Goal: Task Accomplishment & Management: Manage account settings

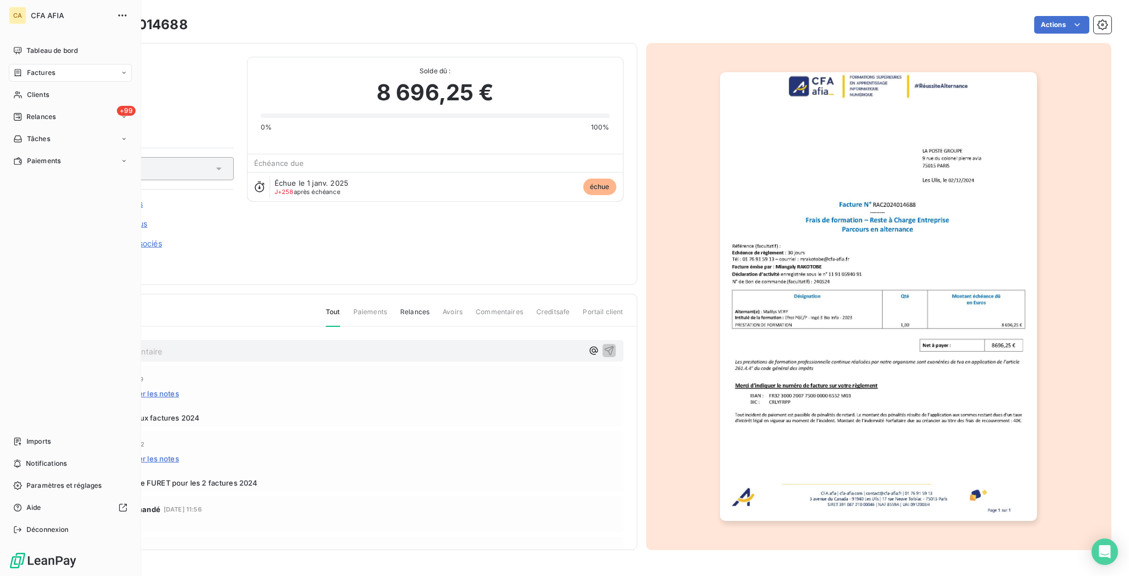
click at [19, 68] on div "Factures" at bounding box center [34, 73] width 42 height 10
click at [27, 68] on span "Factures" at bounding box center [41, 73] width 28 height 10
click at [26, 90] on span "Factures" at bounding box center [40, 95] width 28 height 10
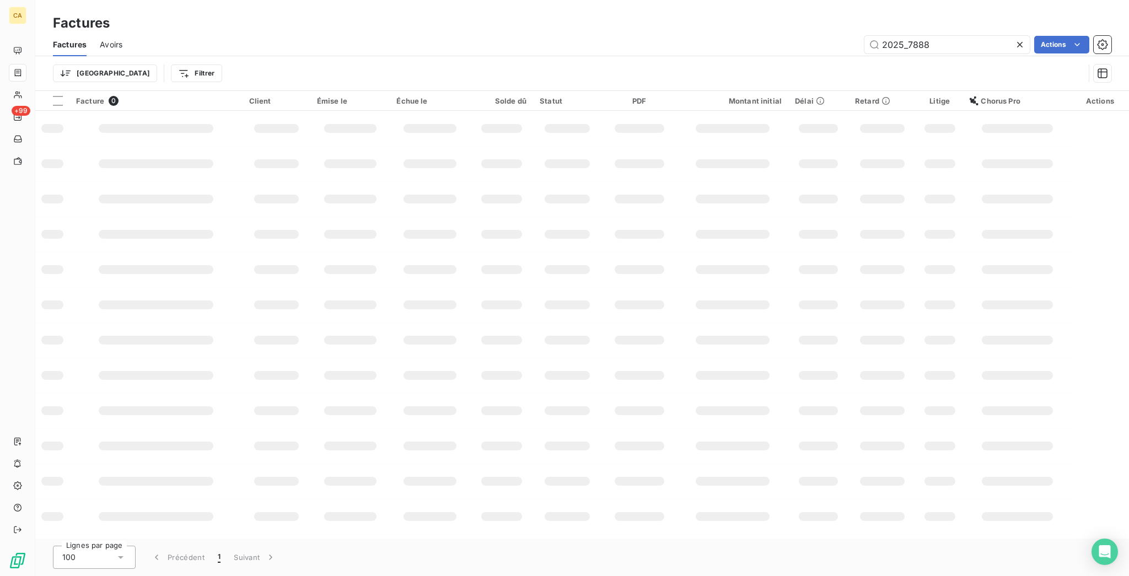
drag, startPoint x: 914, startPoint y: 35, endPoint x: 1128, endPoint y: 88, distance: 220.9
click at [1128, 88] on div "Factures Factures Avoirs 2025_7888 Actions Trier Filtrer Facture 0 Client Émise…" at bounding box center [582, 288] width 1094 height 576
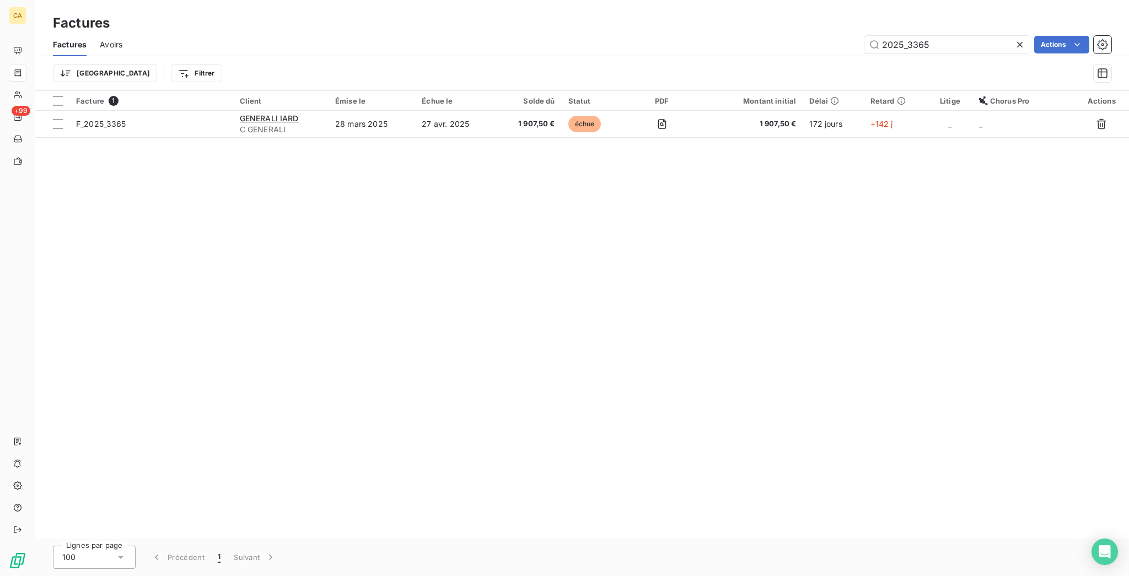
type input "2025_3365"
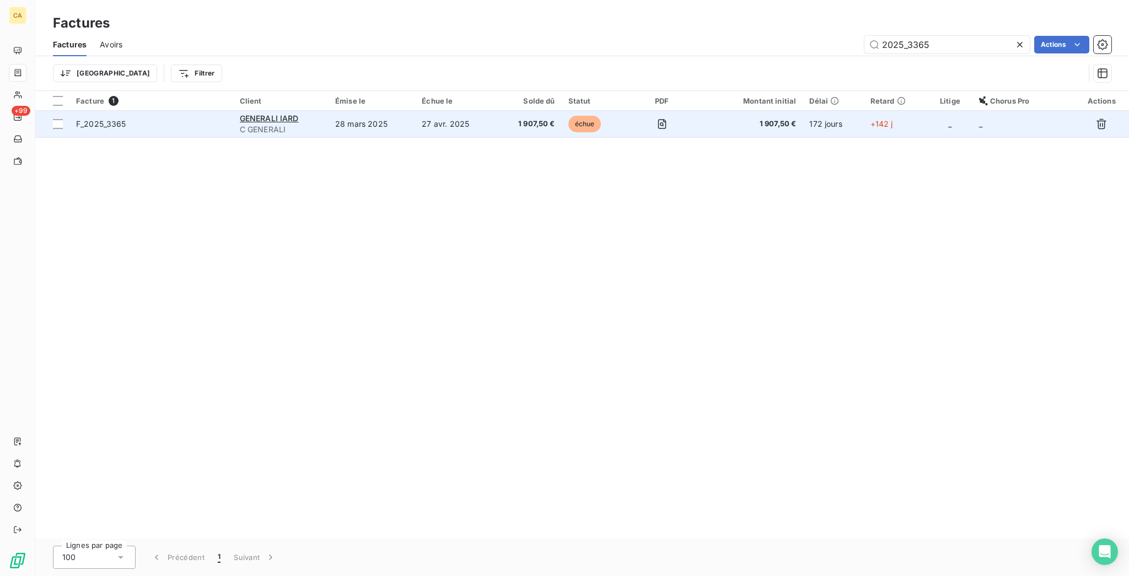
click at [387, 111] on td "28 mars 2025" at bounding box center [372, 124] width 87 height 26
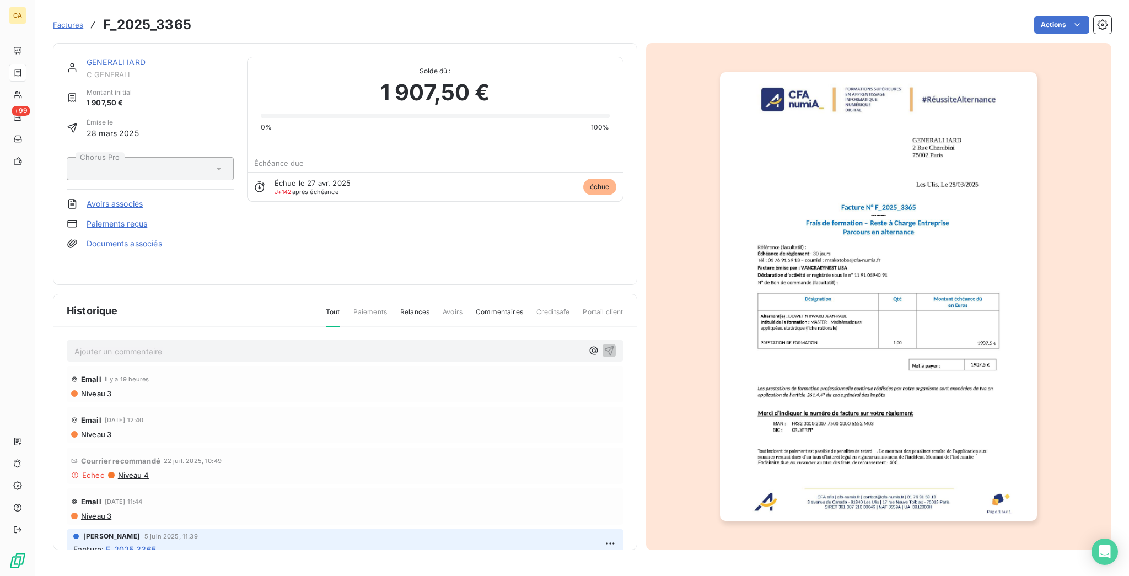
click at [223, 345] on p "Ajouter un commentaire ﻿" at bounding box center [328, 352] width 508 height 14
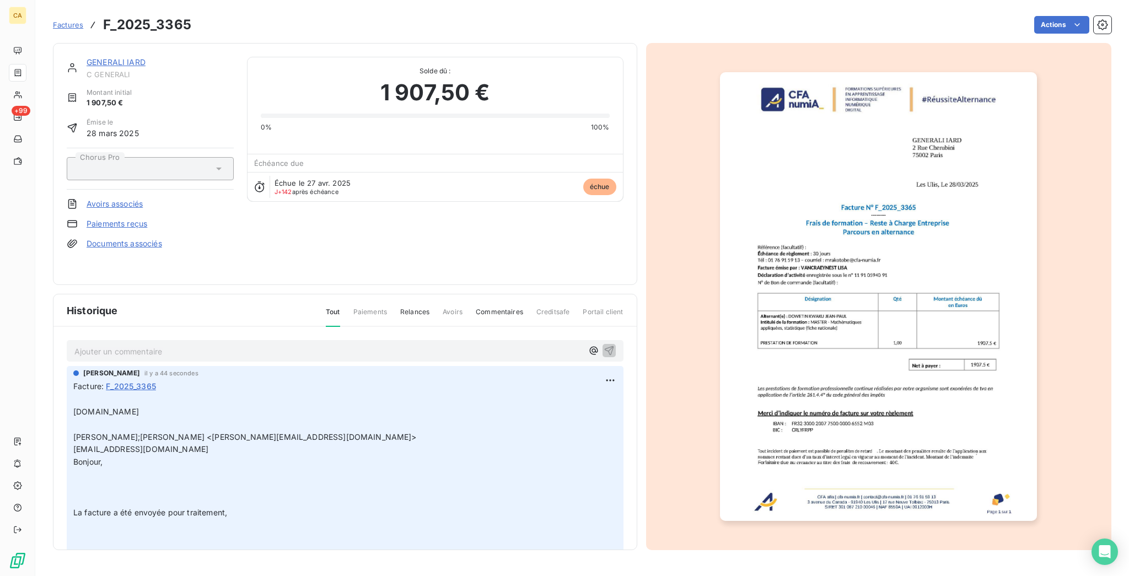
click at [110, 70] on span "C GENERALI" at bounding box center [160, 74] width 147 height 9
click at [112, 57] on link "GENERALI IARD" at bounding box center [116, 61] width 59 height 9
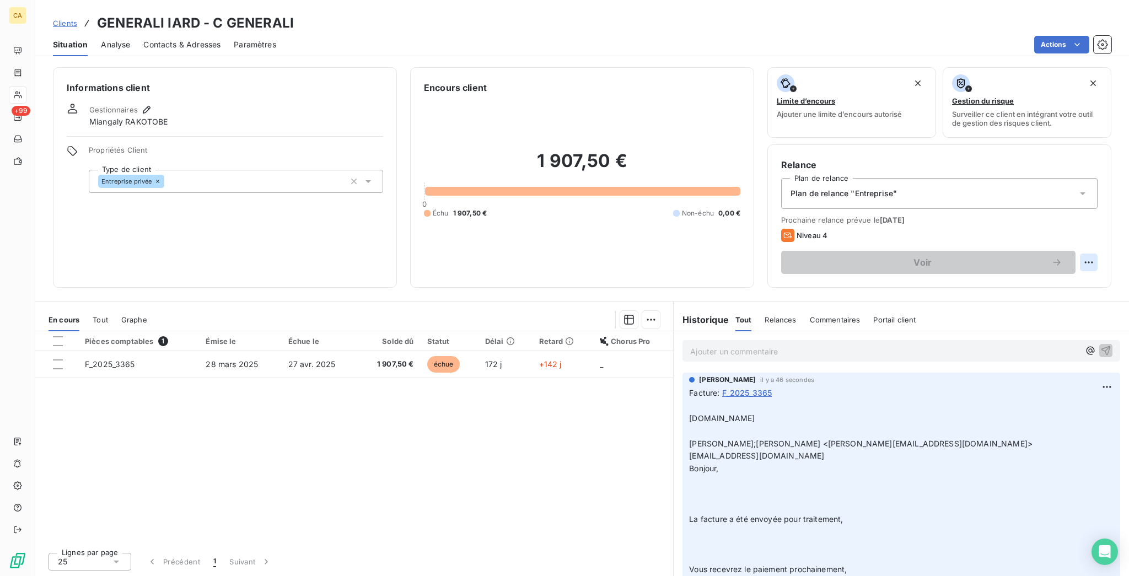
click at [1095, 217] on html "CA +99 Clients GENERALI IARD - C GENERALI Situation Analyse Contacts & Adresses…" at bounding box center [564, 288] width 1129 height 576
click at [1079, 234] on div "Replanifier cette action" at bounding box center [1055, 241] width 99 height 18
select select "8"
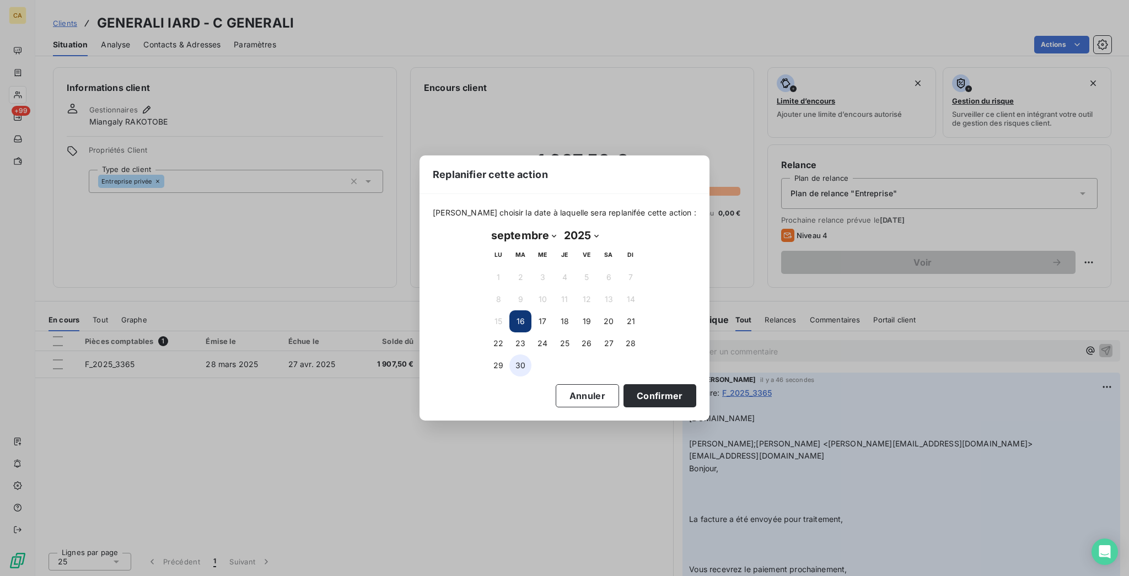
click at [521, 360] on button "30" at bounding box center [521, 366] width 22 height 22
click at [624, 384] on button "Confirmer" at bounding box center [660, 395] width 73 height 23
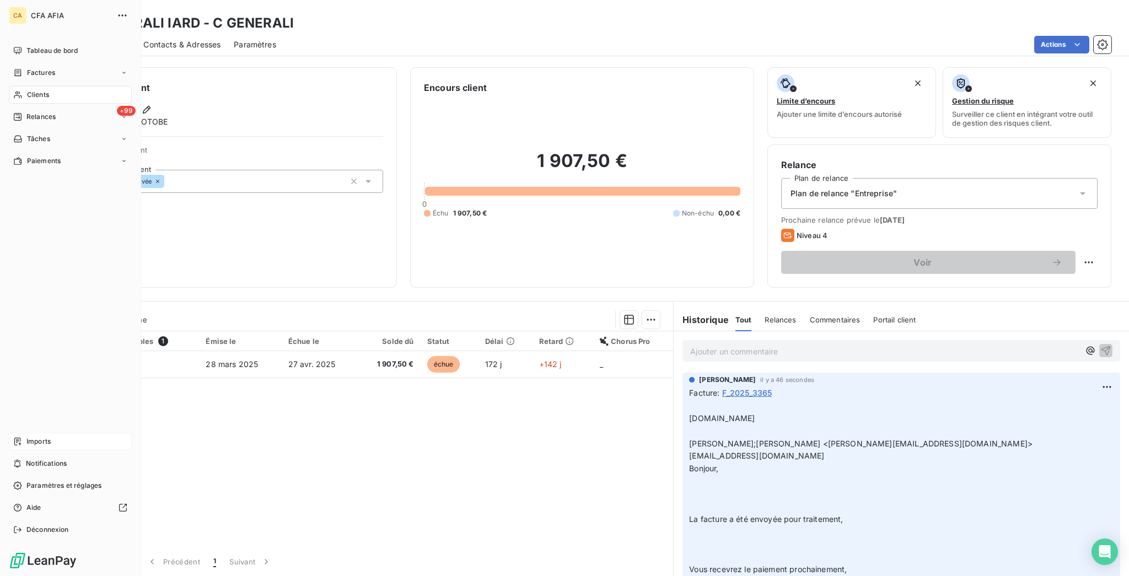
click at [9, 451] on div "Imports" at bounding box center [70, 442] width 123 height 18
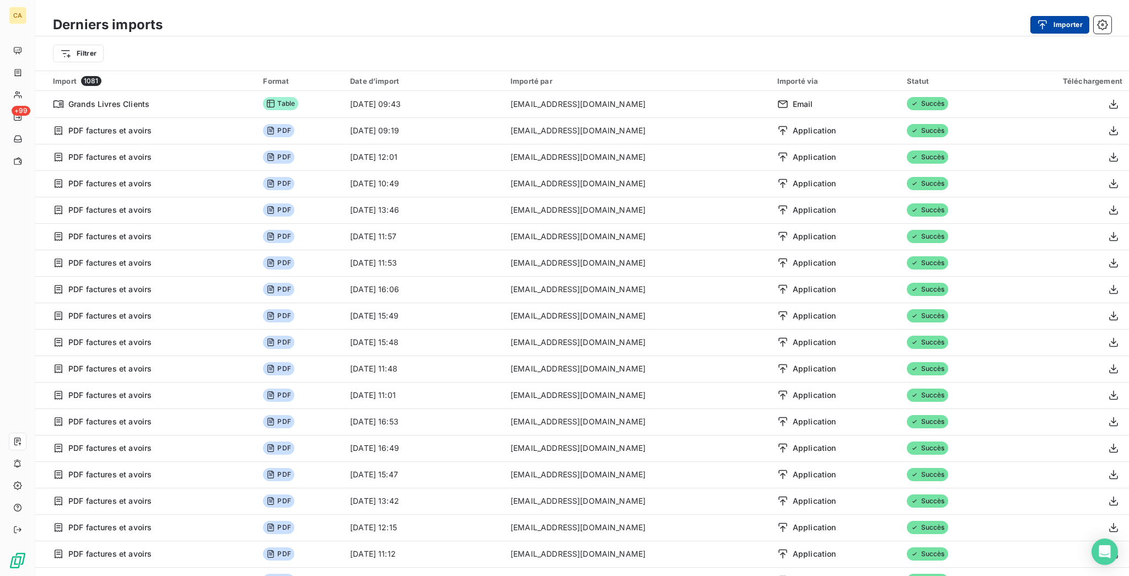
click at [1065, 24] on button "Importer" at bounding box center [1060, 25] width 59 height 18
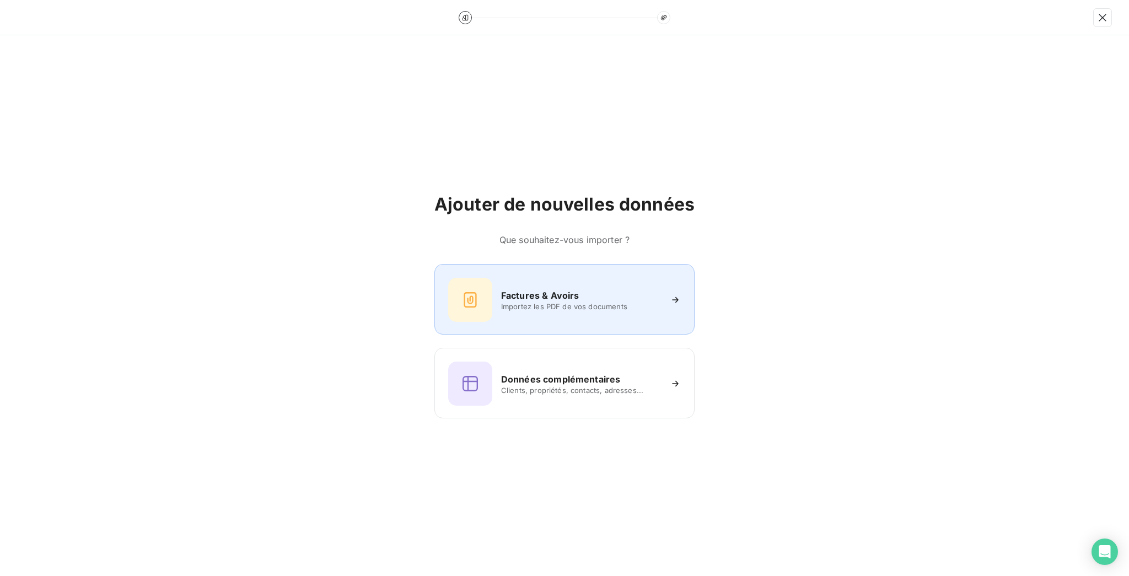
click at [601, 288] on div "Factures & Avoirs Importez les PDF de vos documents" at bounding box center [564, 300] width 233 height 44
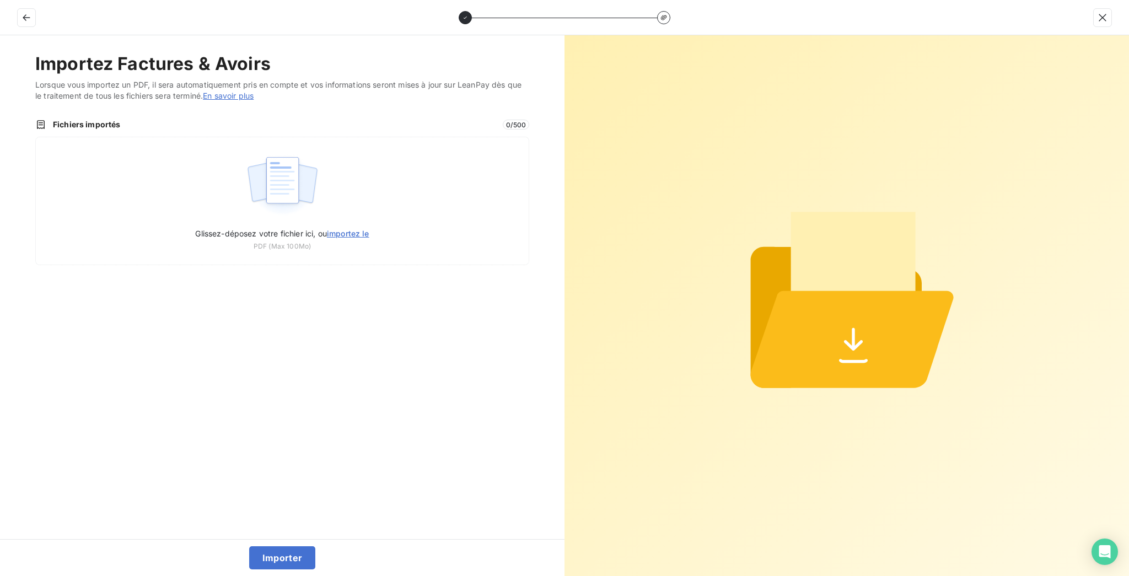
click at [319, 119] on span "Fichiers importés" at bounding box center [274, 124] width 443 height 11
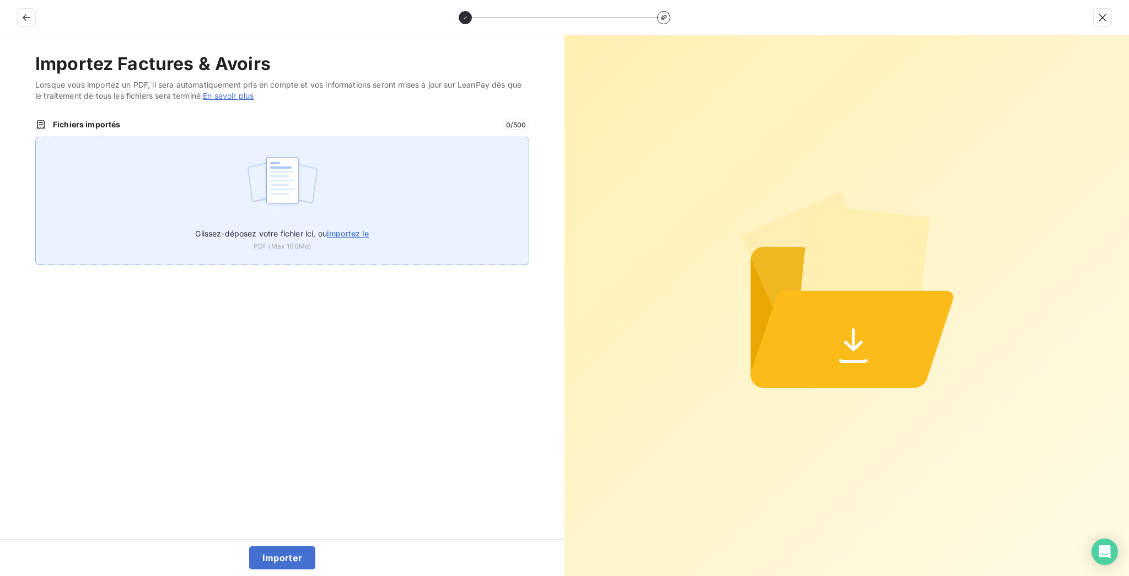
click at [307, 151] on img at bounding box center [282, 186] width 73 height 71
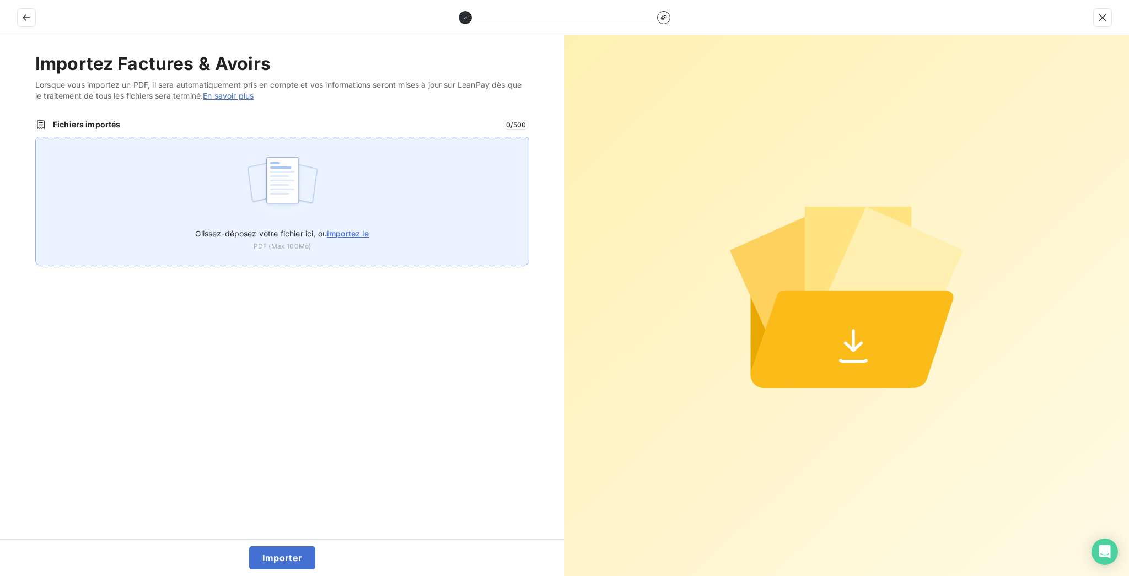
type input "C:\fakepath\F_2025_8788.pdf"
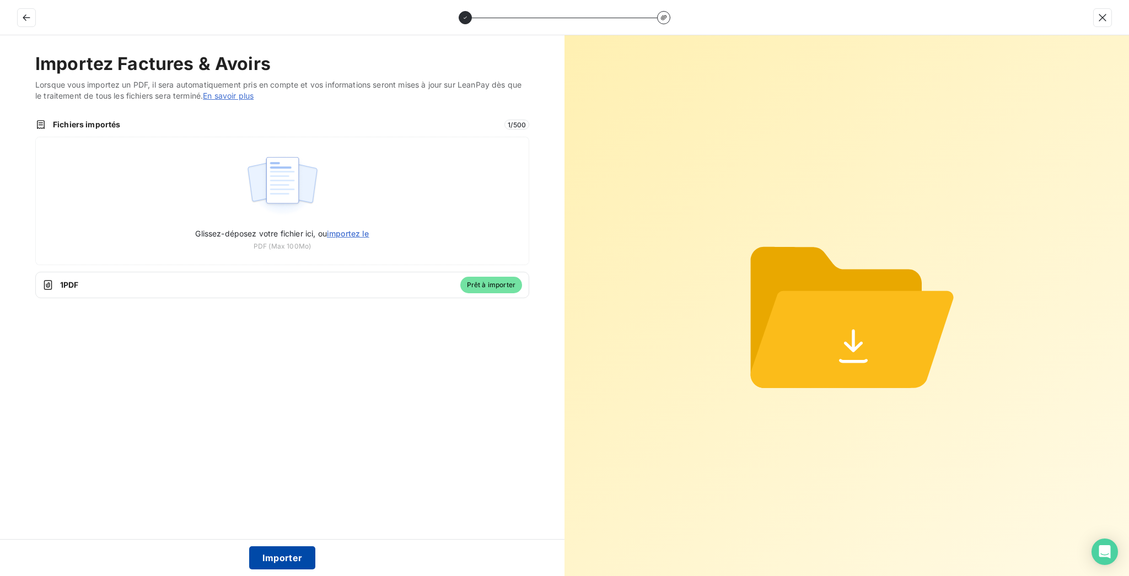
click at [296, 550] on button "Importer" at bounding box center [282, 557] width 67 height 23
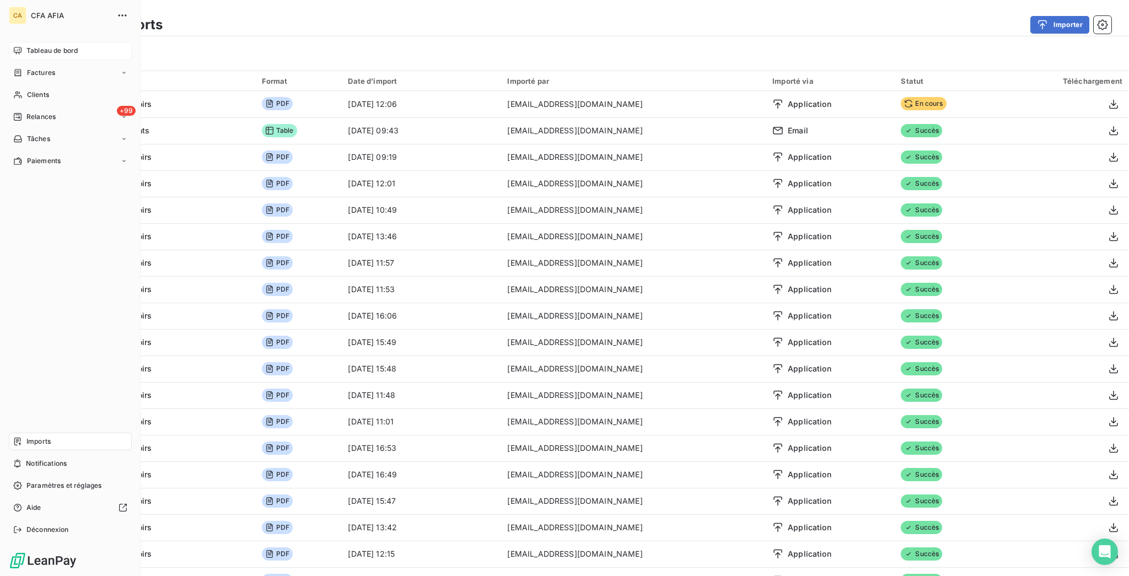
click at [61, 46] on span "Tableau de bord" at bounding box center [51, 51] width 51 height 10
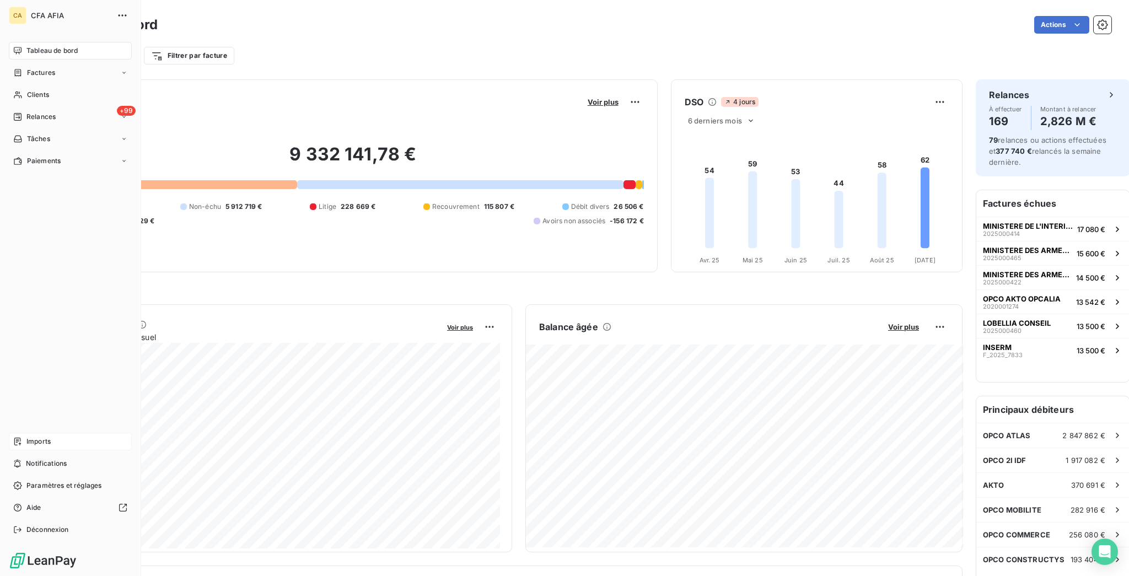
click at [53, 451] on div "Imports" at bounding box center [70, 442] width 123 height 18
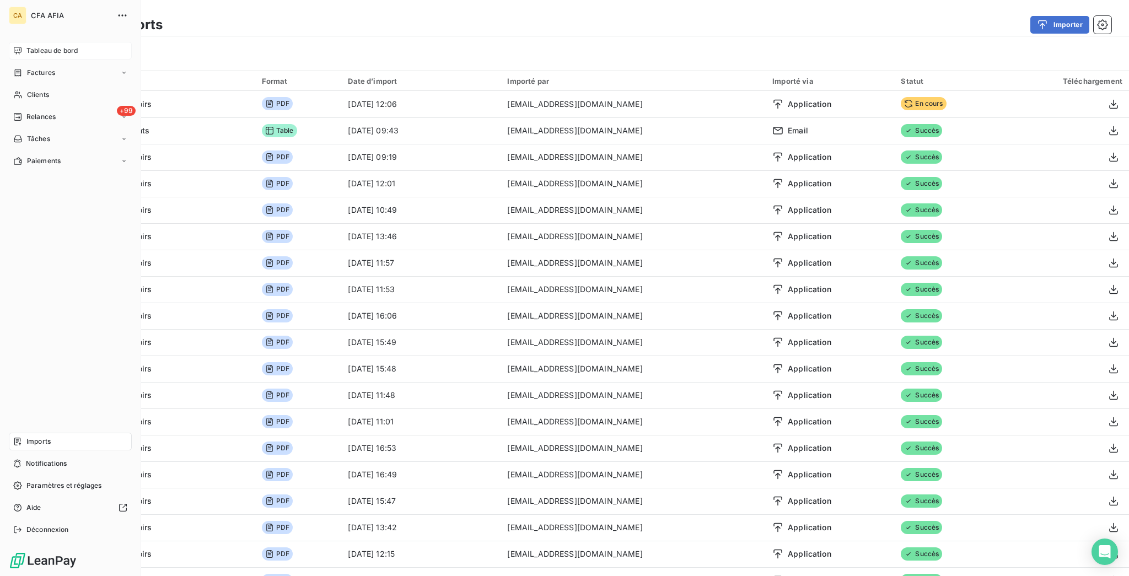
click at [56, 42] on div "Tableau de bord" at bounding box center [70, 51] width 123 height 18
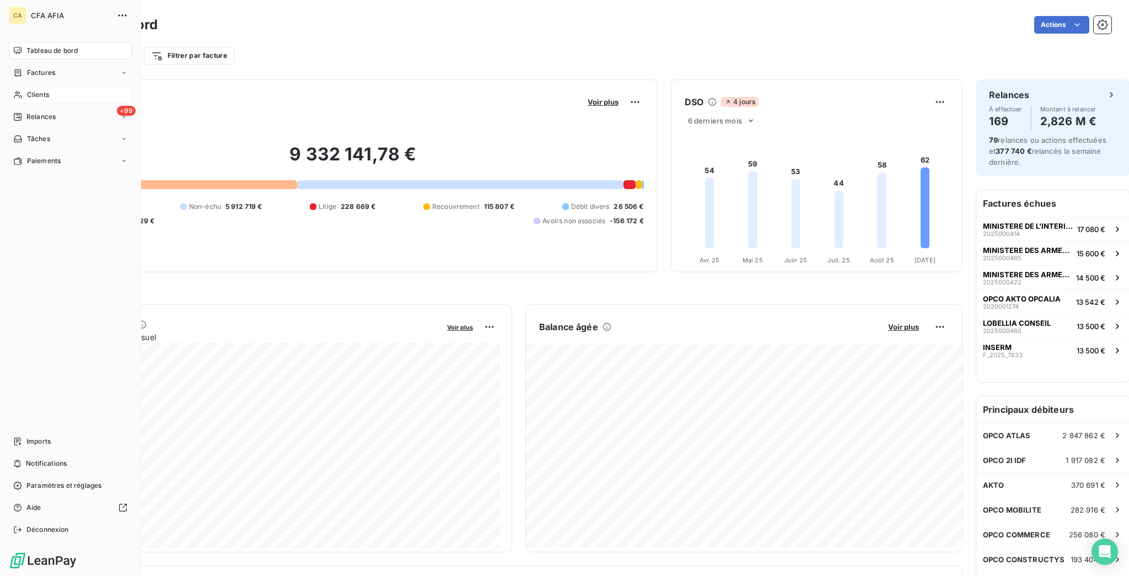
click at [14, 92] on icon at bounding box center [18, 95] width 8 height 7
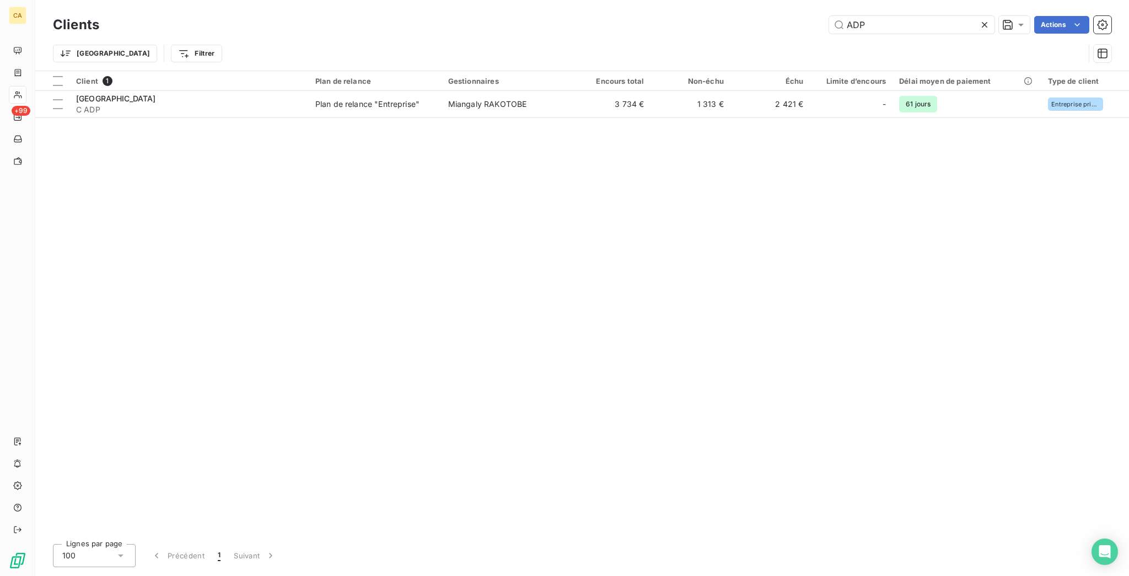
click at [923, 13] on div "Clients ADP Actions" at bounding box center [582, 24] width 1059 height 23
click at [922, 13] on div "Clients ADP Actions" at bounding box center [582, 24] width 1059 height 23
click at [914, 19] on input "ADP" at bounding box center [911, 25] width 165 height 18
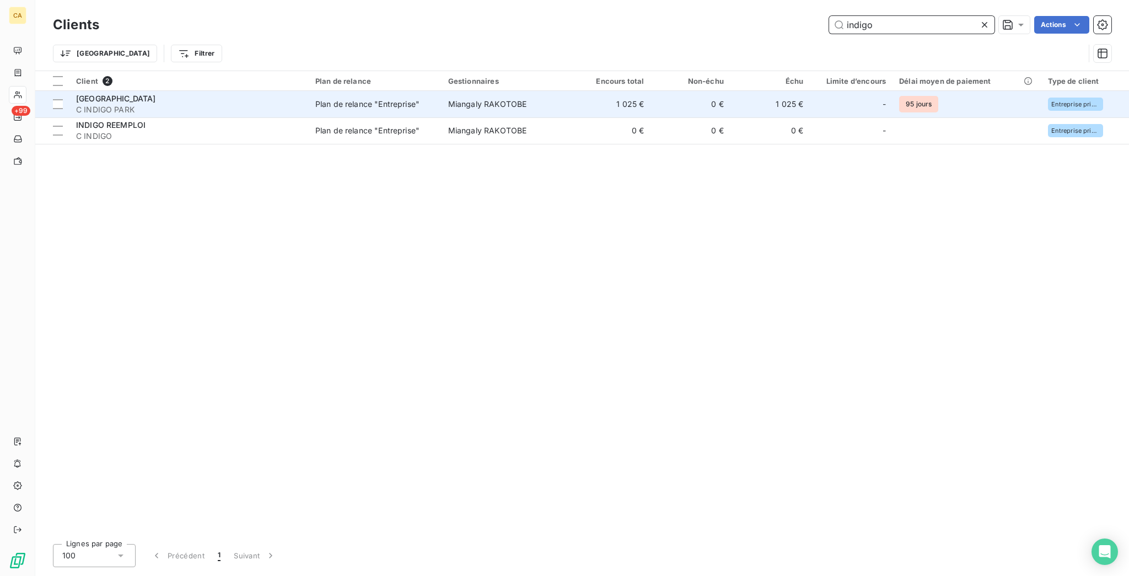
type input "indigo"
click at [571, 97] on td "1 025 €" at bounding box center [611, 104] width 80 height 26
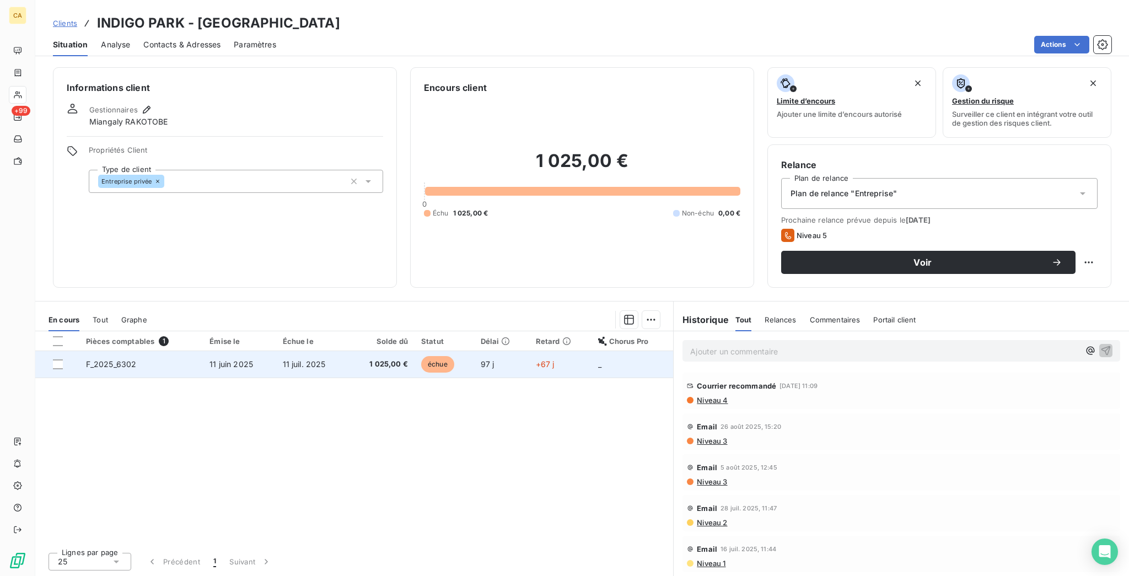
click at [222, 360] on span "11 juin 2025" at bounding box center [232, 364] width 44 height 9
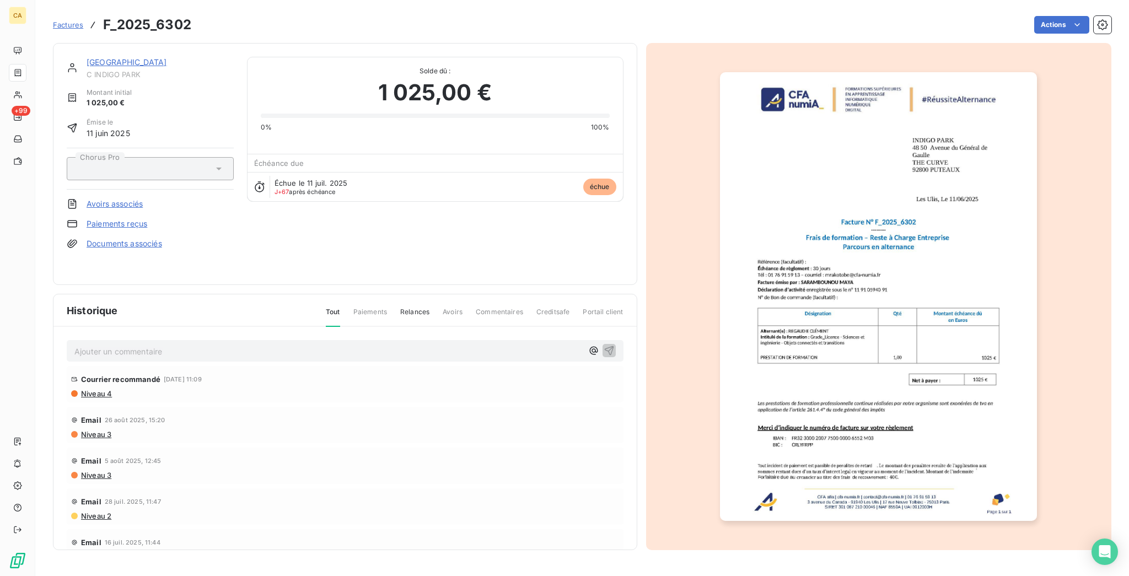
click at [117, 327] on div "Ajouter un commentaire ﻿ Courrier recommandé [DATE] 11:09 Niveau 4 Email [DATE]…" at bounding box center [344, 454] width 583 height 255
click at [121, 340] on div "Ajouter un commentaire ﻿" at bounding box center [345, 351] width 557 height 22
click at [125, 345] on p "Ajouter un commentaire ﻿" at bounding box center [328, 352] width 508 height 14
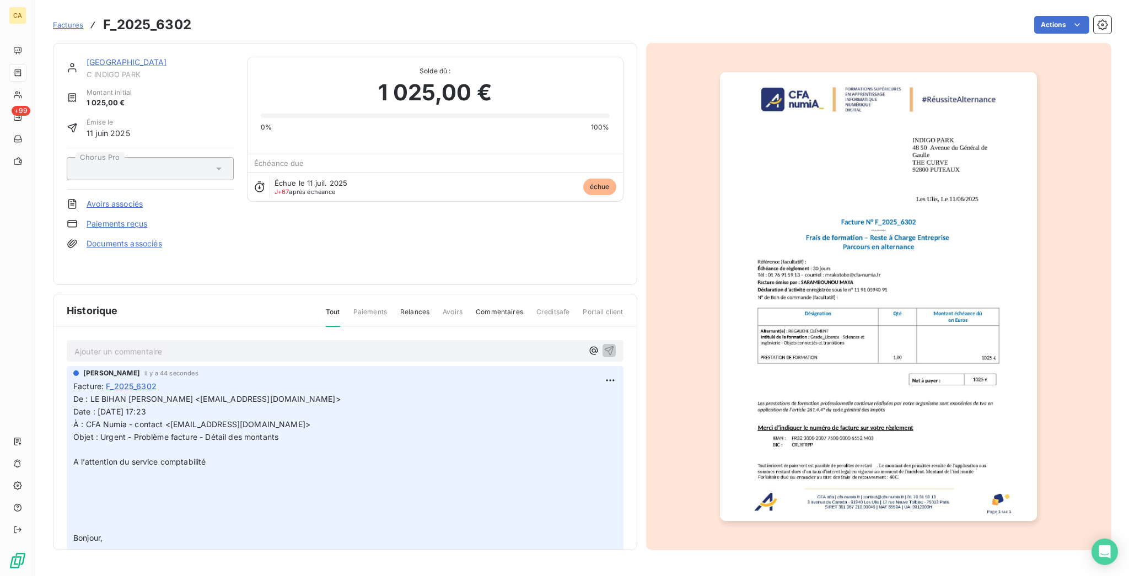
click at [98, 57] on link "[GEOGRAPHIC_DATA]" at bounding box center [127, 61] width 81 height 9
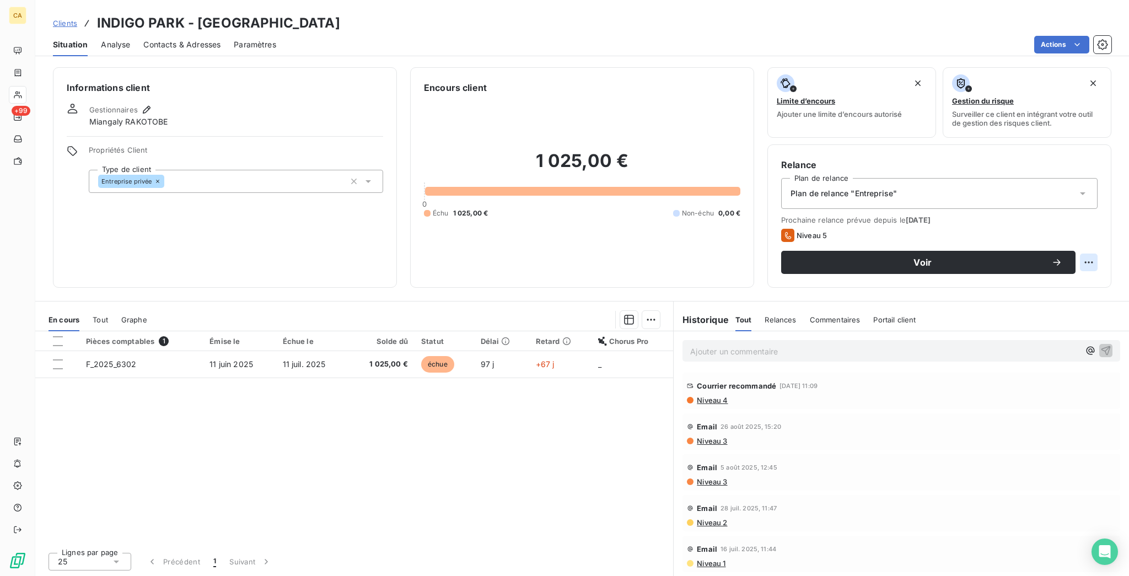
click at [1101, 218] on html "CA +99 Clients INDIGO PARK - C INDIGO PARK Situation Analyse Contacts & Adresse…" at bounding box center [564, 288] width 1129 height 576
click at [1077, 242] on div "Replanifier cette action" at bounding box center [1055, 241] width 99 height 18
select select "8"
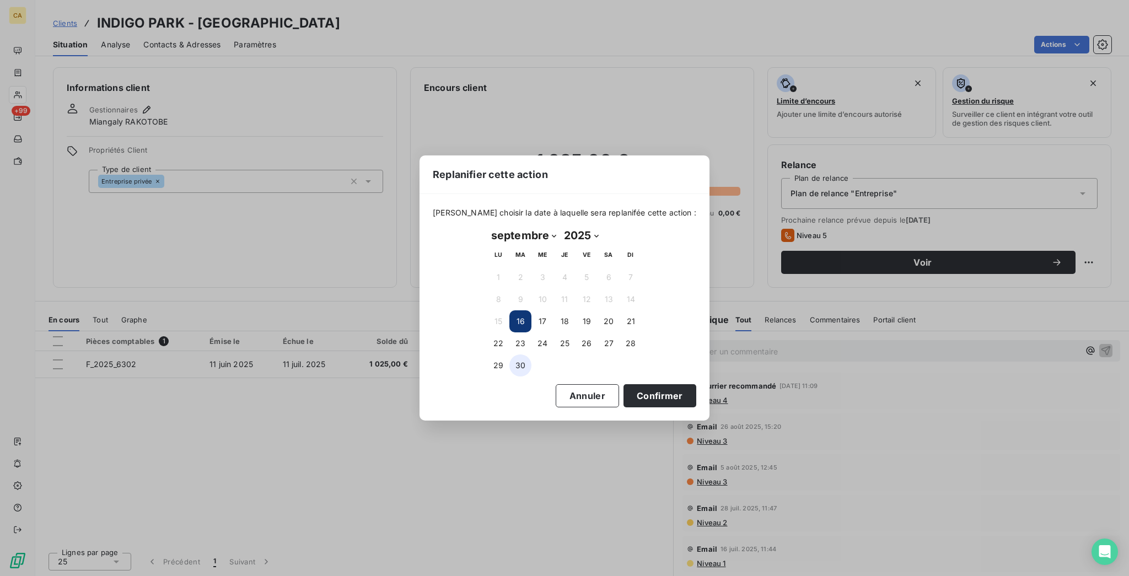
click at [523, 363] on button "30" at bounding box center [521, 366] width 22 height 22
click at [624, 395] on button "Confirmer" at bounding box center [660, 395] width 73 height 23
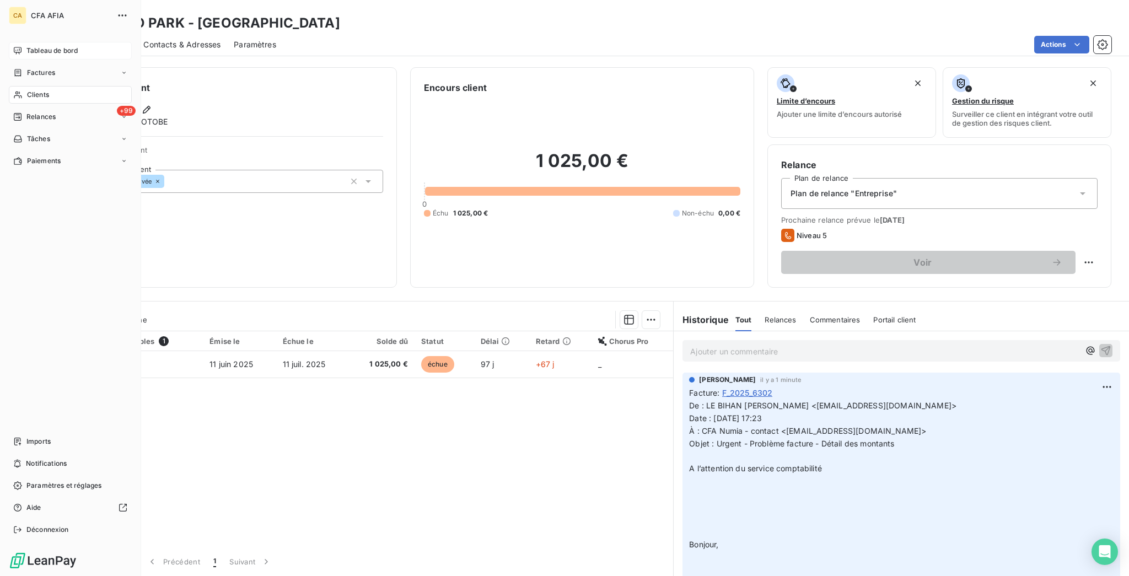
click at [36, 46] on span "Tableau de bord" at bounding box center [51, 51] width 51 height 10
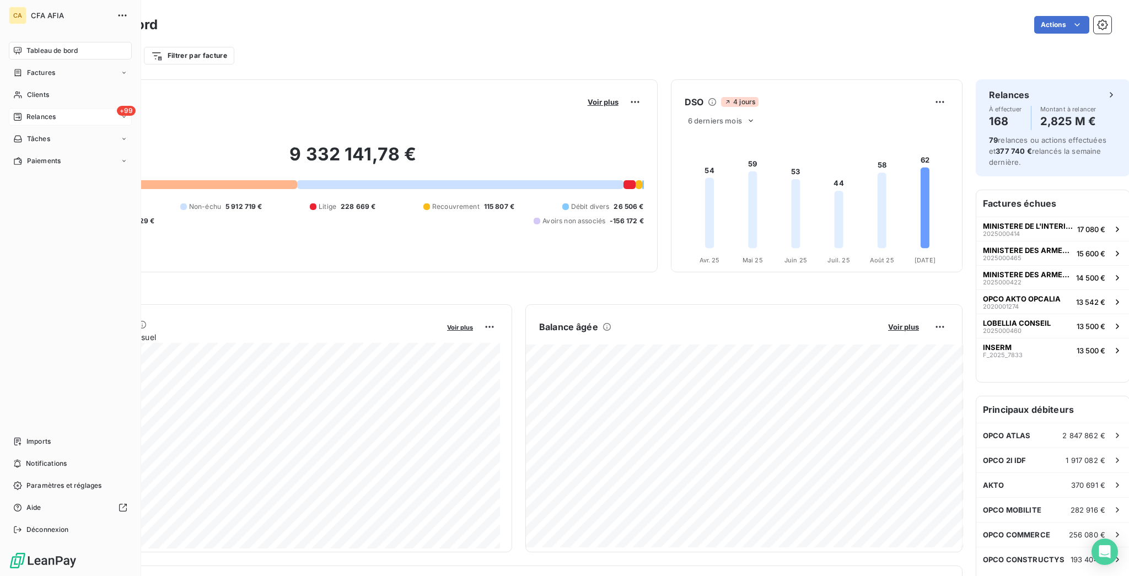
click at [41, 112] on span "Relances" at bounding box center [40, 117] width 29 height 10
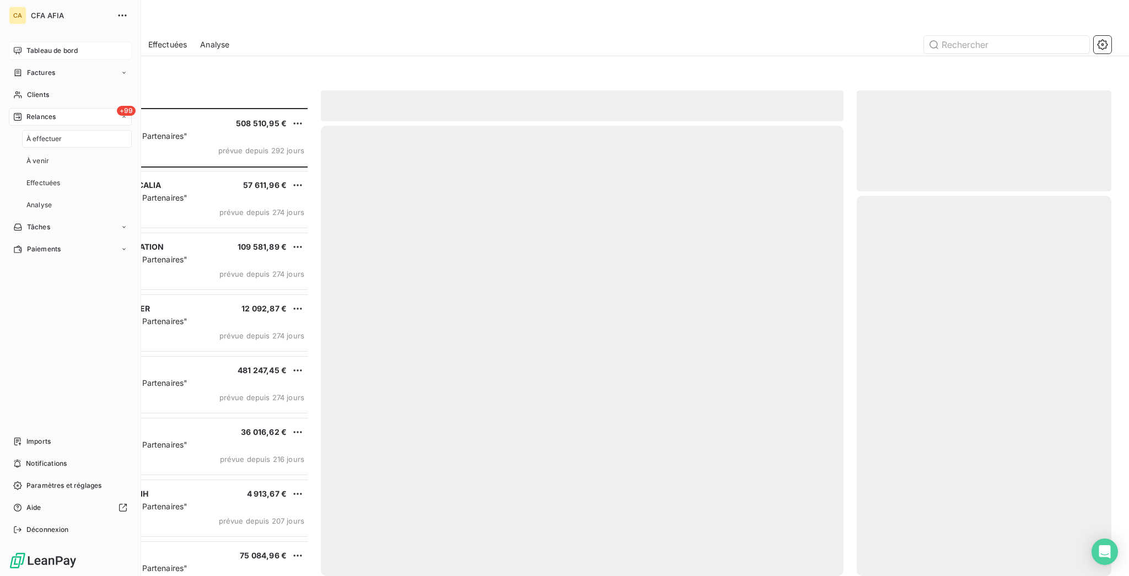
scroll to position [471, 250]
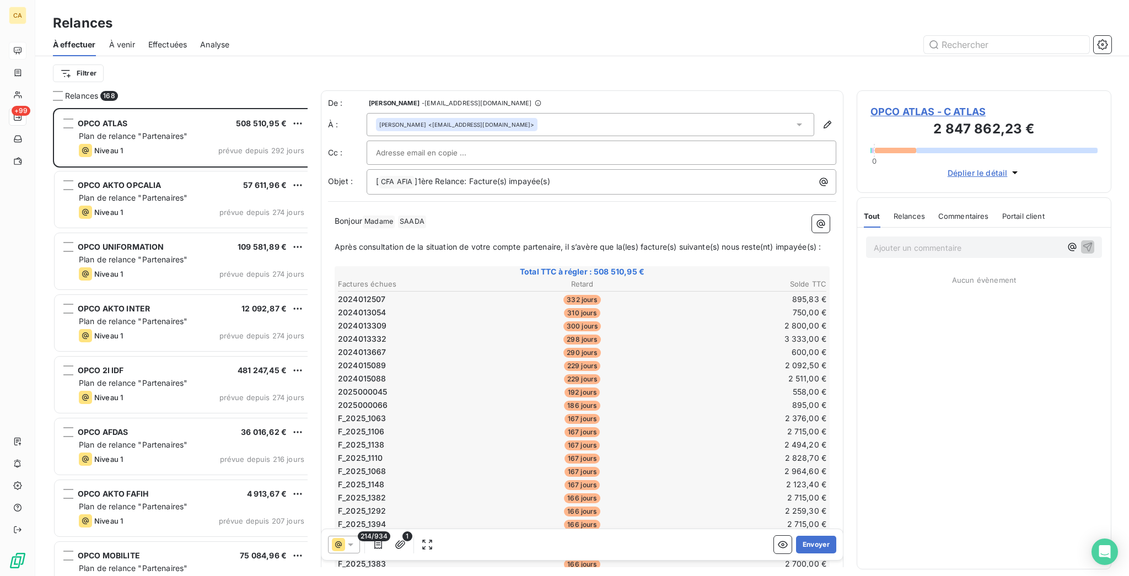
click at [178, 90] on div "Relances 168" at bounding box center [180, 95] width 255 height 11
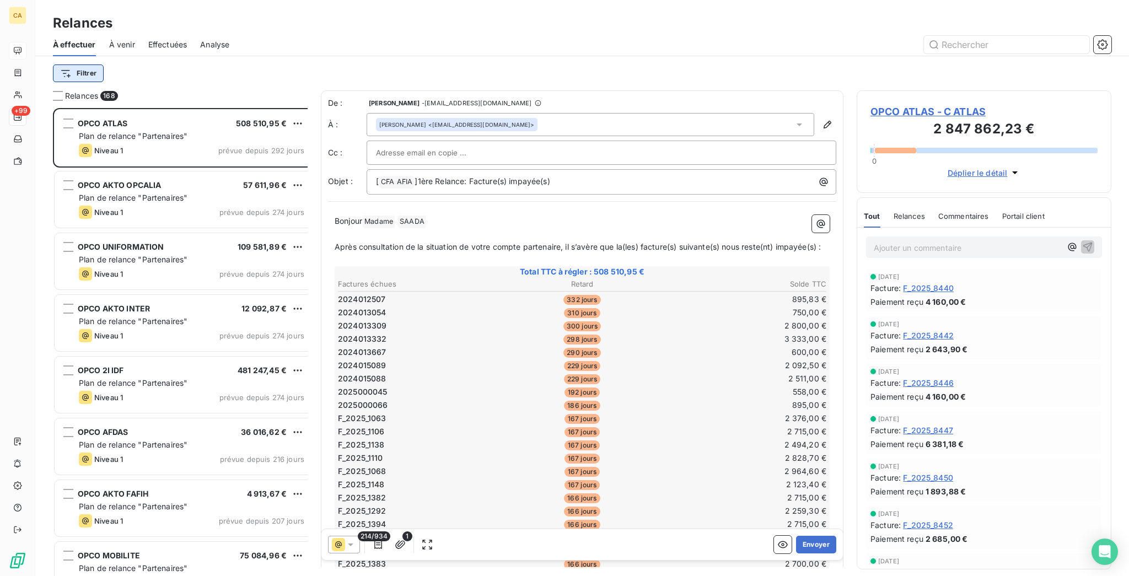
click at [72, 62] on html "CA +99 Relances À effectuer À venir Effectuées Analyse Filtrer Relances 168 OPC…" at bounding box center [564, 288] width 1129 height 576
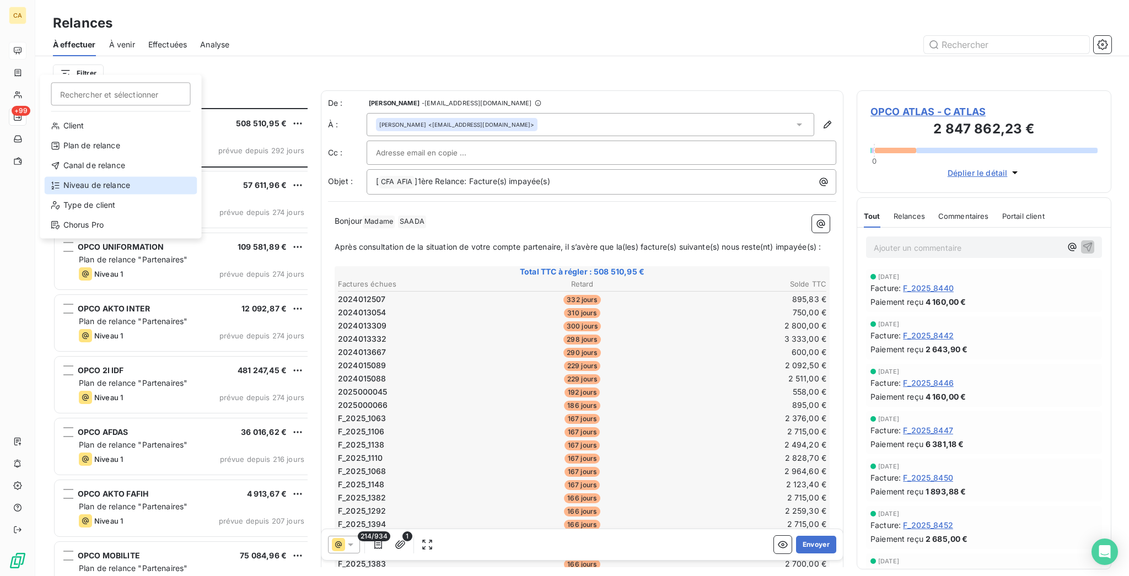
click at [95, 176] on div "Niveau de relance" at bounding box center [121, 185] width 153 height 18
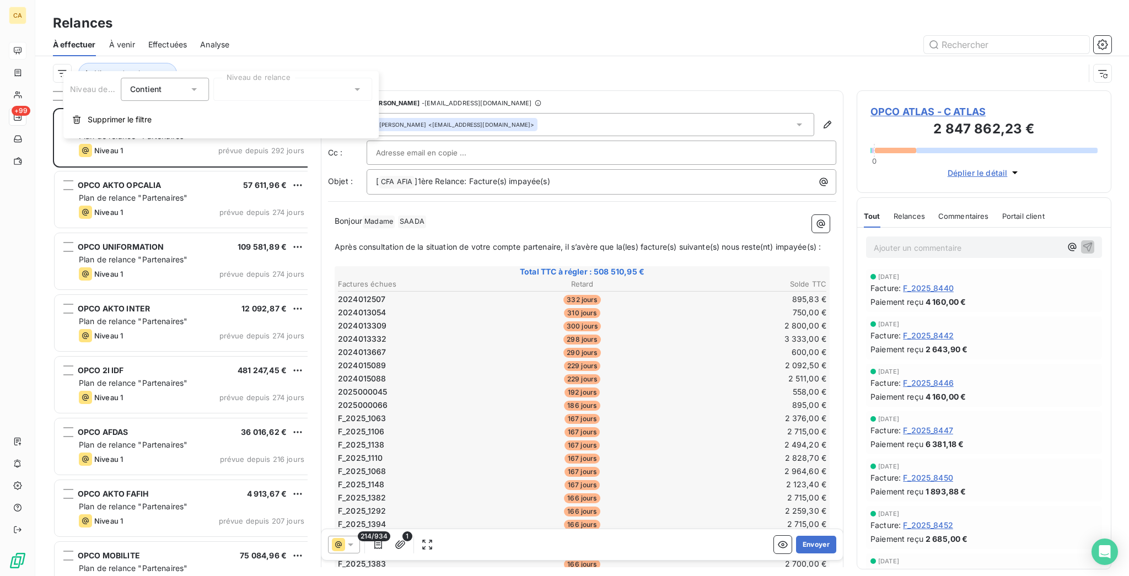
click at [266, 83] on div at bounding box center [292, 89] width 159 height 23
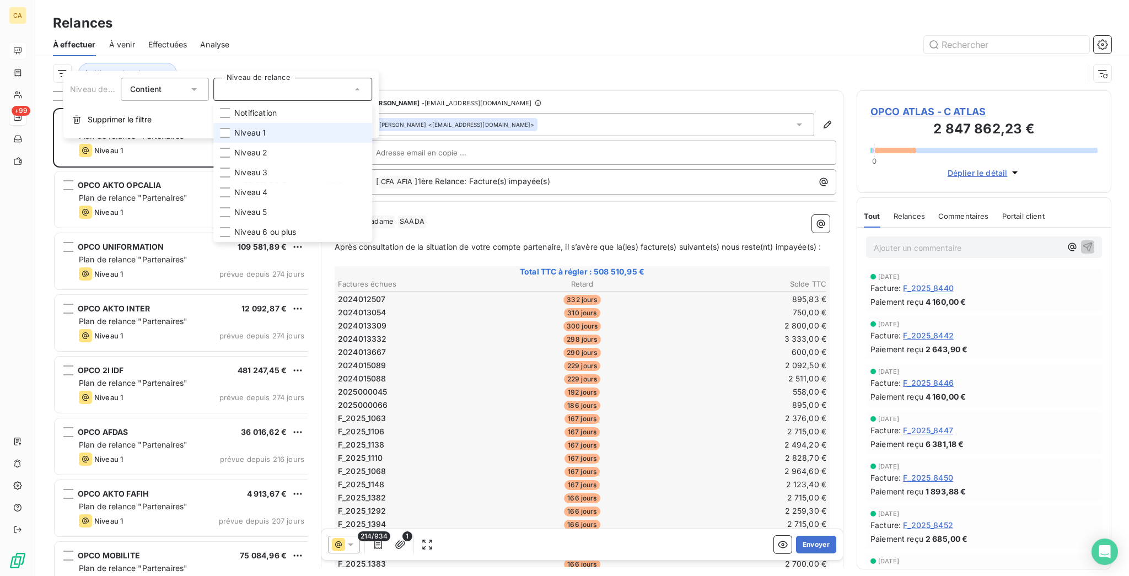
click at [237, 127] on span "Niveau 1" at bounding box center [249, 132] width 31 height 11
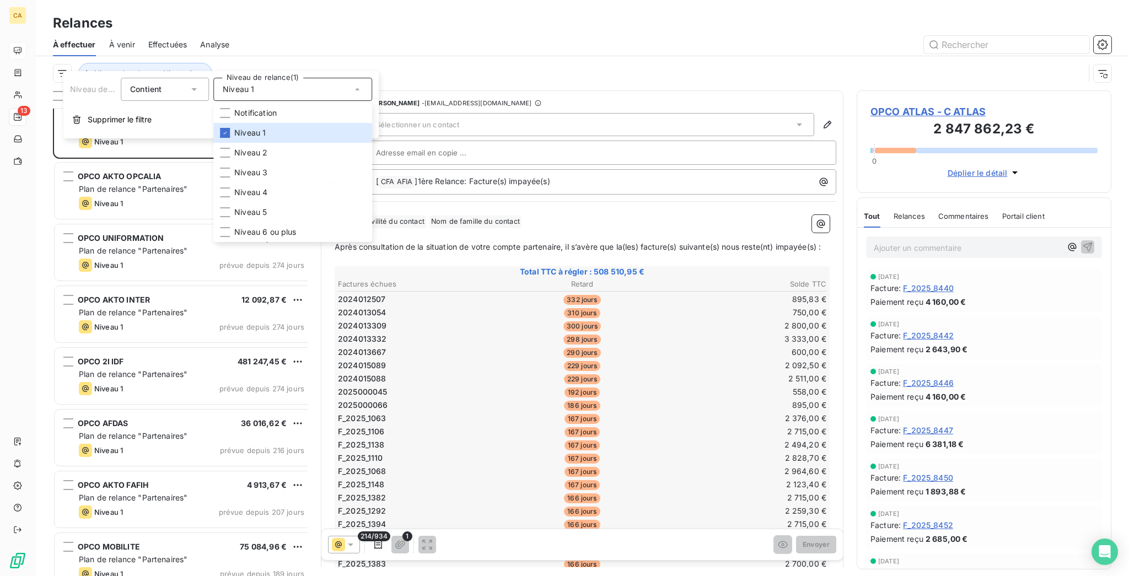
scroll to position [0, 0]
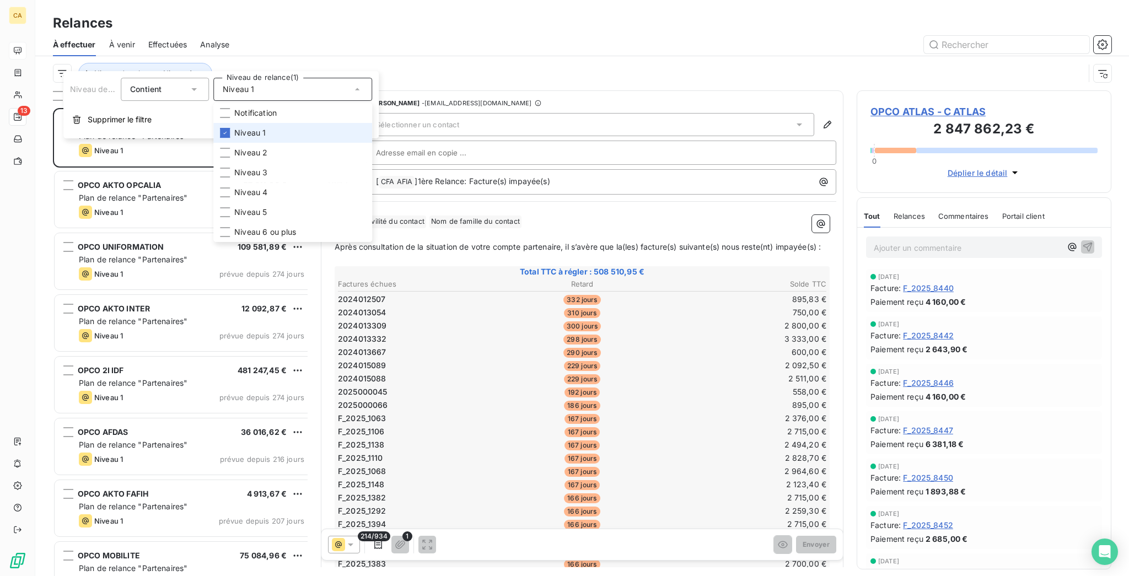
click at [265, 128] on li "Niveau 1" at bounding box center [292, 133] width 159 height 20
click at [262, 143] on li "Niveau 2" at bounding box center [292, 153] width 159 height 20
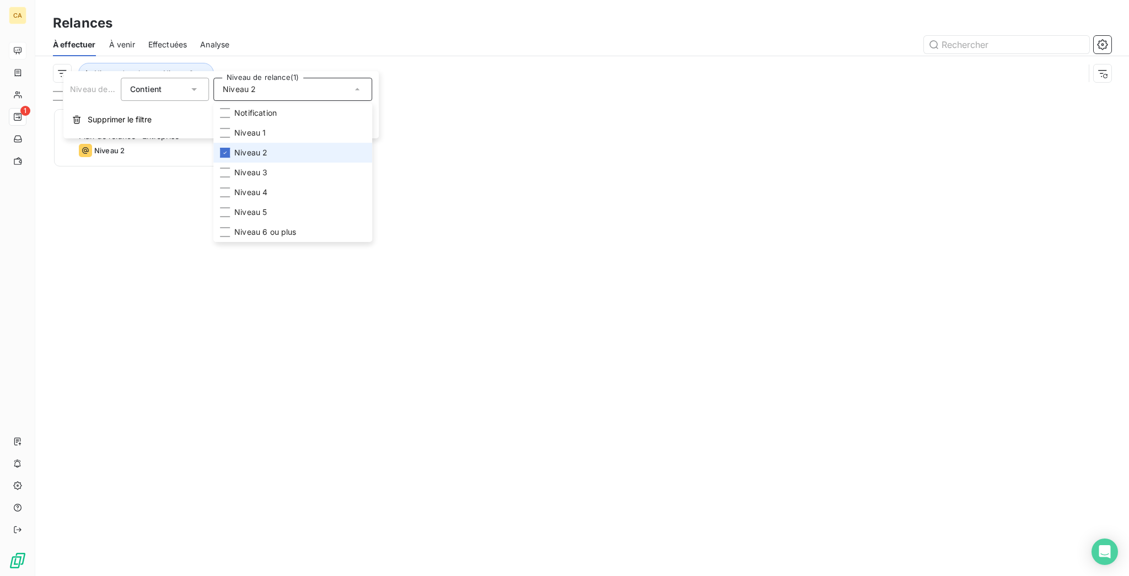
scroll to position [471, 250]
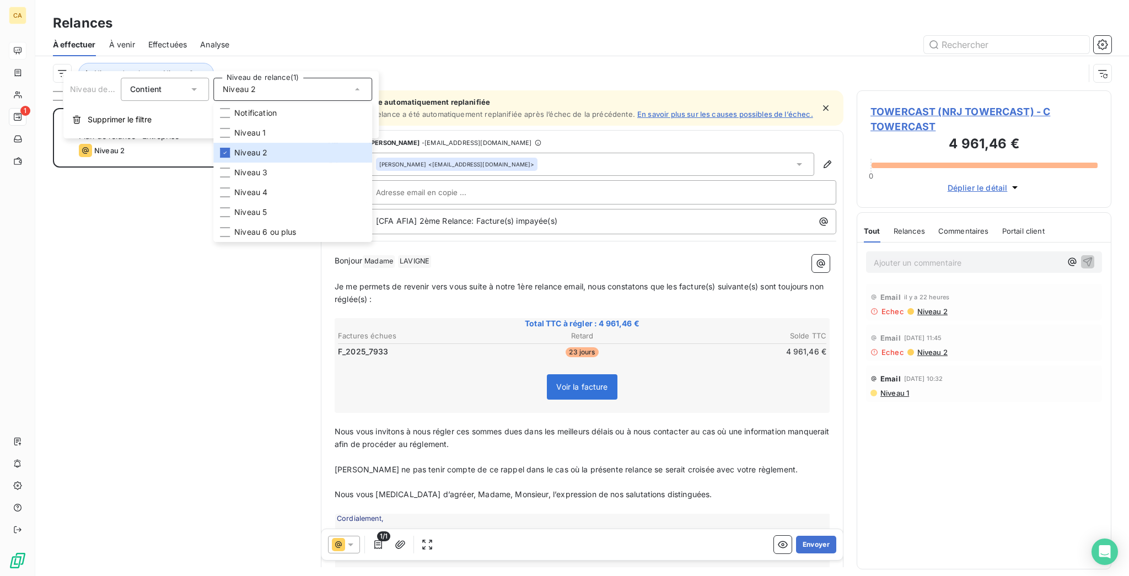
click at [556, 45] on div at bounding box center [677, 45] width 869 height 18
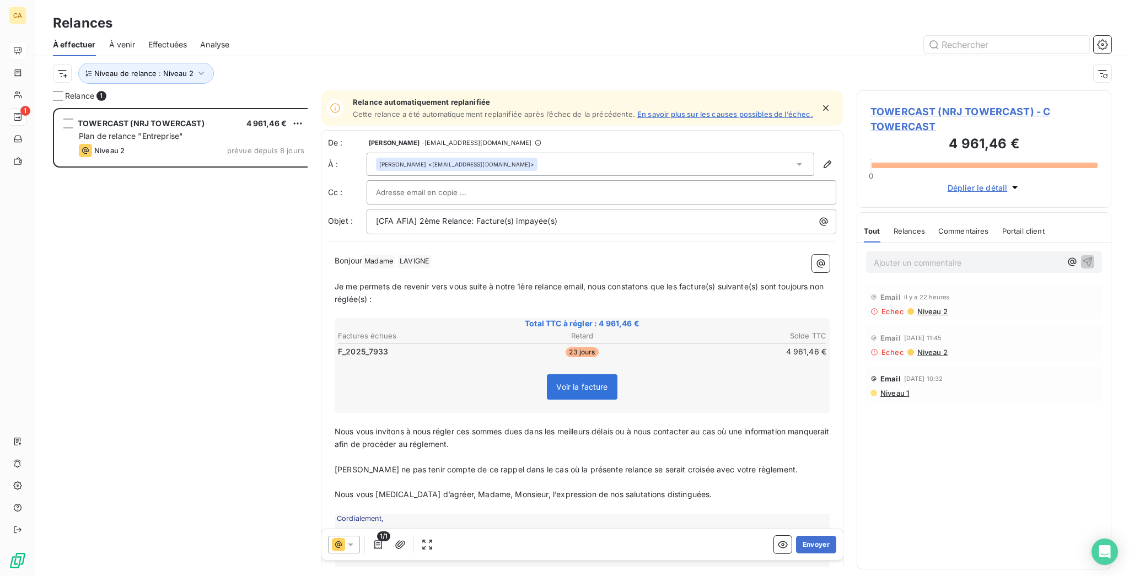
click at [874, 104] on span "TOWERCAST (NRJ TOWERCAST) - C TOWERCAST" at bounding box center [984, 119] width 227 height 30
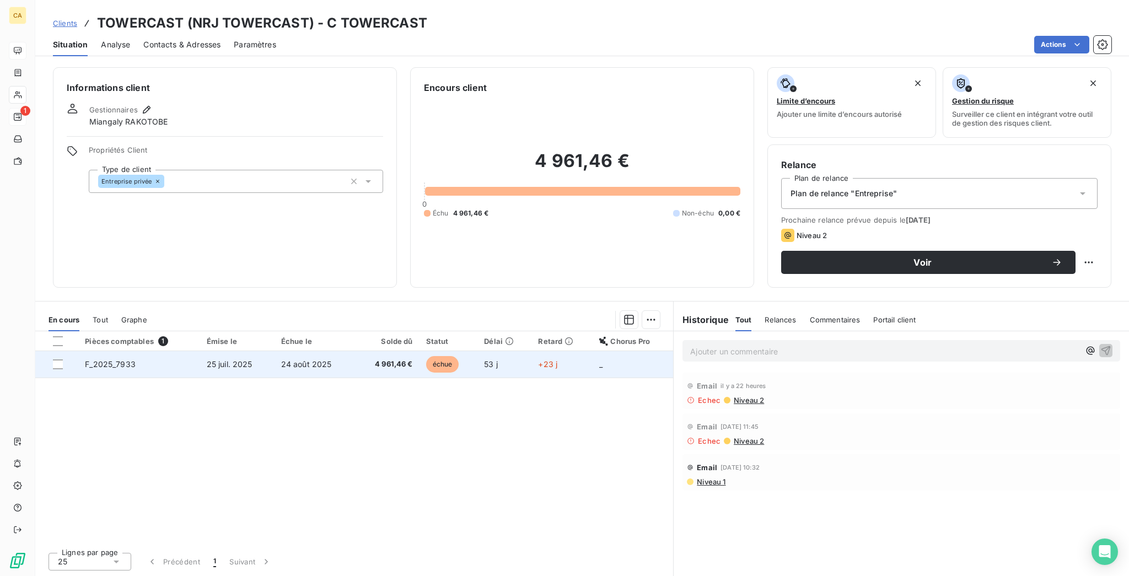
click at [242, 351] on td "25 juil. 2025" at bounding box center [237, 364] width 74 height 26
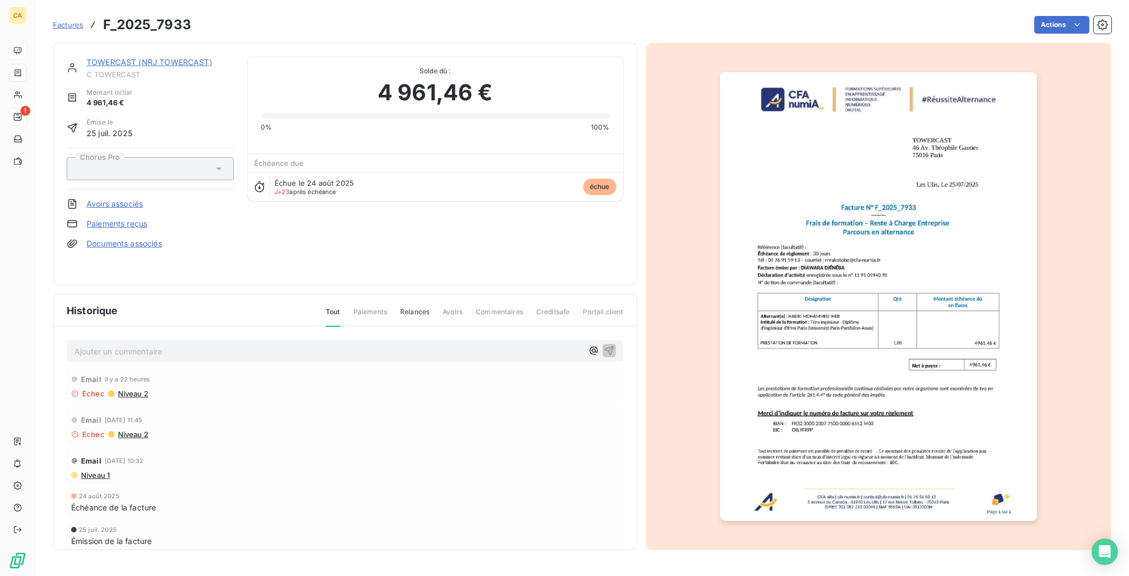
click at [789, 278] on img "button" at bounding box center [878, 296] width 317 height 449
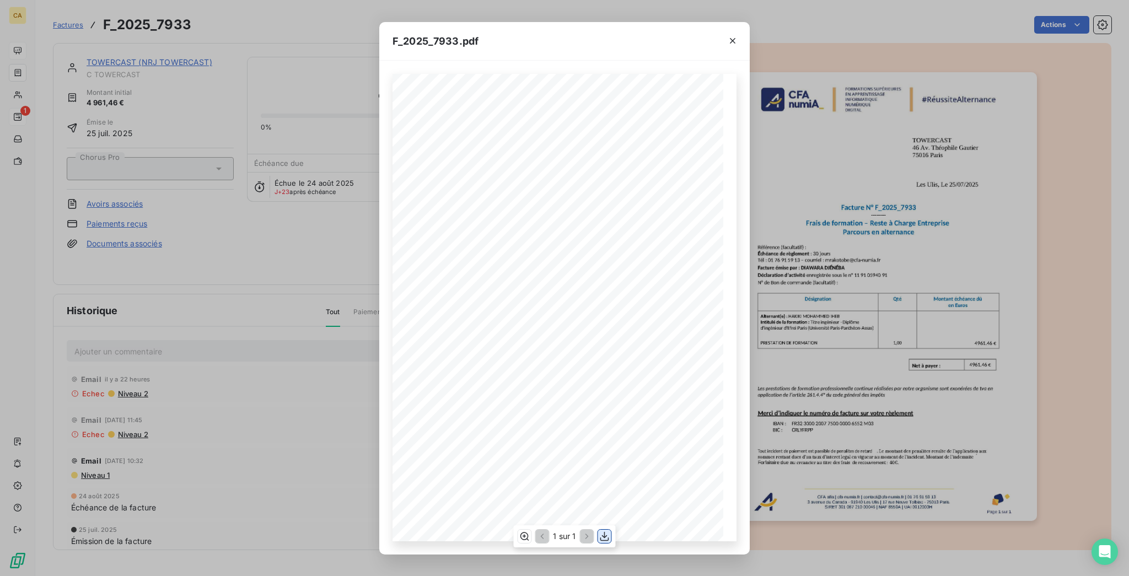
click at [602, 539] on icon "button" at bounding box center [604, 536] width 11 height 11
click at [289, 195] on div "F_2025_7933.pdf CFA afia | [DOMAIN_NAME] | [EMAIL_ADDRESS][DOMAIN_NAME] | 01 76…" at bounding box center [564, 288] width 1129 height 576
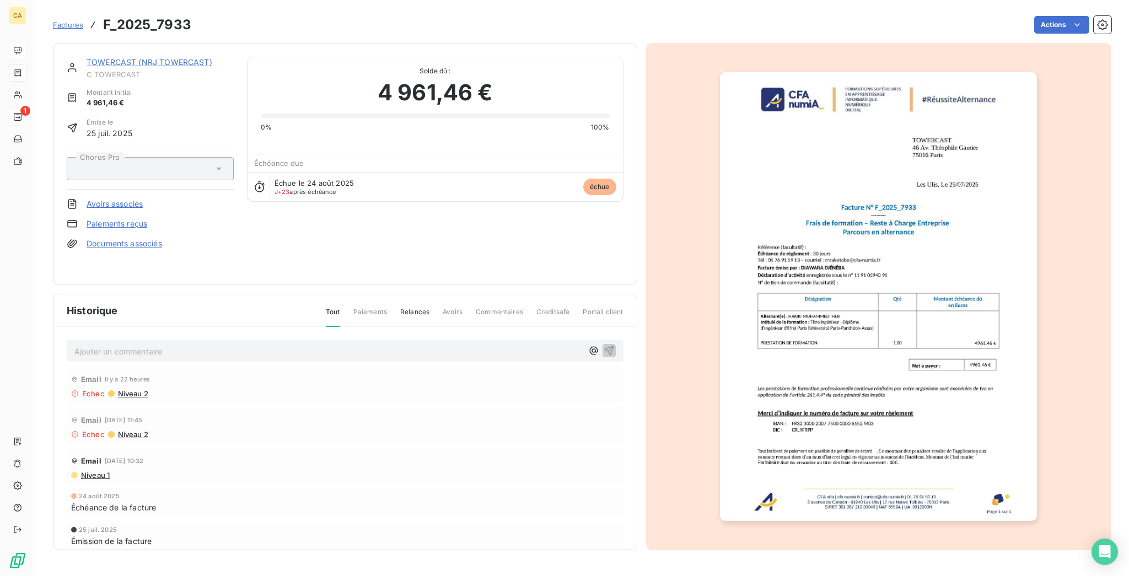
click at [141, 57] on link "TOWERCAST (NRJ TOWERCAST)" at bounding box center [150, 61] width 126 height 9
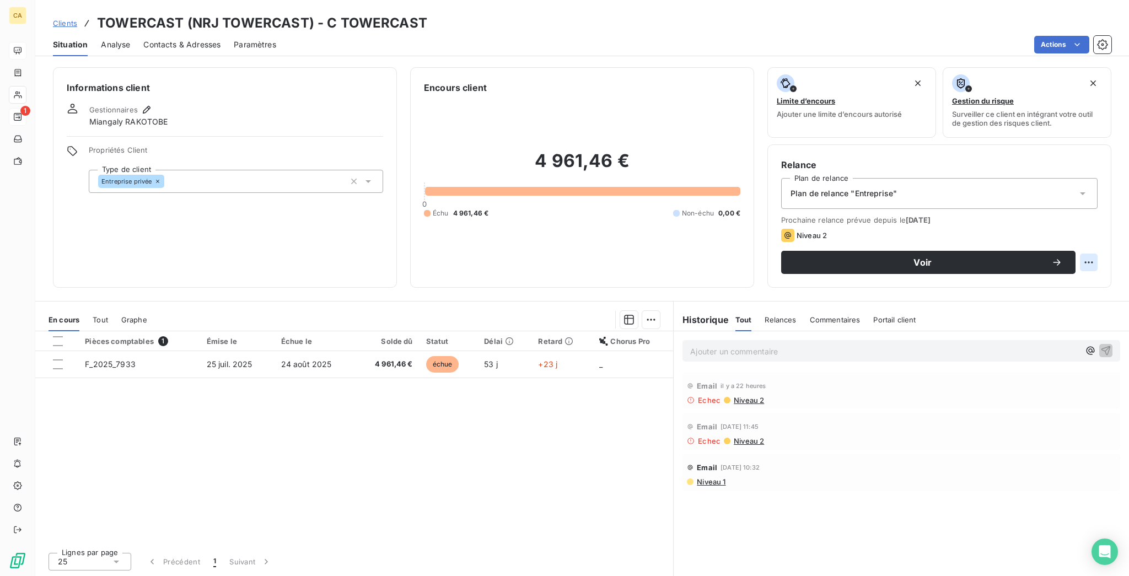
click at [1100, 218] on html "CA 1 Clients TOWERCAST (NRJ TOWERCAST) - C TOWERCAST Situation Analyse Contacts…" at bounding box center [564, 288] width 1129 height 576
click at [1077, 235] on div "Replanifier cette action" at bounding box center [1055, 241] width 99 height 18
select select "8"
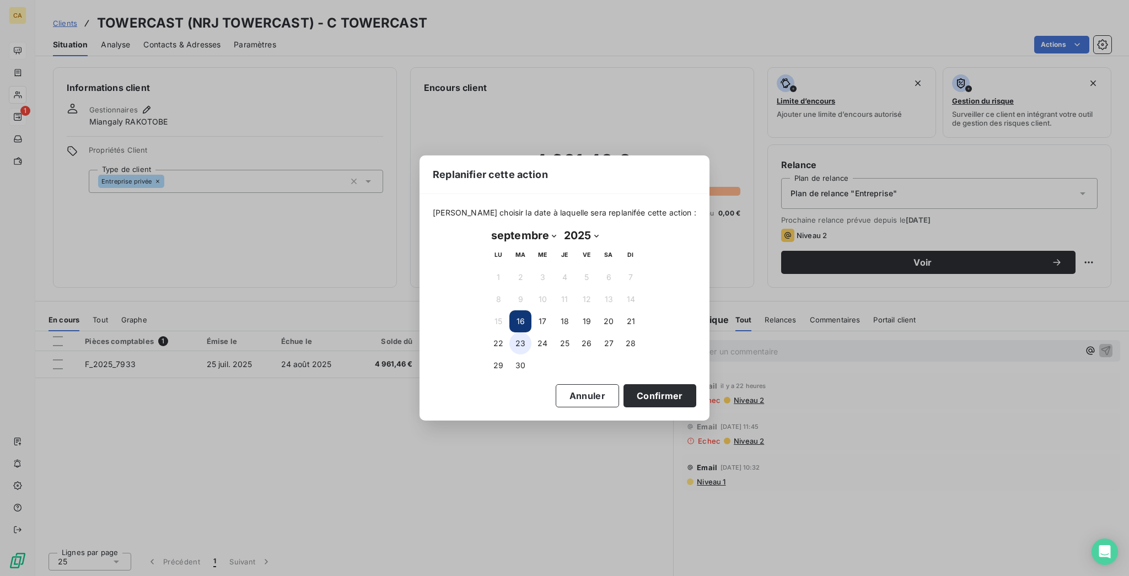
click at [519, 342] on button "23" at bounding box center [521, 344] width 22 height 22
click at [624, 384] on button "Confirmer" at bounding box center [660, 395] width 73 height 23
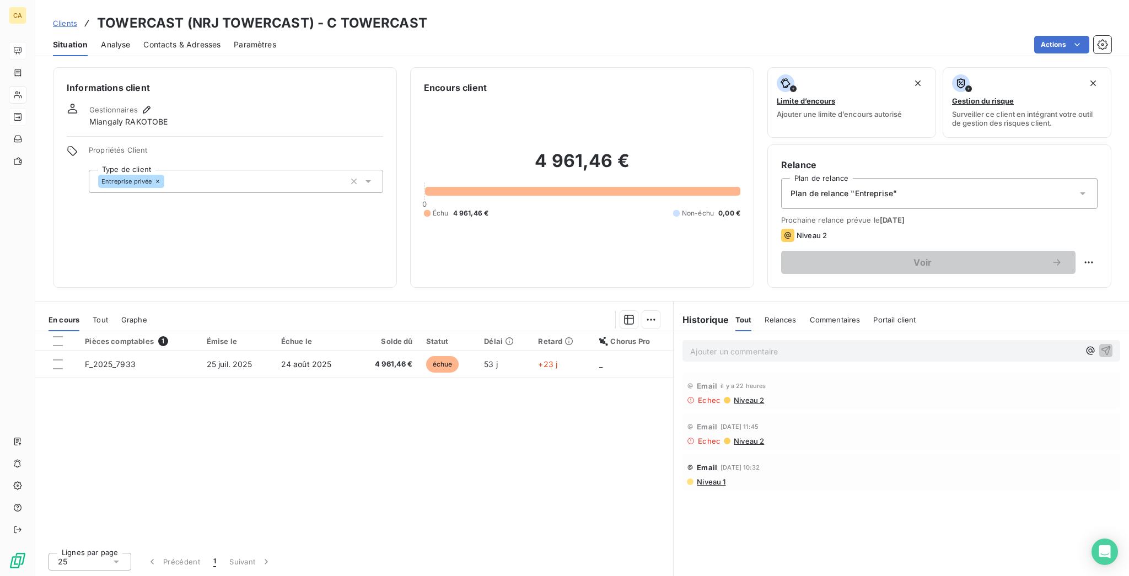
click at [701, 344] on div "Ajouter un commentaire ﻿" at bounding box center [901, 351] width 422 height 15
click at [713, 340] on div "Ajouter un commentaire ﻿" at bounding box center [902, 351] width 438 height 22
click at [713, 345] on p "Ajouter un commentaire ﻿" at bounding box center [884, 352] width 389 height 14
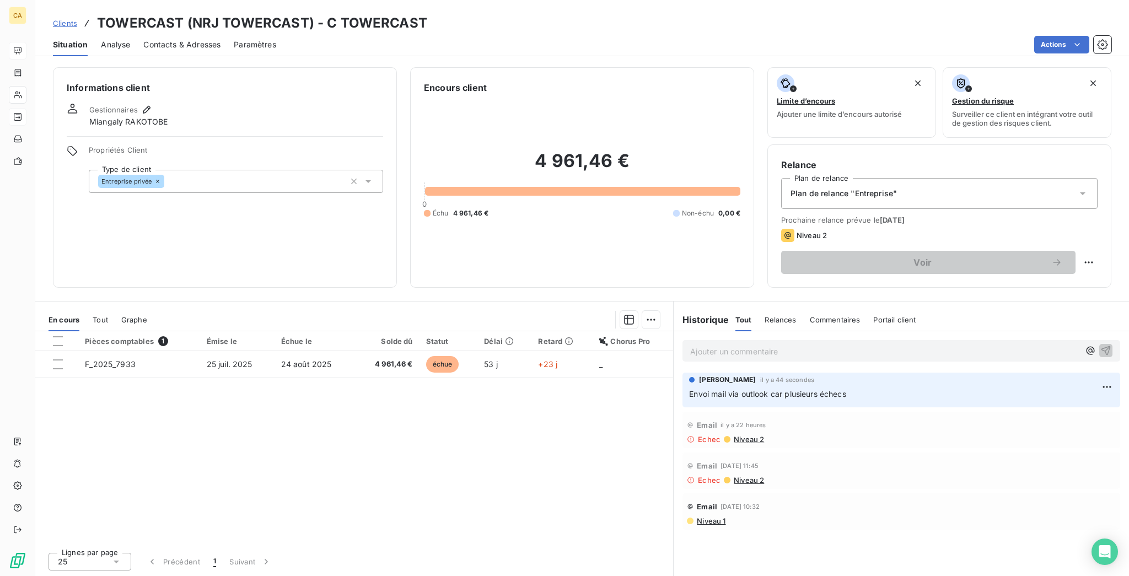
click at [736, 435] on span "Niveau 2" at bounding box center [748, 439] width 31 height 9
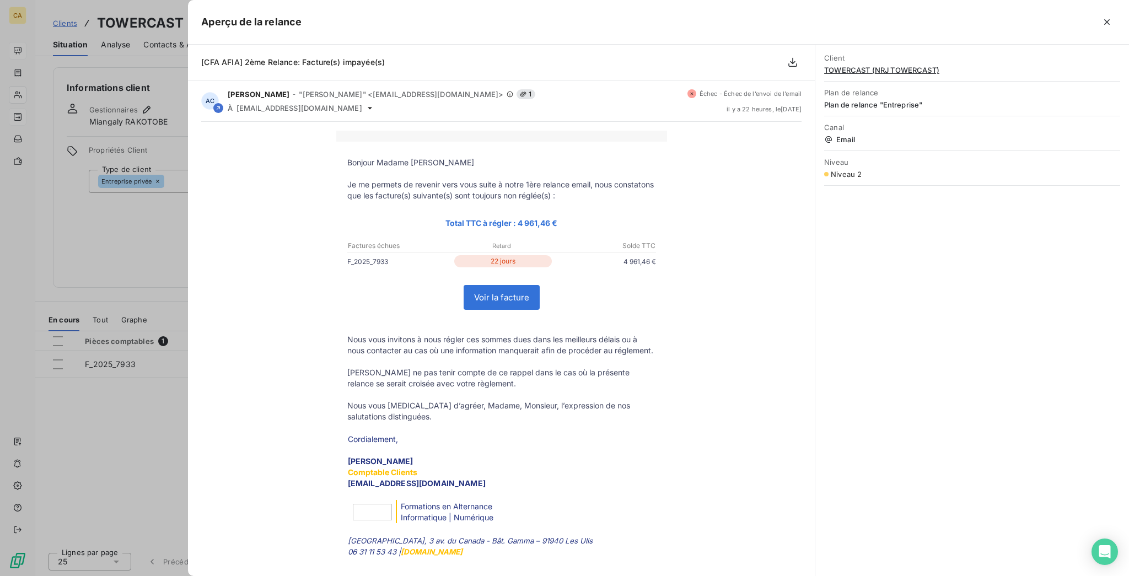
click at [137, 366] on div at bounding box center [564, 288] width 1129 height 576
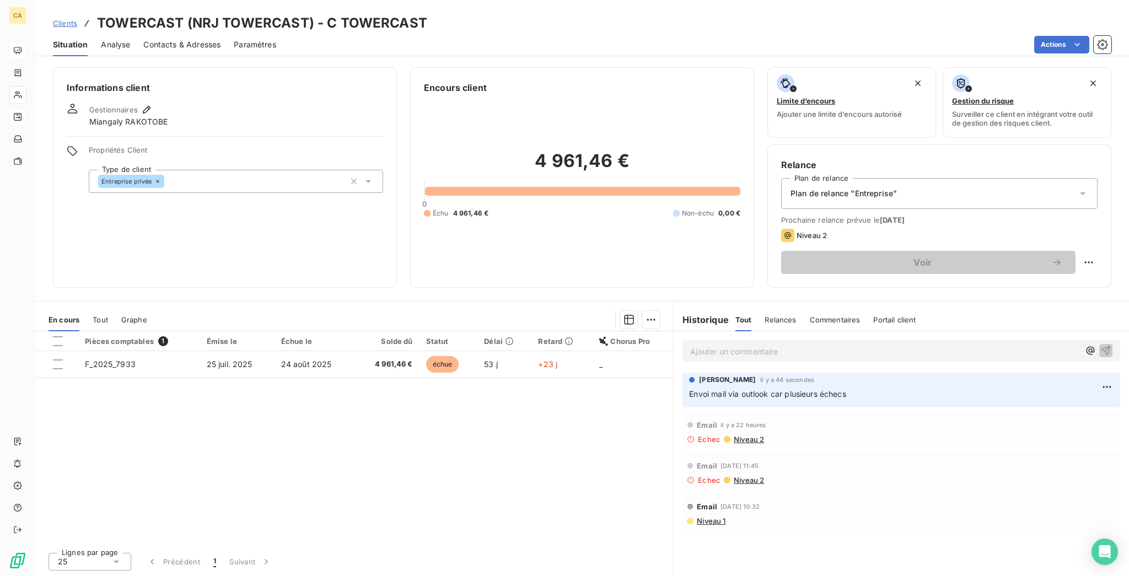
click at [738, 476] on span "Niveau 2" at bounding box center [748, 480] width 31 height 9
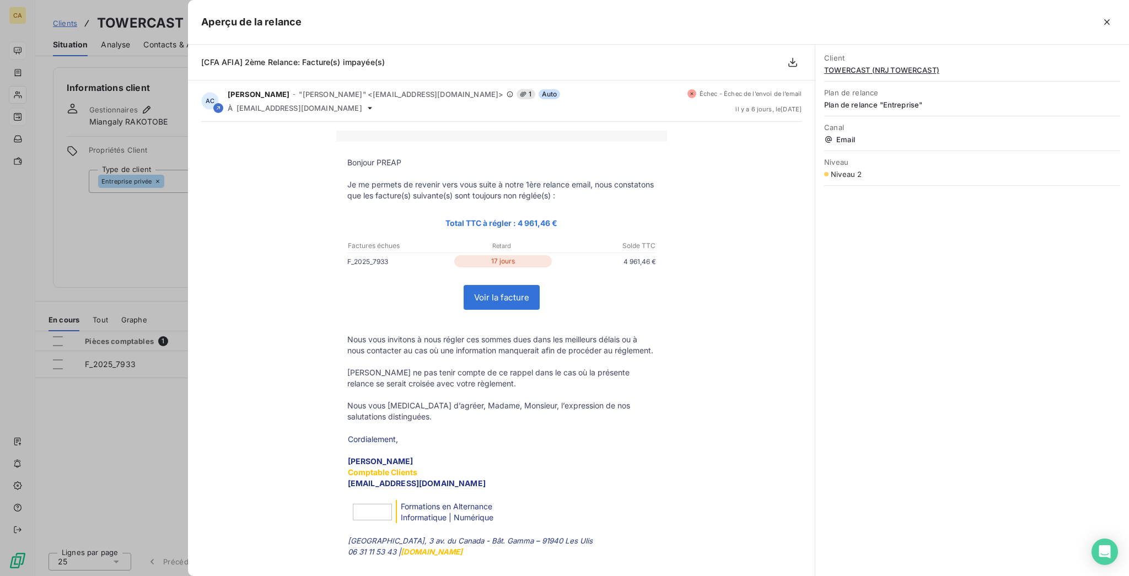
click at [103, 347] on div at bounding box center [564, 288] width 1129 height 576
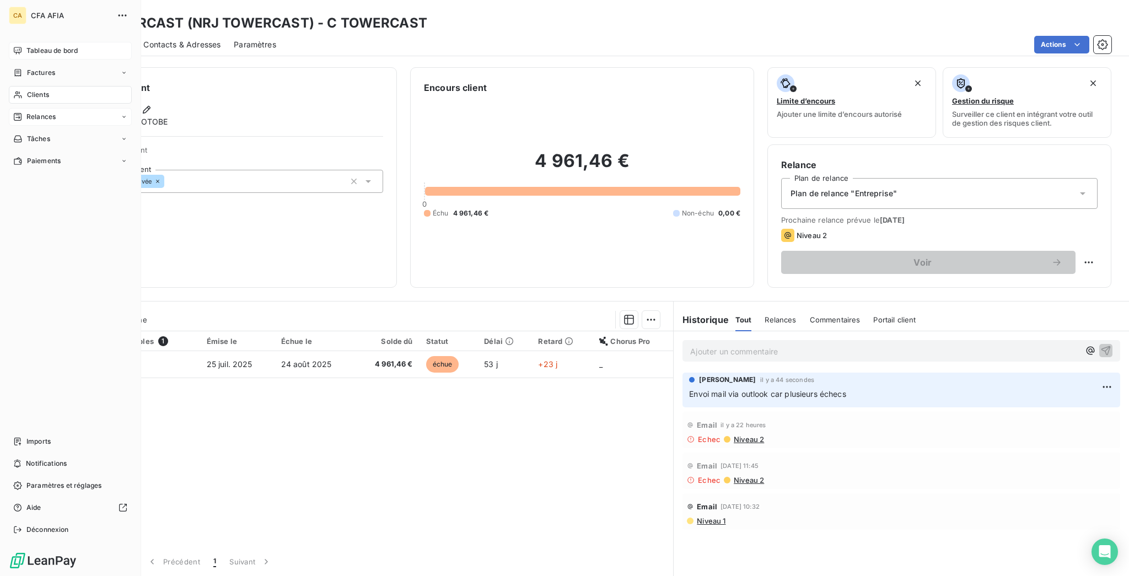
click at [46, 31] on div "CA CFA AFIA Tableau de bord Factures Clients Relances Tâches Paiements Imports …" at bounding box center [70, 288] width 141 height 576
click at [44, 46] on span "Tableau de bord" at bounding box center [51, 51] width 51 height 10
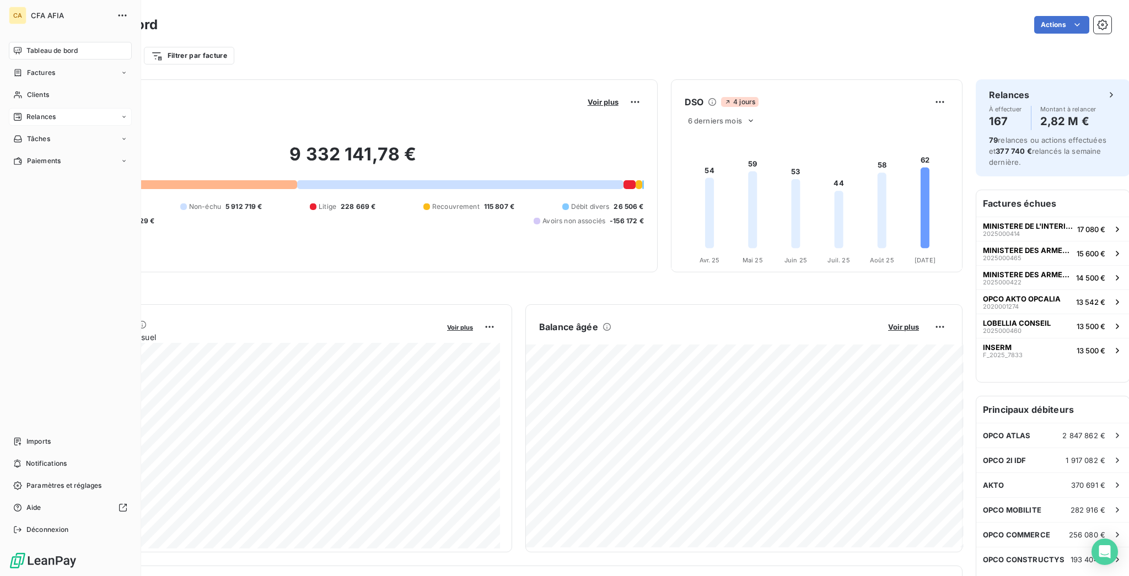
click at [53, 108] on div "Relances" at bounding box center [70, 117] width 123 height 18
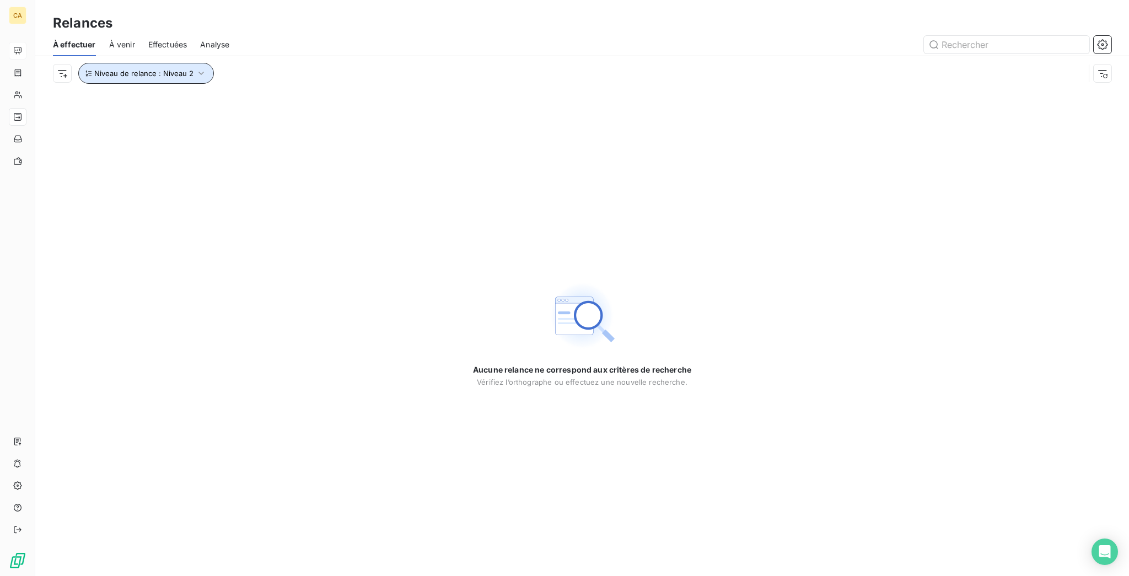
click at [162, 63] on button "Niveau de relance : Niveau 2" at bounding box center [146, 73] width 136 height 21
click at [251, 85] on div "Niveau 2" at bounding box center [292, 89] width 159 height 23
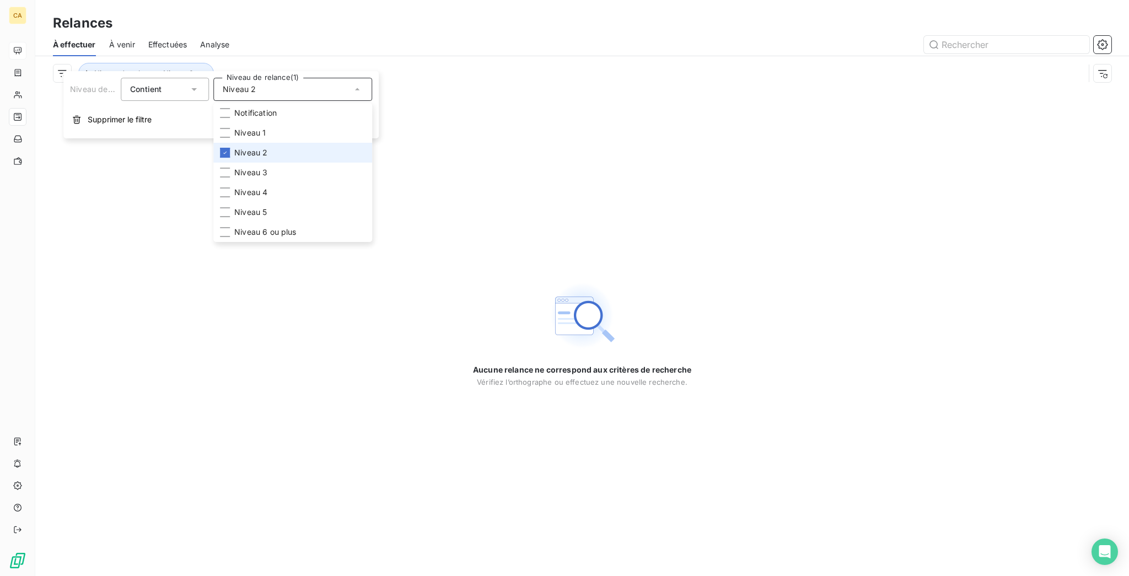
click at [243, 143] on li "Niveau 2" at bounding box center [292, 153] width 159 height 20
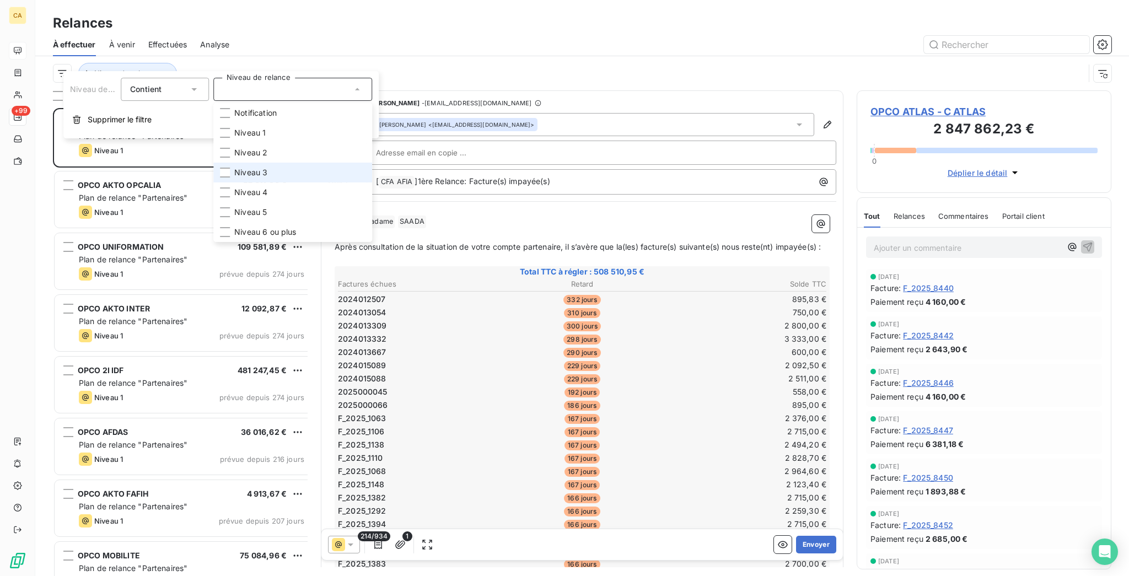
scroll to position [471, 250]
click at [239, 167] on span "Niveau 3" at bounding box center [250, 172] width 33 height 11
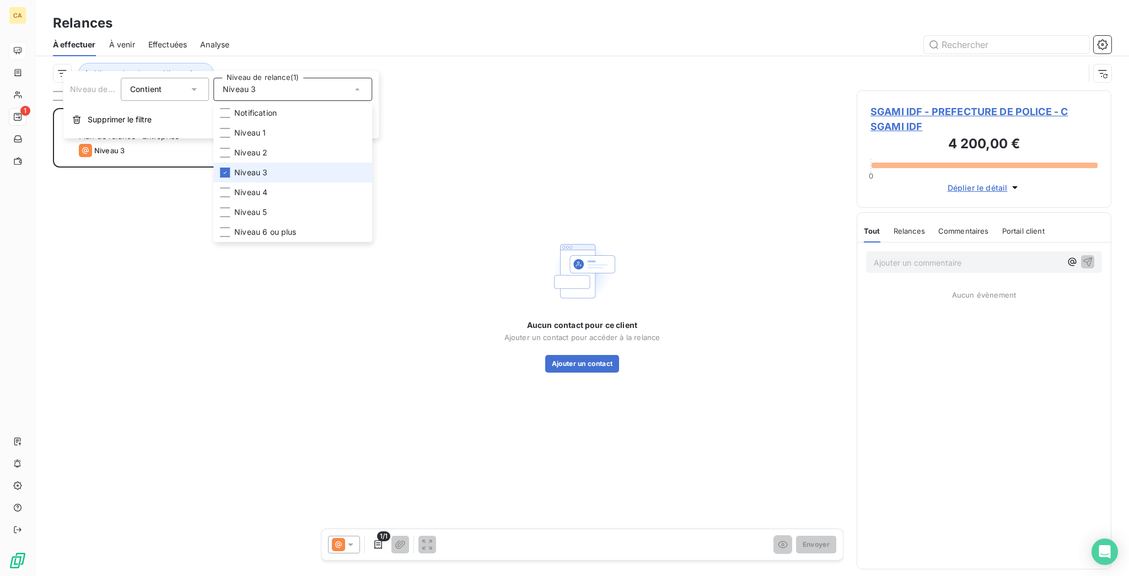
scroll to position [471, 250]
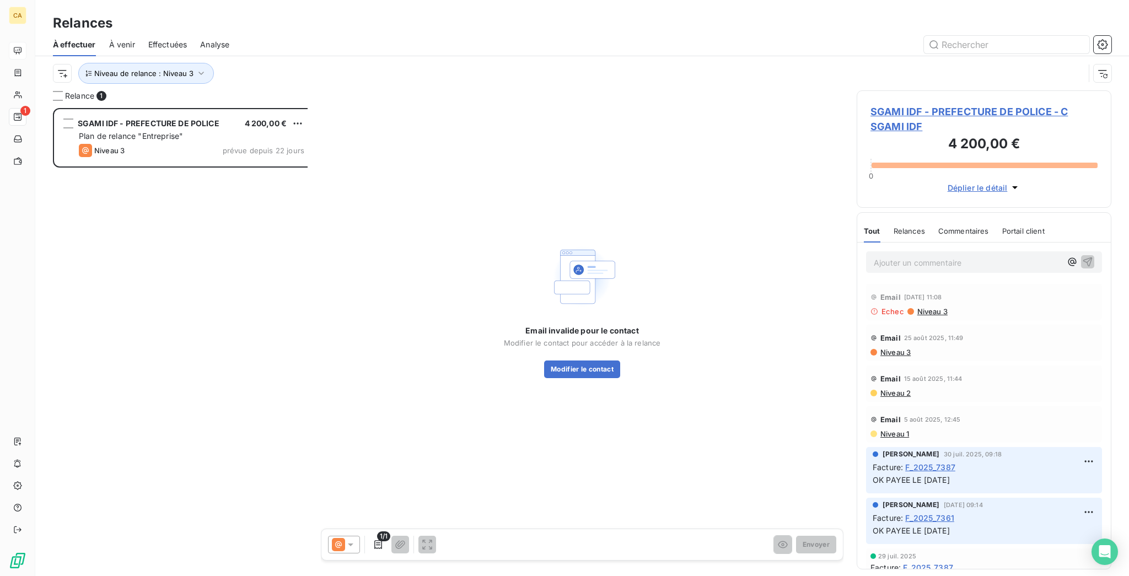
click at [685, 43] on div at bounding box center [677, 45] width 869 height 18
click at [914, 104] on span "SGAMI IDF - PREFECTURE DE POLICE - C SGAMI IDF" at bounding box center [984, 119] width 227 height 30
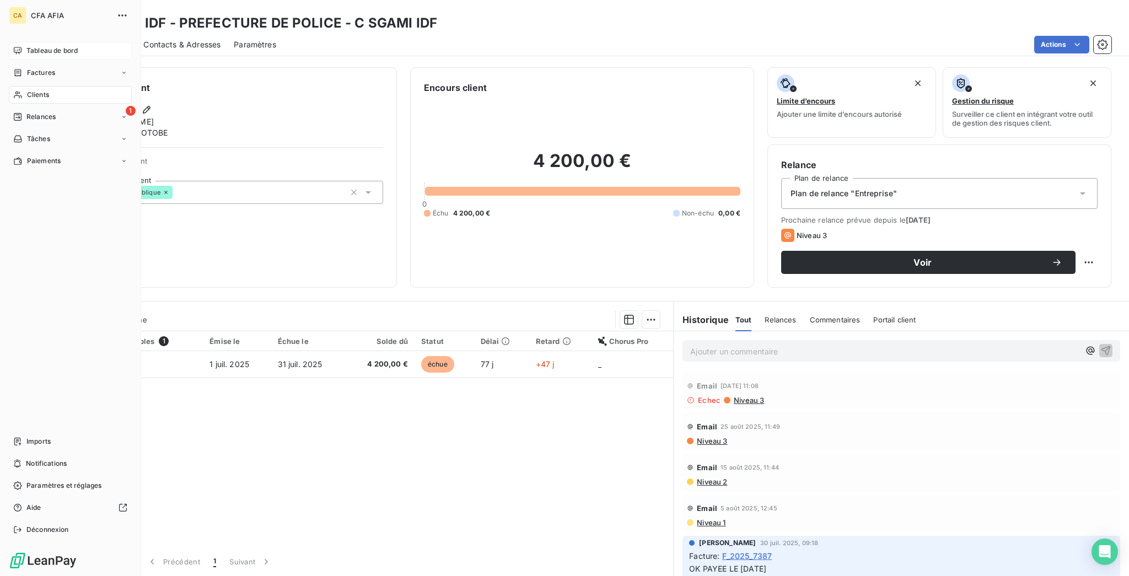
click at [33, 83] on nav "Tableau de bord Factures Clients 1 Relances Tâches Paiements" at bounding box center [70, 106] width 123 height 128
click at [40, 90] on span "Clients" at bounding box center [38, 95] width 22 height 10
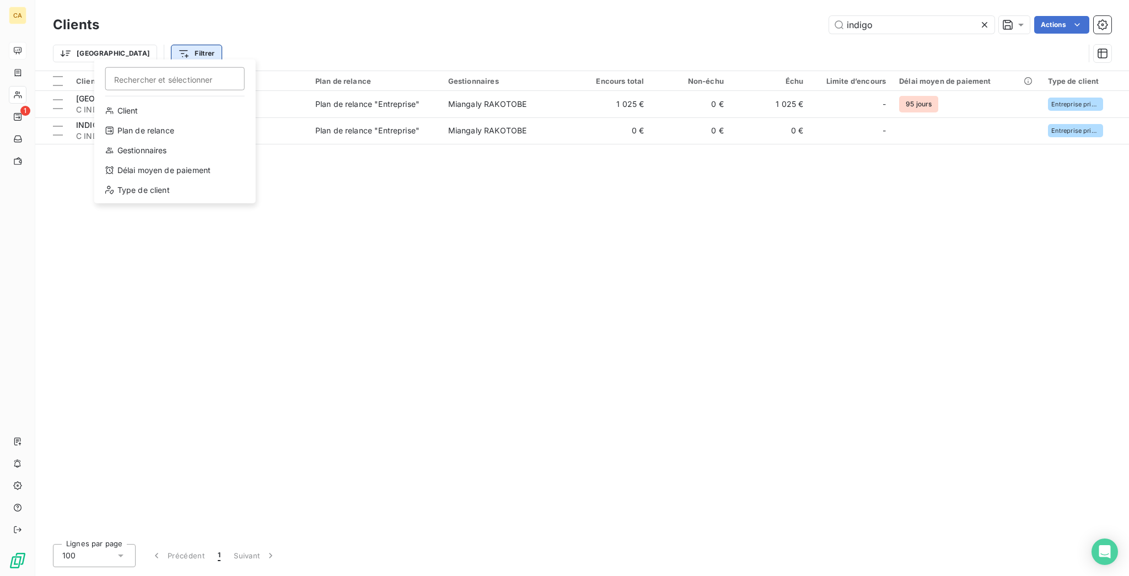
click at [140, 49] on html "CA 1 Clients indigo Actions Trier Filtrer Rechercher et sélectionner Client Pla…" at bounding box center [564, 288] width 1129 height 576
click at [128, 49] on html "CA 1 Clients indigo Actions Trier Filtrer Rechercher et sélectionner Client Pla…" at bounding box center [564, 288] width 1129 height 576
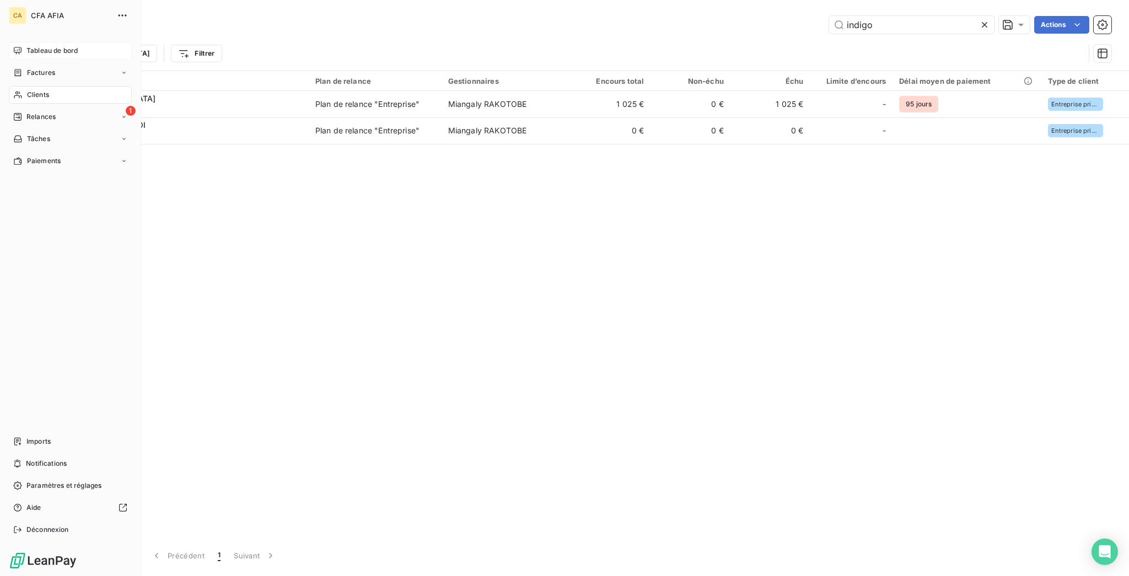
click at [4, 89] on div "CA CFA AFIA Tableau de bord Factures Clients 1 Relances Tâches Paiements Import…" at bounding box center [70, 288] width 141 height 576
click at [5, 89] on div "CA CFA AFIA Tableau de bord Factures Clients 1 Relances Tâches Paiements Import…" at bounding box center [70, 288] width 141 height 576
click at [14, 112] on icon at bounding box center [17, 116] width 9 height 9
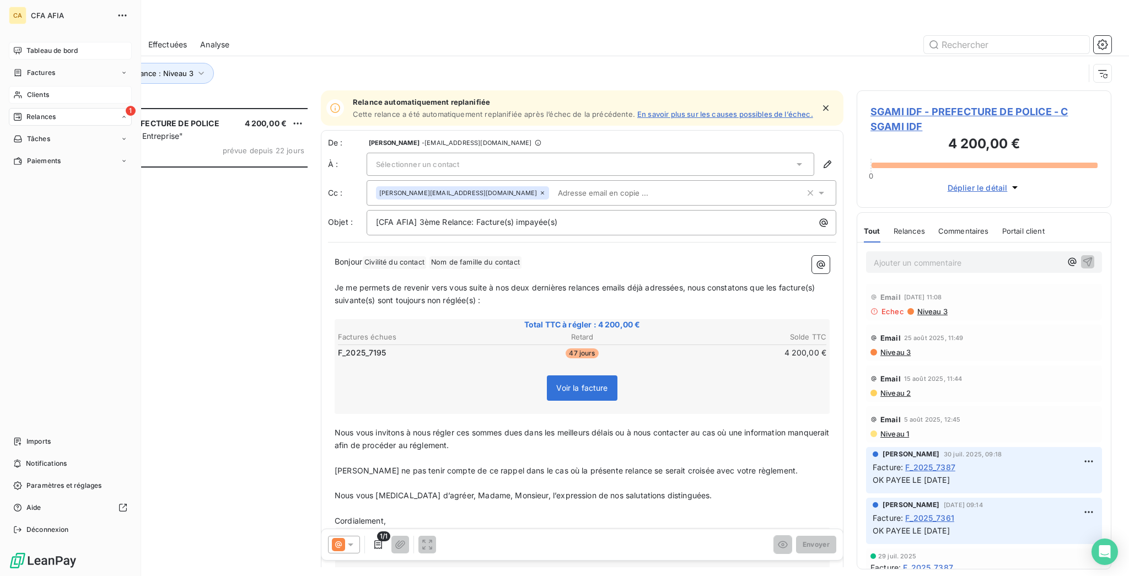
scroll to position [471, 250]
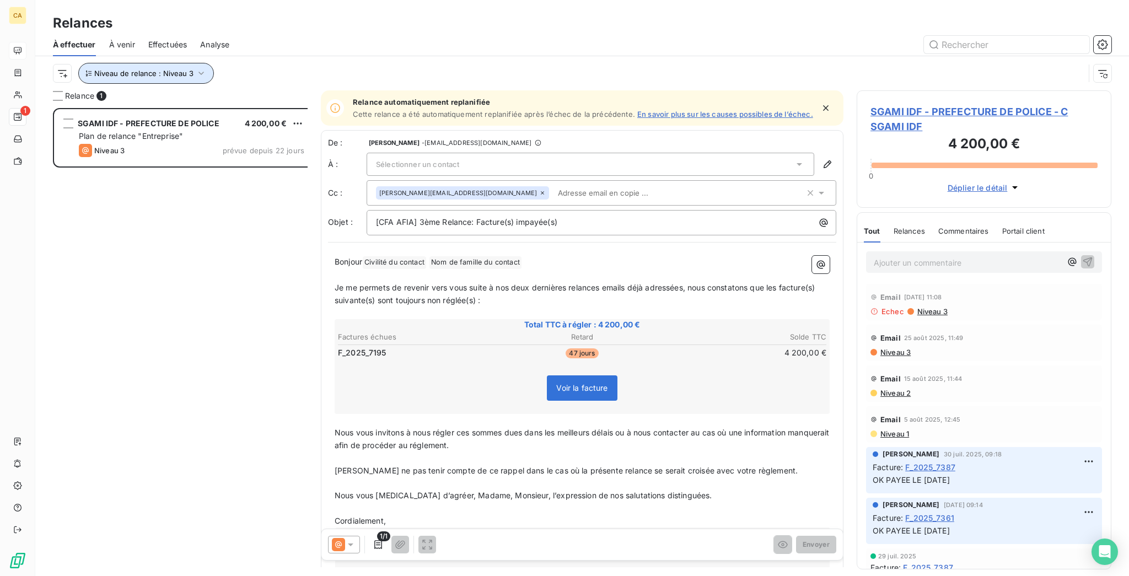
click at [174, 63] on button "Niveau de relance : Niveau 3" at bounding box center [146, 73] width 136 height 21
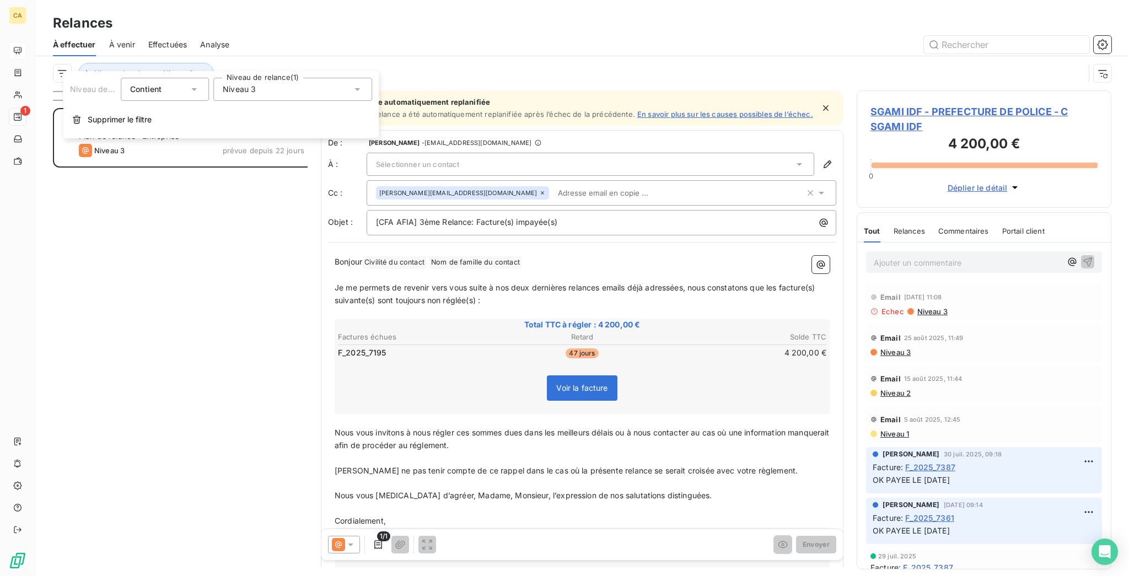
click at [264, 82] on div "Niveau 3" at bounding box center [292, 89] width 159 height 23
click at [239, 167] on span "Niveau 3" at bounding box center [250, 172] width 33 height 11
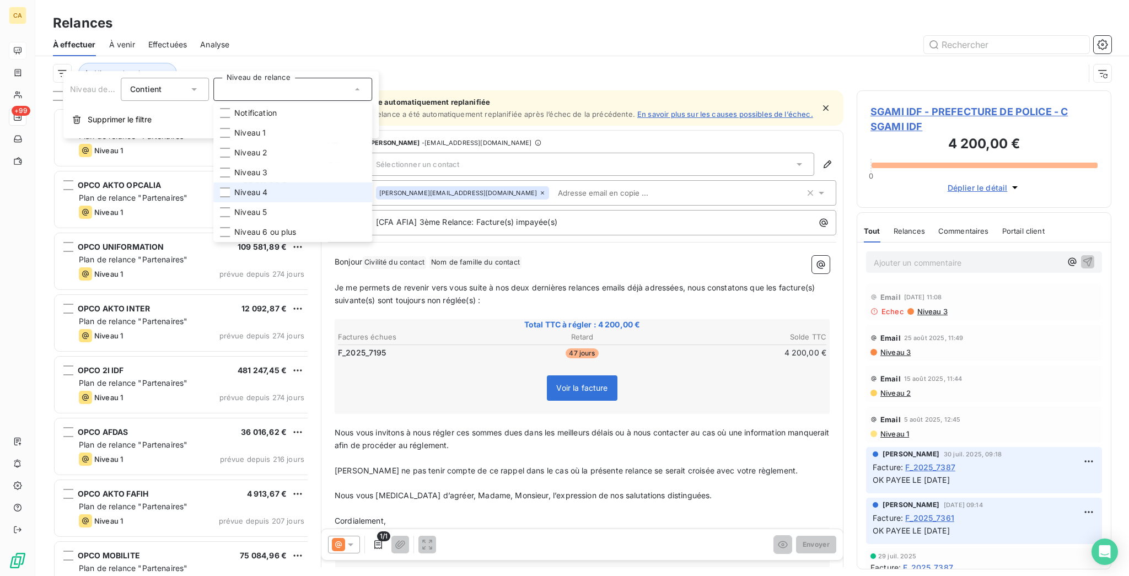
click at [237, 187] on span "Niveau 4" at bounding box center [250, 192] width 33 height 11
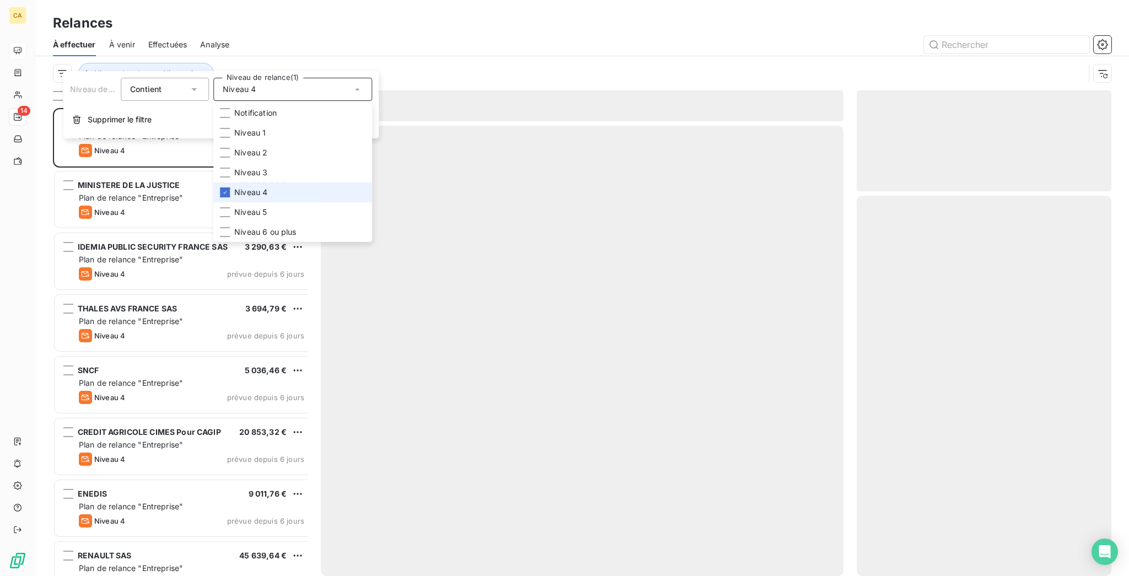
scroll to position [471, 250]
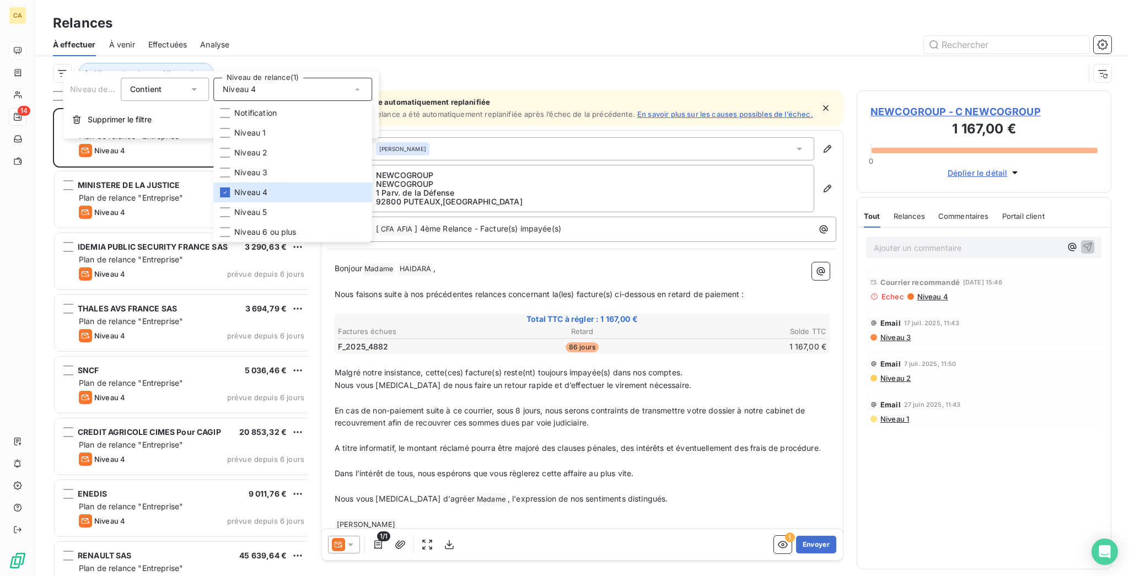
click at [243, 44] on div at bounding box center [677, 45] width 869 height 18
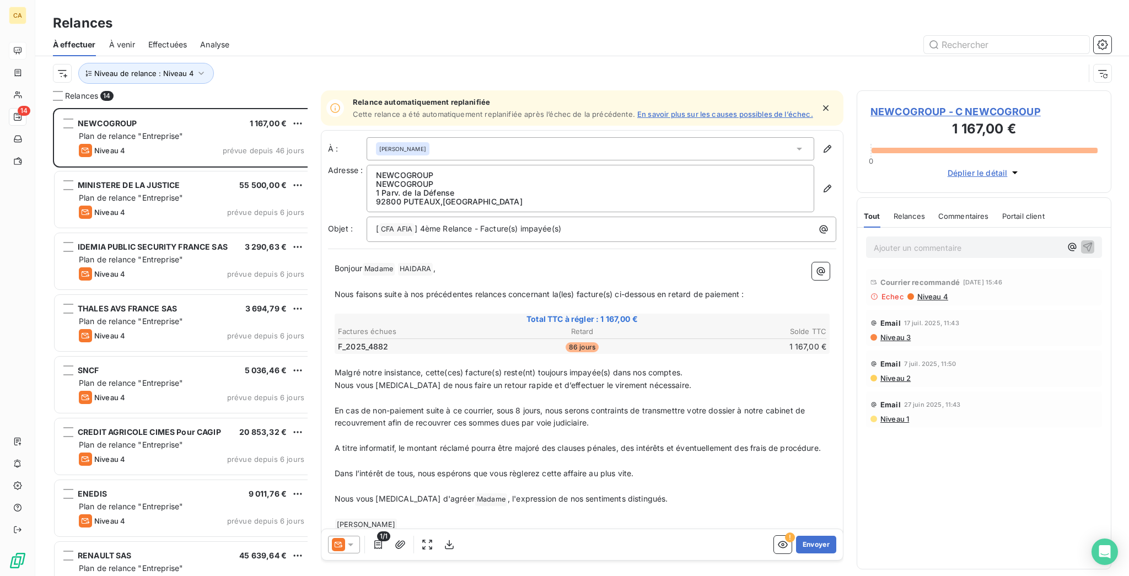
click at [940, 104] on span "NEWCOGROUP - C NEWCOGROUP" at bounding box center [984, 111] width 227 height 15
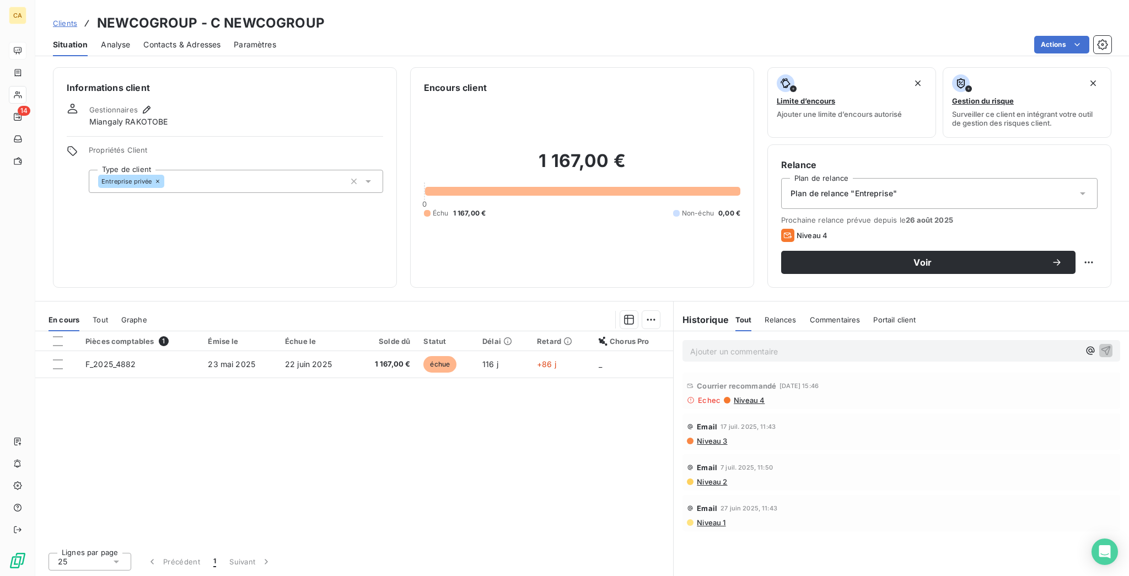
click at [177, 39] on span "Contacts & Adresses" at bounding box center [181, 44] width 77 height 11
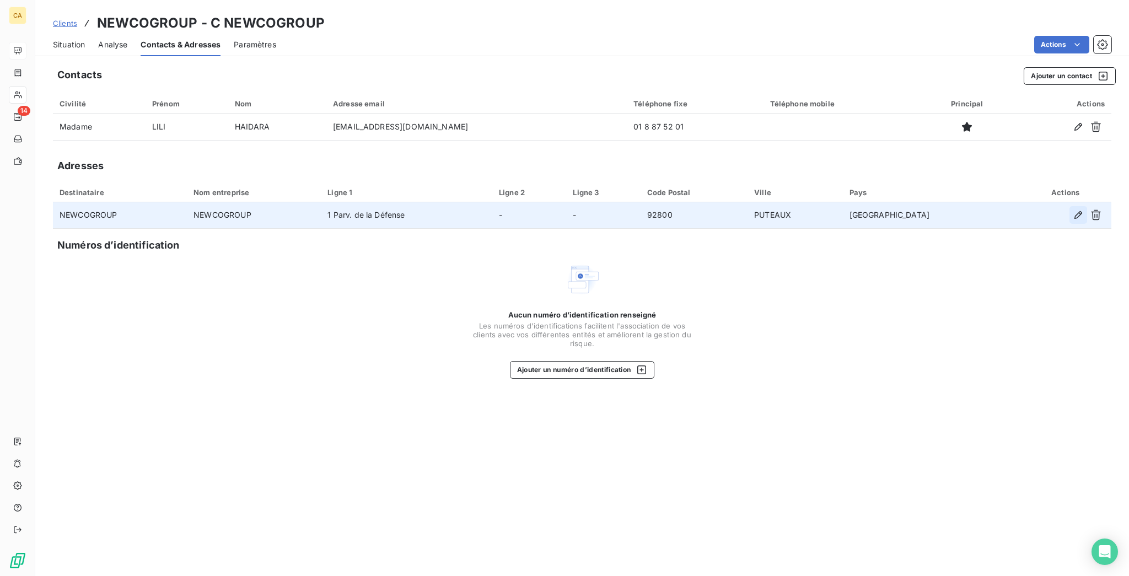
click at [1084, 210] on icon "button" at bounding box center [1078, 215] width 11 height 11
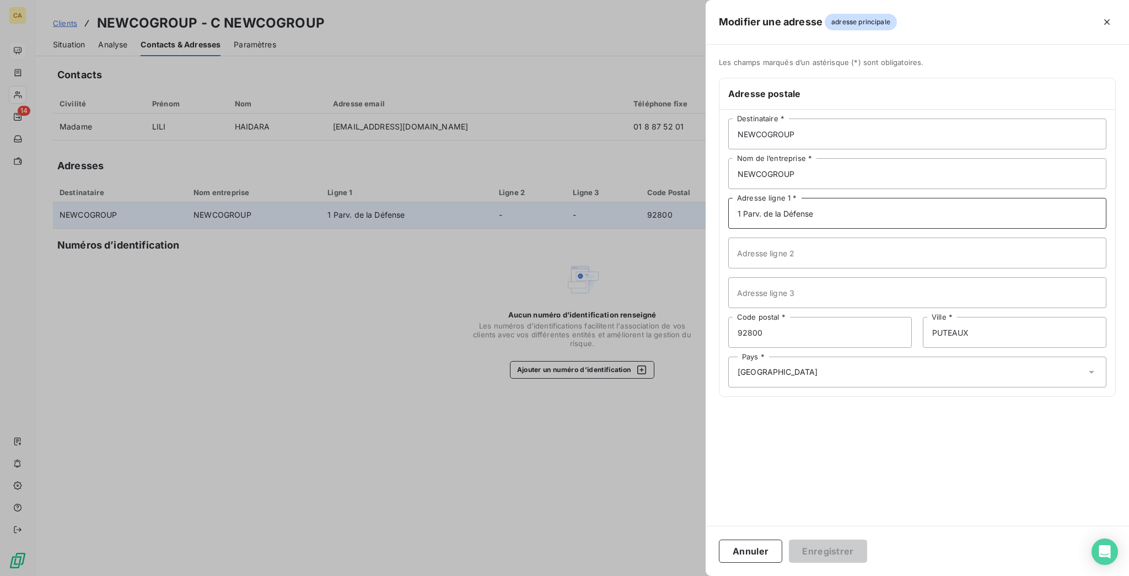
click at [859, 198] on input "1 Parv. de la Défense" at bounding box center [917, 213] width 378 height 31
type input "1 Parvis de la Défense"
click at [867, 548] on button "Enregistrer" at bounding box center [828, 551] width 78 height 23
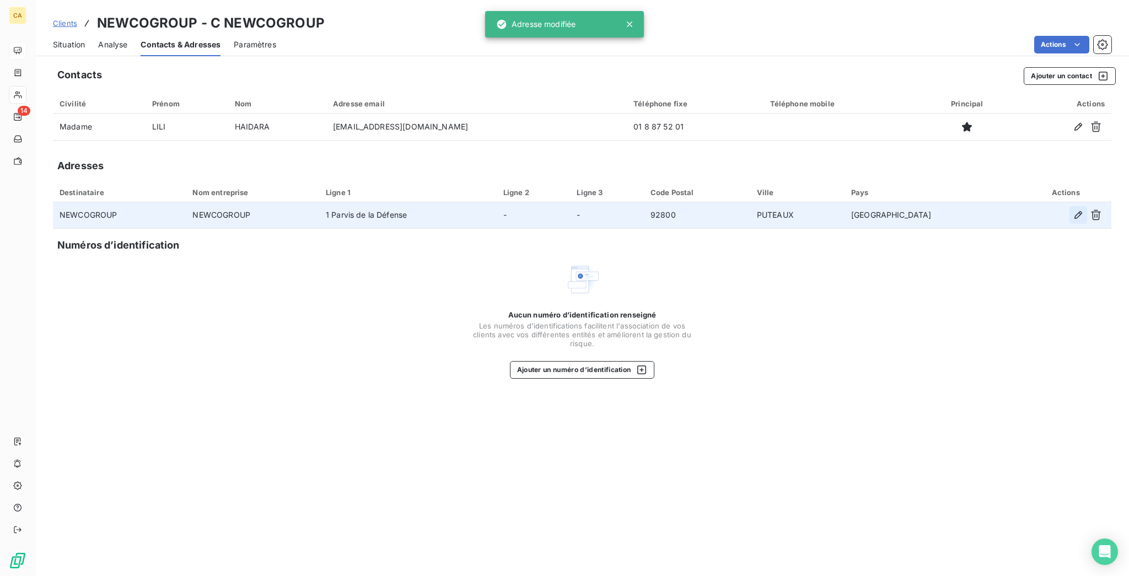
click at [1082, 211] on icon "button" at bounding box center [1079, 215] width 8 height 8
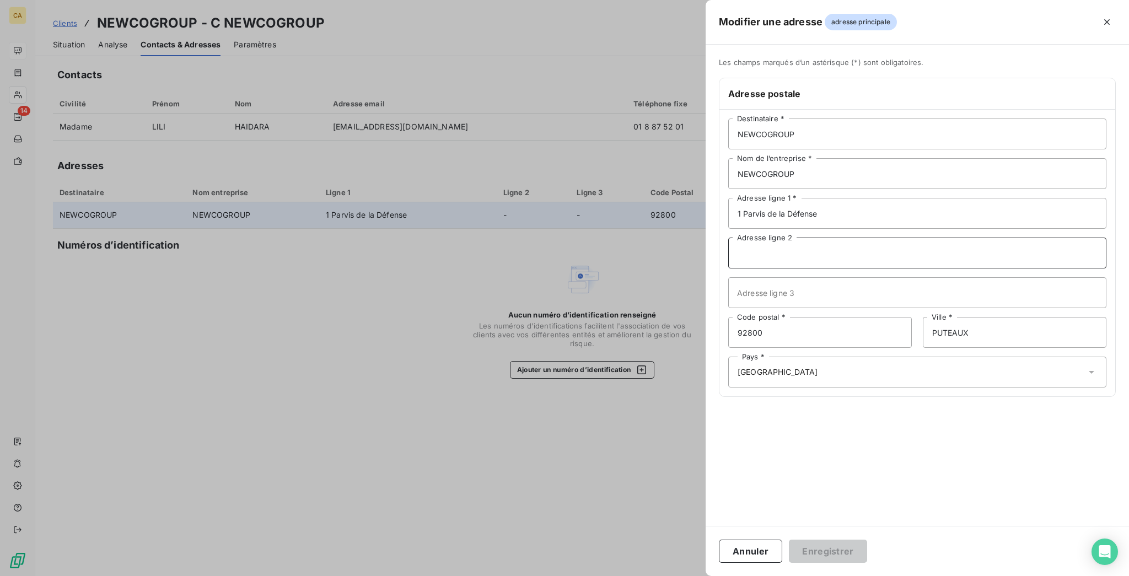
click at [907, 238] on input "Adresse ligne 2" at bounding box center [917, 253] width 378 height 31
type input "9 GRANDE ARCHE"
click at [867, 550] on button "Enregistrer" at bounding box center [828, 551] width 78 height 23
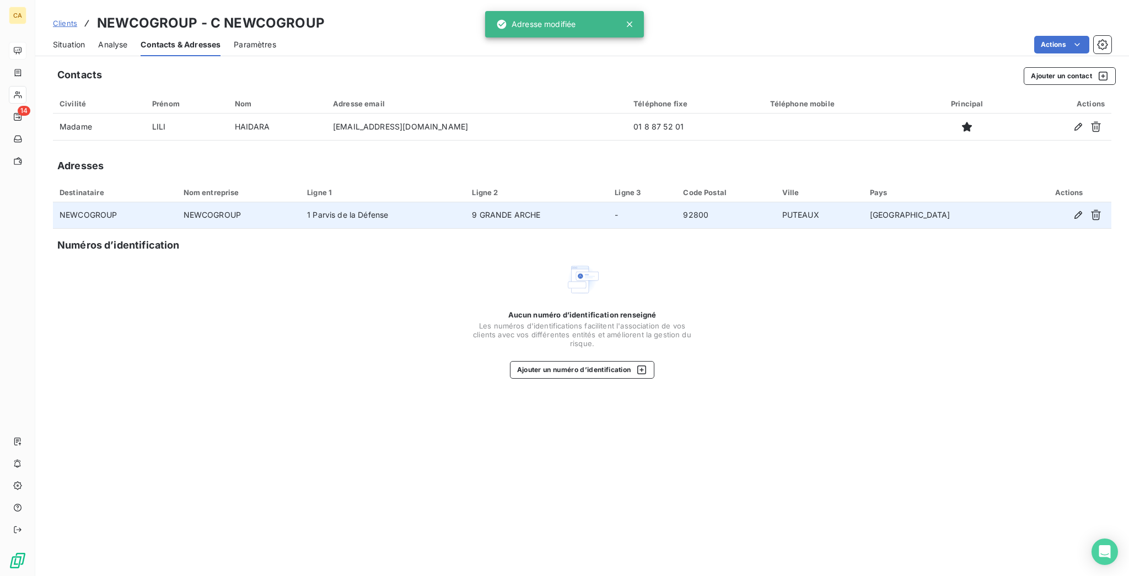
click at [56, 39] on span "Situation" at bounding box center [69, 44] width 32 height 11
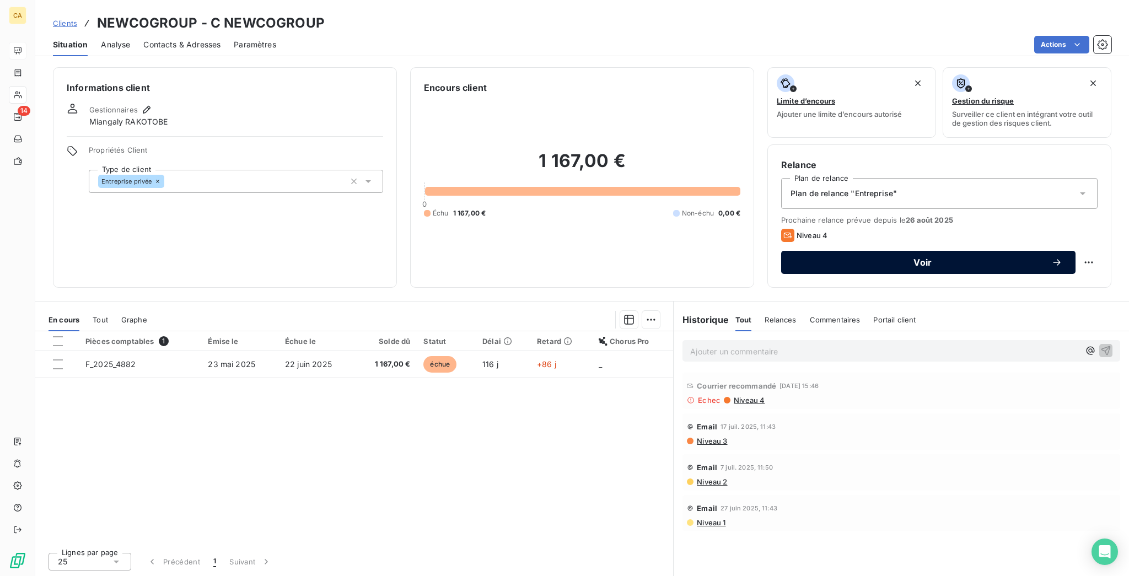
click at [921, 258] on span "Voir" at bounding box center [923, 262] width 257 height 9
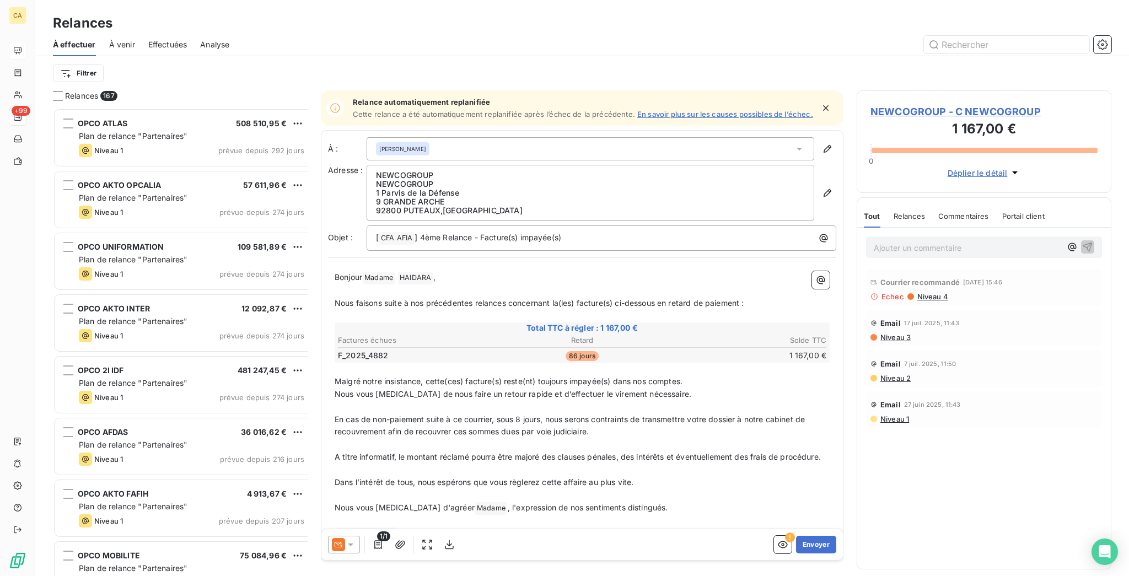
scroll to position [471, 250]
click at [819, 536] on button "Envoyer" at bounding box center [816, 545] width 40 height 18
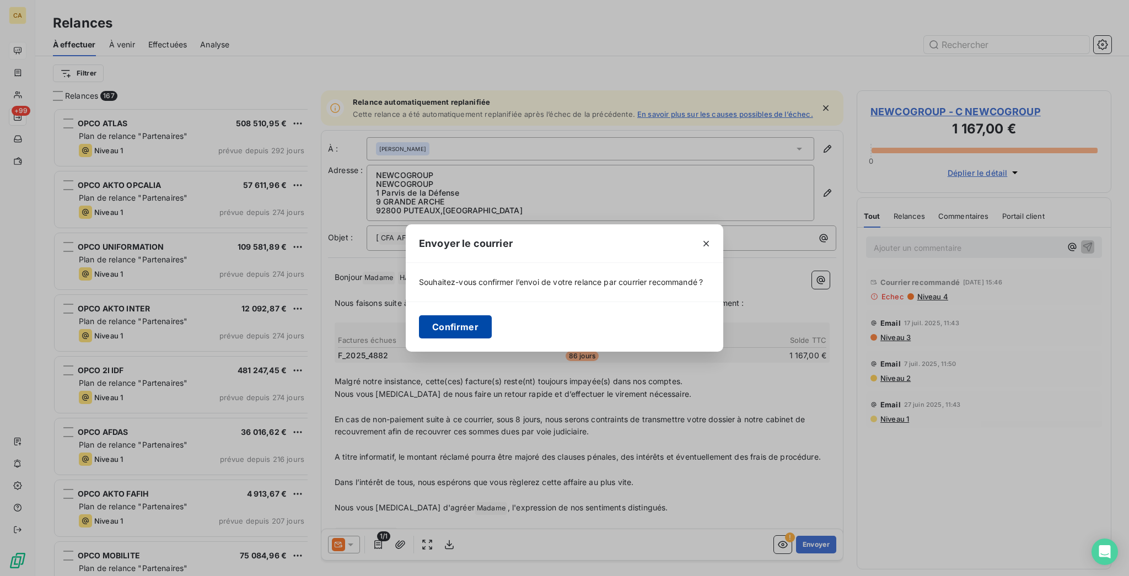
click at [484, 329] on button "Confirmer" at bounding box center [455, 326] width 73 height 23
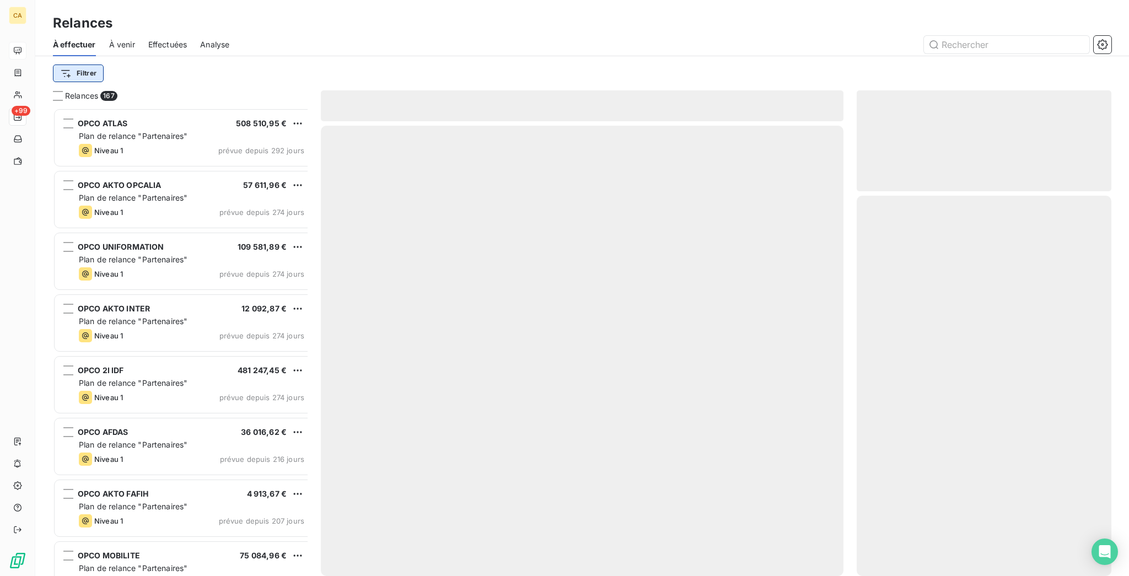
click at [52, 60] on html "CA +99 Relances À effectuer À venir Effectuées Analyse Filtrer Relances 167 OPC…" at bounding box center [564, 288] width 1129 height 576
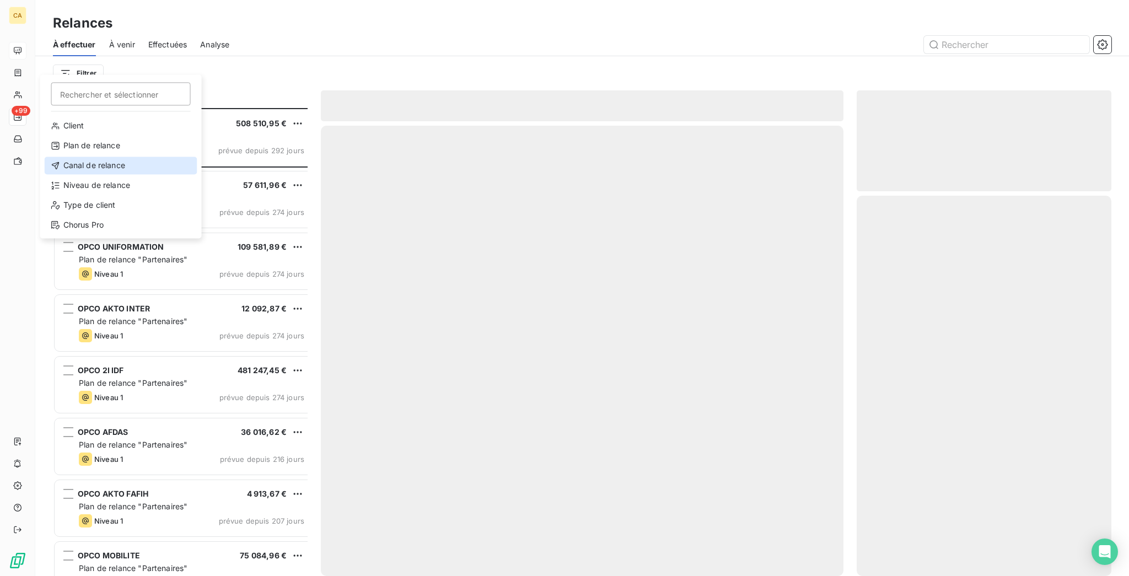
click at [87, 157] on div "Canal de relance" at bounding box center [121, 166] width 153 height 18
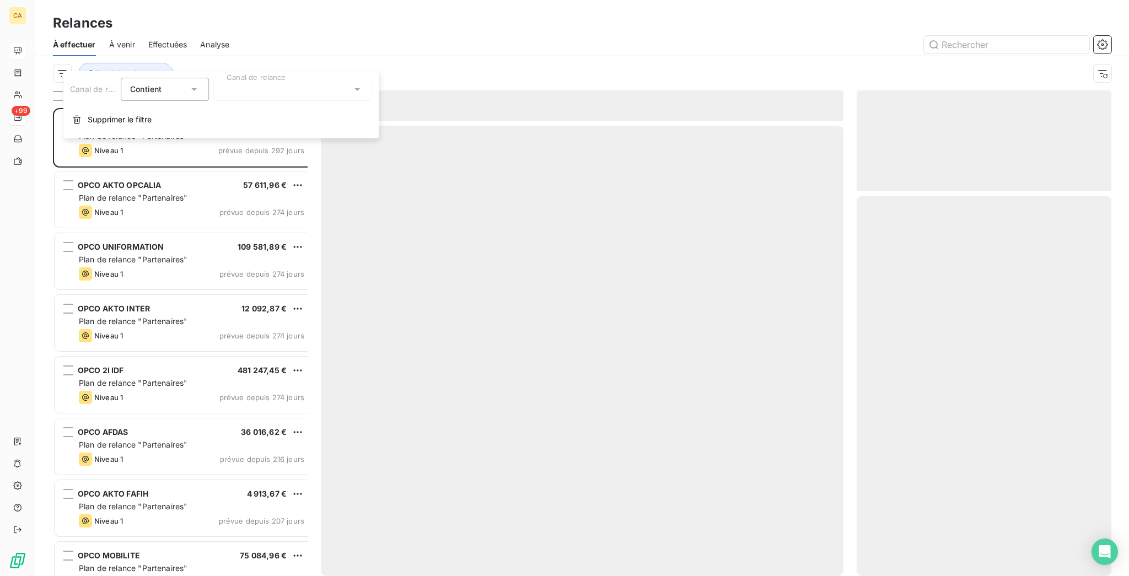
click at [252, 89] on div at bounding box center [292, 89] width 159 height 23
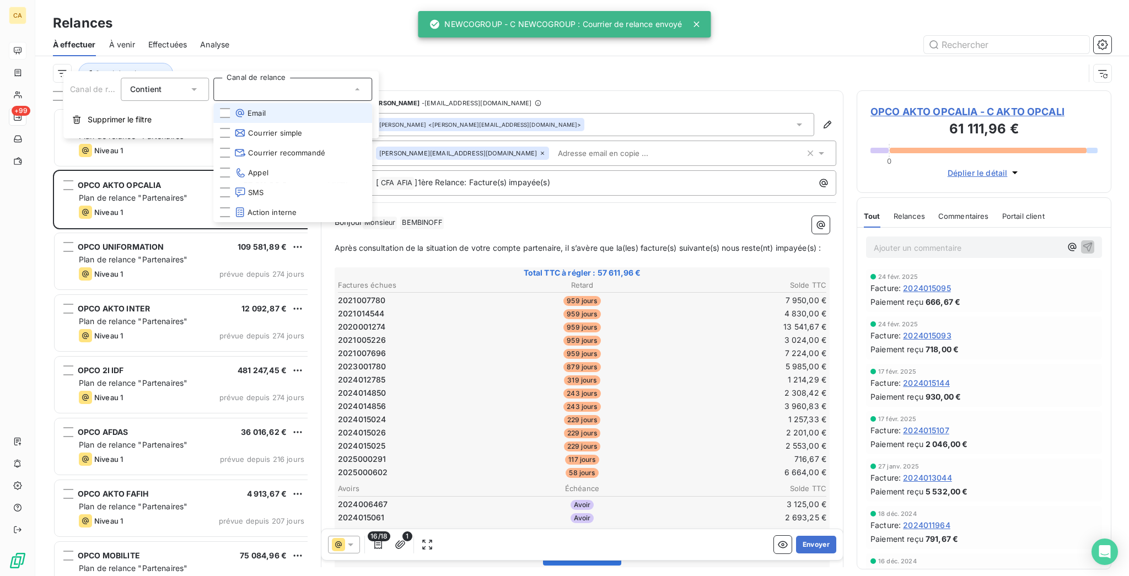
click at [252, 89] on div at bounding box center [292, 89] width 159 height 23
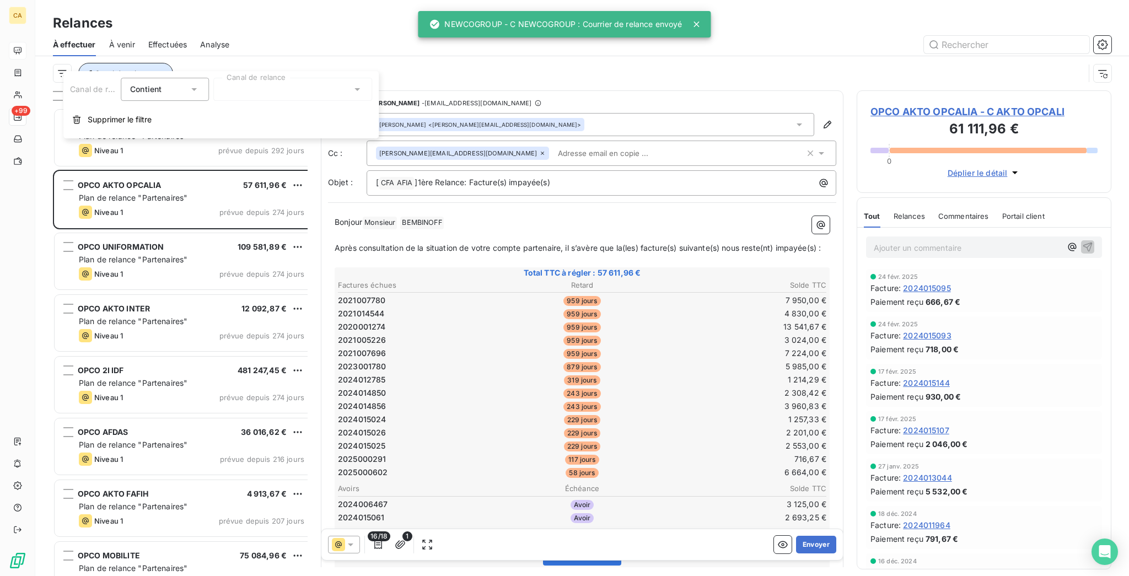
click at [101, 69] on button "Canal de relance" at bounding box center [125, 73] width 95 height 21
click at [98, 63] on div "Canal de relance" at bounding box center [569, 73] width 1032 height 21
click at [99, 69] on span "Canal de relance" at bounding box center [124, 73] width 58 height 9
click at [98, 108] on button "Supprimer le filtre" at bounding box center [220, 120] width 315 height 24
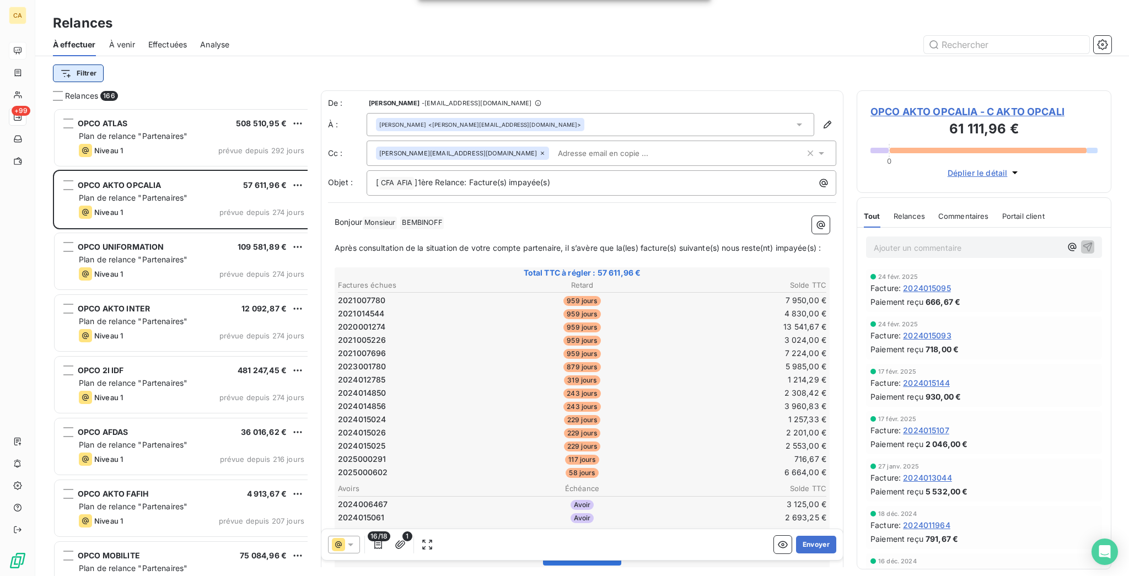
click at [56, 72] on html "CA +99 Relances À effectuer À venir Effectuées Analyse Filtrer Relances 166 OPC…" at bounding box center [564, 288] width 1129 height 576
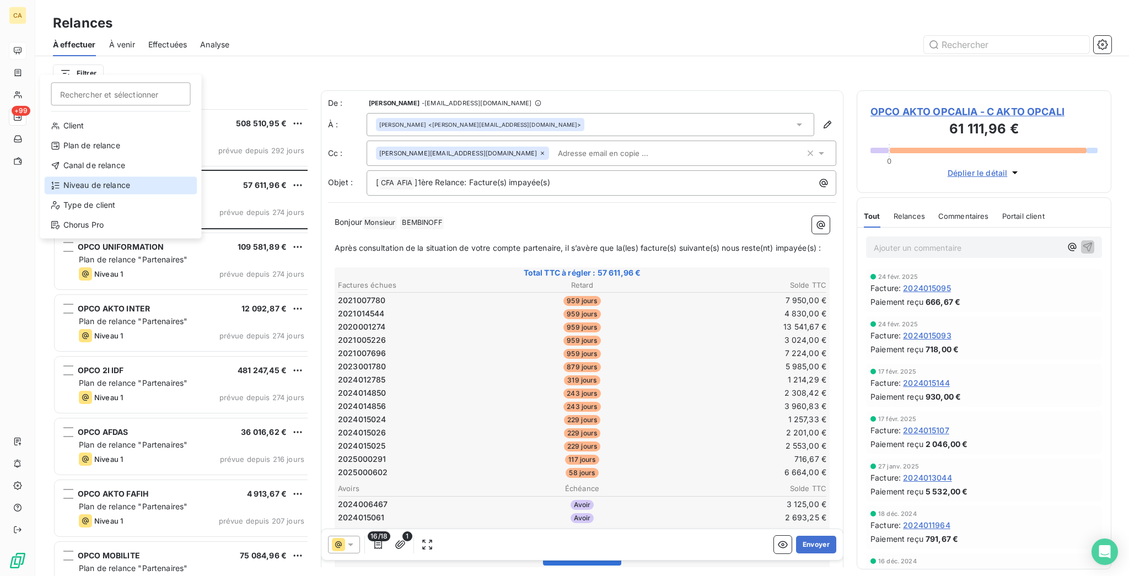
click at [73, 176] on div "Niveau de relance" at bounding box center [121, 185] width 153 height 18
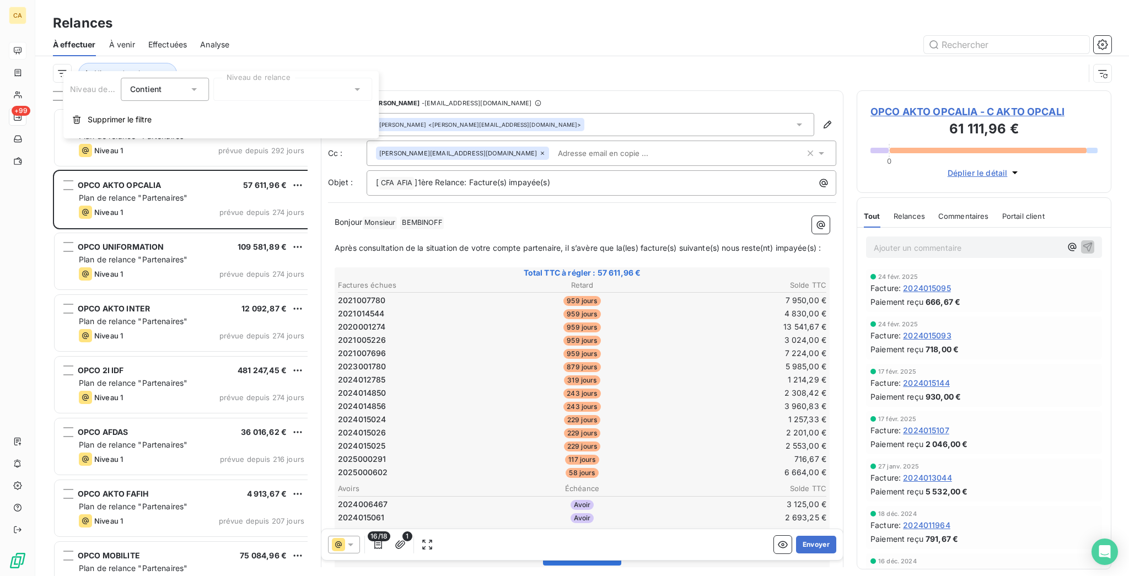
click at [251, 97] on div at bounding box center [292, 89] width 159 height 23
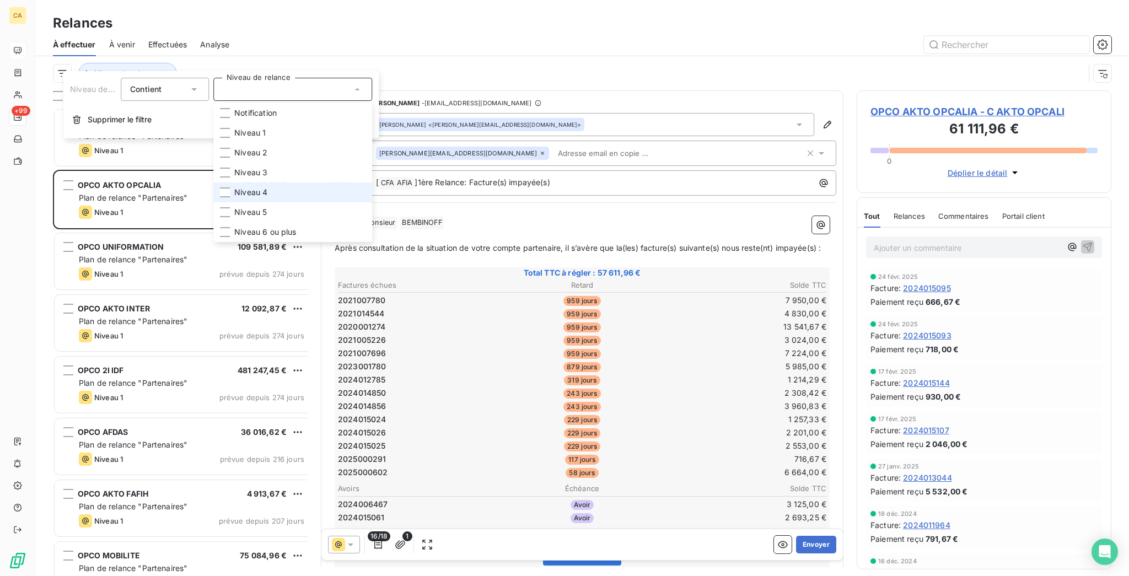
click at [234, 187] on span "Niveau 4" at bounding box center [250, 192] width 33 height 11
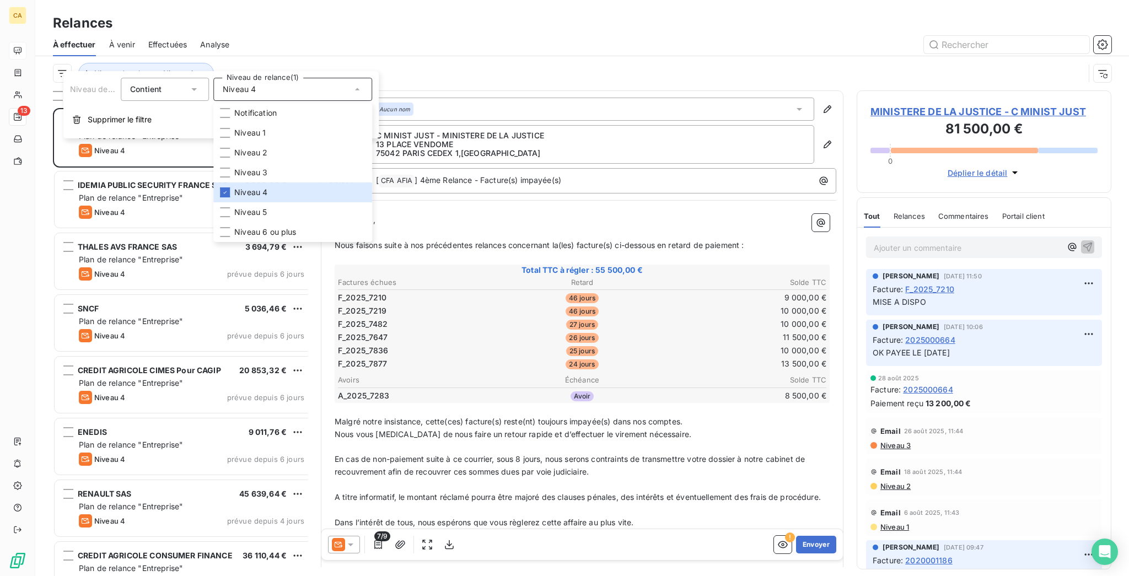
click at [319, 36] on div at bounding box center [677, 45] width 869 height 18
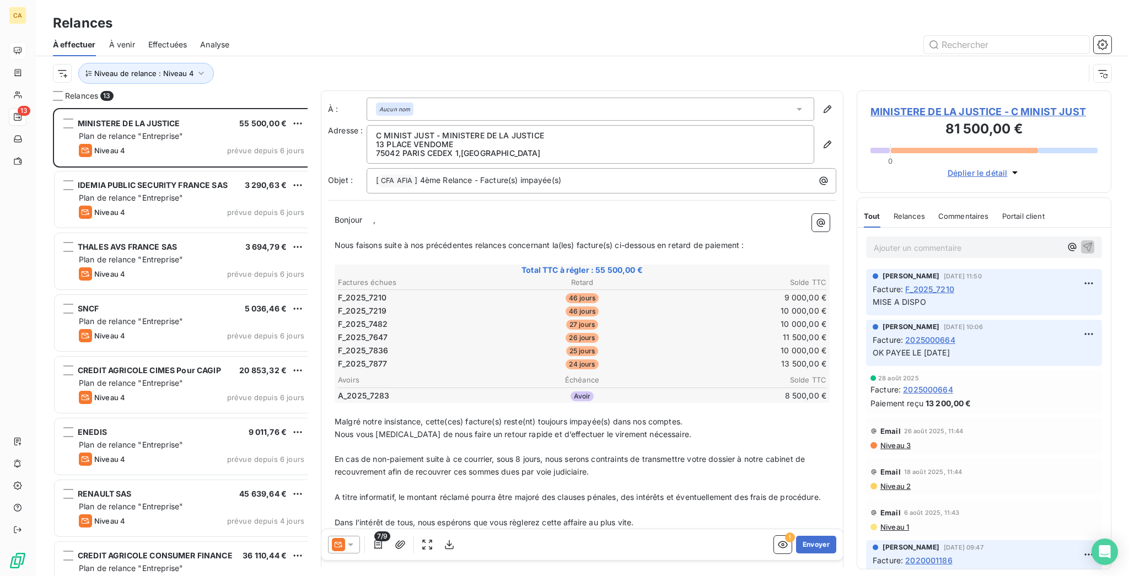
click at [936, 104] on span "MINISTERE DE LA JUSTICE - C MINIST JUST" at bounding box center [984, 111] width 227 height 15
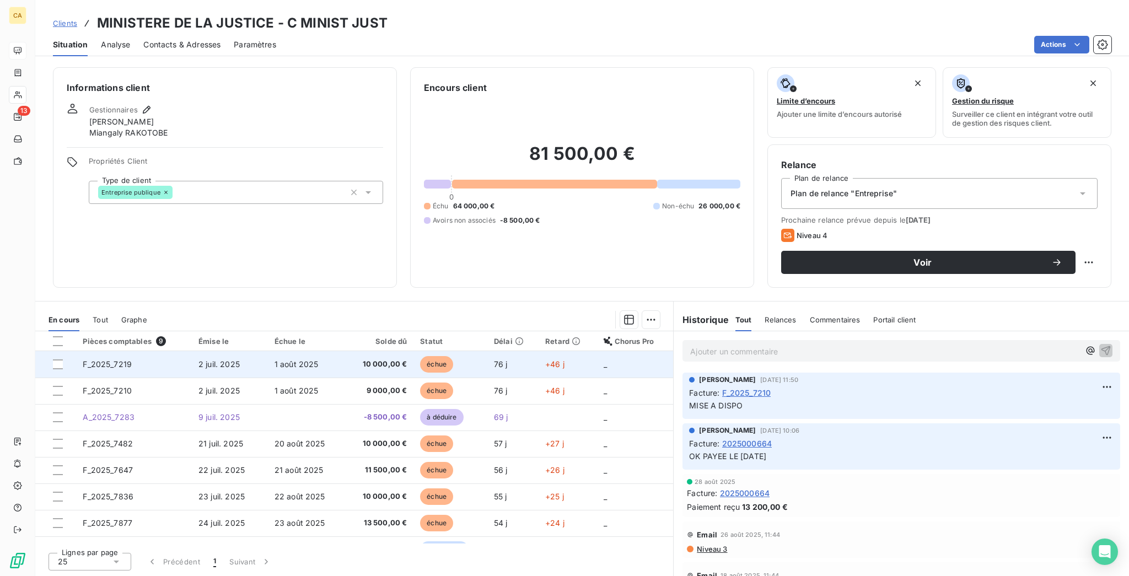
click at [280, 351] on td "1 août 2025" at bounding box center [306, 364] width 77 height 26
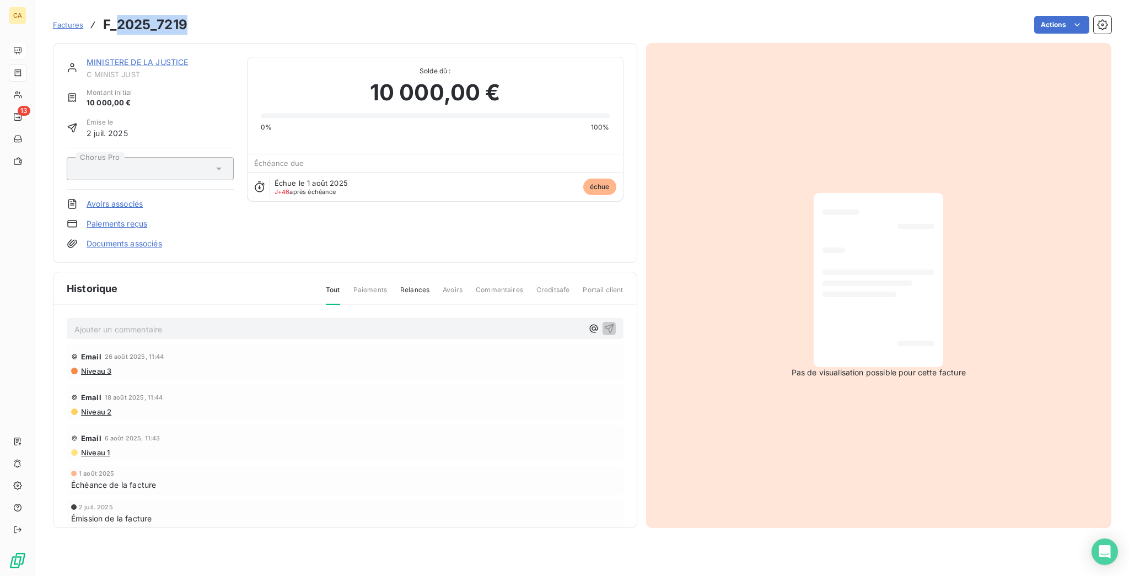
drag, startPoint x: 171, startPoint y: 28, endPoint x: 98, endPoint y: 24, distance: 74.0
click at [98, 24] on div "Factures F_2025_7219 Actions" at bounding box center [582, 24] width 1059 height 23
copy h3 "2025_7219"
click at [128, 323] on p "Ajouter un commentaire ﻿" at bounding box center [328, 330] width 508 height 14
click at [153, 57] on link "MINISTERE DE LA JUSTICE" at bounding box center [137, 61] width 101 height 9
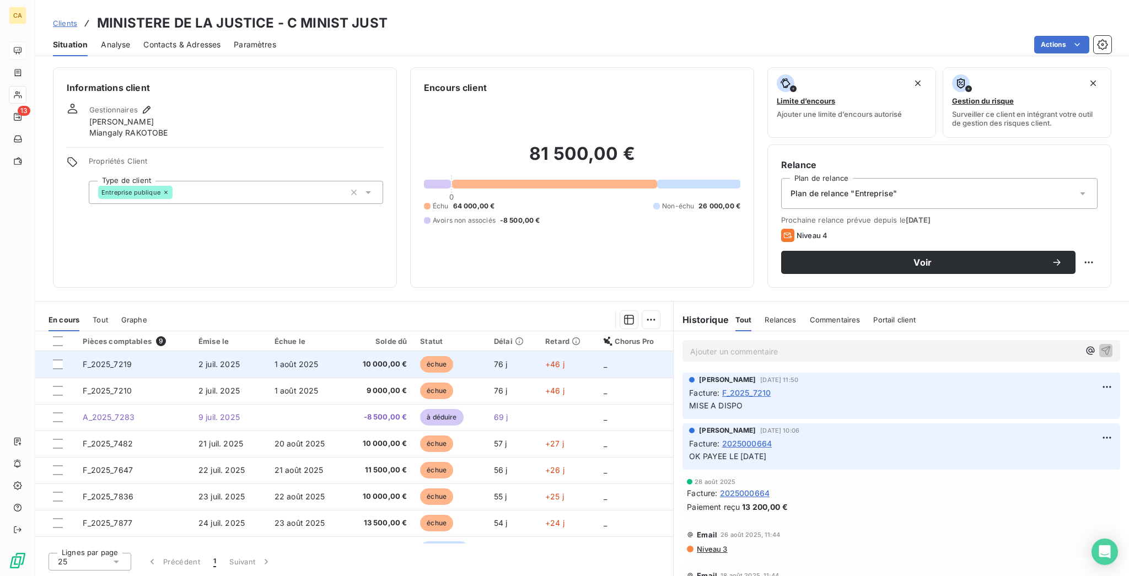
click at [373, 359] on span "10 000,00 €" at bounding box center [379, 364] width 56 height 11
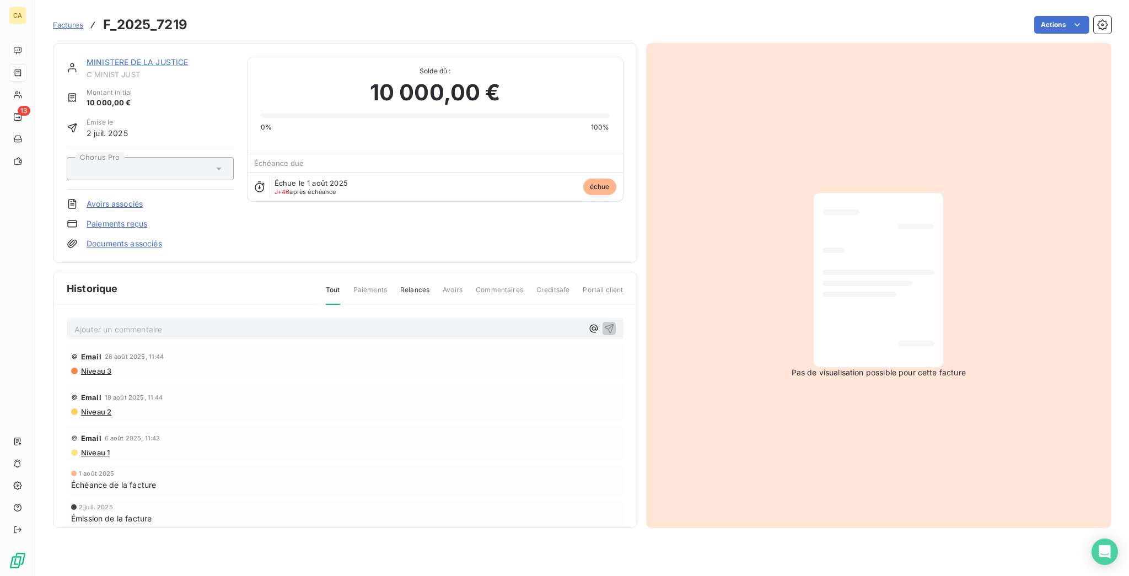
click at [100, 323] on p "Ajouter un commentaire ﻿" at bounding box center [328, 330] width 508 height 14
click at [106, 323] on p "Ajouter un commentaire ﻿" at bounding box center [328, 330] width 508 height 14
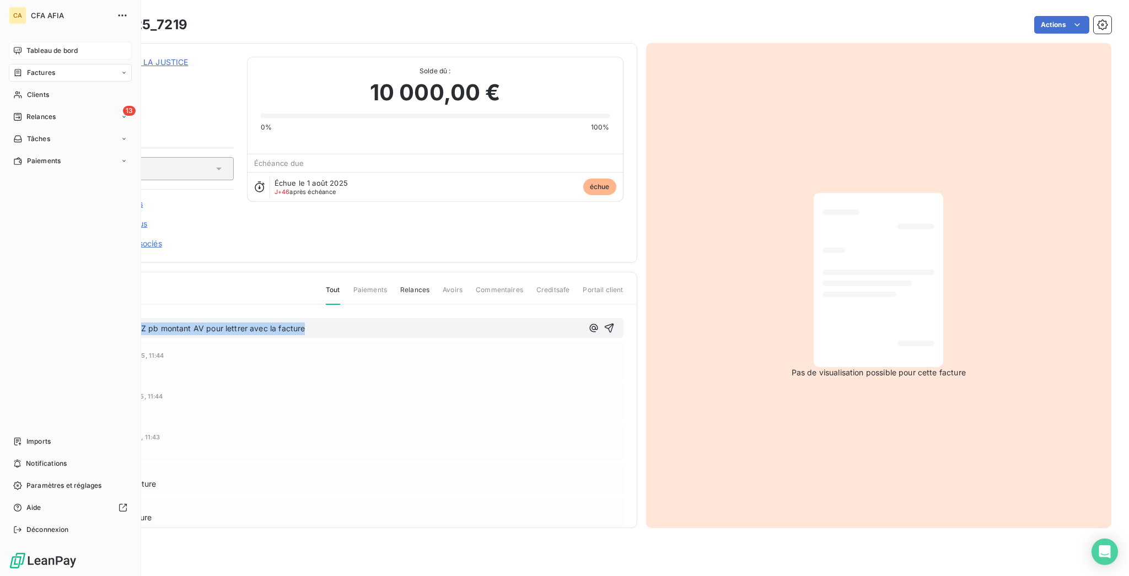
drag, startPoint x: 272, startPoint y: 269, endPoint x: 0, endPoint y: 257, distance: 272.1
click at [0, 257] on div "CA CFA AFIA Tableau de bord Factures Clients 13 Relances Tâches Paiements Impor…" at bounding box center [564, 288] width 1129 height 576
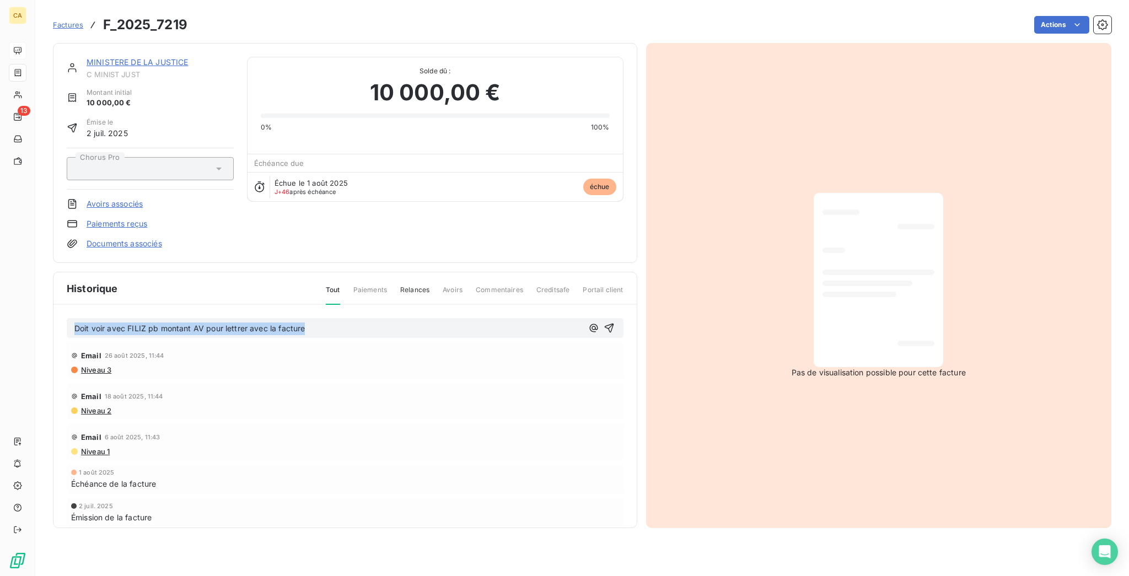
copy span "Doit voir avec FILIZ pb montant AV pour lettrer avec la facture"
click at [128, 57] on link "MINISTERE DE LA JUSTICE" at bounding box center [137, 61] width 101 height 9
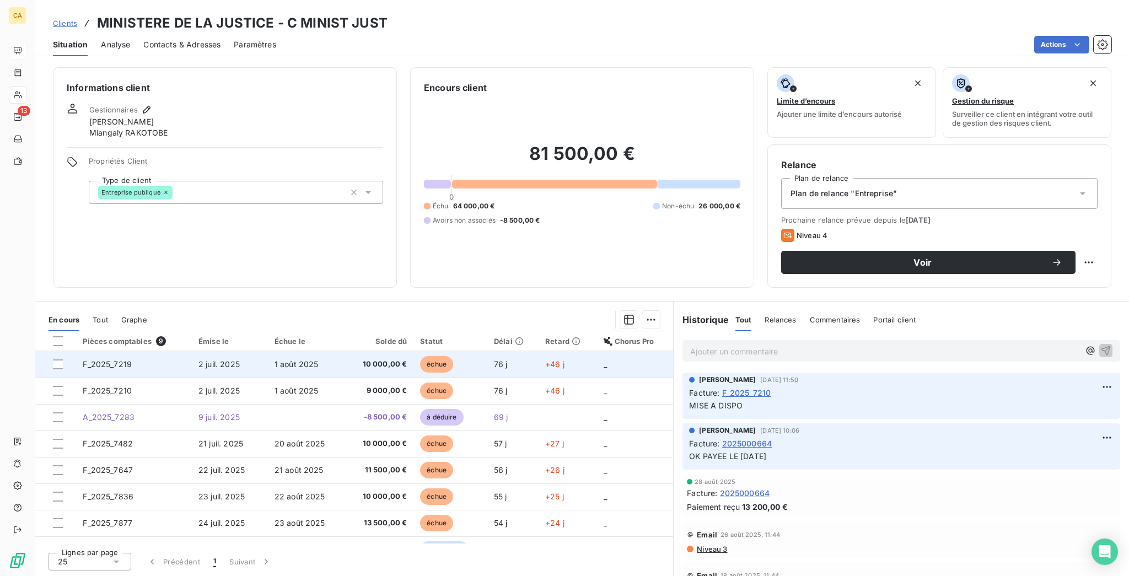
click at [121, 351] on td "F_2025_7219" at bounding box center [134, 364] width 116 height 26
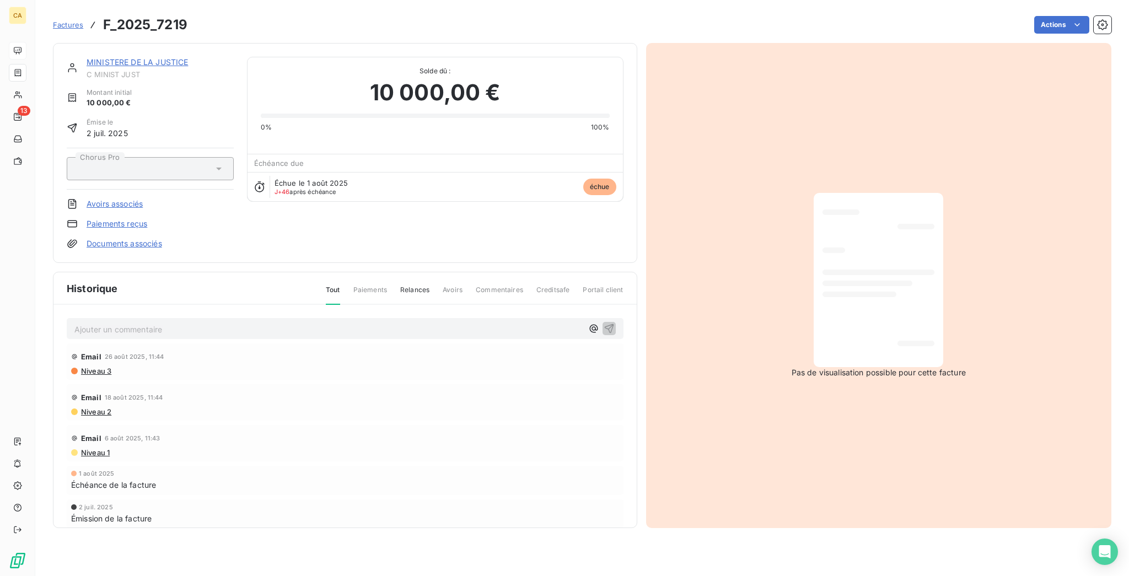
click at [118, 323] on p "Ajouter un commentaire ﻿" at bounding box center [328, 330] width 508 height 14
click at [152, 324] on span "Doit voir avec FILIZ pb montant AV pour lettrer avec la facture" at bounding box center [189, 328] width 230 height 9
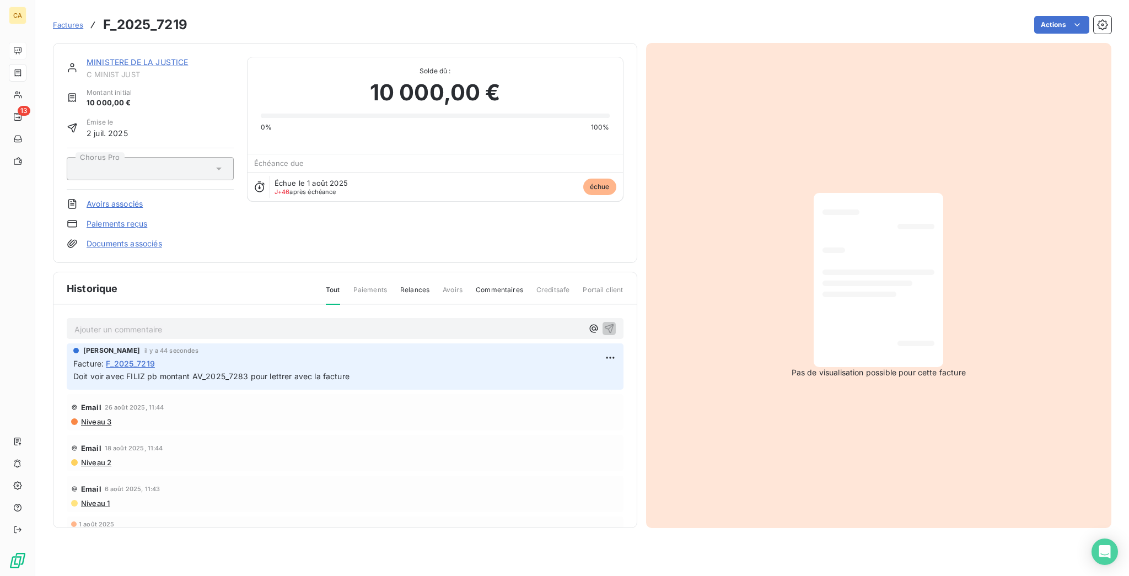
click at [133, 57] on link "MINISTERE DE LA JUSTICE" at bounding box center [137, 61] width 101 height 9
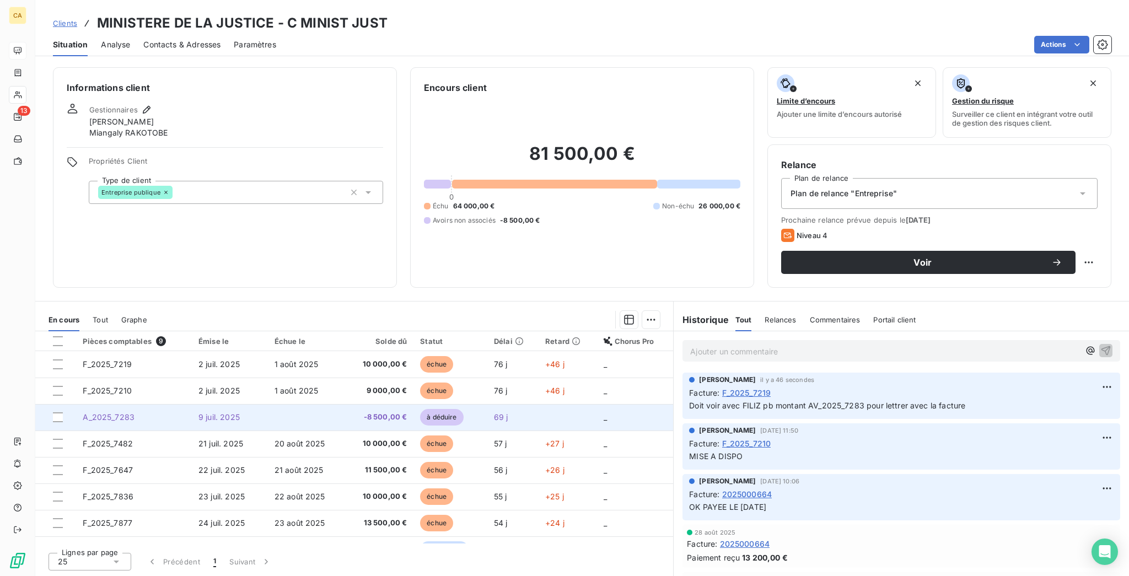
click at [115, 412] on span "A_2025_7283" at bounding box center [109, 416] width 52 height 9
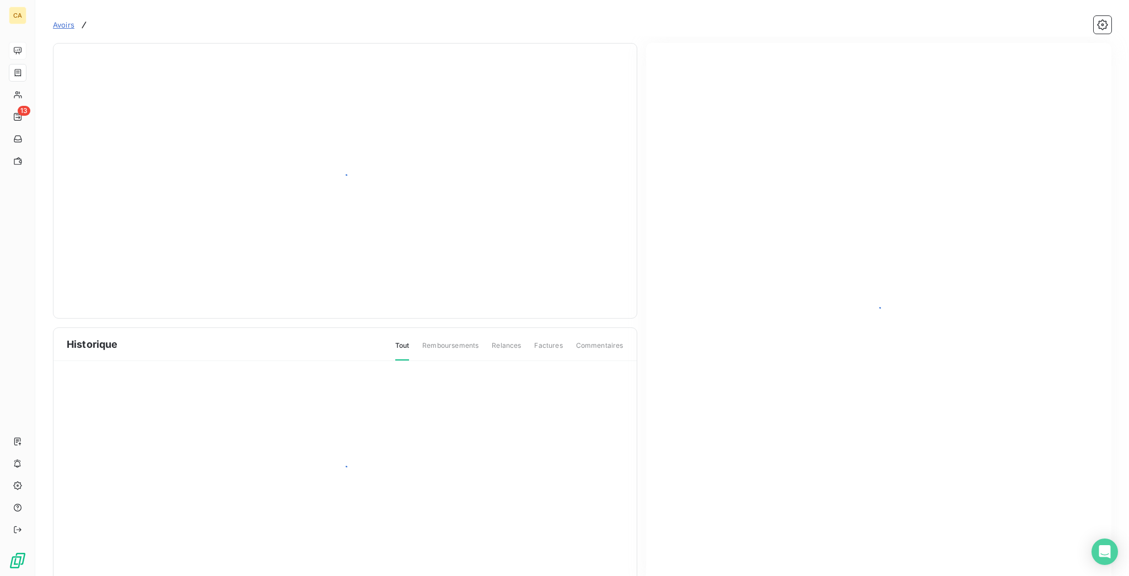
click at [215, 361] on div at bounding box center [344, 472] width 583 height 222
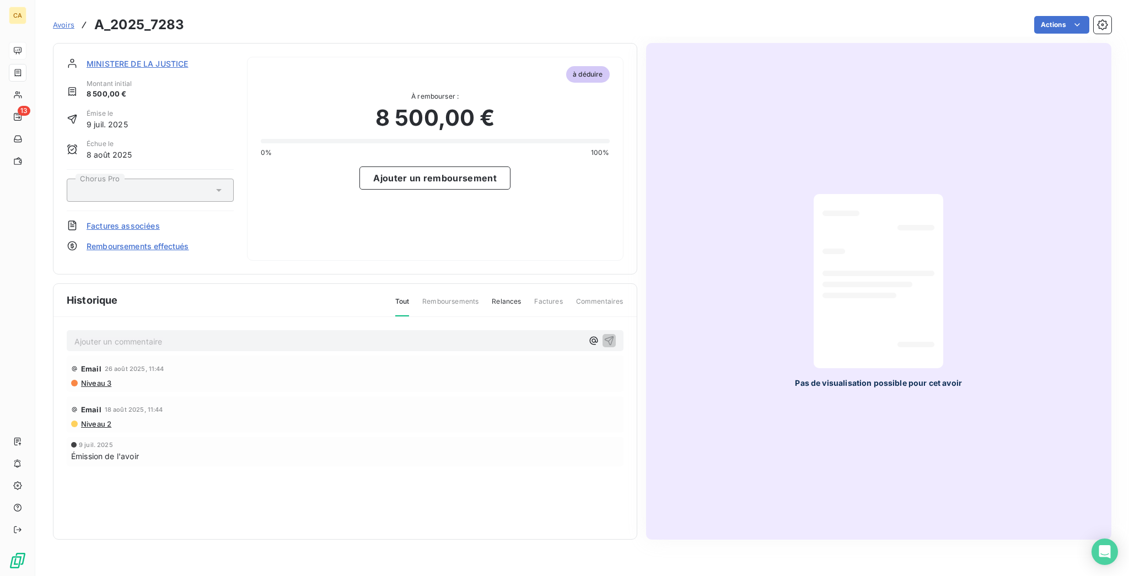
click at [170, 335] on p "Ajouter un commentaire ﻿" at bounding box center [328, 342] width 508 height 14
click at [167, 335] on p "Ajouter un commentaire ﻿" at bounding box center [328, 342] width 508 height 14
click at [119, 58] on span "MINISTERE DE LA JUSTICE" at bounding box center [137, 64] width 101 height 12
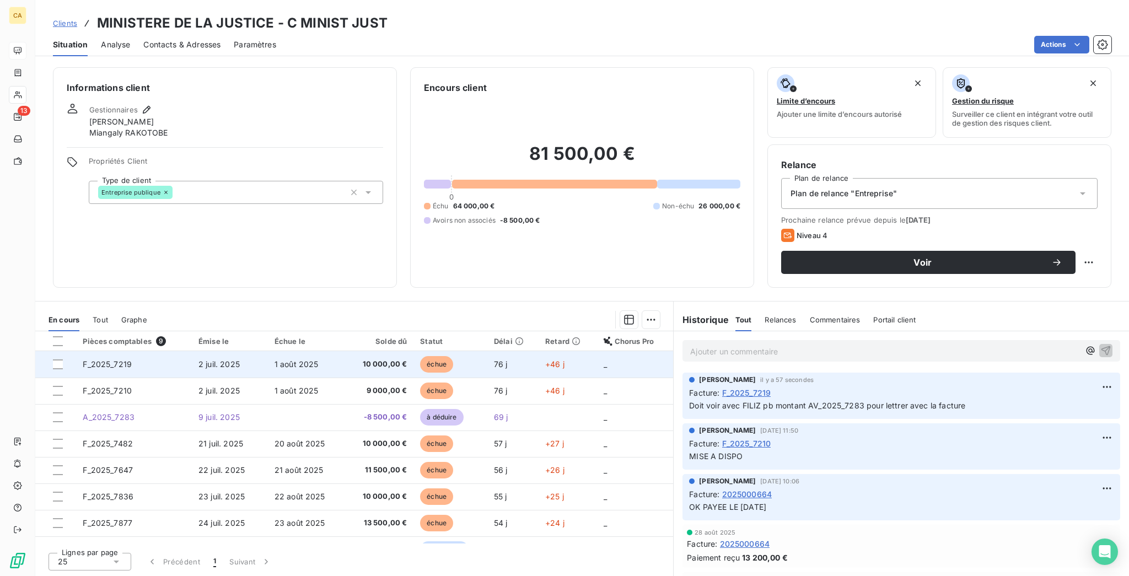
click at [120, 351] on td "F_2025_7219" at bounding box center [134, 364] width 116 height 26
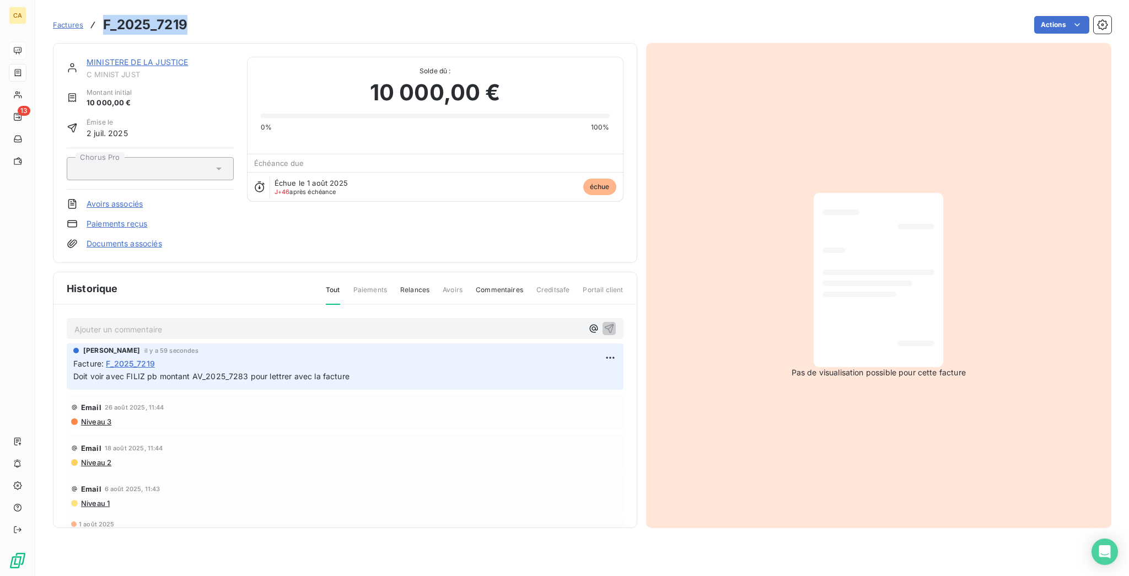
drag, startPoint x: 168, startPoint y: 24, endPoint x: 84, endPoint y: 29, distance: 83.9
click at [103, 29] on h3 "F_2025_7219" at bounding box center [145, 25] width 84 height 20
copy h3 "F_2025_7219"
click at [105, 57] on link "MINISTERE DE LA JUSTICE" at bounding box center [137, 61] width 101 height 9
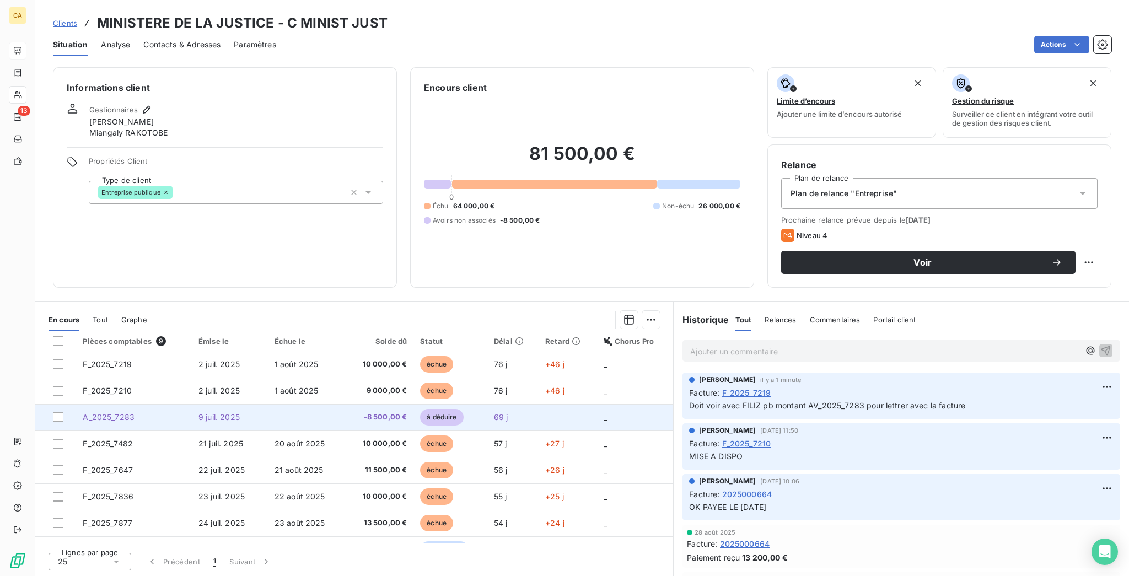
click at [112, 404] on td "A_2025_7283" at bounding box center [134, 417] width 116 height 26
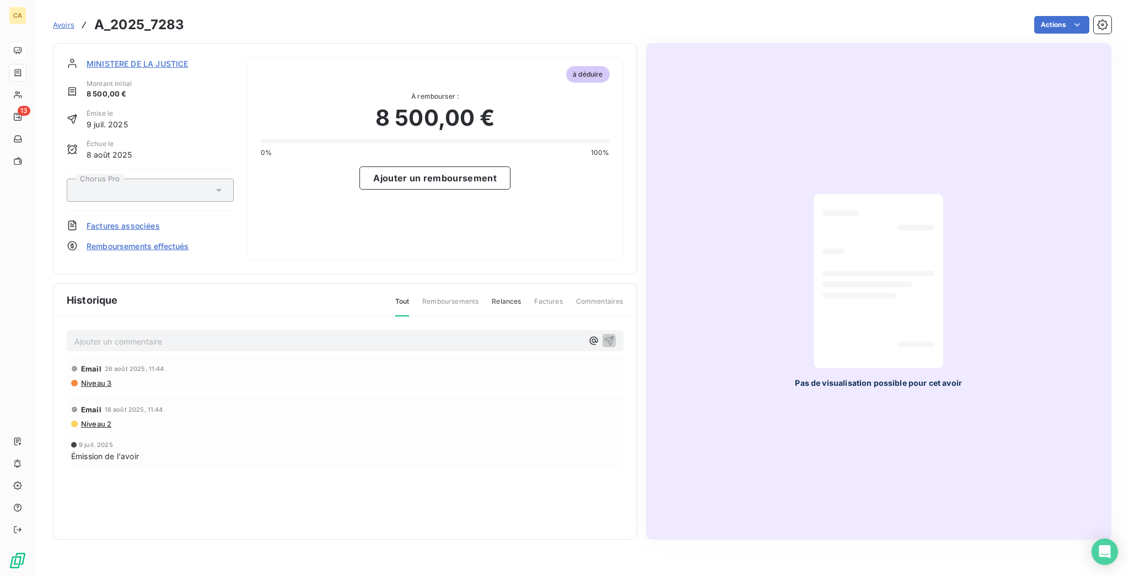
click at [126, 317] on div "Ajouter un commentaire ﻿ Email [DATE] 11:44 Niveau 3 Email [DATE] 11:44 Niveau …" at bounding box center [344, 428] width 583 height 222
click at [131, 335] on p "Ajouter un commentaire ﻿" at bounding box center [328, 342] width 508 height 14
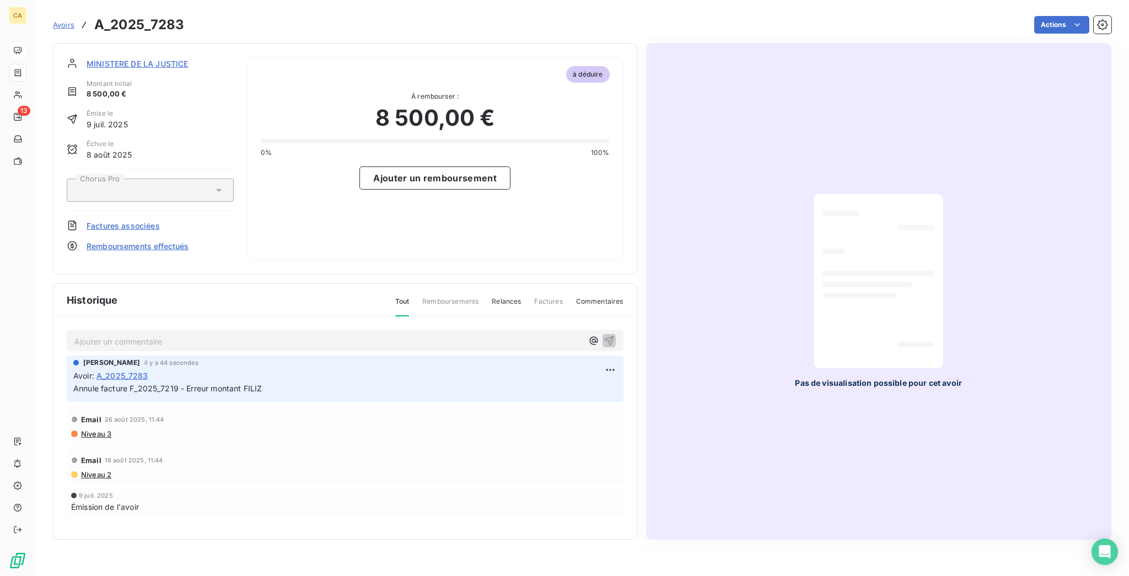
click at [124, 58] on span "MINISTERE DE LA JUSTICE" at bounding box center [137, 64] width 101 height 12
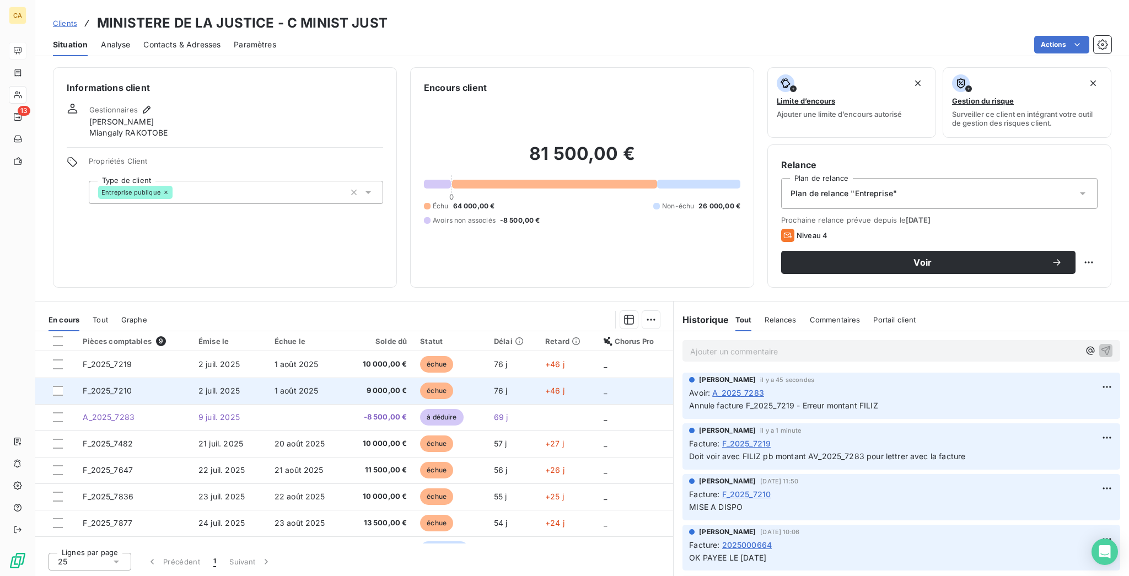
click at [141, 378] on td "F_2025_7210" at bounding box center [134, 391] width 116 height 26
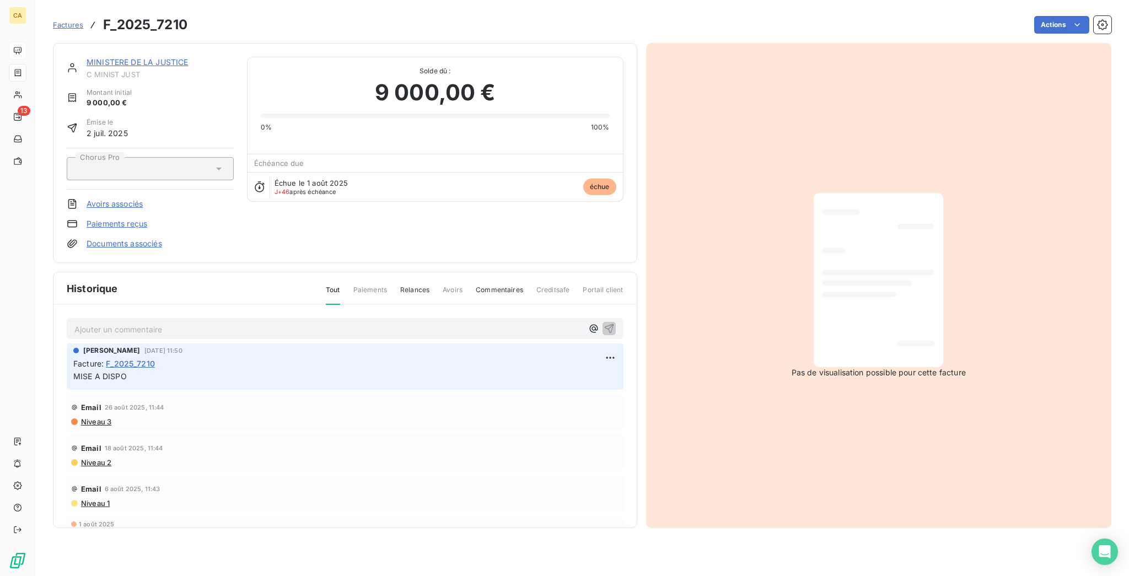
click at [133, 57] on link "MINISTERE DE LA JUSTICE" at bounding box center [137, 61] width 101 height 9
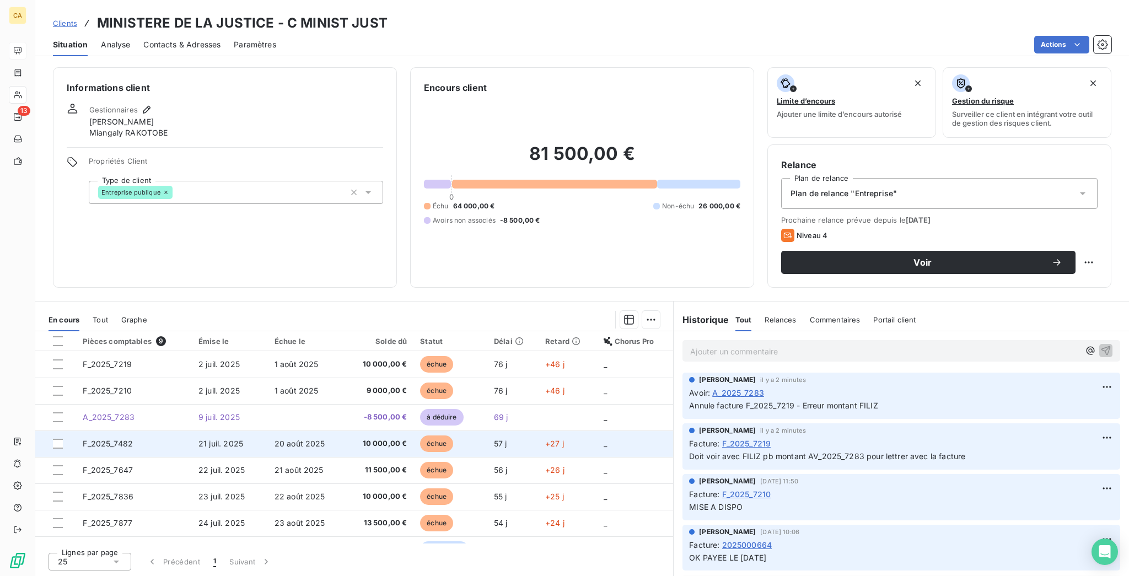
click at [142, 431] on td "F_2025_7482" at bounding box center [134, 444] width 116 height 26
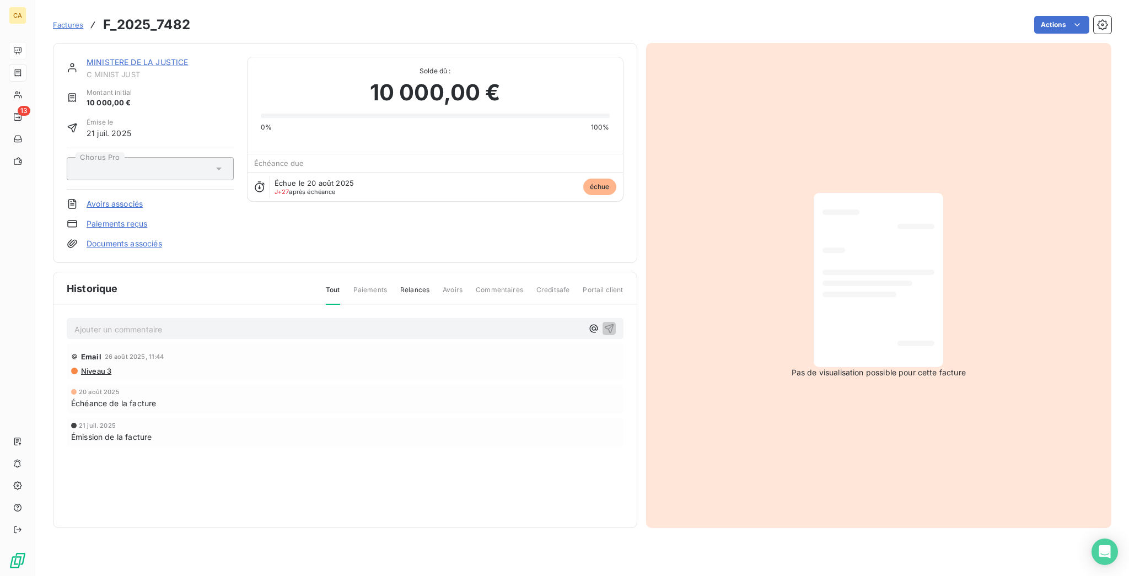
click at [121, 318] on div "Ajouter un commentaire ﻿" at bounding box center [345, 329] width 557 height 22
click at [122, 323] on p "Ajouter un commentaire ﻿" at bounding box center [328, 330] width 508 height 14
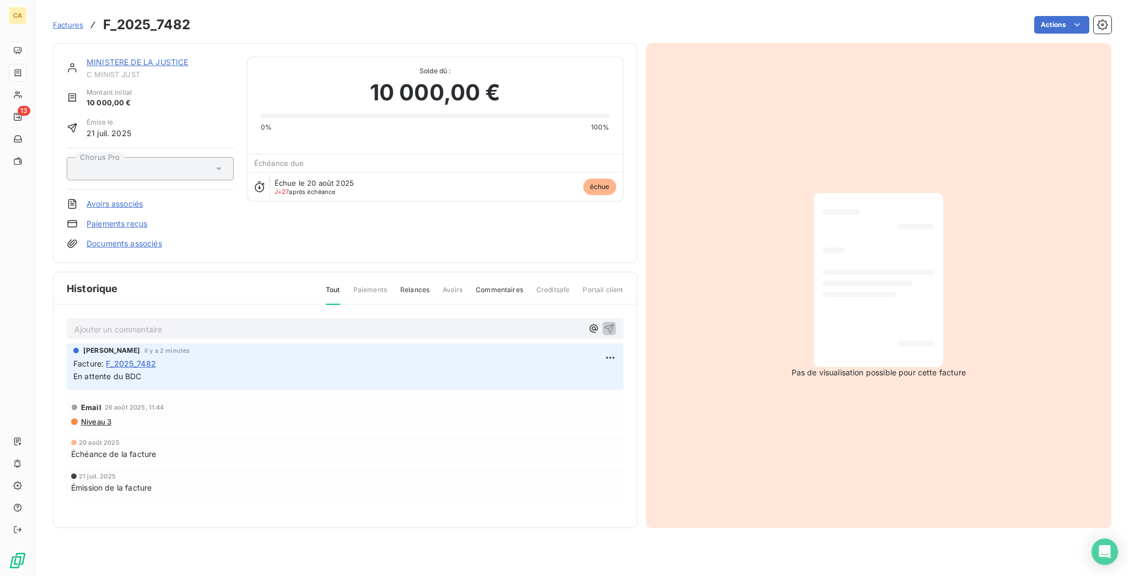
click at [142, 57] on link "MINISTERE DE LA JUSTICE" at bounding box center [137, 61] width 101 height 9
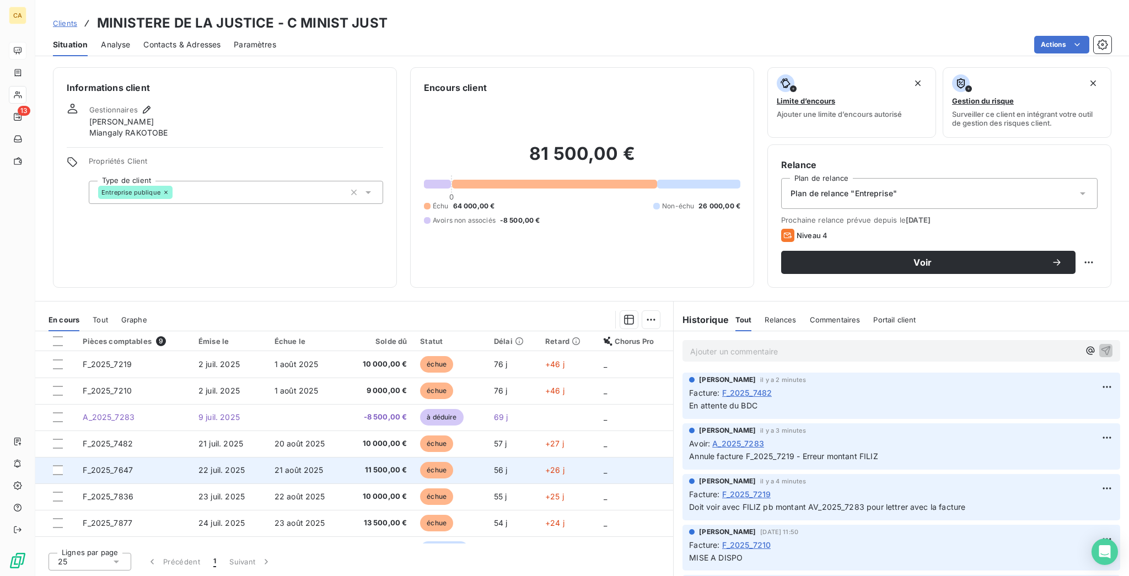
click at [134, 457] on td "F_2025_7647" at bounding box center [134, 470] width 116 height 26
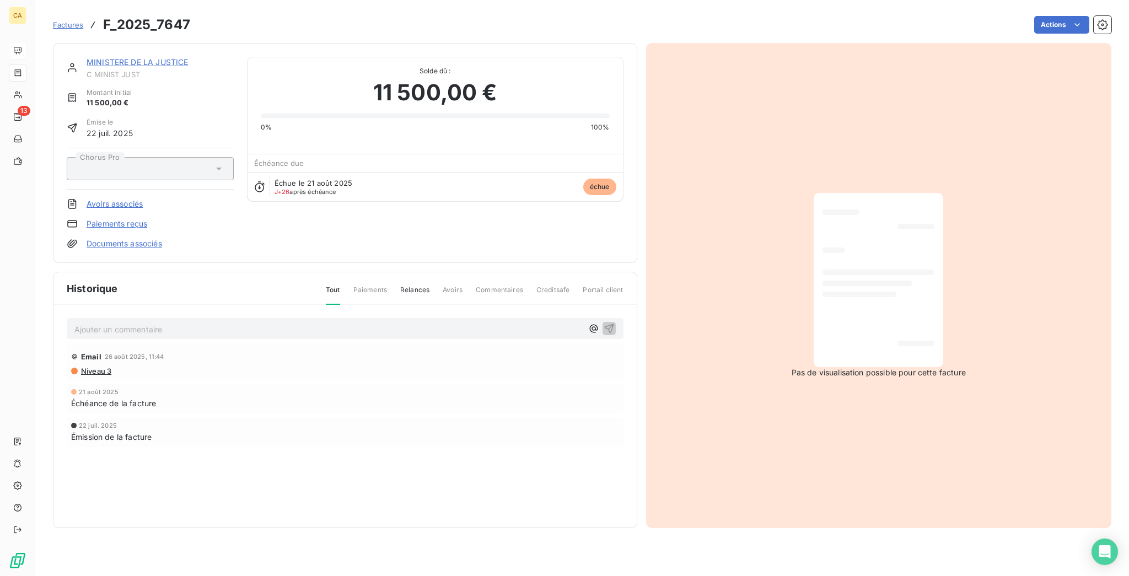
click at [413, 323] on p "Ajouter un commentaire ﻿" at bounding box center [328, 330] width 508 height 14
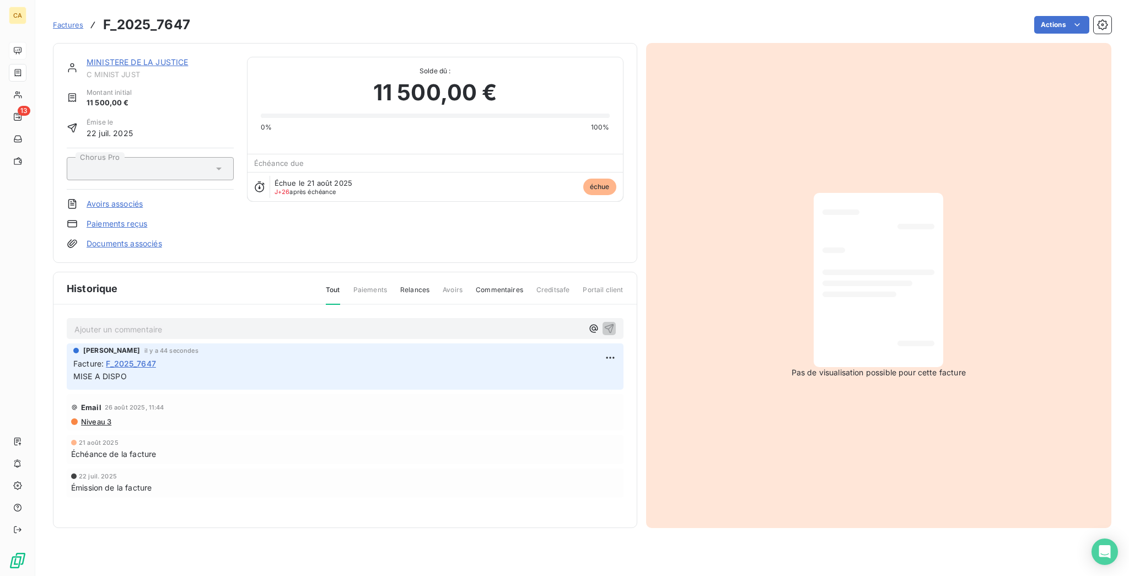
click at [149, 57] on link "MINISTERE DE LA JUSTICE" at bounding box center [137, 61] width 101 height 9
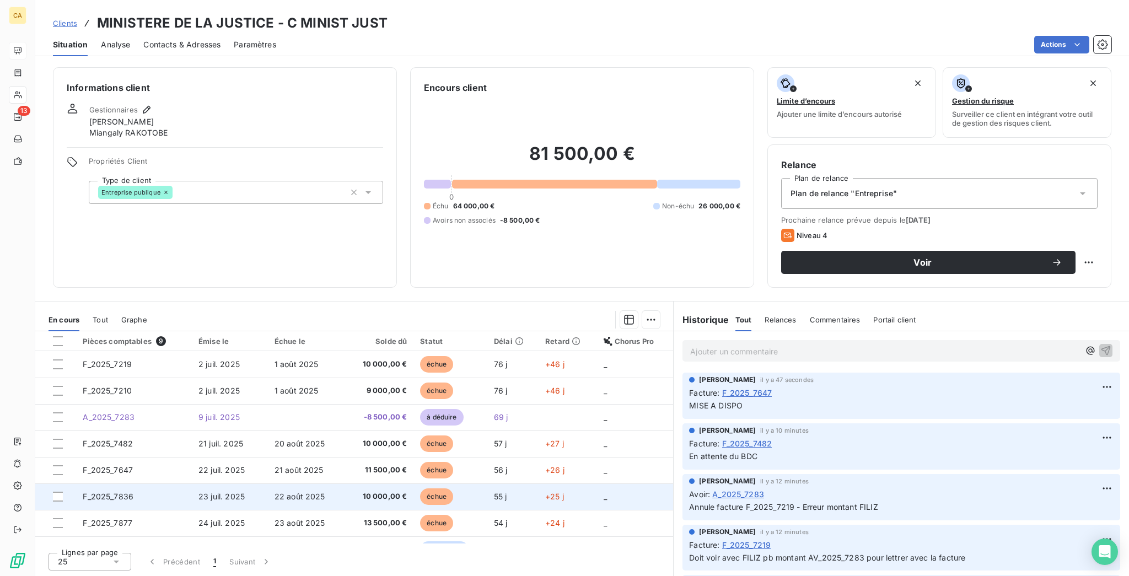
click at [115, 492] on span "F_2025_7836" at bounding box center [108, 496] width 51 height 9
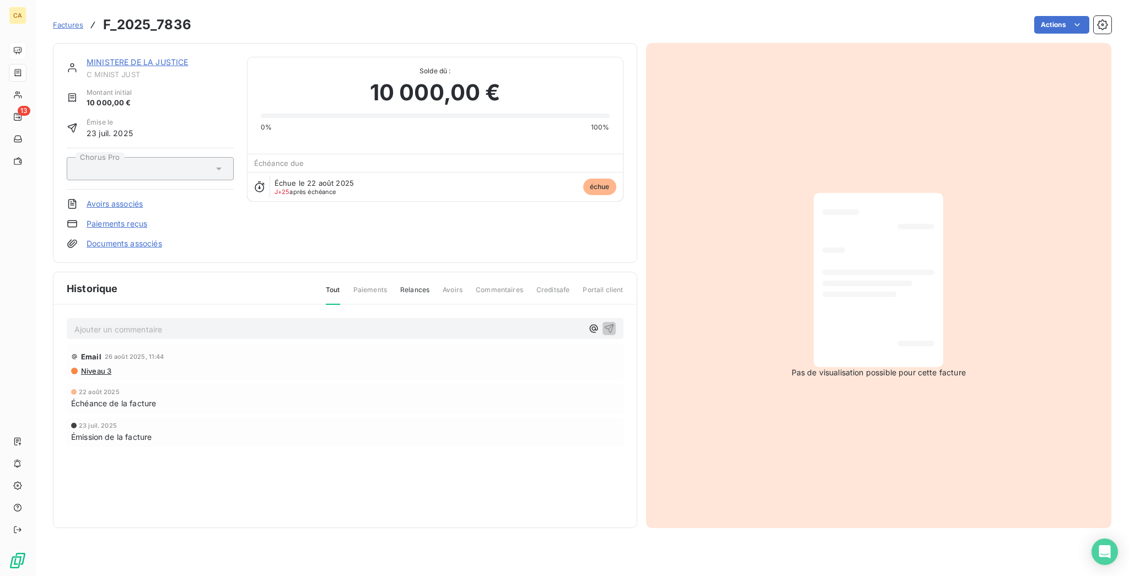
click at [107, 323] on p "Ajouter un commentaire ﻿" at bounding box center [328, 330] width 508 height 14
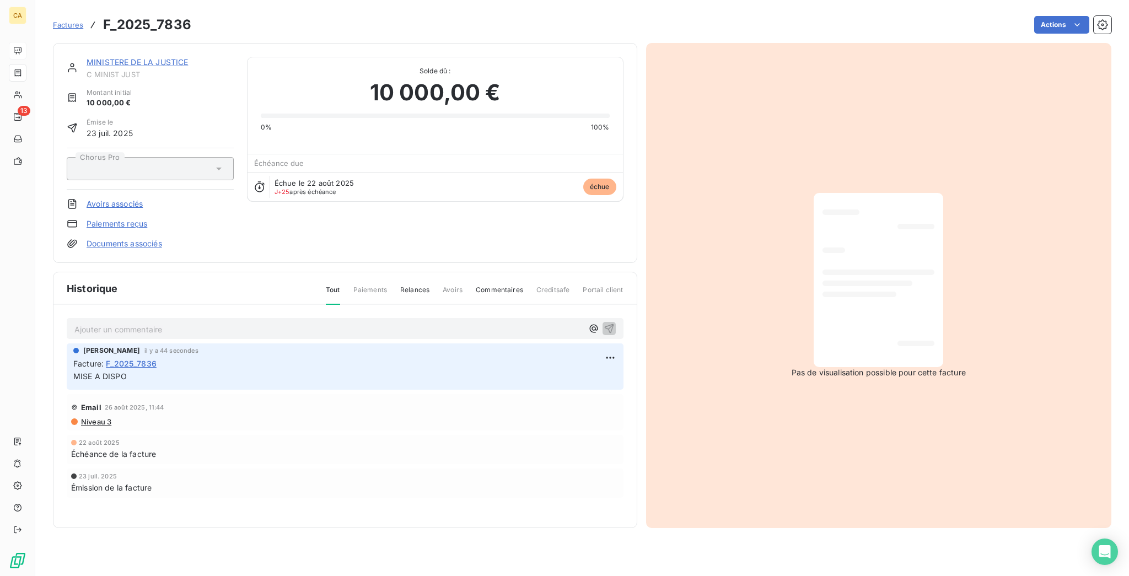
click at [149, 57] on link "MINISTERE DE LA JUSTICE" at bounding box center [137, 61] width 101 height 9
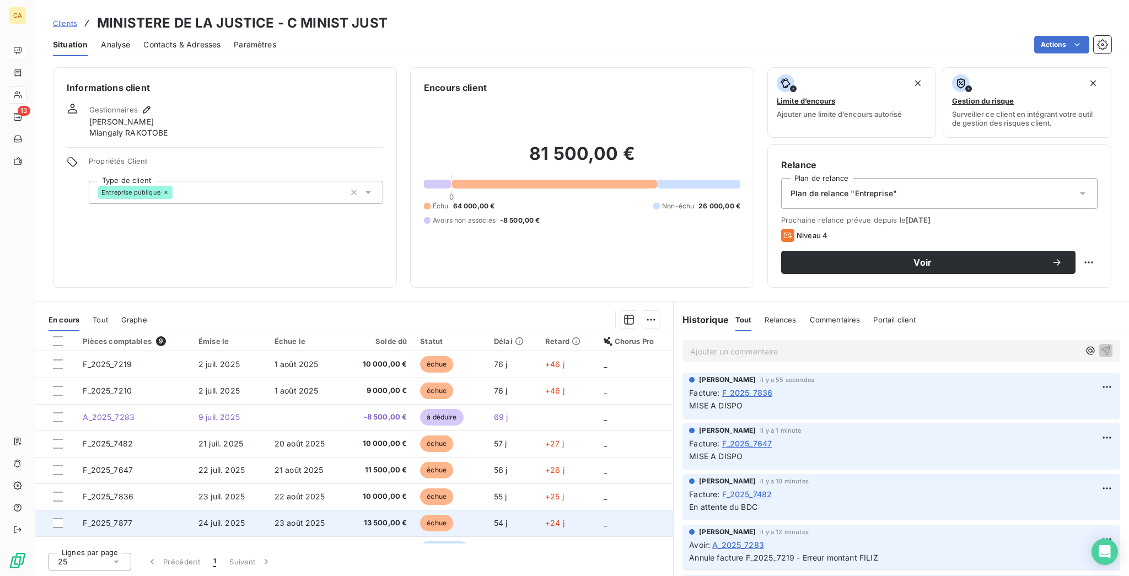
click at [103, 518] on span "F_2025_7877" at bounding box center [108, 522] width 50 height 9
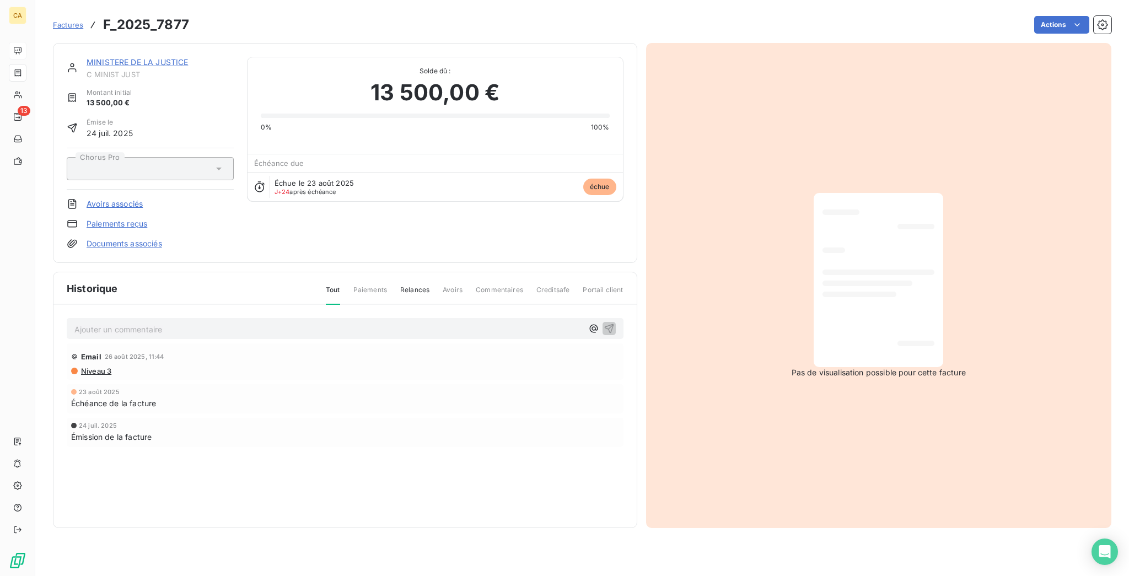
click at [395, 323] on p "Ajouter un commentaire ﻿" at bounding box center [328, 330] width 508 height 14
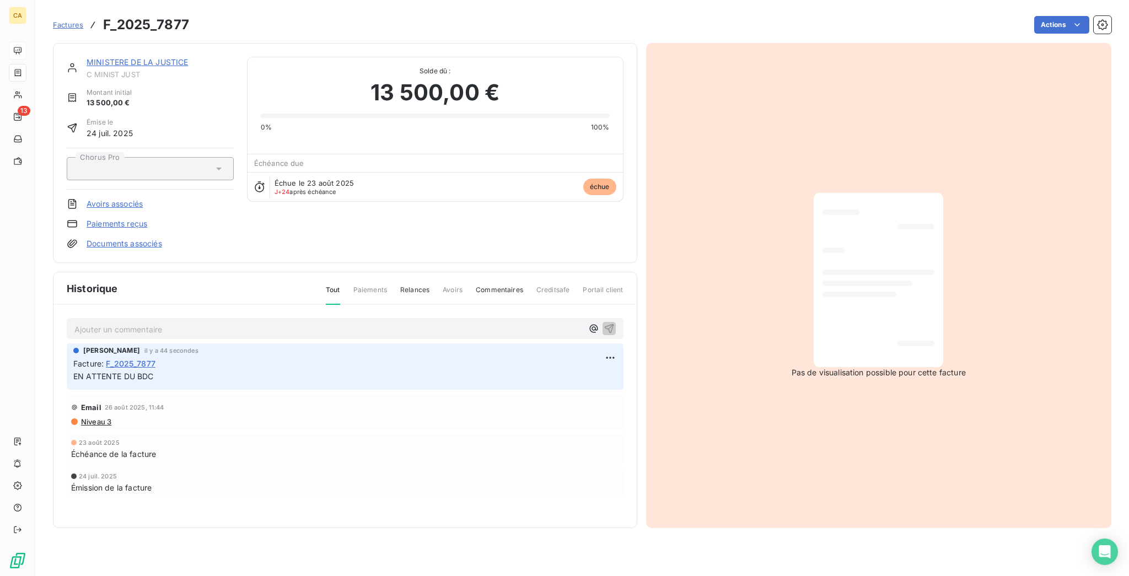
click at [106, 57] on link "MINISTERE DE LA JUSTICE" at bounding box center [137, 61] width 101 height 9
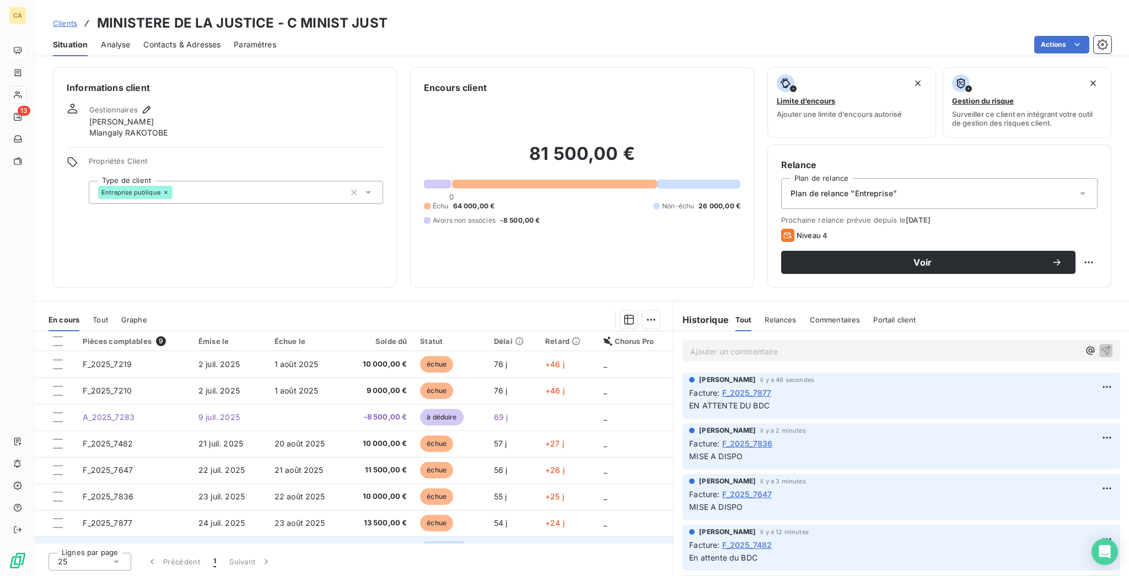
click at [162, 537] on td "2025000677" at bounding box center [134, 550] width 116 height 26
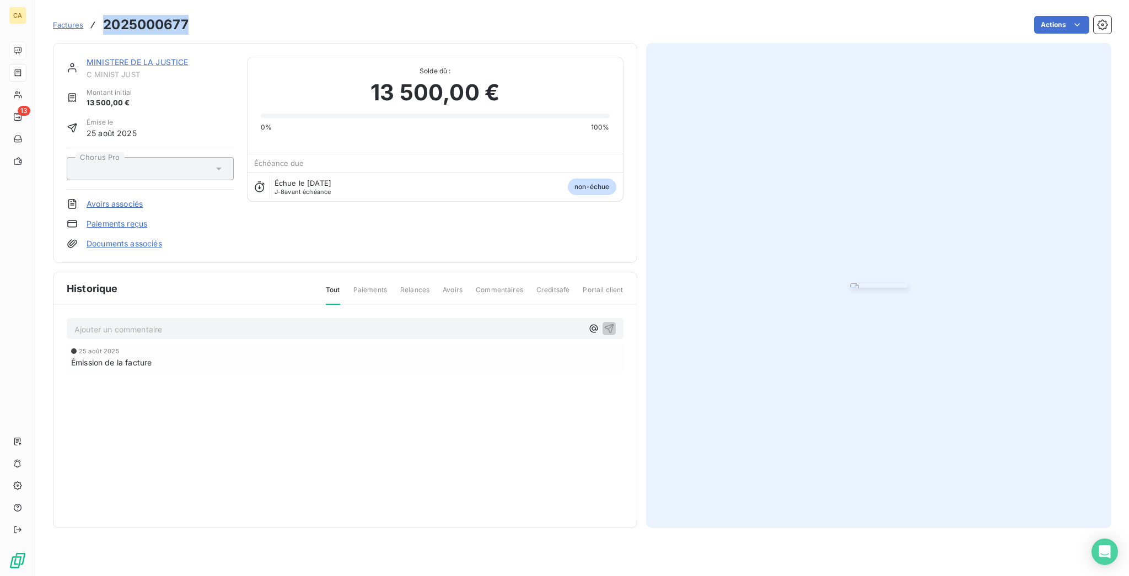
drag, startPoint x: 169, startPoint y: 27, endPoint x: 88, endPoint y: 22, distance: 81.2
click at [103, 22] on h3 "2025000677" at bounding box center [145, 25] width 85 height 20
copy h3 "2025000677"
click at [135, 57] on link "MINISTERE DE LA JUSTICE" at bounding box center [137, 61] width 101 height 9
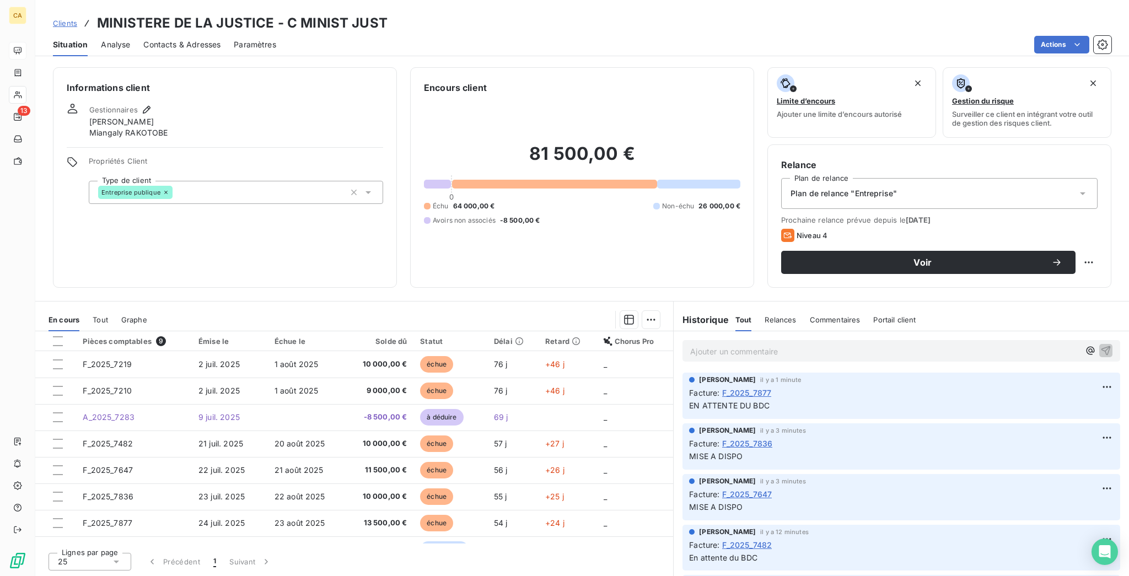
click at [168, 563] on td "2025000731" at bounding box center [134, 576] width 116 height 26
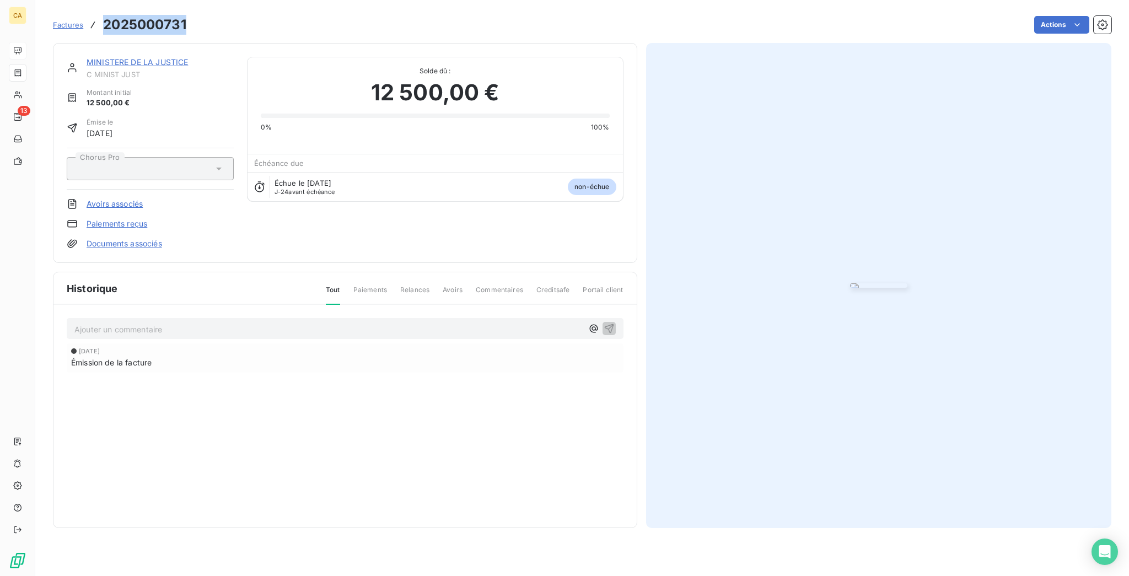
drag, startPoint x: 165, startPoint y: 18, endPoint x: 84, endPoint y: 18, distance: 81.1
click at [103, 18] on h3 "2025000731" at bounding box center [144, 25] width 83 height 20
copy h3 "2025000731"
click at [289, 345] on div "Ajouter un commentaire ﻿ [DATE] Émission de la facture" at bounding box center [344, 361] width 583 height 112
click at [289, 336] on p "Ajouter un commentaire ﻿" at bounding box center [328, 330] width 508 height 14
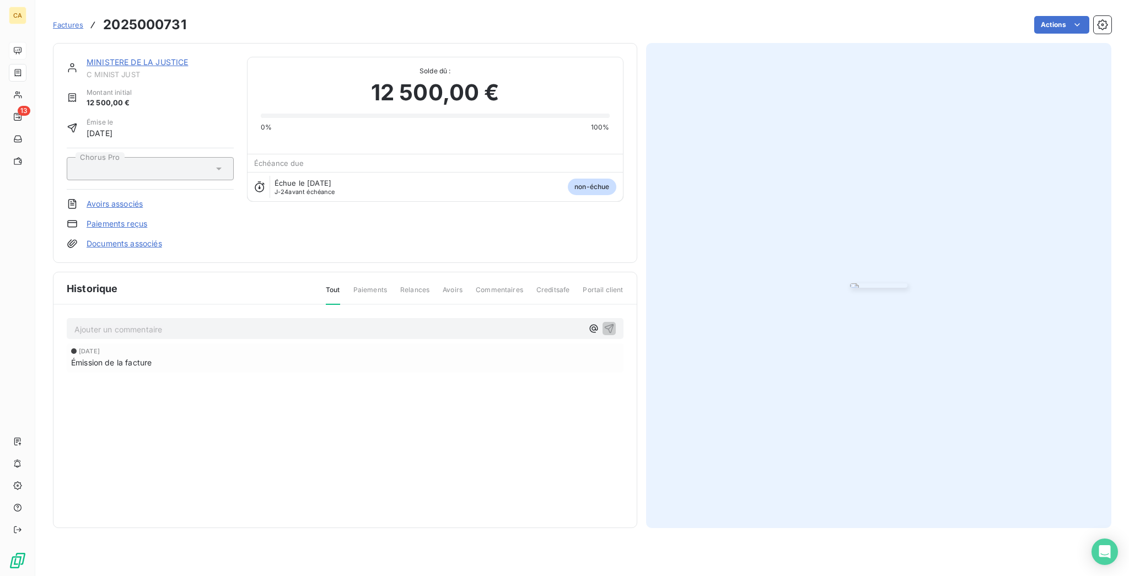
click at [295, 331] on p "Ajouter un commentaire ﻿" at bounding box center [328, 330] width 508 height 14
click at [295, 330] on p "Ajouter un commentaire ﻿" at bounding box center [328, 330] width 508 height 14
click at [264, 336] on p "Ajouter un commentaire ﻿" at bounding box center [328, 330] width 508 height 14
drag, startPoint x: 272, startPoint y: 336, endPoint x: 226, endPoint y: 337, distance: 46.3
click at [226, 333] on span ", est ce que tu as déposé la facture sur CHORUS Stp ?" at bounding box center [244, 328] width 201 height 9
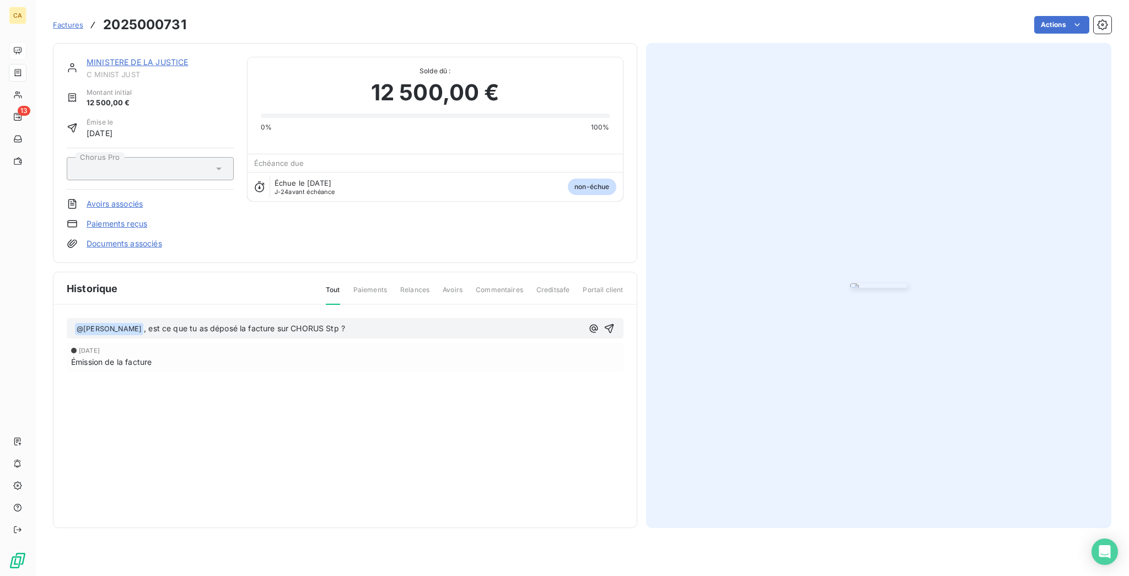
click at [285, 334] on p "﻿ @ [PERSON_NAME] ﻿ , est ce que tu as déposé la facture sur CHORUS Stp ?" at bounding box center [328, 329] width 508 height 13
drag, startPoint x: 277, startPoint y: 337, endPoint x: 128, endPoint y: 343, distance: 149.5
click at [128, 339] on div "﻿ @ [PERSON_NAME] ﻿ , est ce que tu as déposé la facture sur CHORUS Stp ?" at bounding box center [345, 328] width 557 height 21
copy span "est ce que tu as déposé la facture sur CHORUS Stp ?"
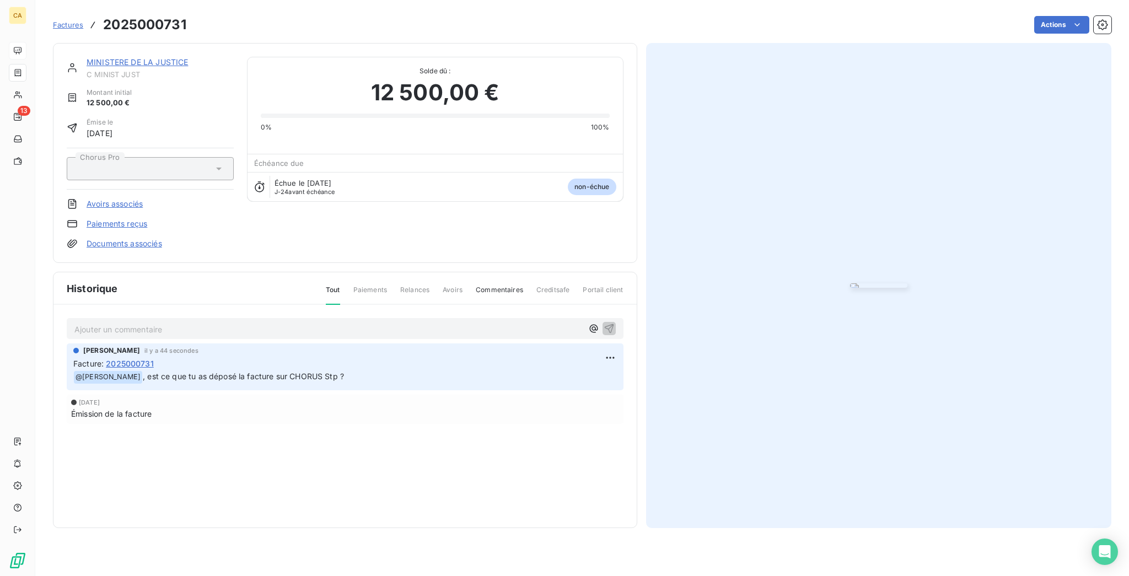
click at [146, 57] on link "MINISTERE DE LA JUSTICE" at bounding box center [137, 61] width 101 height 9
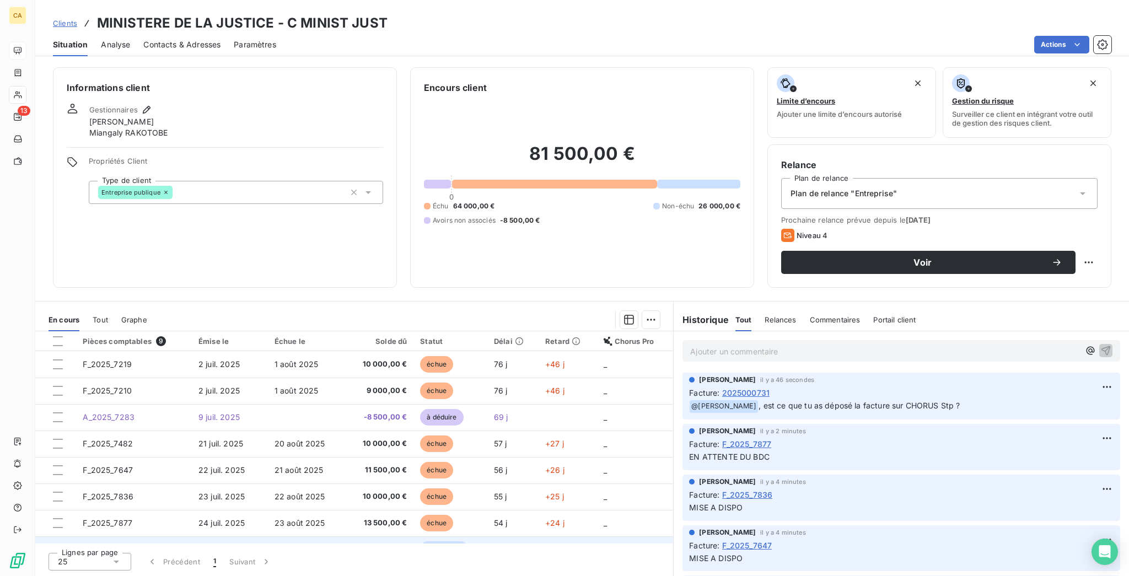
click at [147, 537] on td "2025000677" at bounding box center [134, 550] width 116 height 26
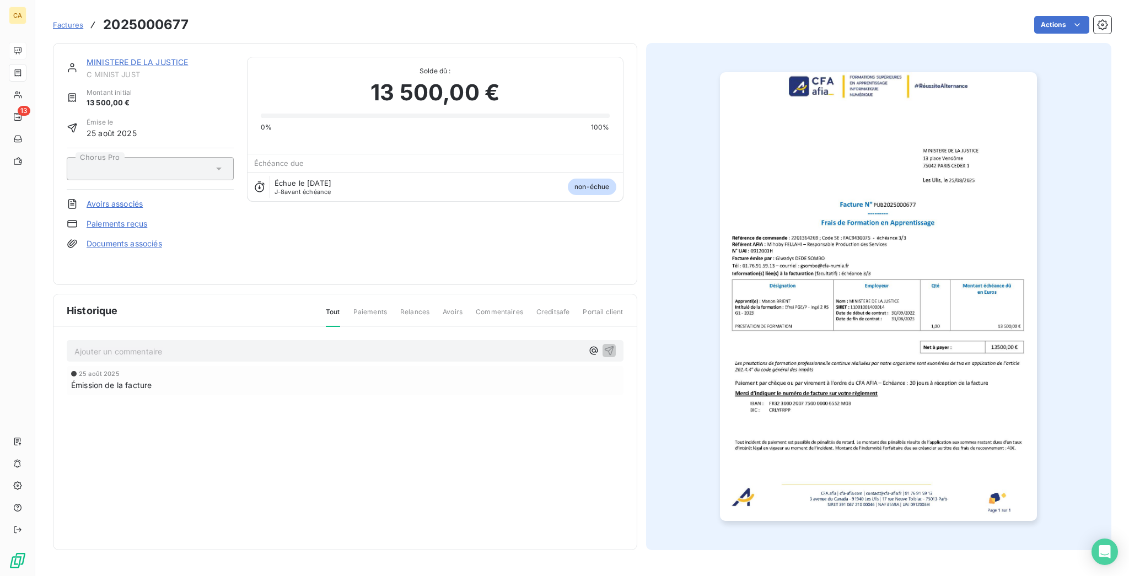
click at [148, 345] on p "Ajouter un commentaire ﻿" at bounding box center [328, 352] width 508 height 14
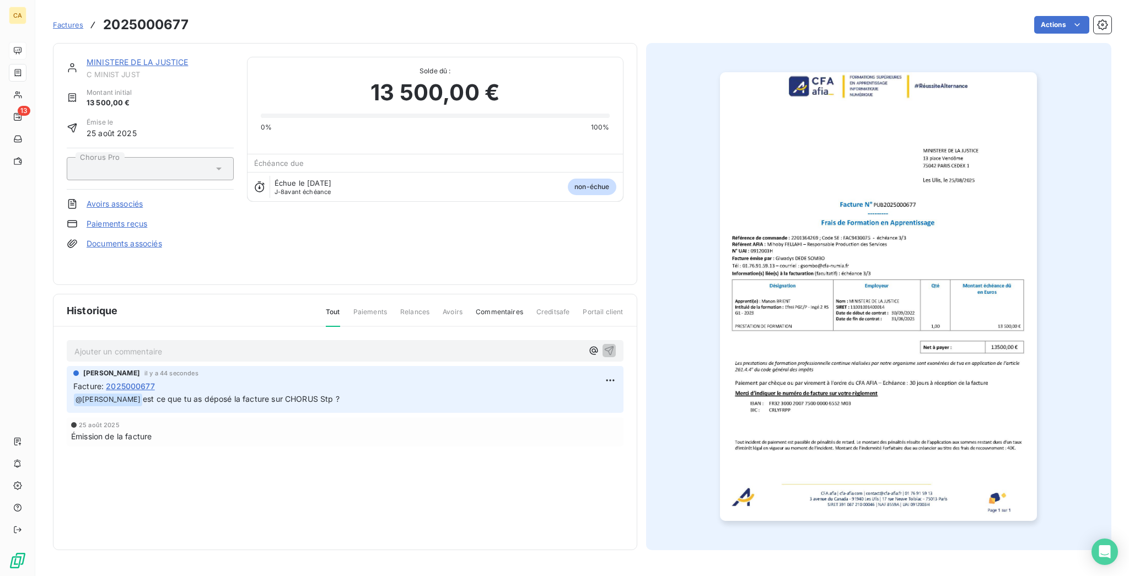
click at [119, 57] on link "MINISTERE DE LA JUSTICE" at bounding box center [137, 61] width 101 height 9
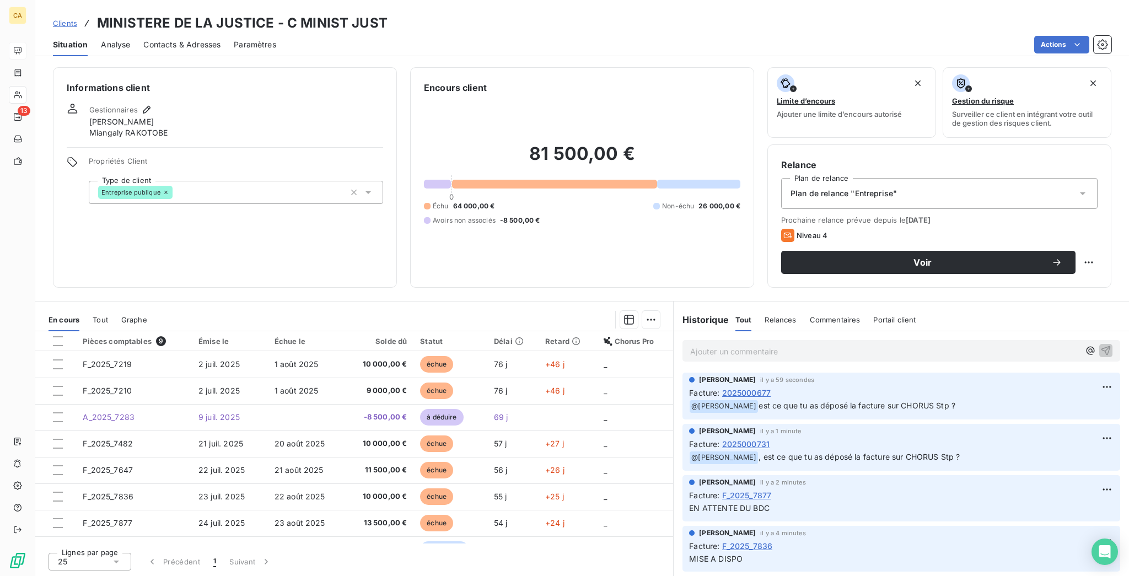
click at [1109, 214] on div "Relance Plan de relance Plan de relance "Entreprise" Prochaine relance prévue d…" at bounding box center [940, 215] width 344 height 143
click at [1097, 217] on html "CA 13 Clients MINISTERE DE LA JUSTICE - C MINIST JUST Situation Analyse Contact…" at bounding box center [564, 288] width 1129 height 576
click at [1083, 230] on div "Replanifier cette action" at bounding box center [1056, 240] width 108 height 26
click at [1075, 239] on div "Replanifier cette action" at bounding box center [1055, 241] width 99 height 18
select select "8"
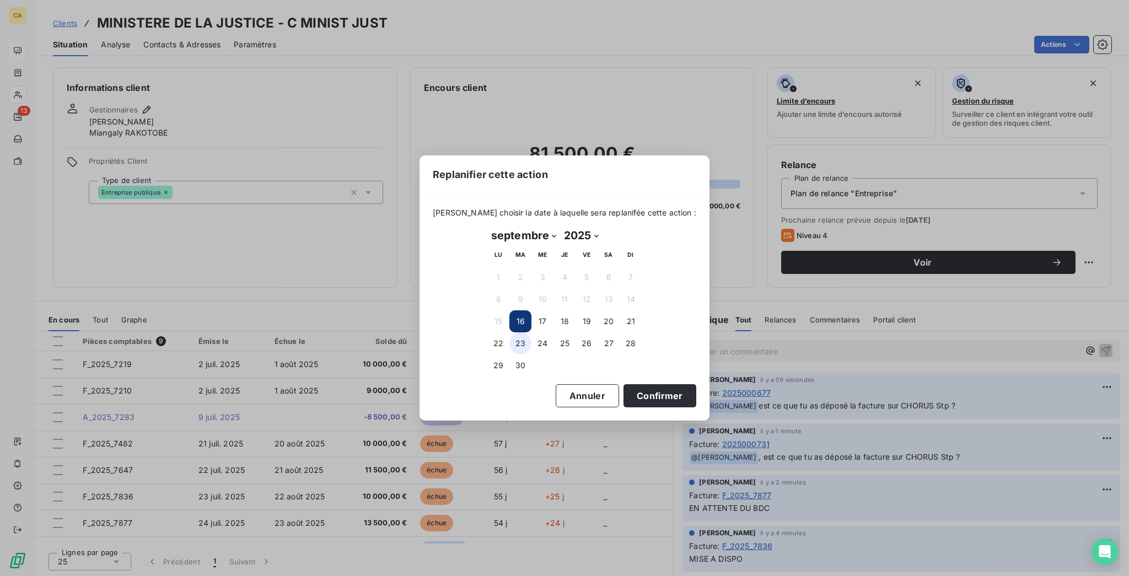
click at [525, 343] on button "23" at bounding box center [521, 344] width 22 height 22
click at [523, 356] on button "30" at bounding box center [521, 366] width 22 height 22
click at [624, 384] on button "Confirmer" at bounding box center [660, 395] width 73 height 23
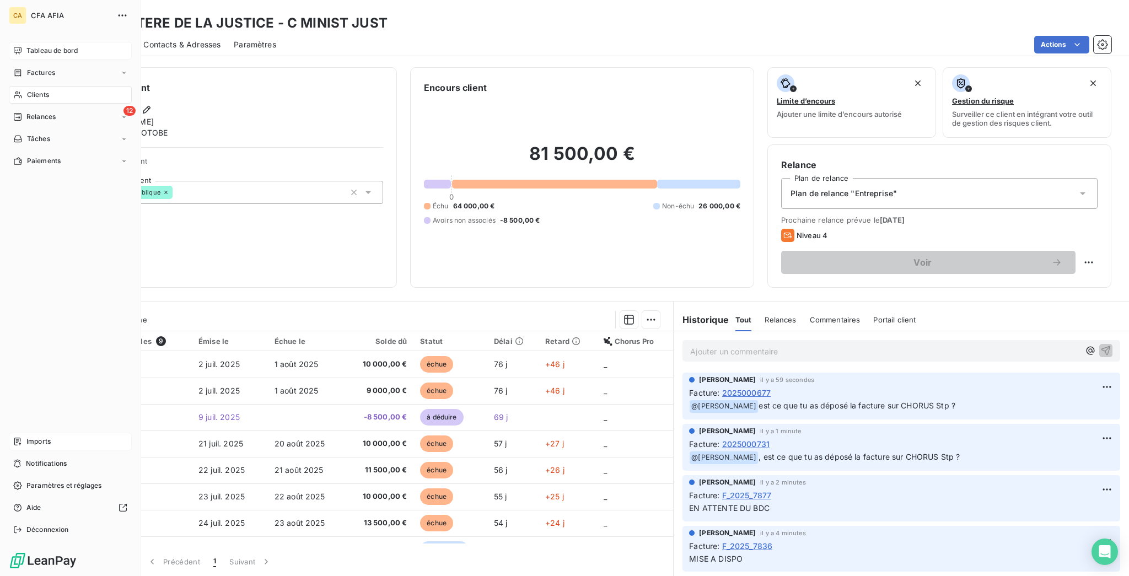
click at [26, 447] on span "Imports" at bounding box center [38, 442] width 24 height 10
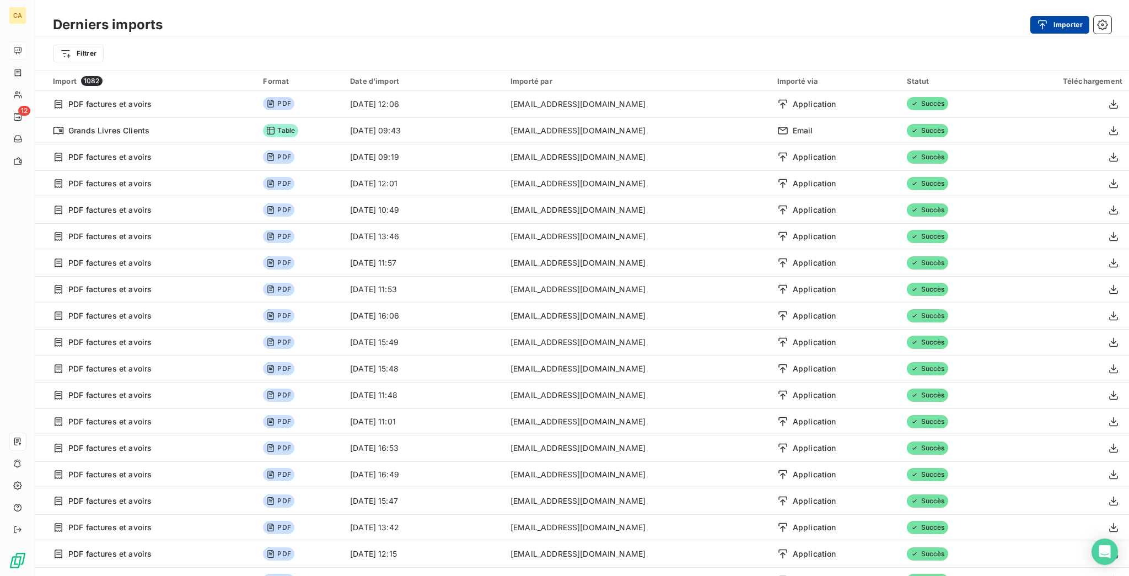
click at [1066, 25] on button "Importer" at bounding box center [1060, 25] width 59 height 18
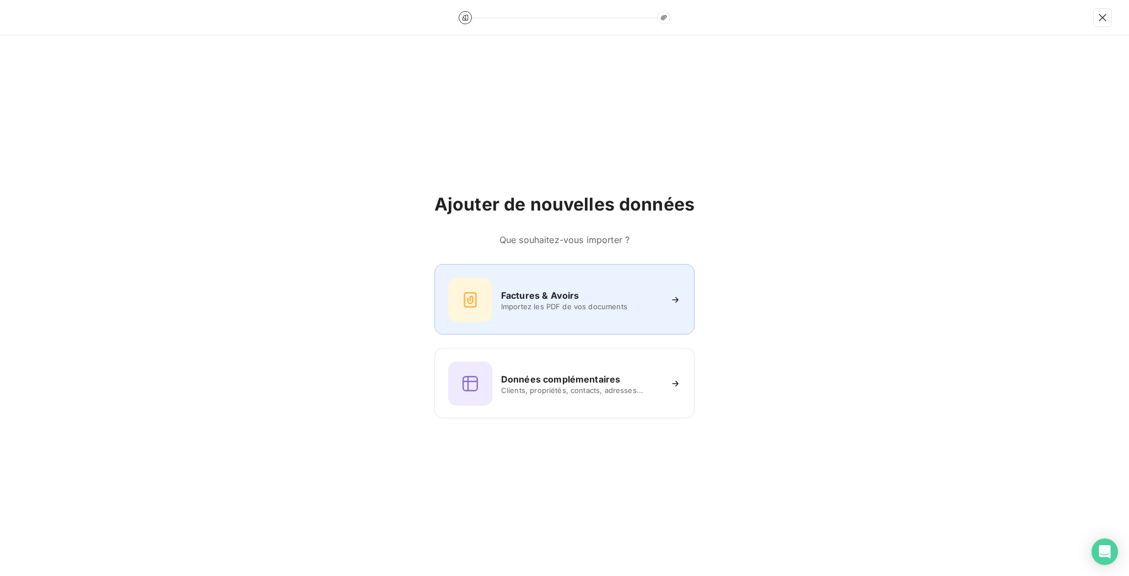
click at [576, 302] on span "Importez les PDF de vos documents" at bounding box center [581, 306] width 160 height 9
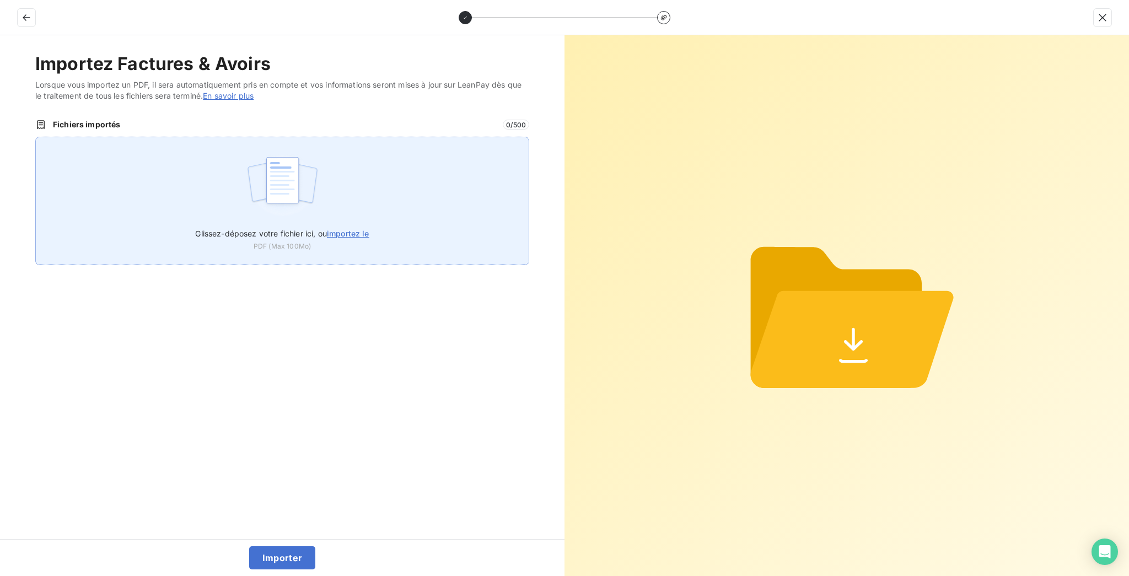
click at [178, 137] on div "Glissez-déposez votre fichier ici, ou importez le PDF (Max 100Mo)" at bounding box center [282, 201] width 494 height 128
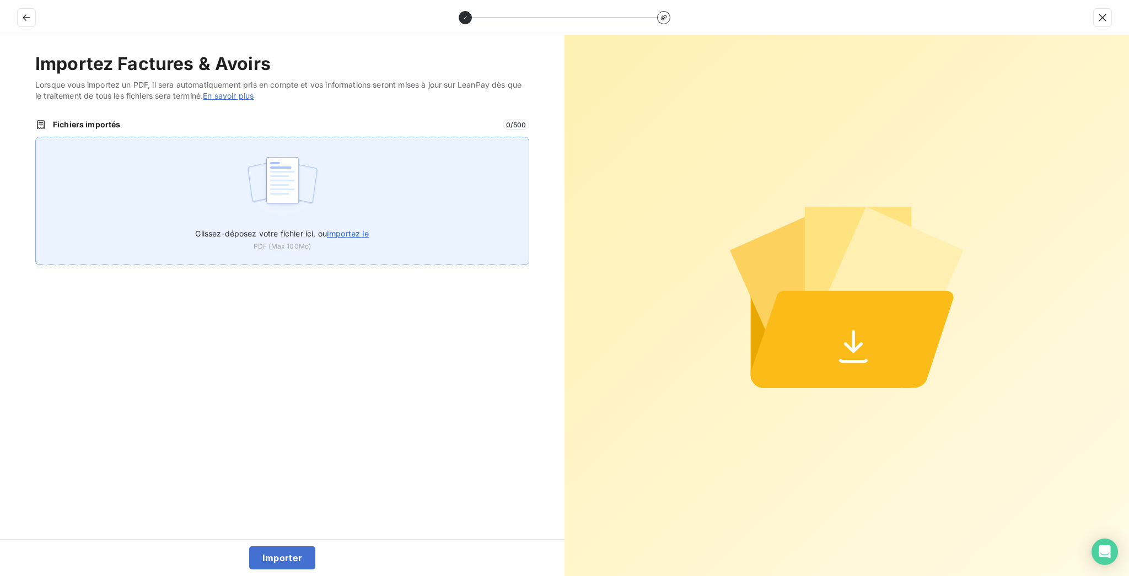
type input "C:\fakepath\F_2025_7877.pdf"
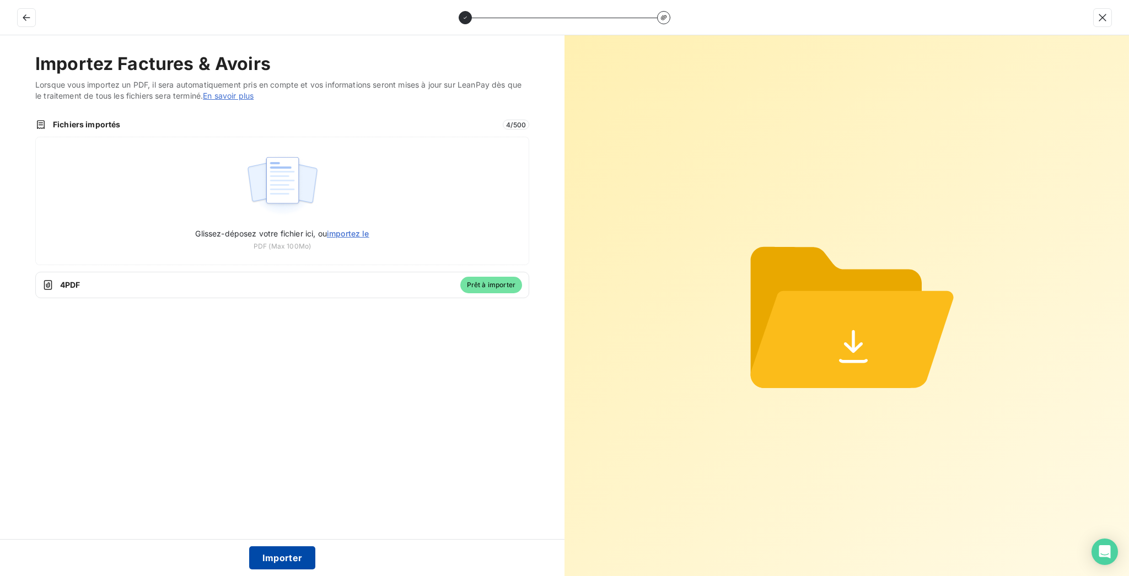
click at [265, 561] on button "Importer" at bounding box center [282, 557] width 67 height 23
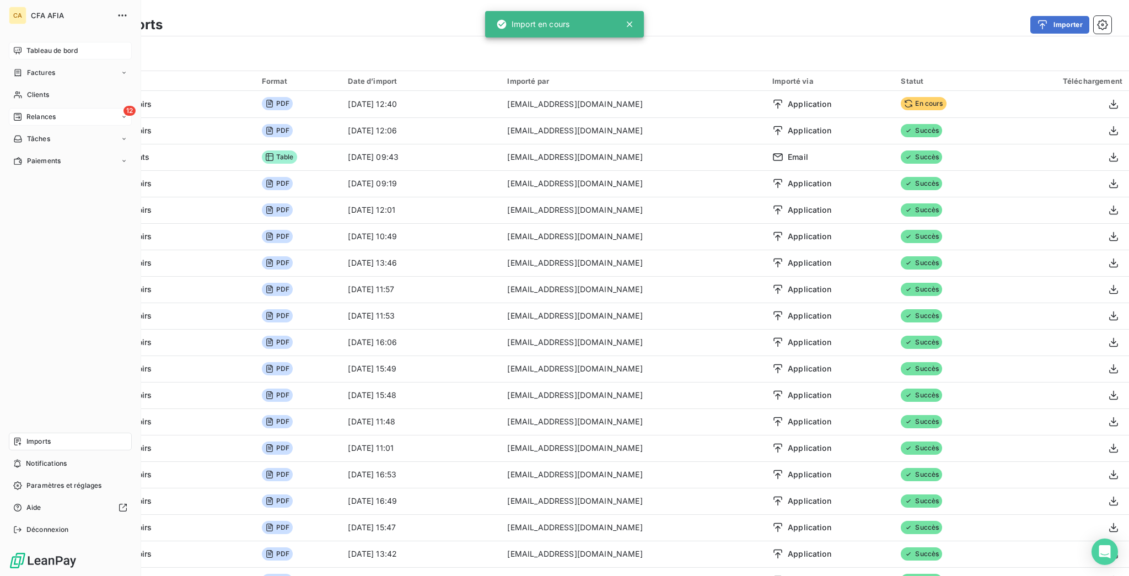
click at [42, 112] on span "Relances" at bounding box center [40, 117] width 29 height 10
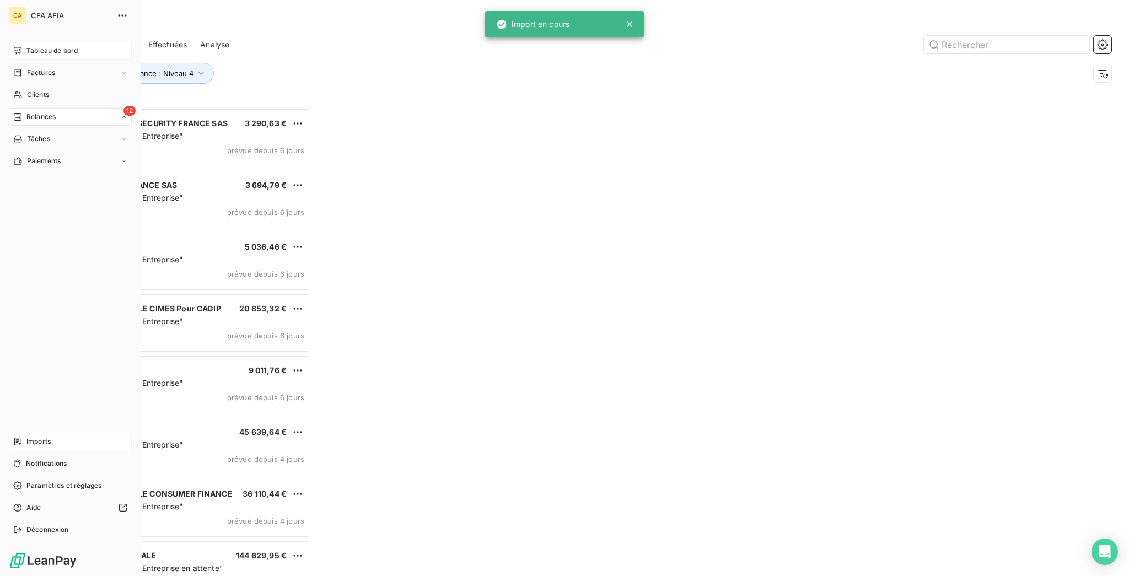
scroll to position [471, 250]
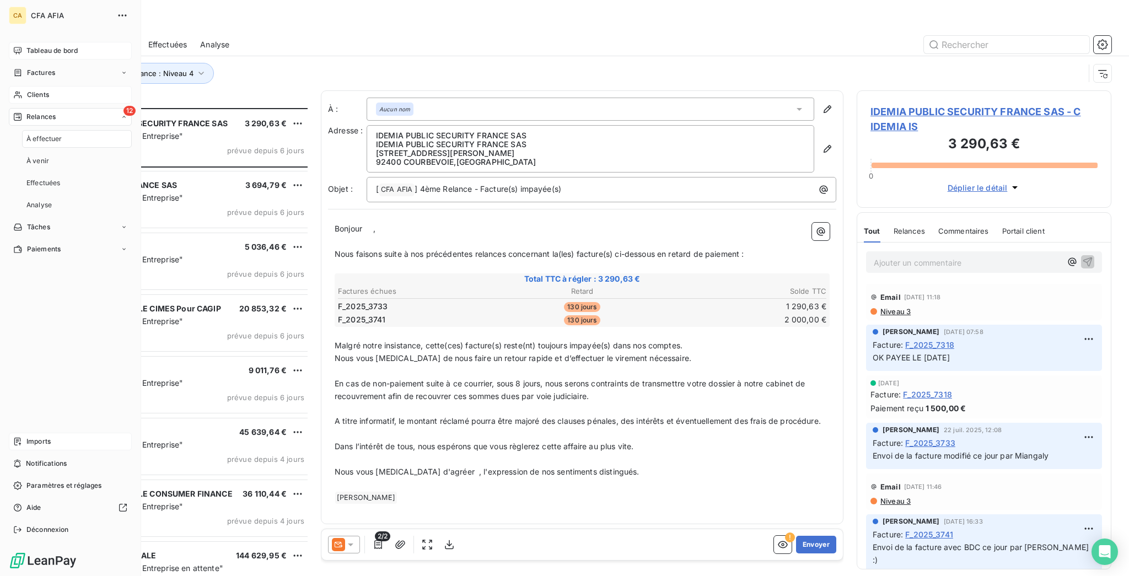
click at [33, 86] on div "Clients" at bounding box center [70, 95] width 123 height 18
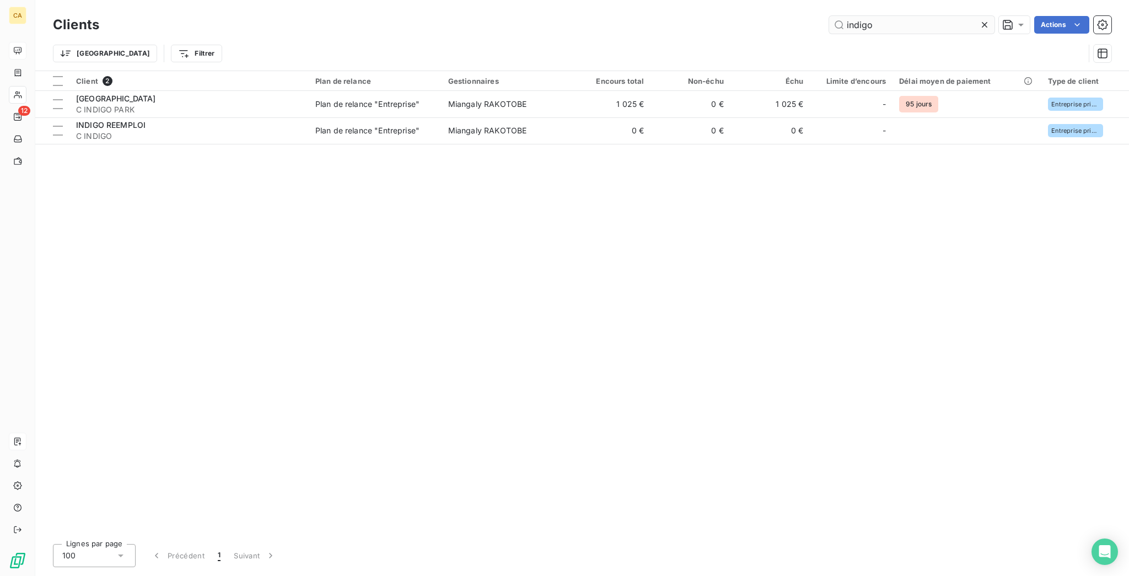
click at [903, 18] on input "indigo" at bounding box center [911, 25] width 165 height 18
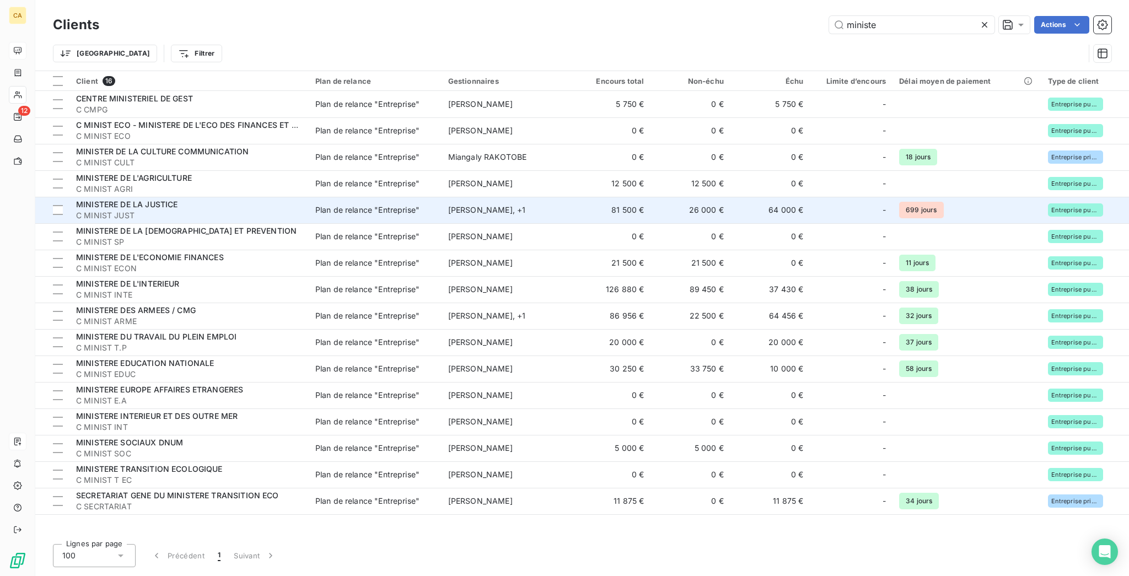
type input "ministe"
click at [317, 205] on div "Plan de relance "Entreprise"" at bounding box center [367, 210] width 104 height 11
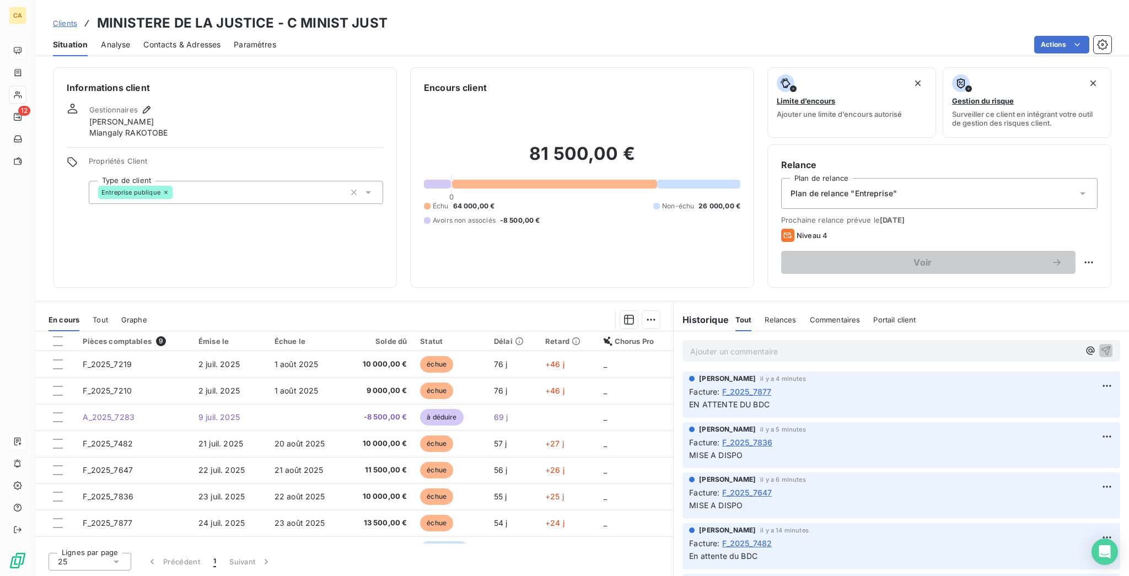
scroll to position [147, 0]
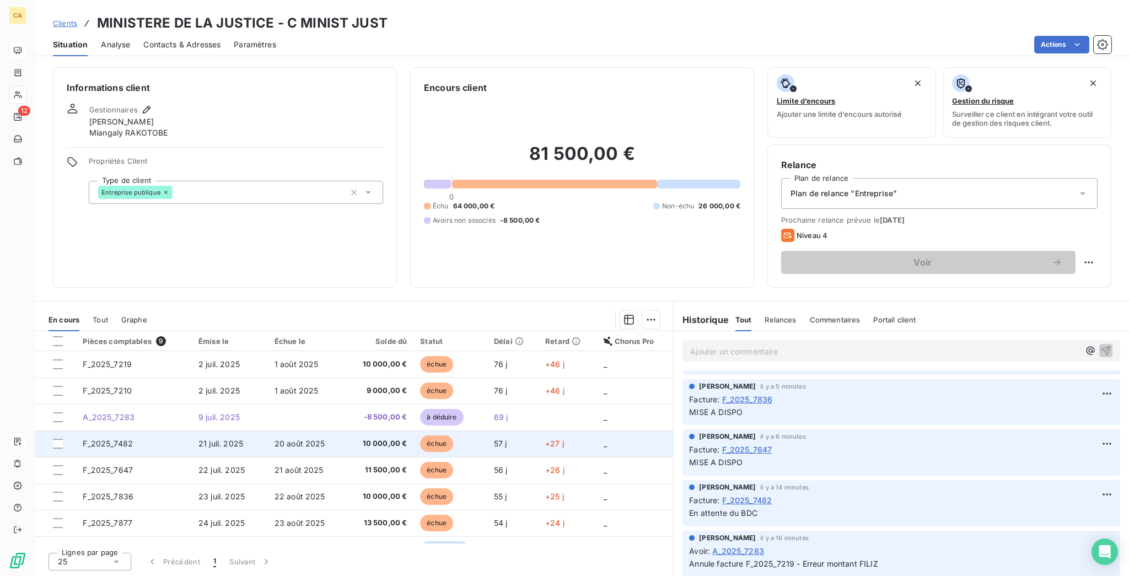
click at [125, 431] on td "F_2025_7482" at bounding box center [134, 444] width 116 height 26
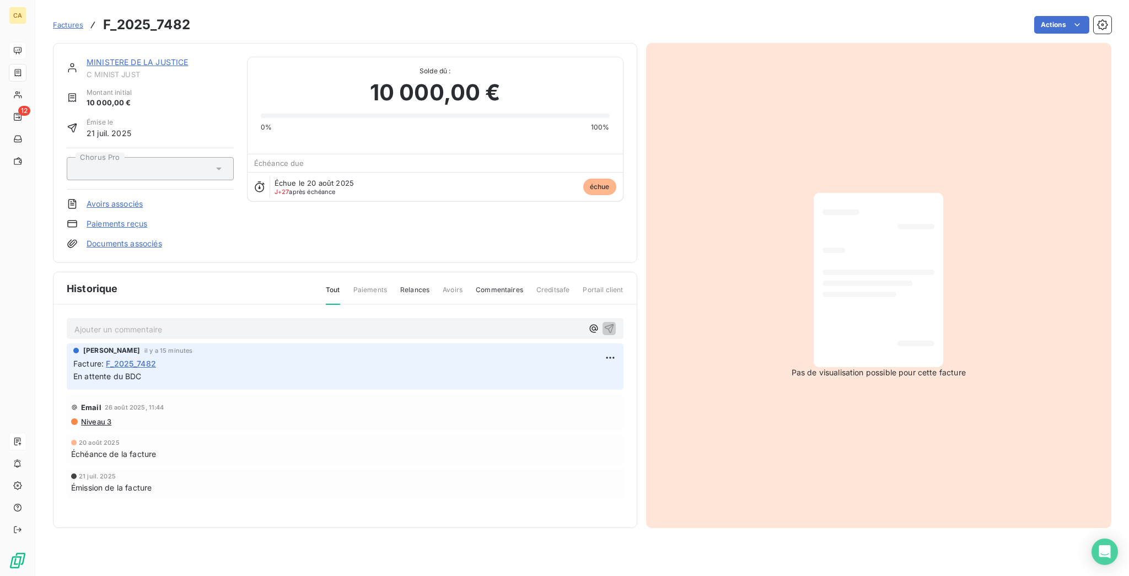
click at [131, 70] on span "C MINIST JUST" at bounding box center [160, 74] width 147 height 9
click at [131, 57] on link "MINISTERE DE LA JUSTICE" at bounding box center [137, 61] width 101 height 9
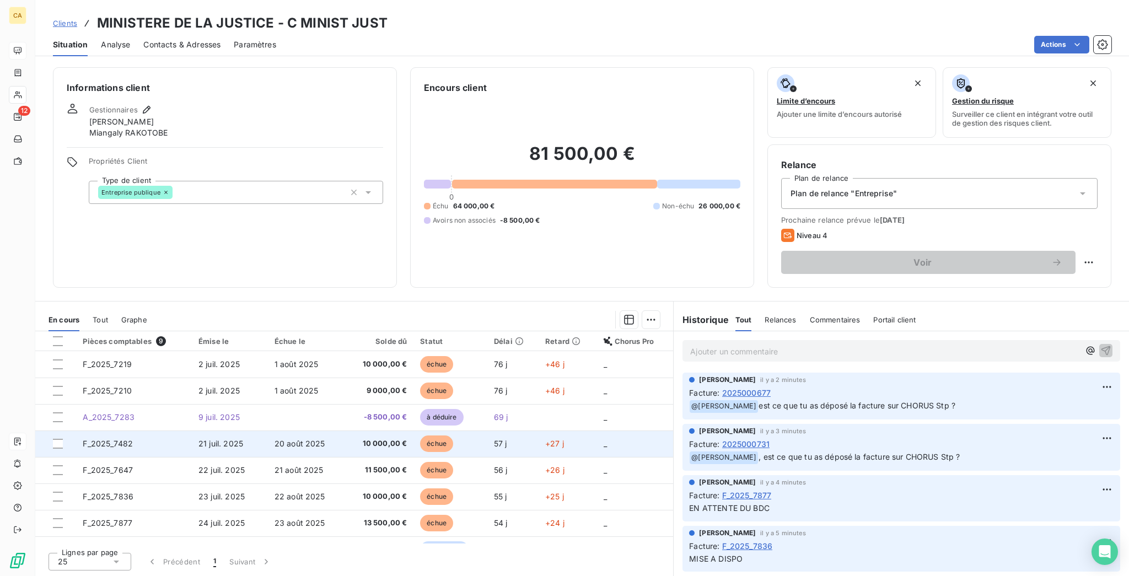
click at [136, 431] on td "F_2025_7482" at bounding box center [134, 444] width 116 height 26
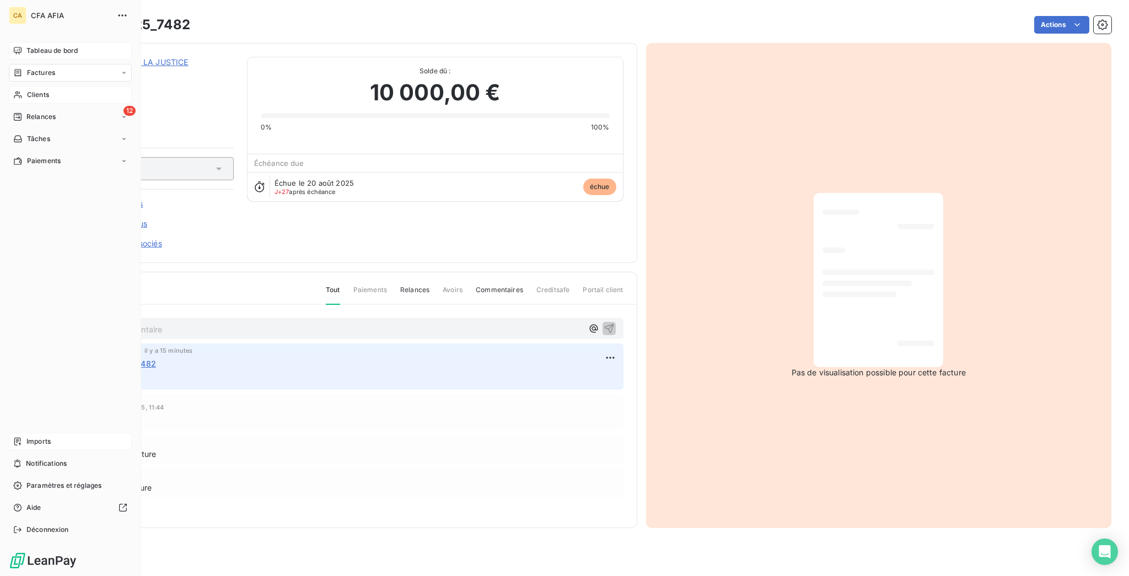
click at [12, 86] on div "Clients" at bounding box center [70, 95] width 123 height 18
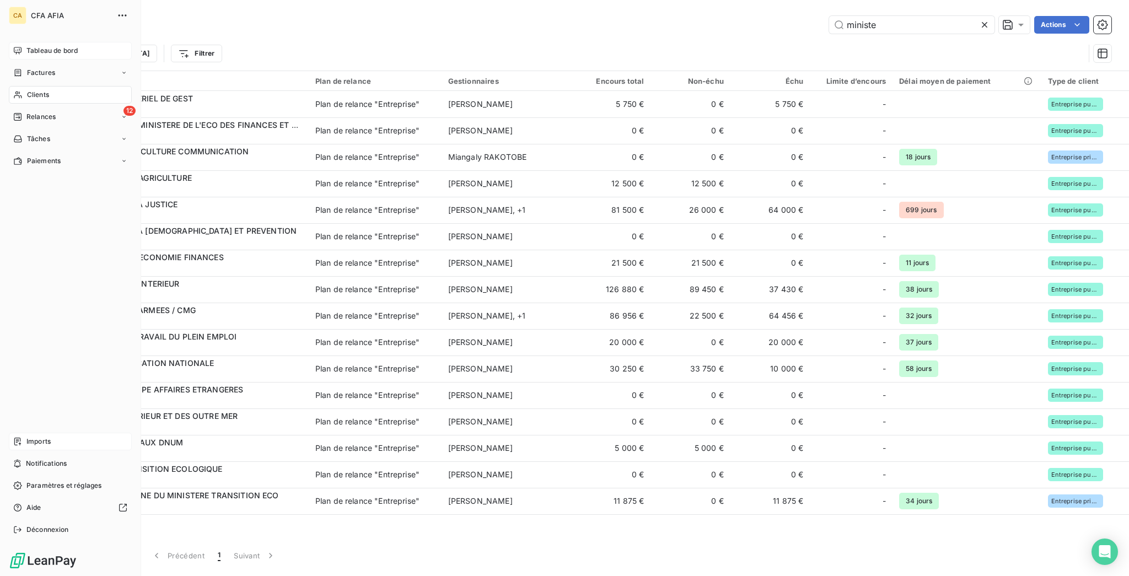
click at [12, 86] on div "Clients" at bounding box center [70, 95] width 123 height 18
click at [9, 451] on div "Imports" at bounding box center [70, 442] width 123 height 18
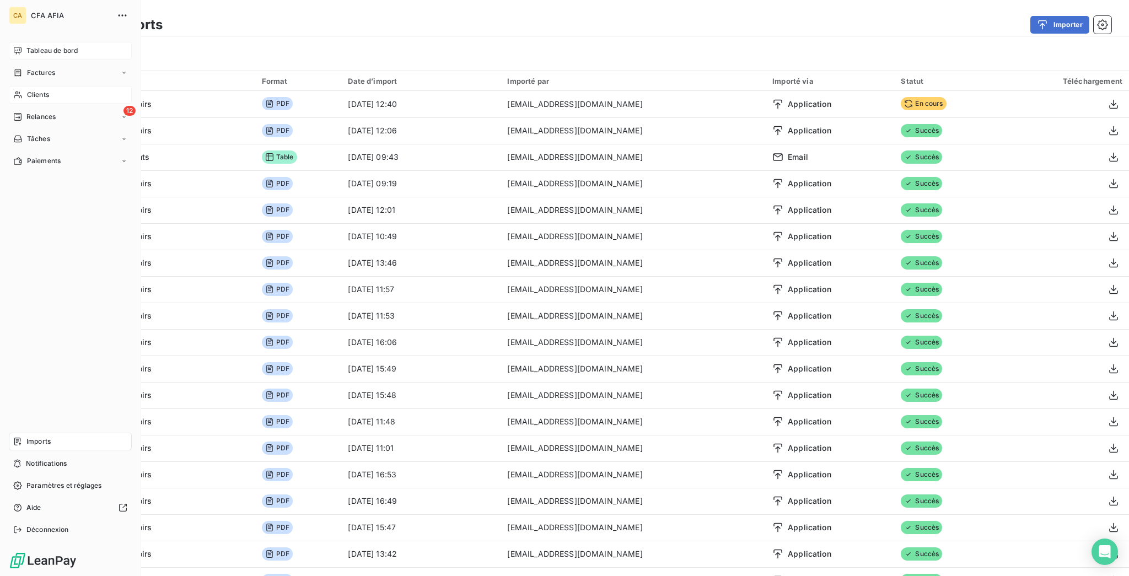
click at [48, 86] on div "Clients" at bounding box center [70, 95] width 123 height 18
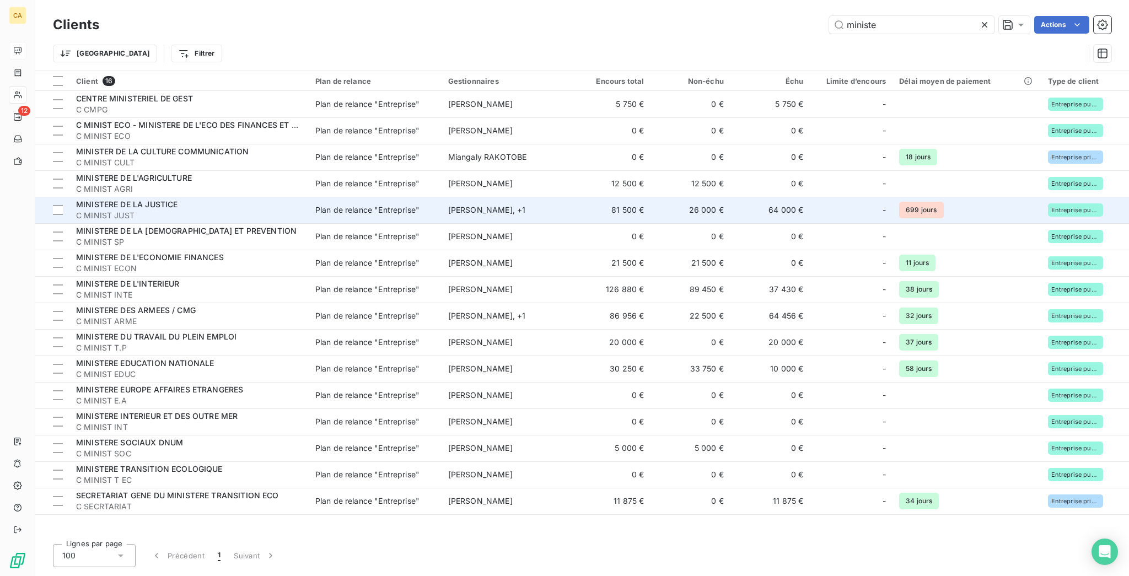
click at [173, 210] on span "C MINIST JUST" at bounding box center [189, 215] width 226 height 11
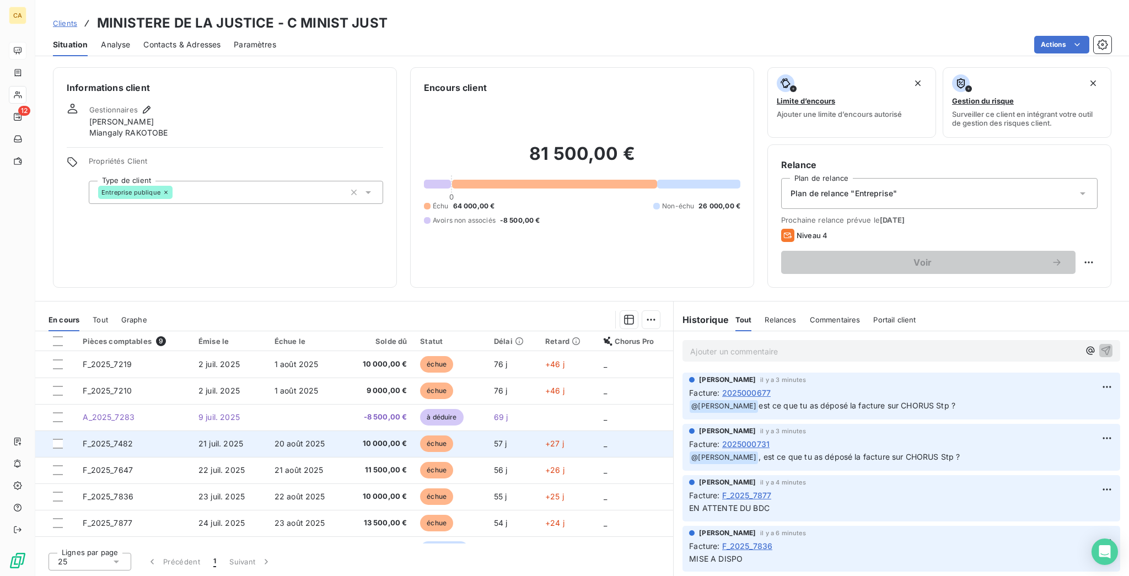
click at [175, 431] on td "F_2025_7482" at bounding box center [134, 444] width 116 height 26
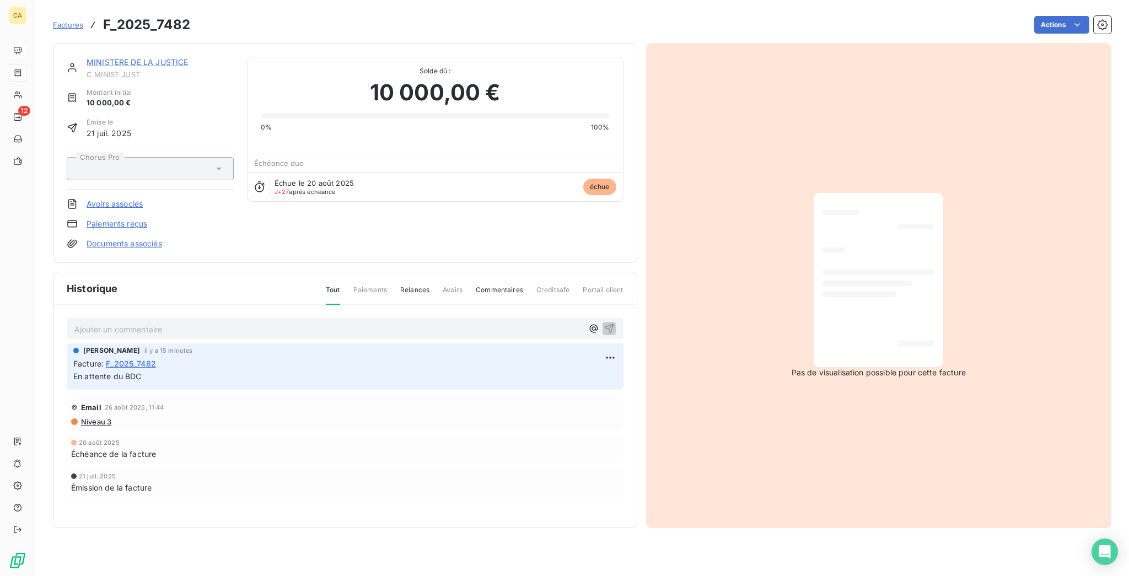
click at [946, 252] on div "Pas de visualisation possible pour cette facture" at bounding box center [879, 285] width 466 height 485
click at [925, 261] on div at bounding box center [879, 280] width 112 height 157
click at [915, 261] on div at bounding box center [879, 280] width 112 height 157
drag, startPoint x: 1045, startPoint y: 3, endPoint x: 664, endPoint y: 95, distance: 392.1
click at [708, 75] on div "Pas de visualisation possible pour cette facture" at bounding box center [879, 285] width 466 height 485
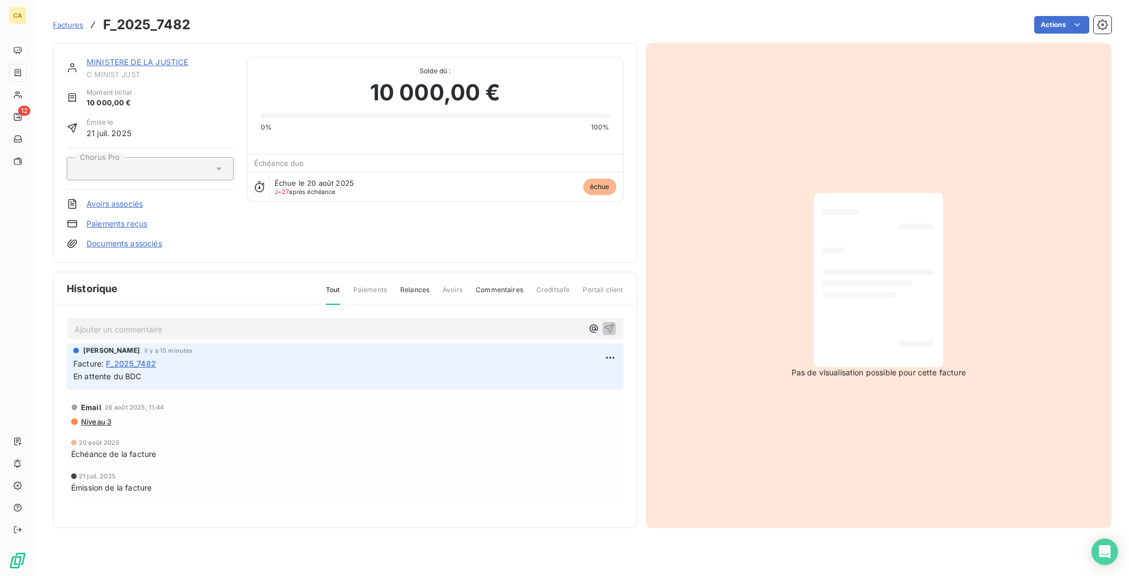
click at [150, 57] on link "MINISTERE DE LA JUSTICE" at bounding box center [137, 61] width 101 height 9
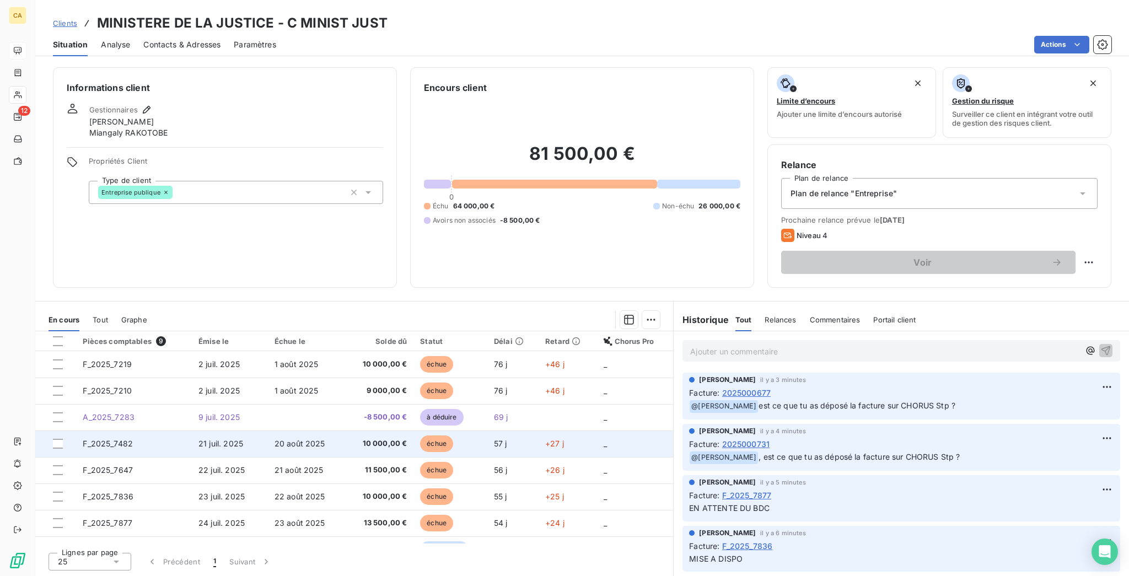
click at [120, 431] on td "F_2025_7482" at bounding box center [134, 444] width 116 height 26
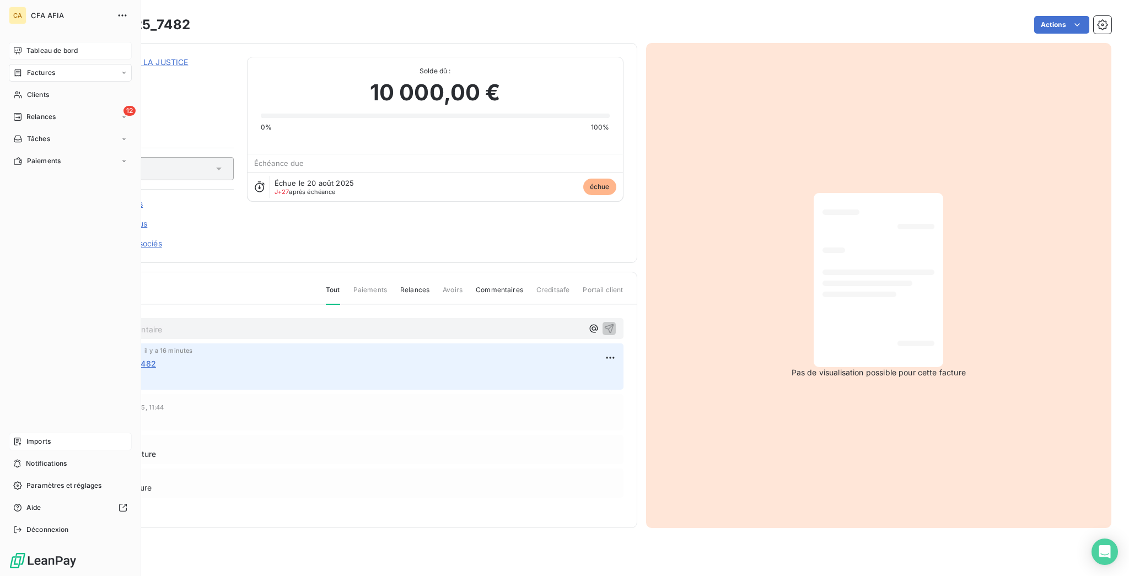
click at [13, 446] on icon at bounding box center [17, 441] width 9 height 9
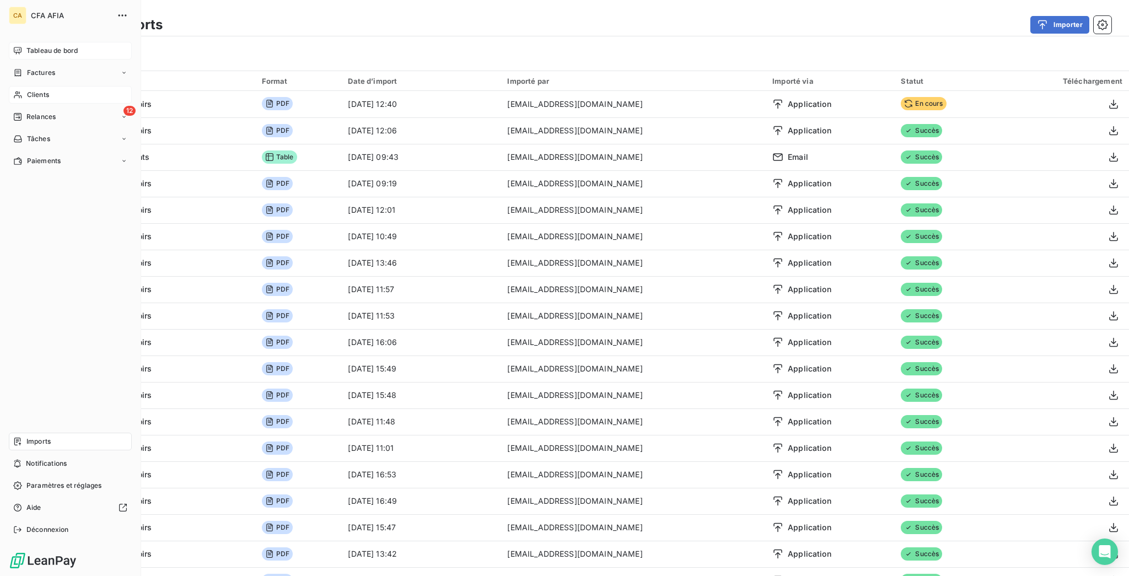
click at [51, 86] on div "Clients" at bounding box center [70, 95] width 123 height 18
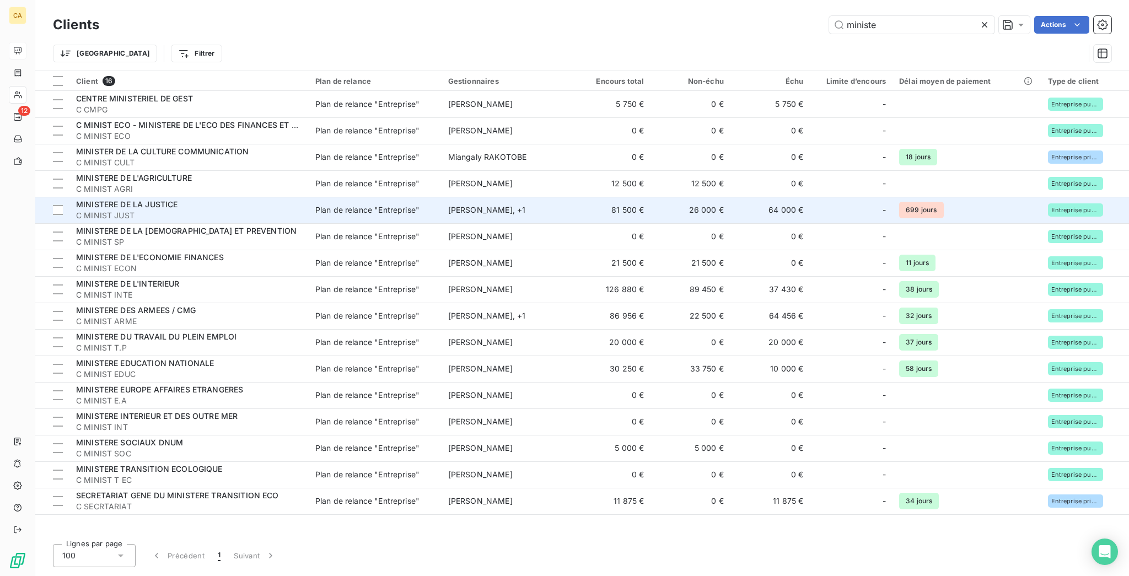
click at [165, 210] on span "C MINIST JUST" at bounding box center [189, 215] width 226 height 11
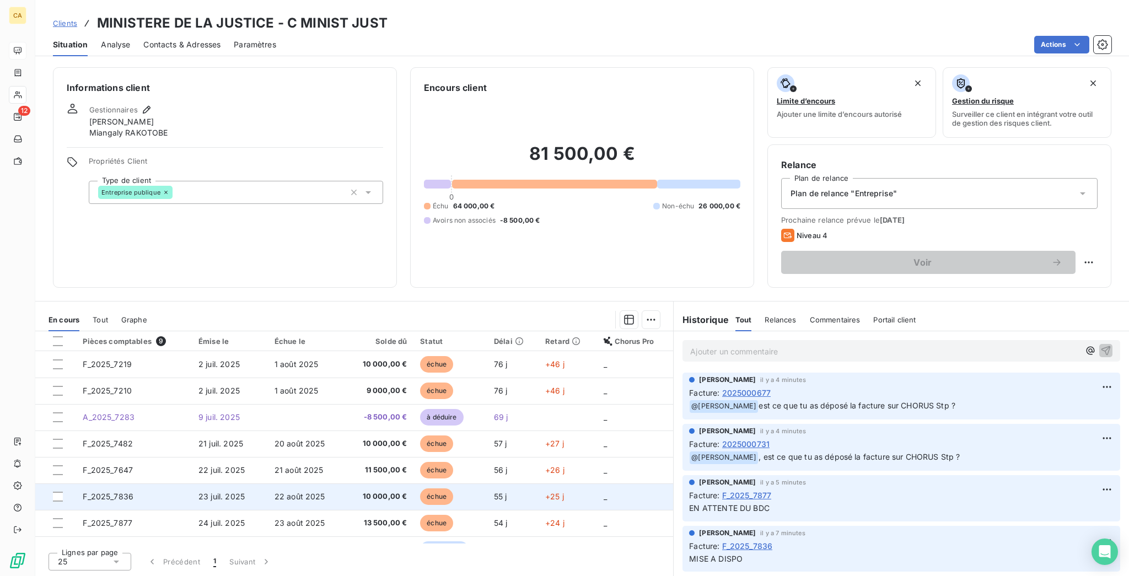
click at [126, 484] on td "F_2025_7836" at bounding box center [134, 497] width 116 height 26
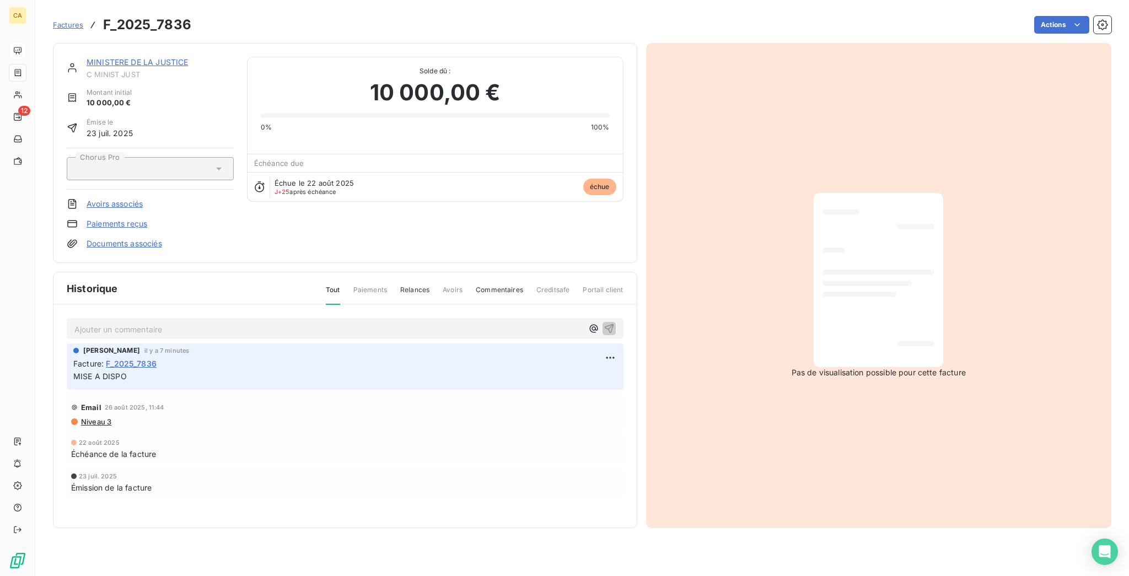
click at [105, 57] on link "MINISTERE DE LA JUSTICE" at bounding box center [137, 61] width 101 height 9
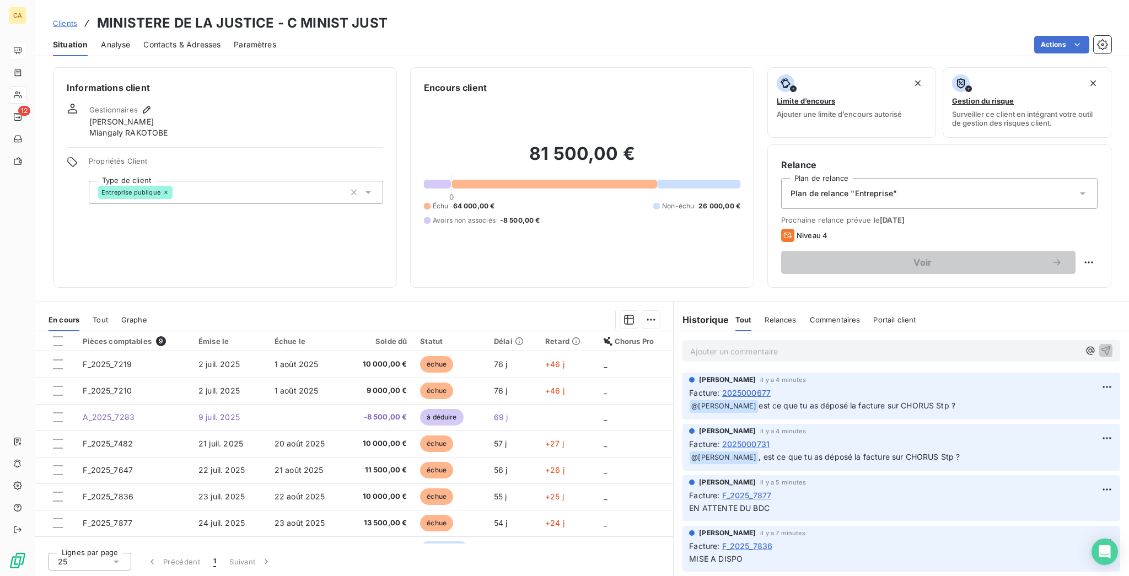
click at [507, 20] on div "Clients MINISTERE DE LA JUSTICE - C MINIST JUST" at bounding box center [582, 23] width 1094 height 20
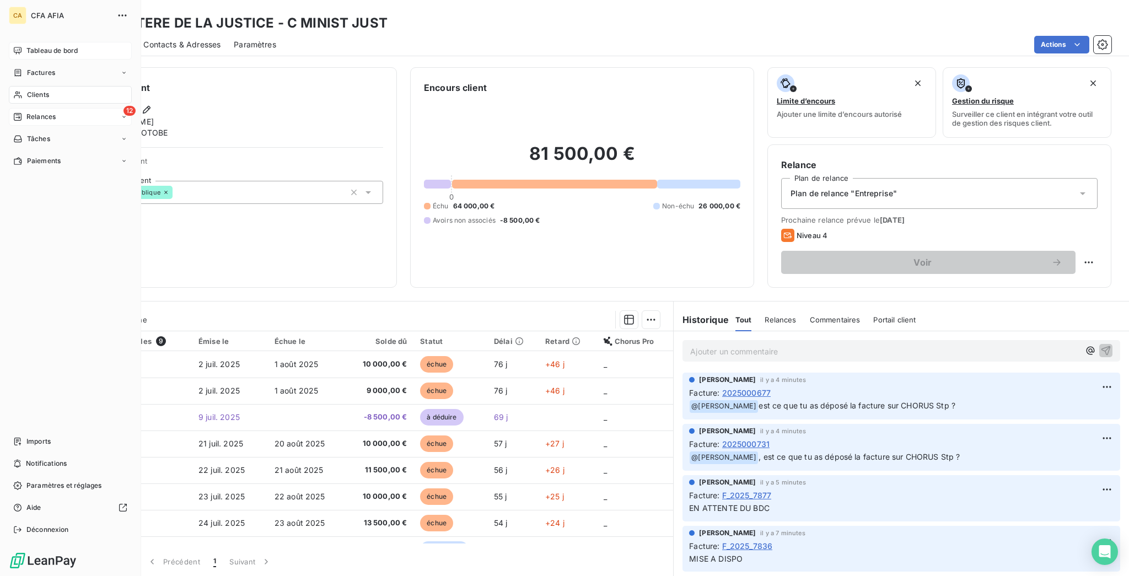
click at [29, 112] on span "Relances" at bounding box center [40, 117] width 29 height 10
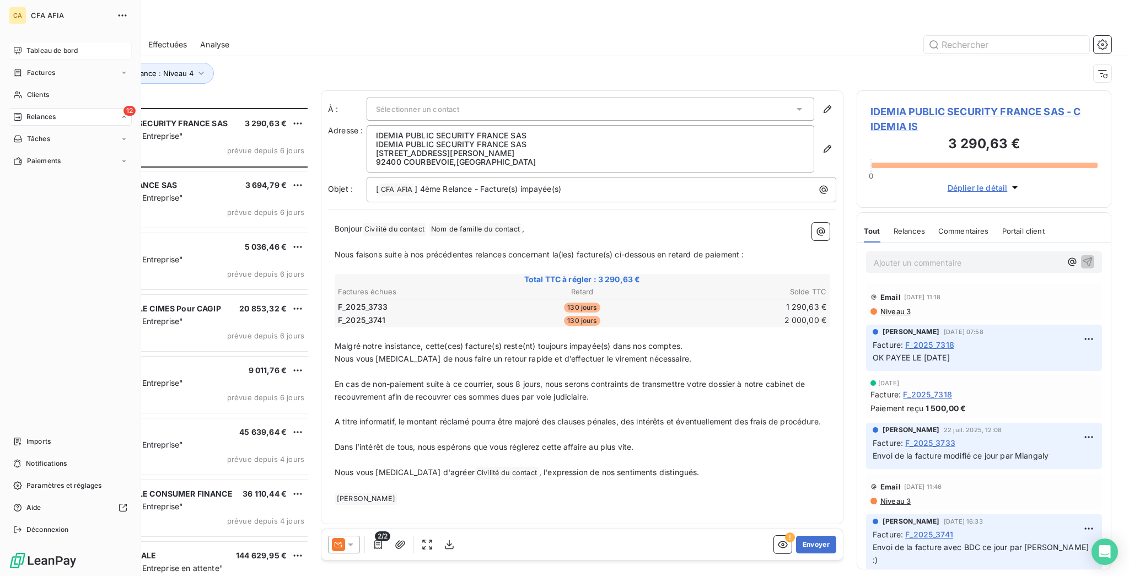
scroll to position [471, 250]
click at [36, 90] on span "Clients" at bounding box center [38, 95] width 22 height 10
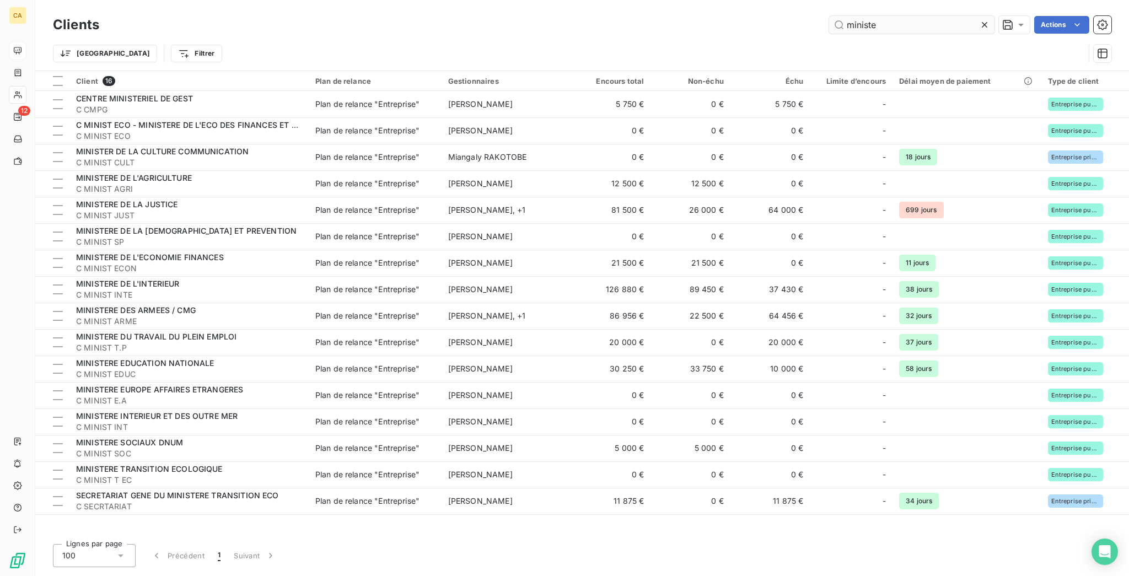
click at [907, 20] on input "ministe" at bounding box center [911, 25] width 165 height 18
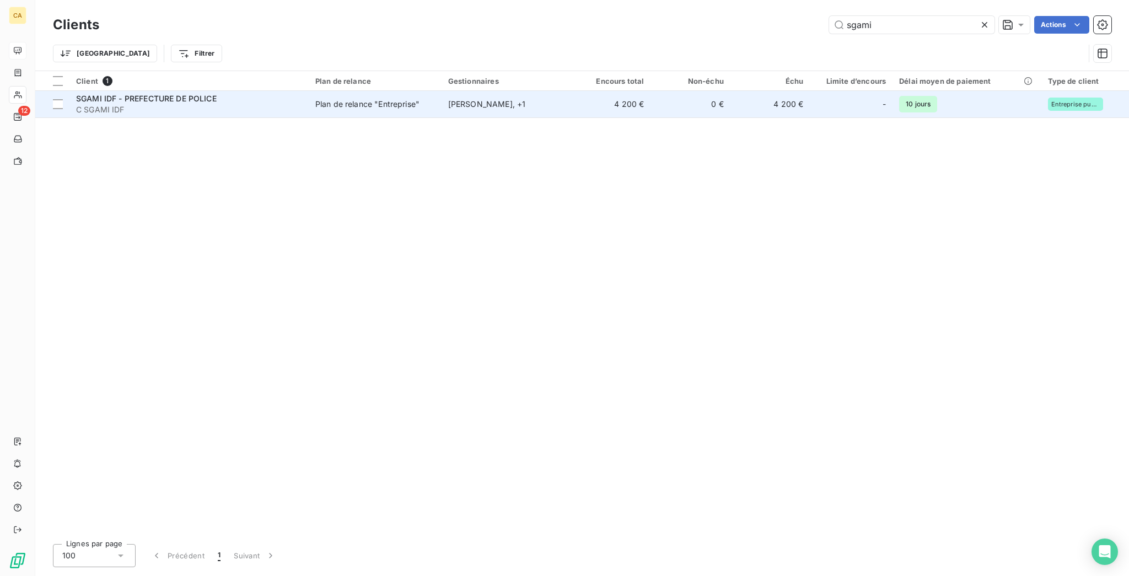
type input "sgami"
click at [218, 104] on span "C SGAMI IDF" at bounding box center [189, 109] width 226 height 11
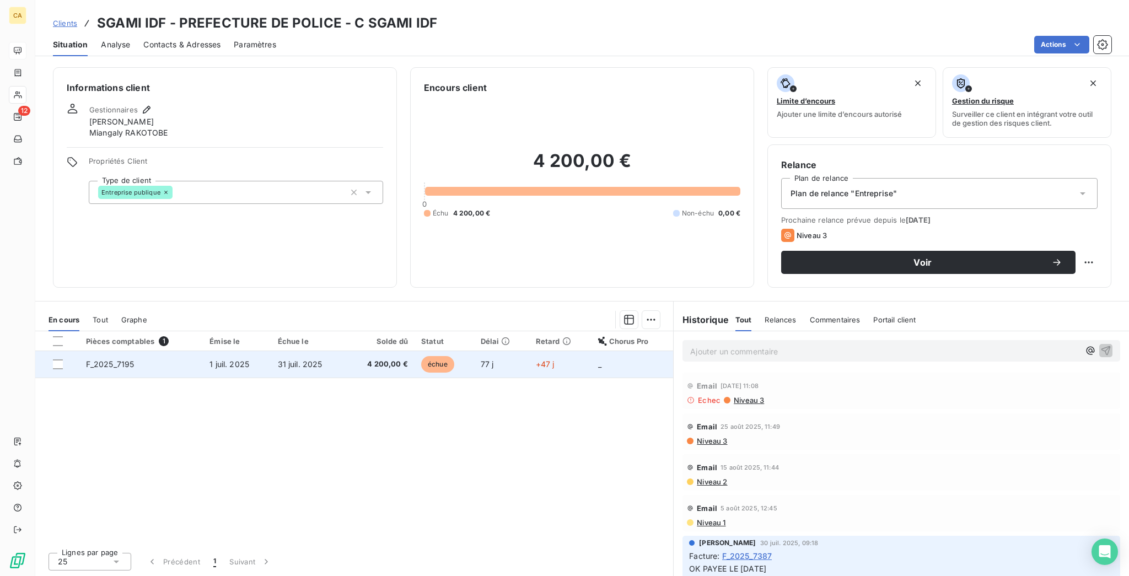
click at [536, 360] on span "+47 j" at bounding box center [545, 364] width 19 height 9
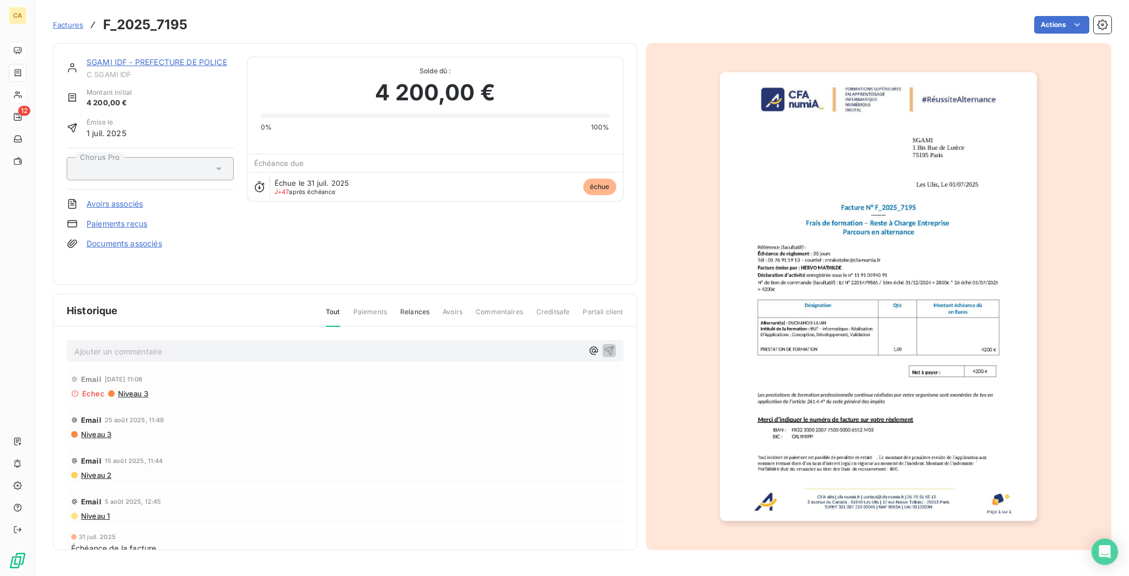
click at [827, 253] on img "button" at bounding box center [878, 296] width 317 height 449
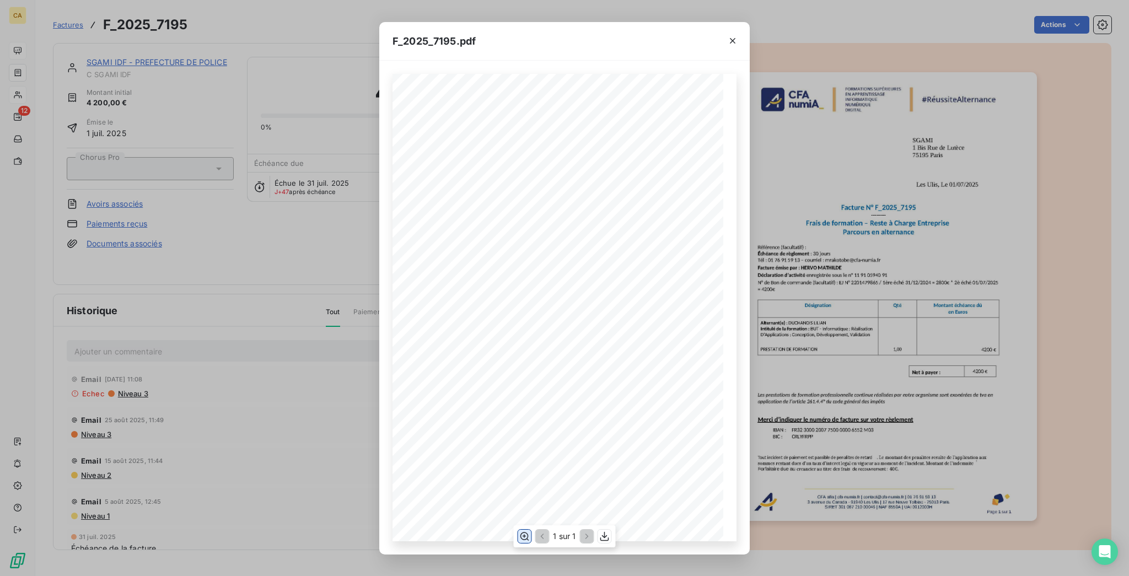
click at [535, 539] on div "1 sur 1" at bounding box center [564, 537] width 102 height 22
click at [531, 539] on button "button" at bounding box center [524, 536] width 13 height 13
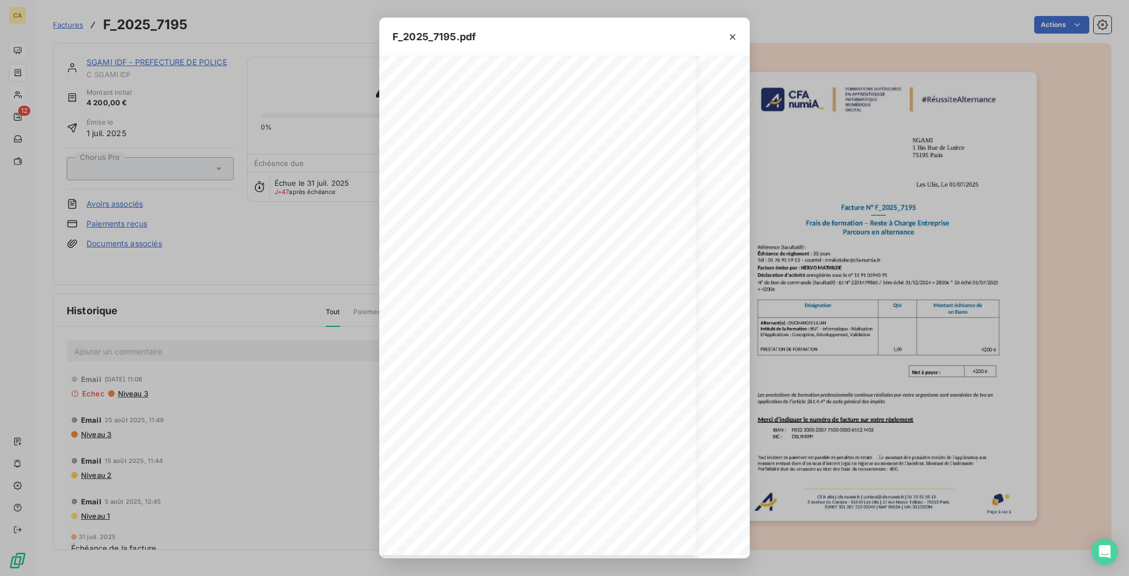
scroll to position [294, 9]
click at [316, 274] on div "F_2025_7195.pdf CFA afia | [DOMAIN_NAME] | [EMAIL_ADDRESS][DOMAIN_NAME] | 01 76…" at bounding box center [564, 288] width 1129 height 576
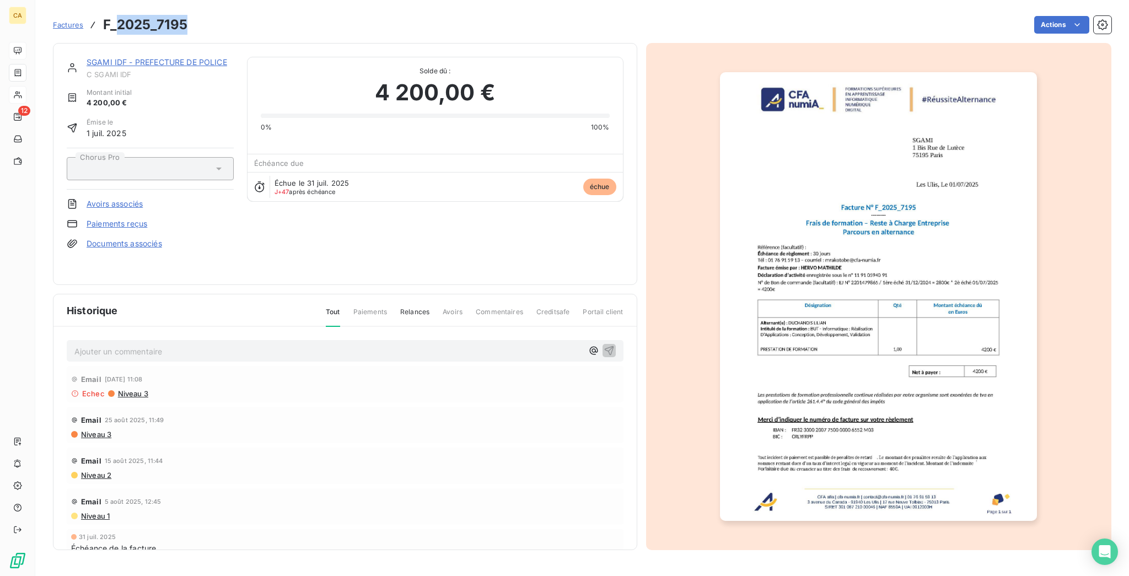
drag, startPoint x: 173, startPoint y: 24, endPoint x: 100, endPoint y: 28, distance: 72.9
click at [100, 28] on div "Factures F_2025_7195 Actions" at bounding box center [582, 24] width 1059 height 23
copy h3 "2025_7195"
click at [289, 345] on p "Ajouter un commentaire ﻿" at bounding box center [328, 352] width 508 height 14
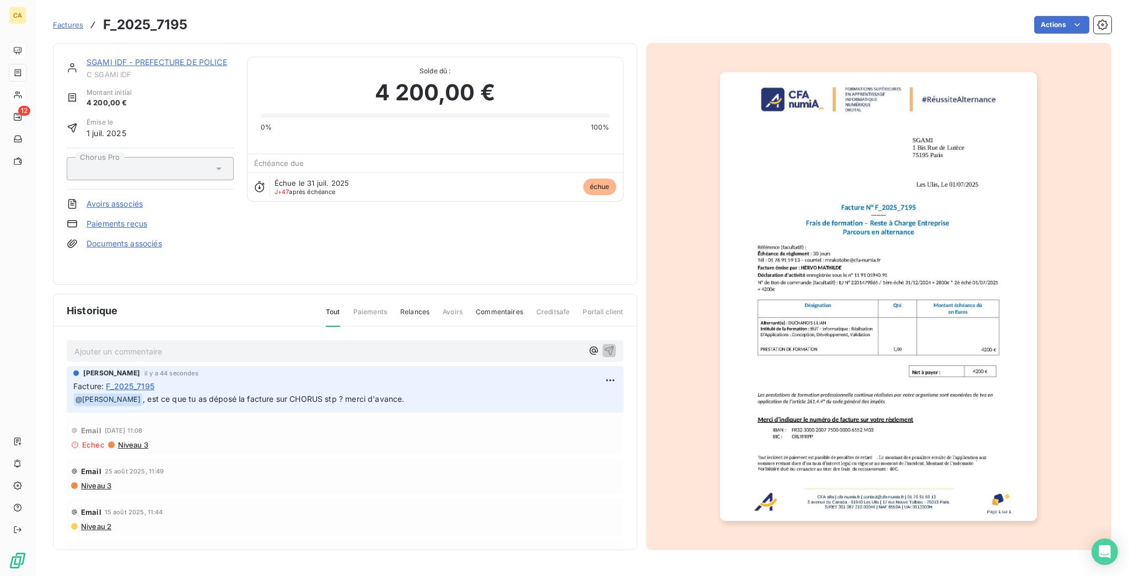
click at [159, 70] on span "C SGAMI IDF" at bounding box center [160, 74] width 147 height 9
click at [159, 58] on div "SGAMI IDF - PREFECTURE DE POLICE C SGAMI IDF" at bounding box center [160, 68] width 147 height 22
click at [159, 57] on link "SGAMI IDF - PREFECTURE DE POLICE" at bounding box center [157, 61] width 141 height 9
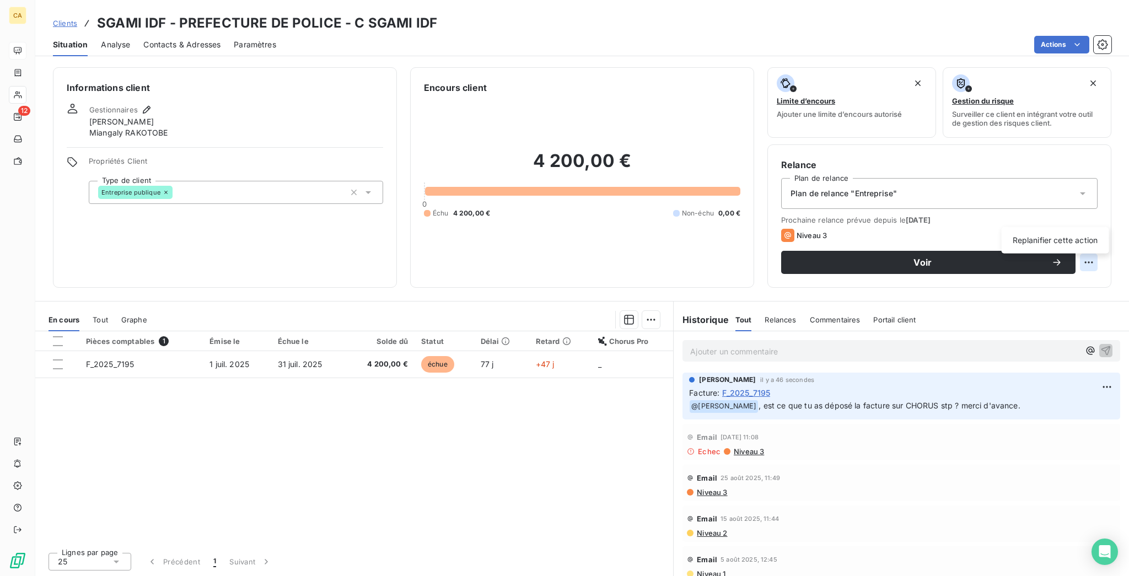
click at [1092, 212] on html "CA 12 Clients SGAMI IDF - PREFECTURE DE POLICE - C SGAMI IDF Situation Analyse …" at bounding box center [564, 288] width 1129 height 576
click at [1081, 234] on div "Replanifier cette action" at bounding box center [1055, 241] width 99 height 18
select select "8"
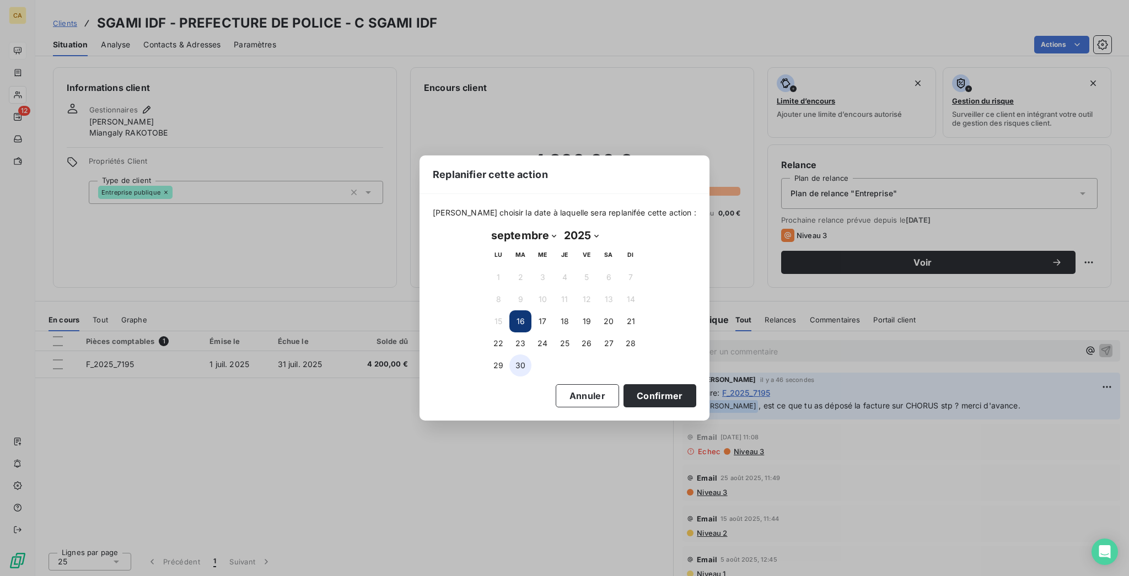
click at [514, 363] on button "30" at bounding box center [521, 366] width 22 height 22
click at [639, 394] on button "Confirmer" at bounding box center [660, 395] width 73 height 23
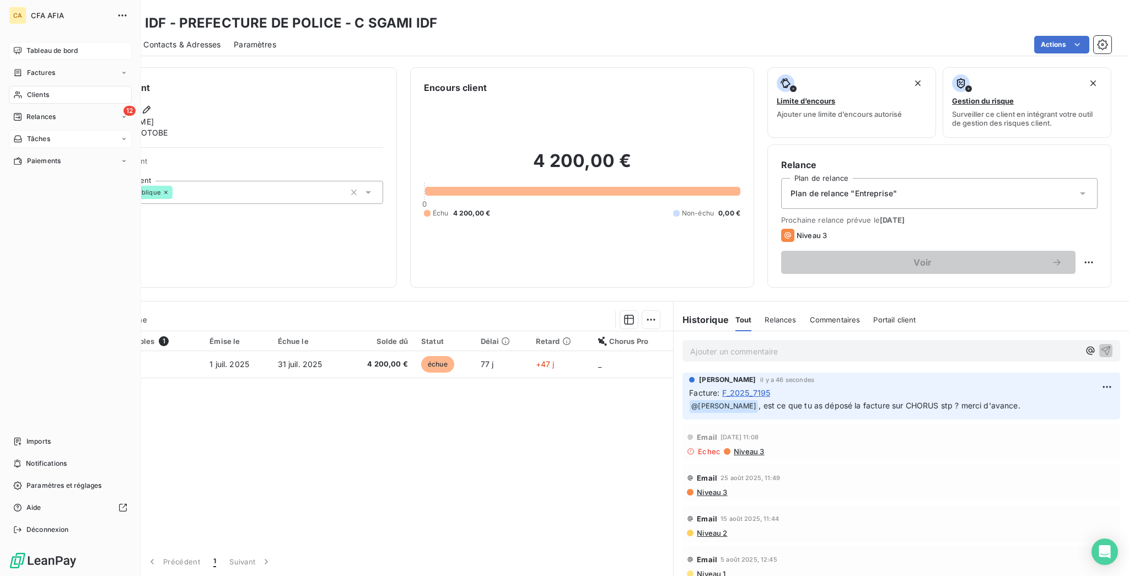
click at [30, 130] on div "Tâches" at bounding box center [70, 139] width 123 height 18
click at [31, 108] on div "12 Relances" at bounding box center [70, 117] width 123 height 18
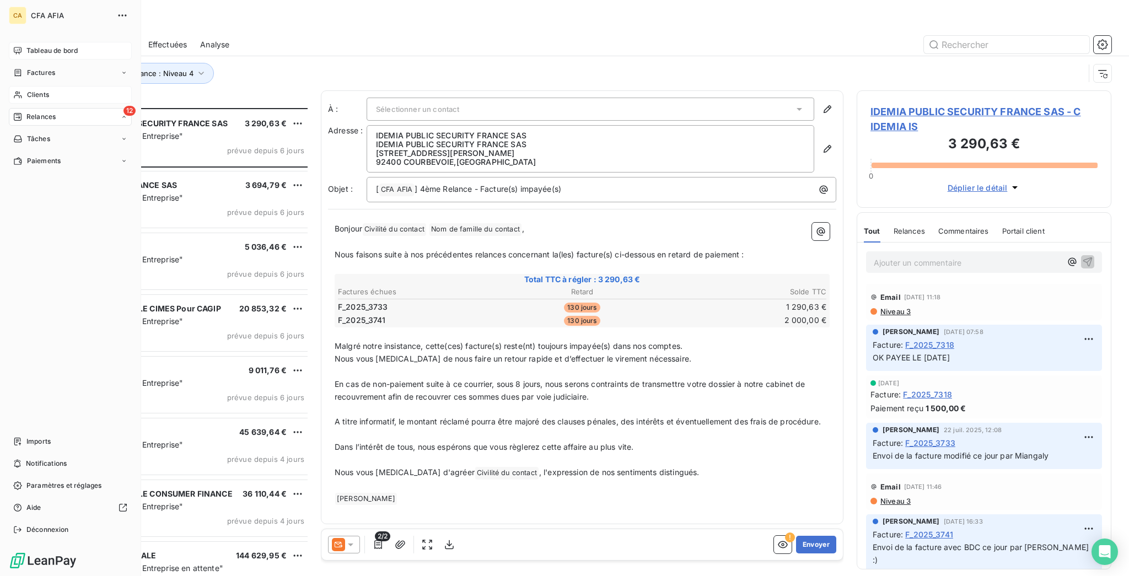
scroll to position [471, 250]
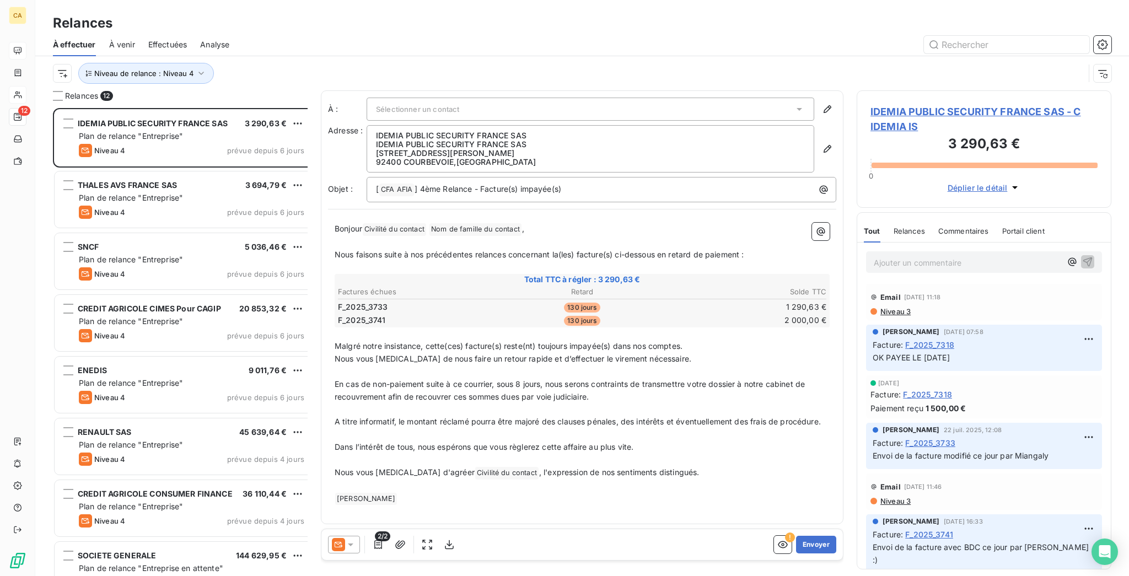
click at [930, 104] on span "IDEMIA PUBLIC SECURITY FRANCE SAS - C IDEMIA IS" at bounding box center [984, 119] width 227 height 30
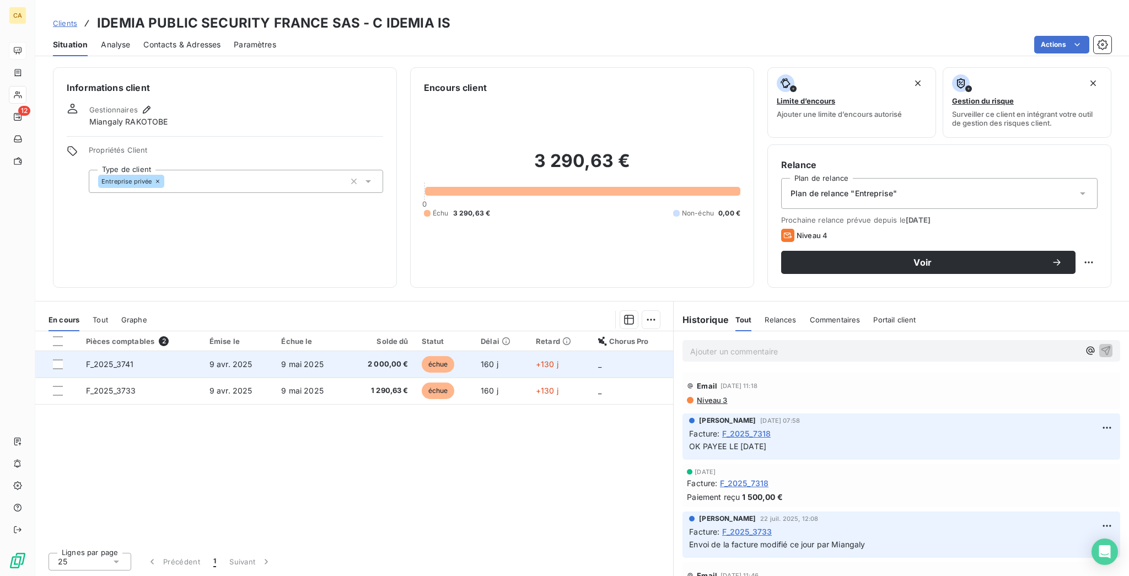
click at [381, 351] on td "2 000,00 €" at bounding box center [380, 364] width 69 height 26
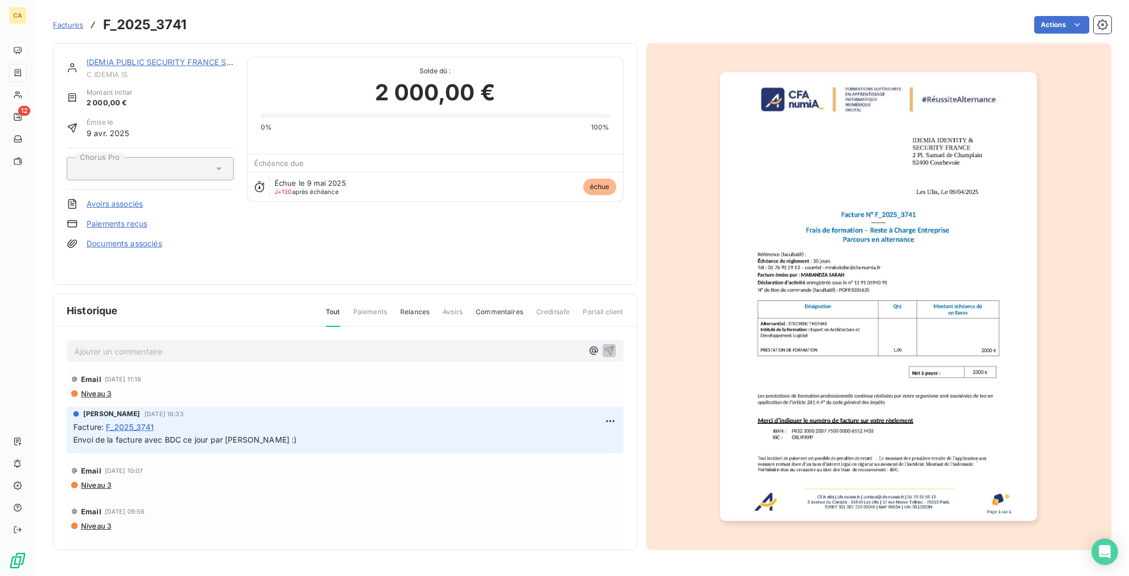
click at [147, 57] on link "IDEMIA PUBLIC SECURITY FRANCE SAS" at bounding box center [162, 61] width 151 height 9
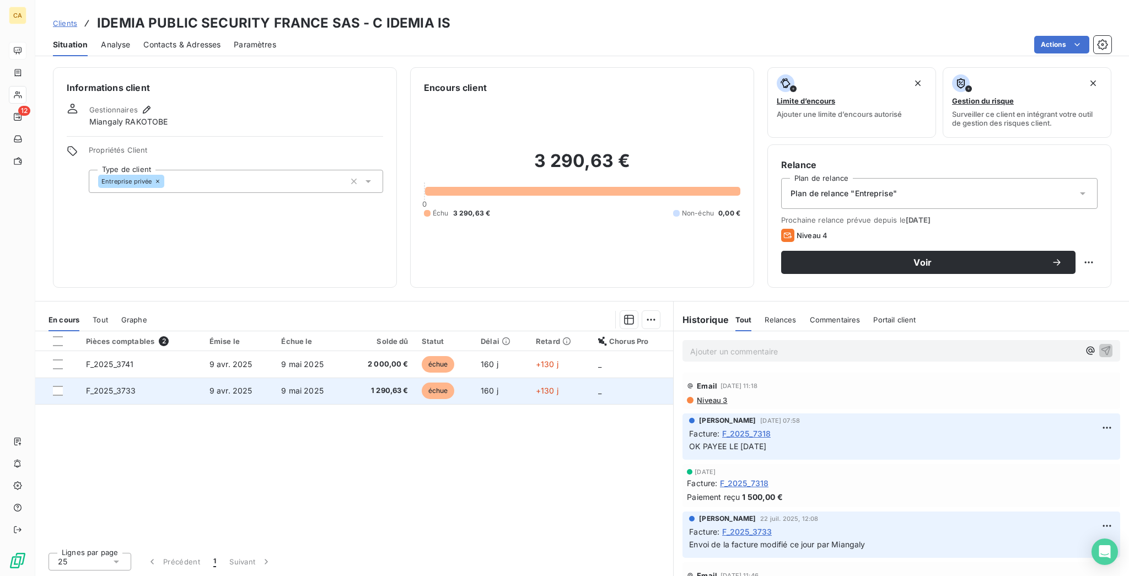
click at [109, 386] on span "F_2025_3733" at bounding box center [111, 390] width 50 height 9
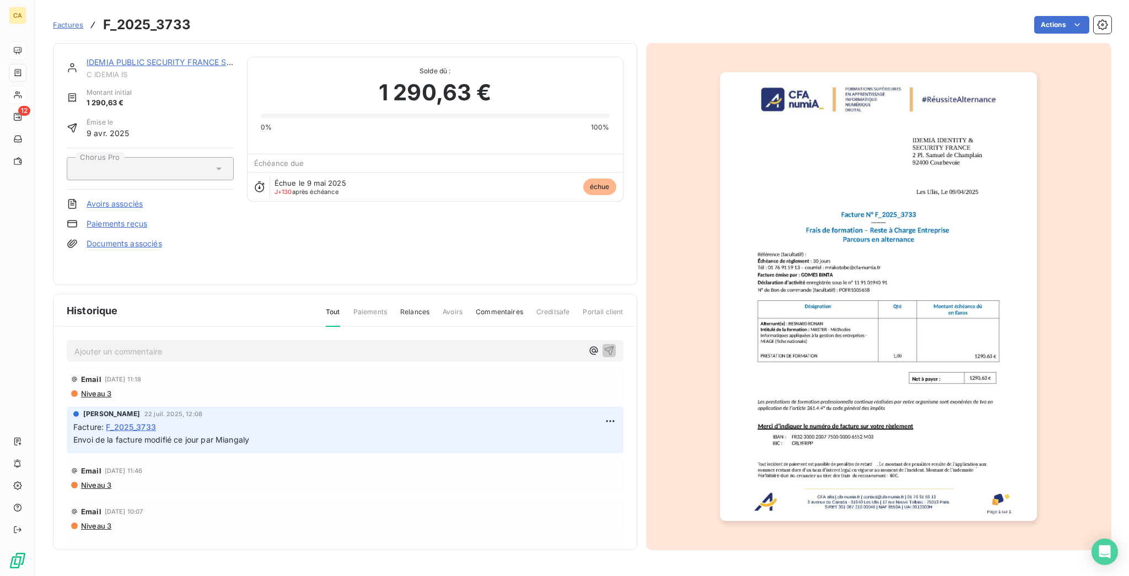
click at [134, 70] on span "C IDEMIA IS" at bounding box center [160, 74] width 147 height 9
click at [143, 57] on div "IDEMIA PUBLIC SECURITY FRANCE SAS C IDEMIA IS" at bounding box center [160, 68] width 147 height 22
click at [144, 57] on link "IDEMIA PUBLIC SECURITY FRANCE SAS" at bounding box center [162, 61] width 151 height 9
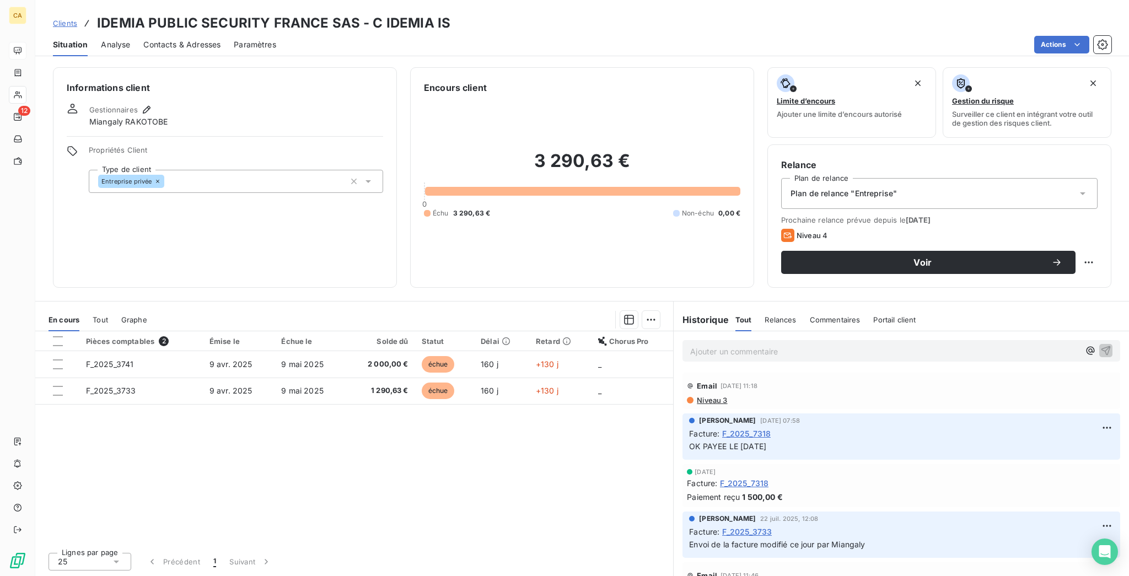
click at [156, 33] on div "Contacts & Adresses" at bounding box center [181, 44] width 77 height 23
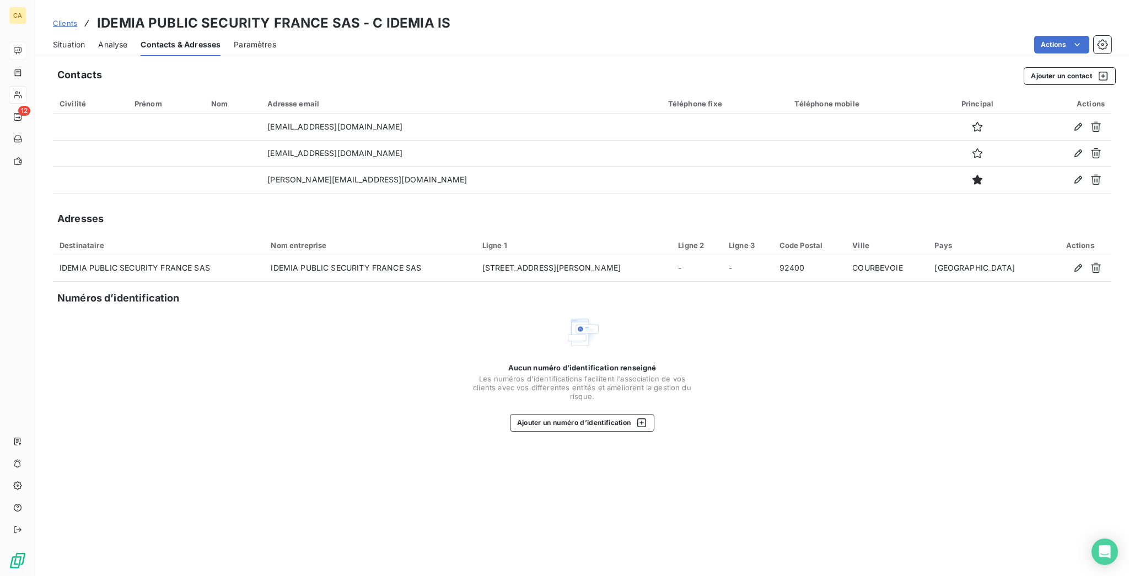
click at [53, 41] on div "Situation" at bounding box center [69, 44] width 32 height 23
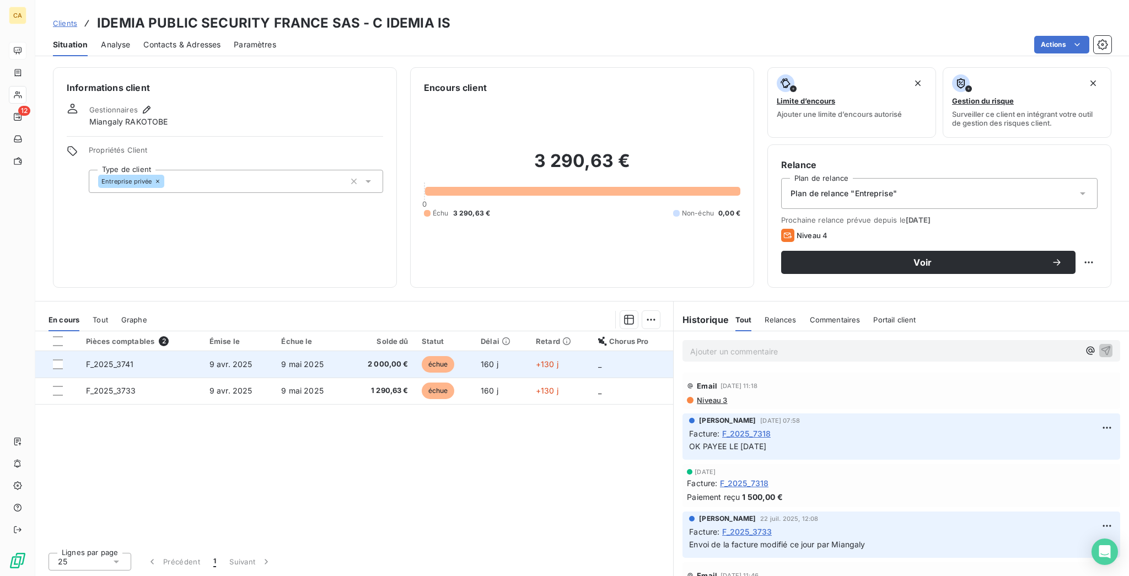
click at [205, 351] on td "9 avr. 2025" at bounding box center [239, 364] width 72 height 26
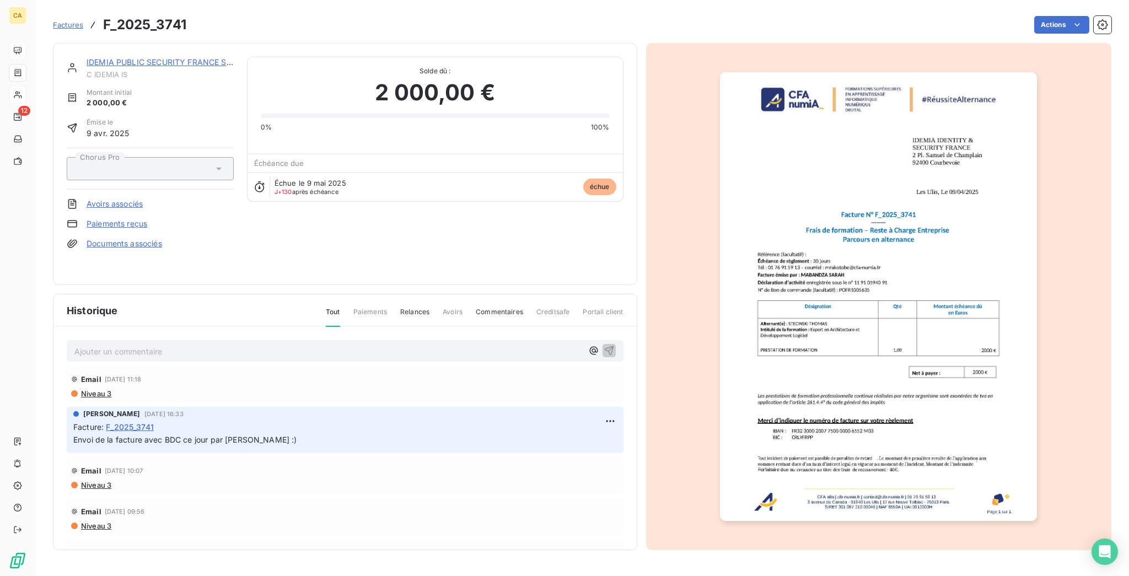
click at [1010, 314] on img "button" at bounding box center [878, 296] width 317 height 449
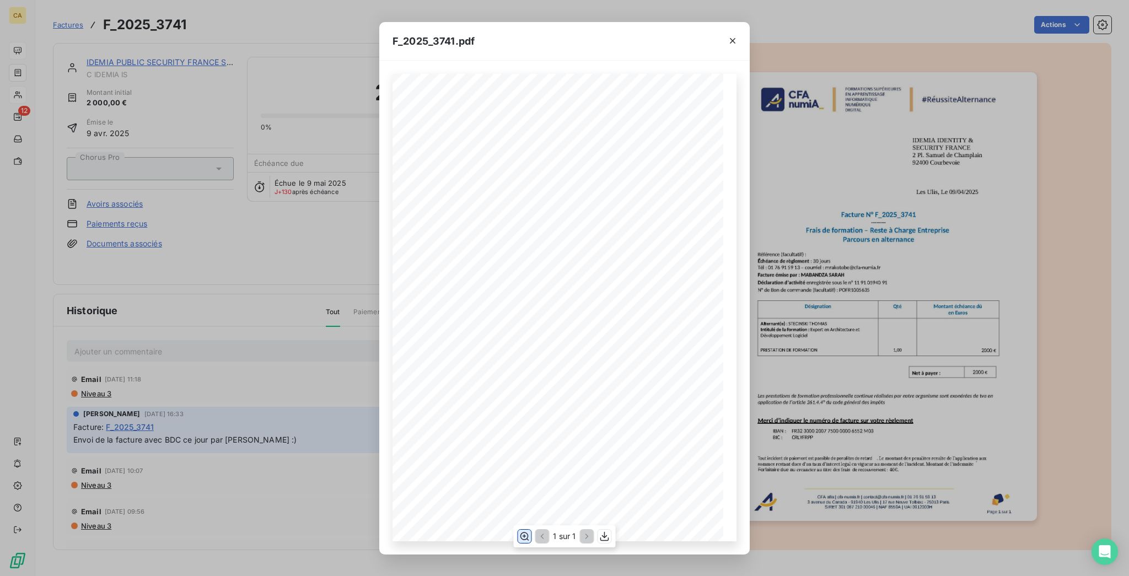
click at [530, 534] on icon "button" at bounding box center [524, 536] width 11 height 11
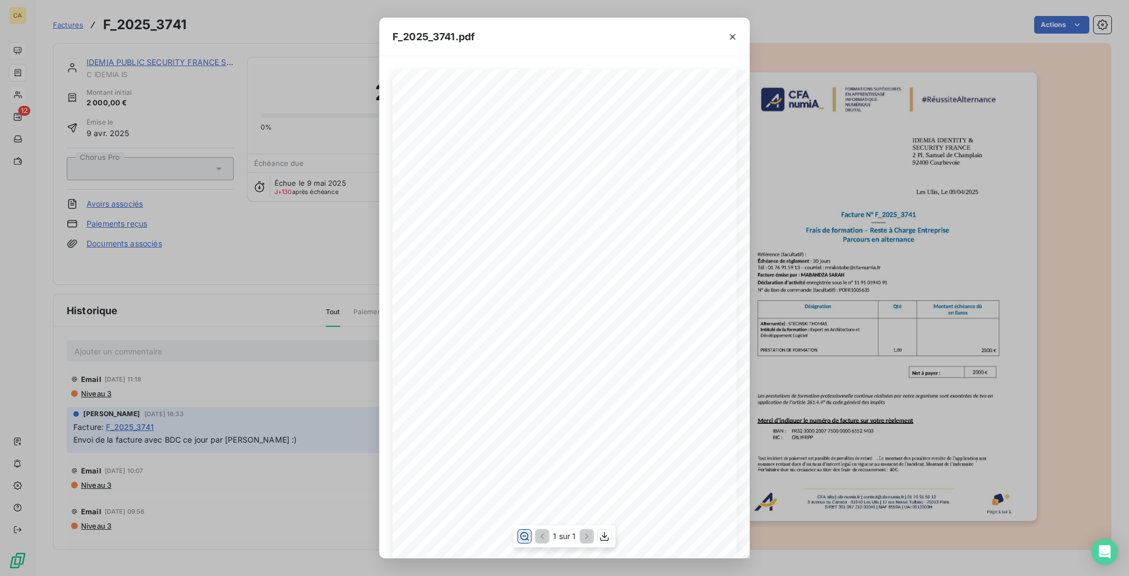
scroll to position [147, 0]
click at [209, 209] on div "F_2025_3741.pdf CFA afia | [DOMAIN_NAME] | [EMAIL_ADDRESS][DOMAIN_NAME] | 01 76…" at bounding box center [564, 288] width 1129 height 576
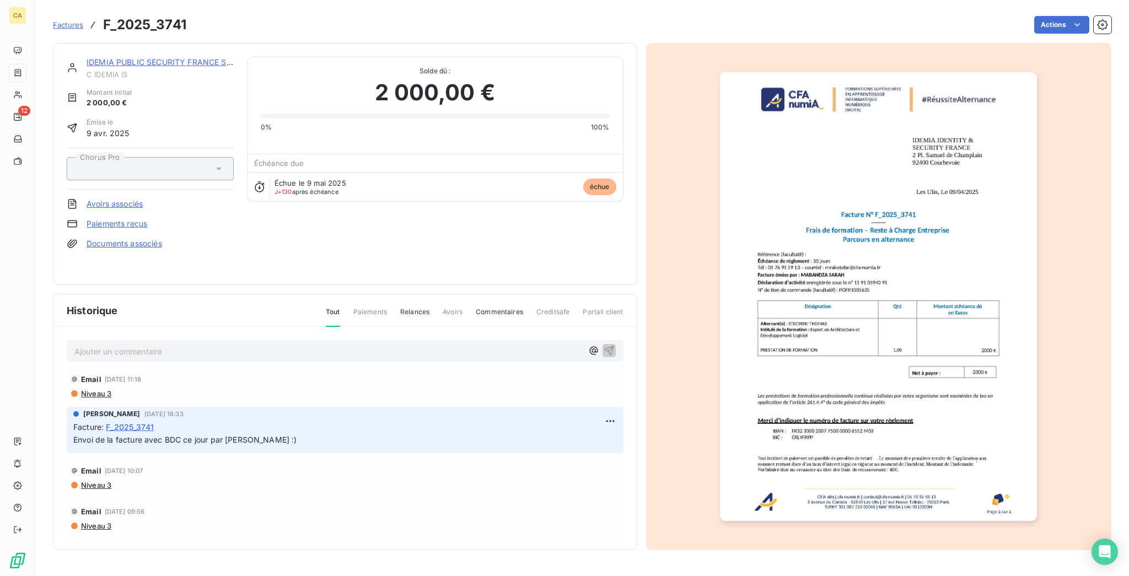
click at [138, 45] on div "IDEMIA PUBLIC SECURITY FRANCE SAS C IDEMIA IS Montant initial 2 000,00 € Émise …" at bounding box center [345, 164] width 585 height 242
click at [133, 57] on link "IDEMIA PUBLIC SECURITY FRANCE SAS" at bounding box center [162, 61] width 151 height 9
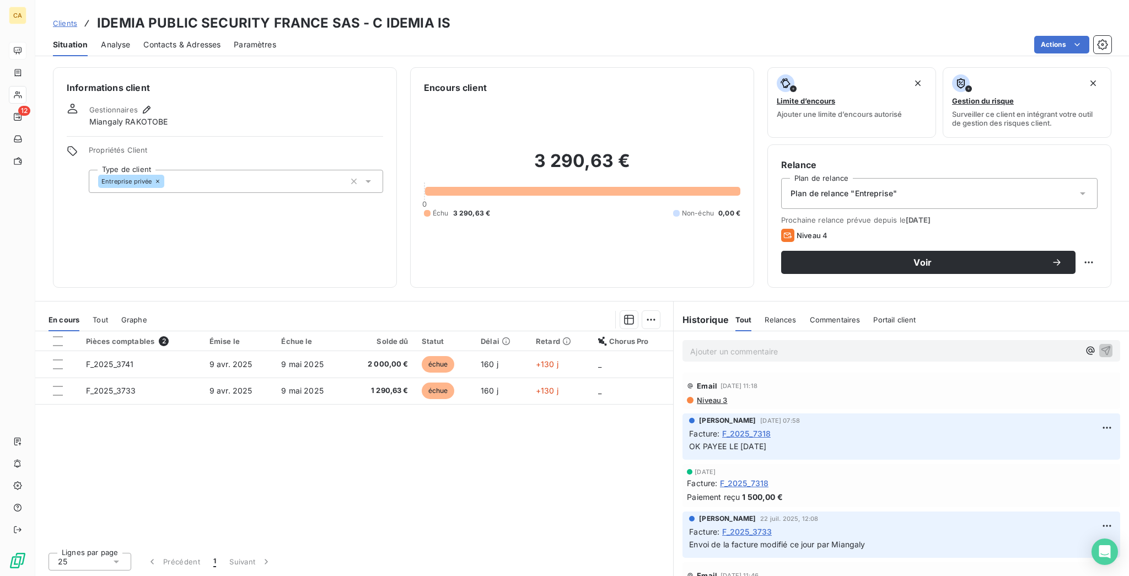
click at [144, 33] on div "Contacts & Adresses" at bounding box center [181, 44] width 77 height 23
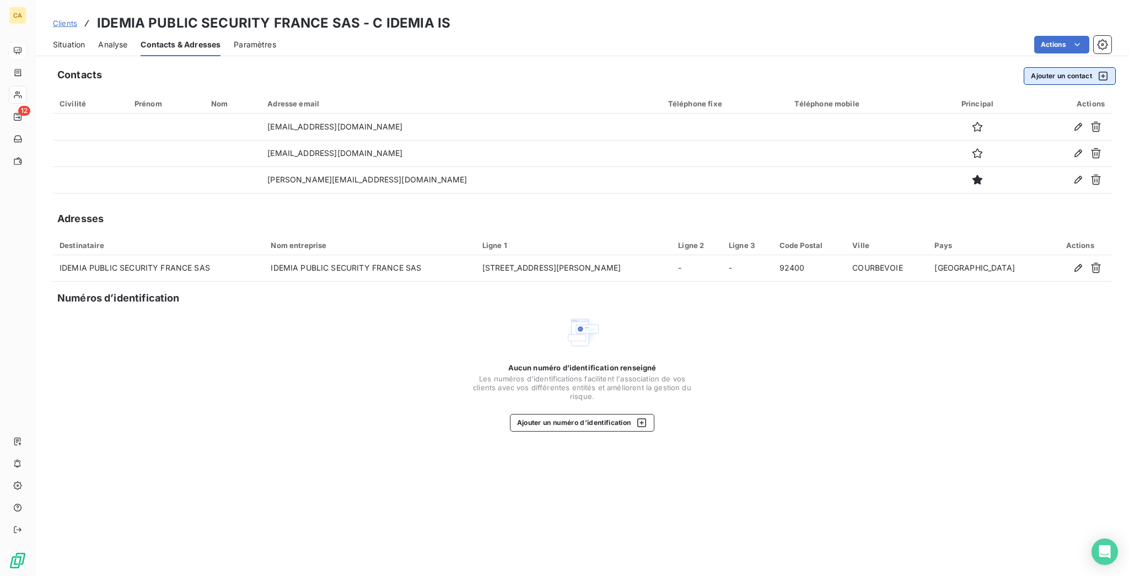
click at [1063, 67] on button "Ajouter un contact" at bounding box center [1070, 76] width 92 height 18
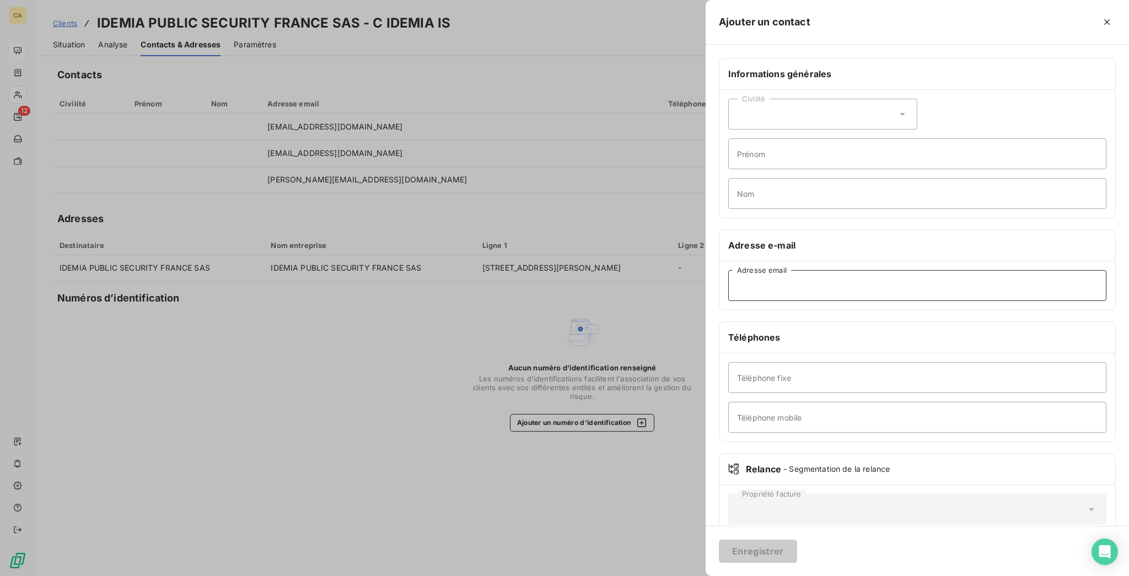
click at [839, 270] on input "Adresse email" at bounding box center [917, 285] width 378 height 31
paste input "[EMAIL_ADDRESS][DOMAIN_NAME]"
type input "[EMAIL_ADDRESS][DOMAIN_NAME]"
click at [797, 551] on button "Enregistrer" at bounding box center [758, 551] width 78 height 23
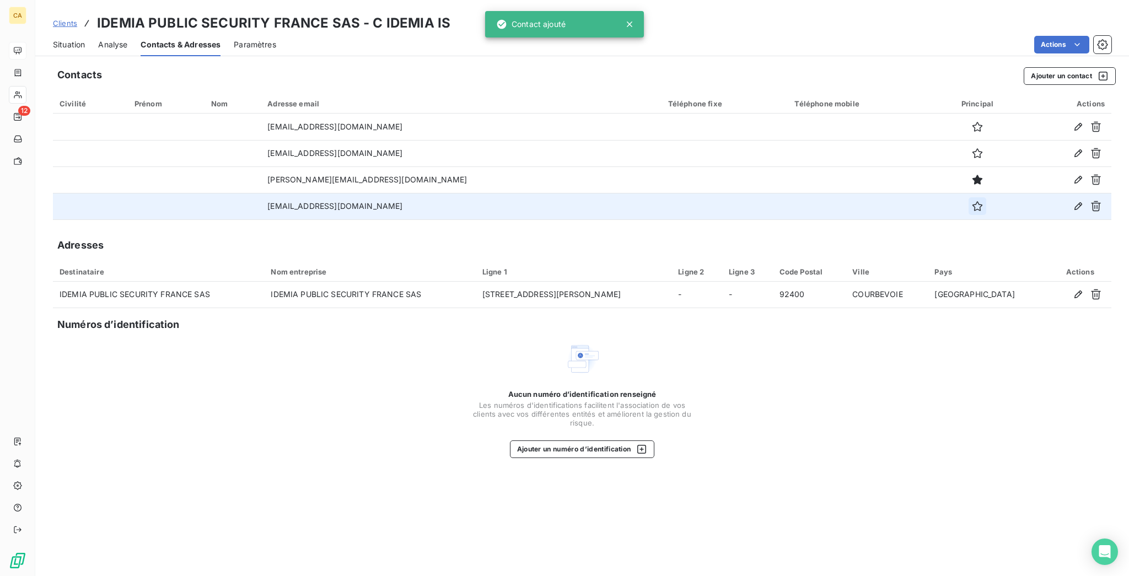
click at [972, 201] on icon "button" at bounding box center [977, 206] width 11 height 11
click at [66, 33] on div "Situation" at bounding box center [69, 44] width 32 height 23
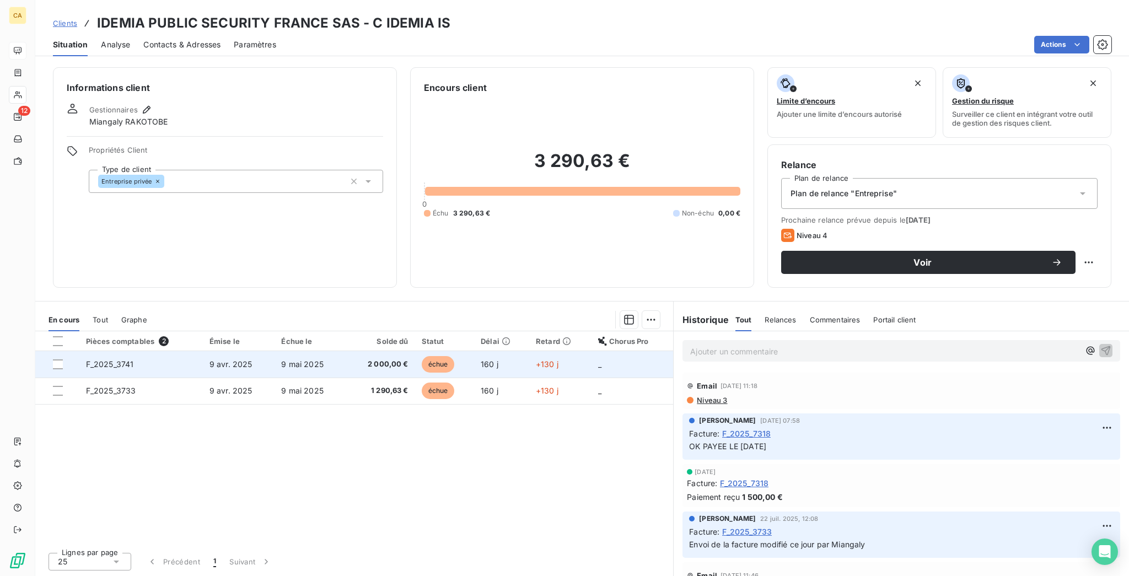
click at [375, 351] on td "2 000,00 €" at bounding box center [380, 364] width 69 height 26
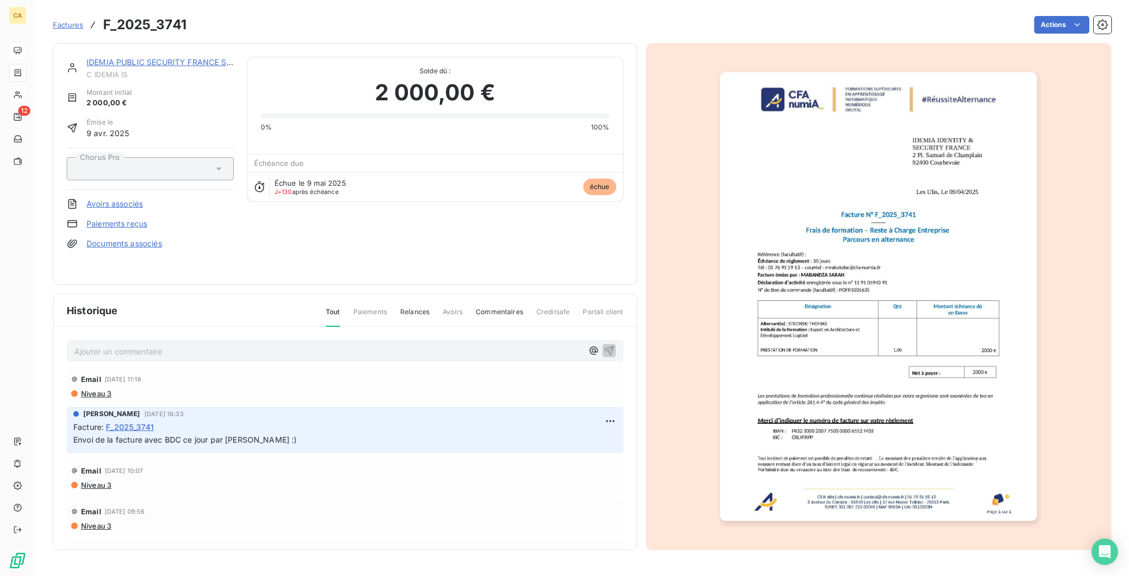
click at [159, 57] on link "IDEMIA PUBLIC SECURITY FRANCE SAS" at bounding box center [162, 61] width 151 height 9
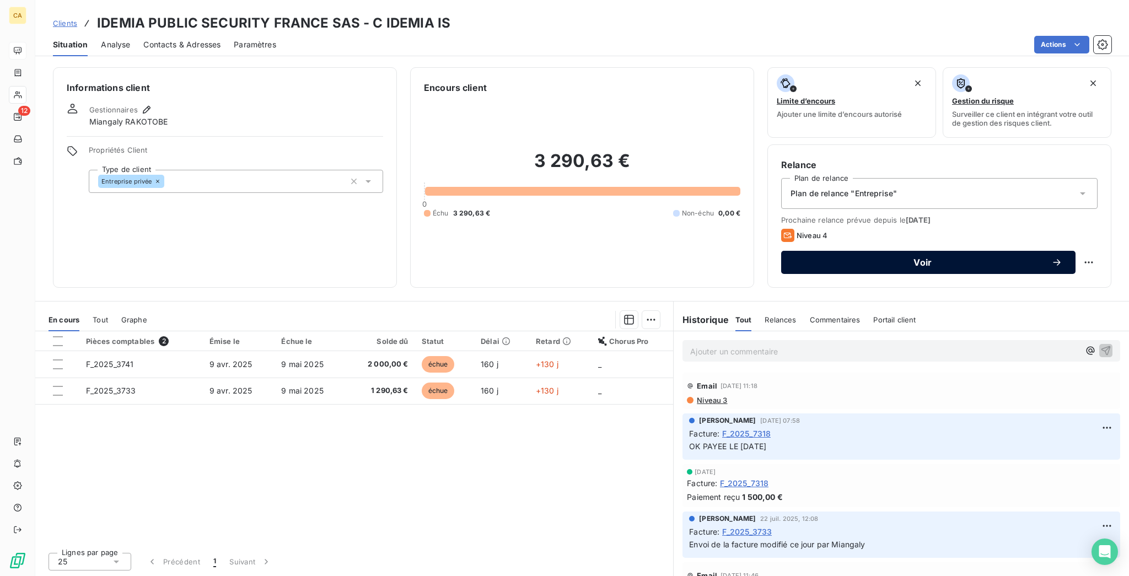
click at [896, 258] on span "Voir" at bounding box center [923, 262] width 257 height 9
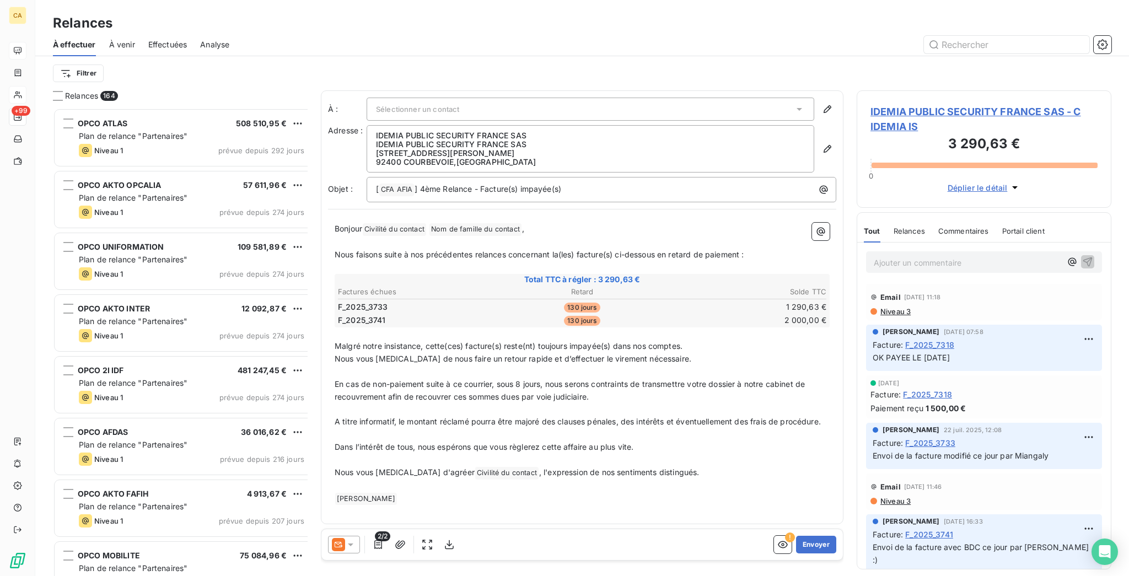
scroll to position [471, 250]
click at [325, 547] on div "2/2 ! Envoyer" at bounding box center [582, 544] width 522 height 31
click at [332, 538] on icon at bounding box center [338, 544] width 13 height 13
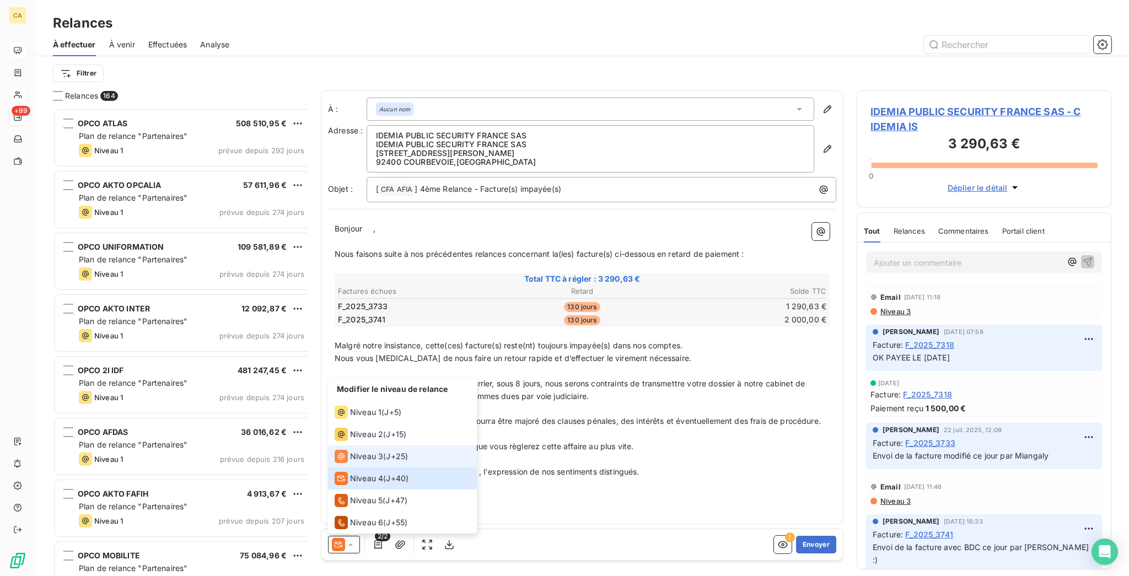
click at [350, 462] on span "Niveau 3" at bounding box center [366, 456] width 33 height 11
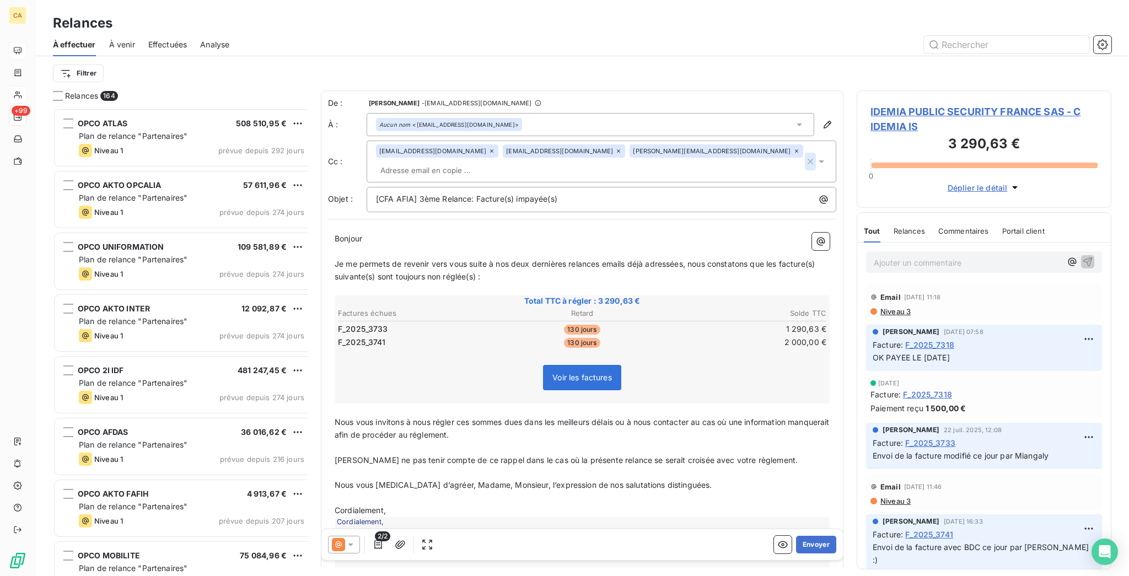
click at [809, 156] on icon "button" at bounding box center [810, 161] width 11 height 11
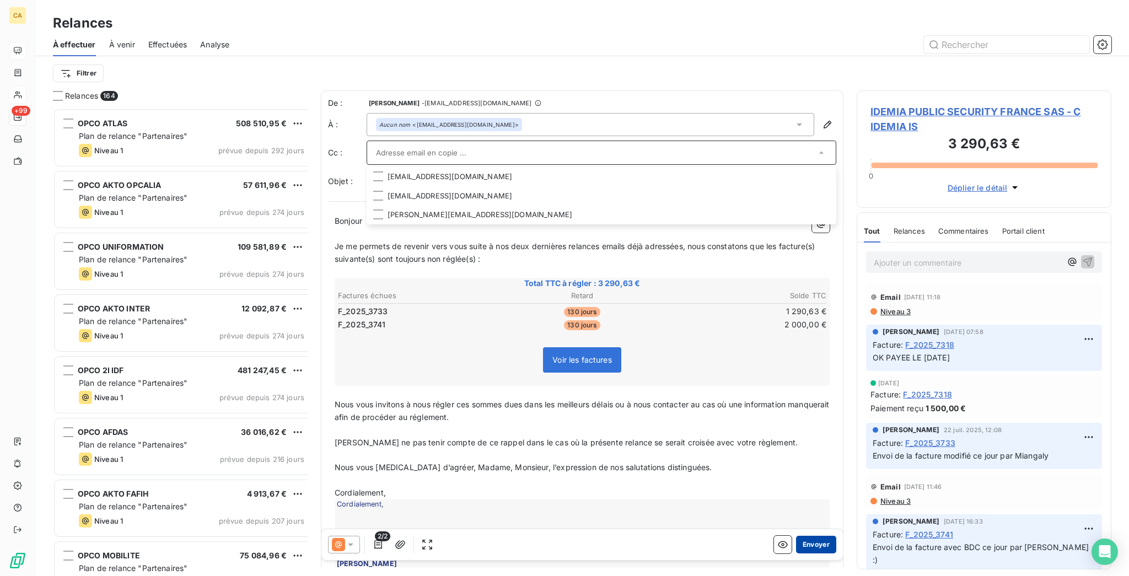
click at [818, 536] on button "Envoyer" at bounding box center [816, 545] width 40 height 18
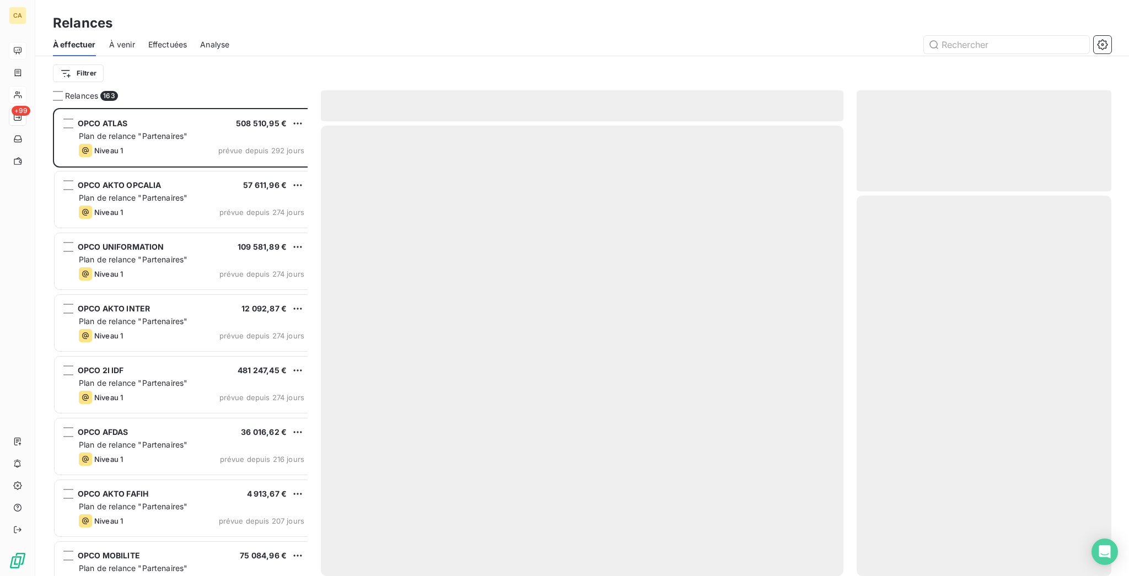
click at [73, 56] on div "Filtrer" at bounding box center [582, 73] width 1059 height 34
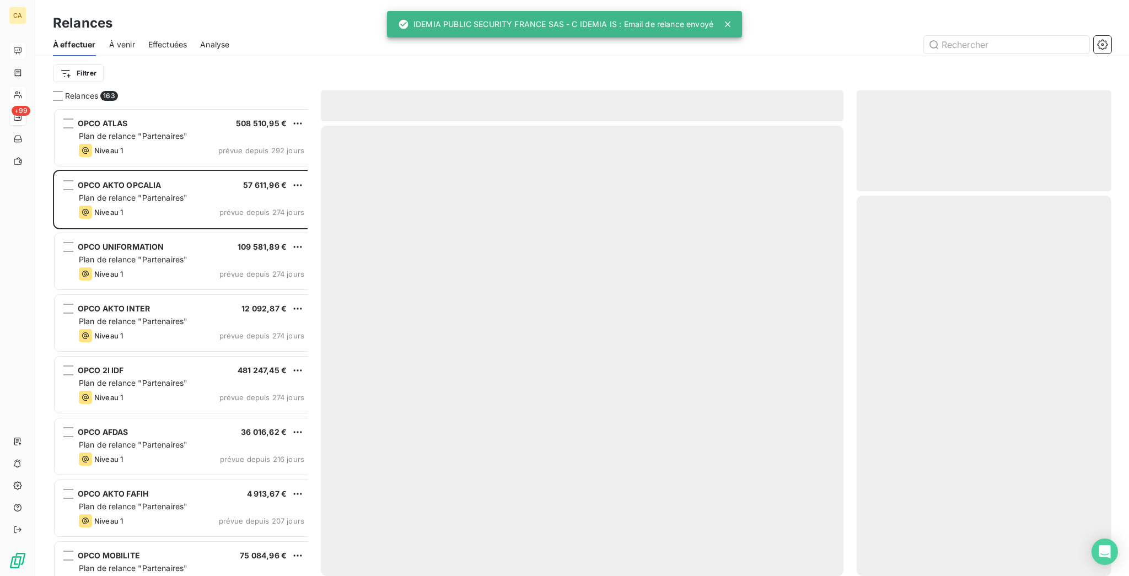
click at [67, 76] on div "Filtrer" at bounding box center [582, 73] width 1059 height 34
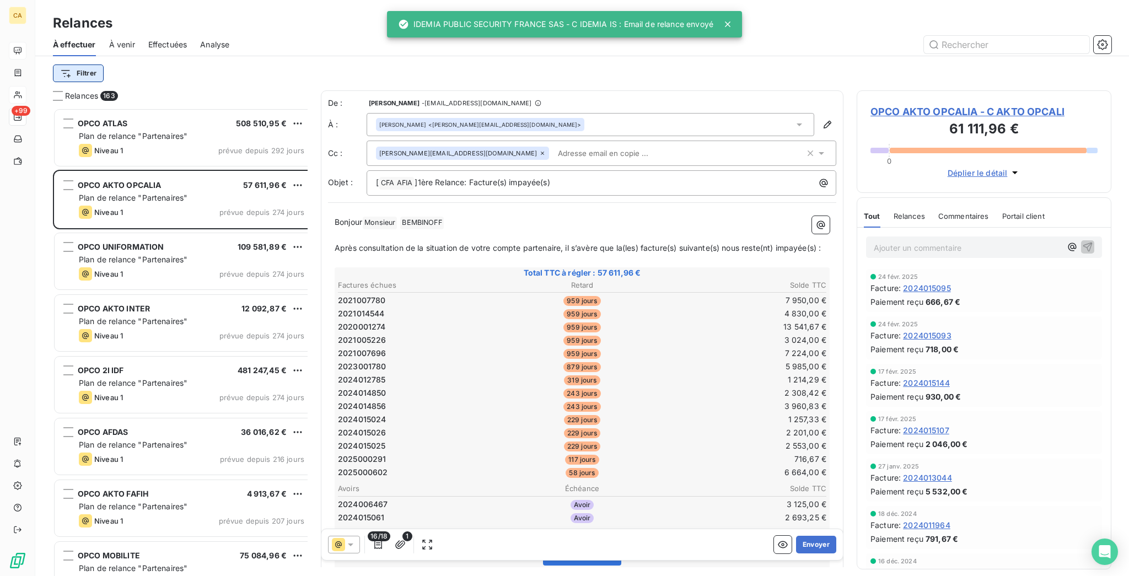
click at [66, 69] on html "CA +99 Relances À effectuer À venir Effectuées Analyse Filtrer Relances 163 OPC…" at bounding box center [564, 288] width 1129 height 576
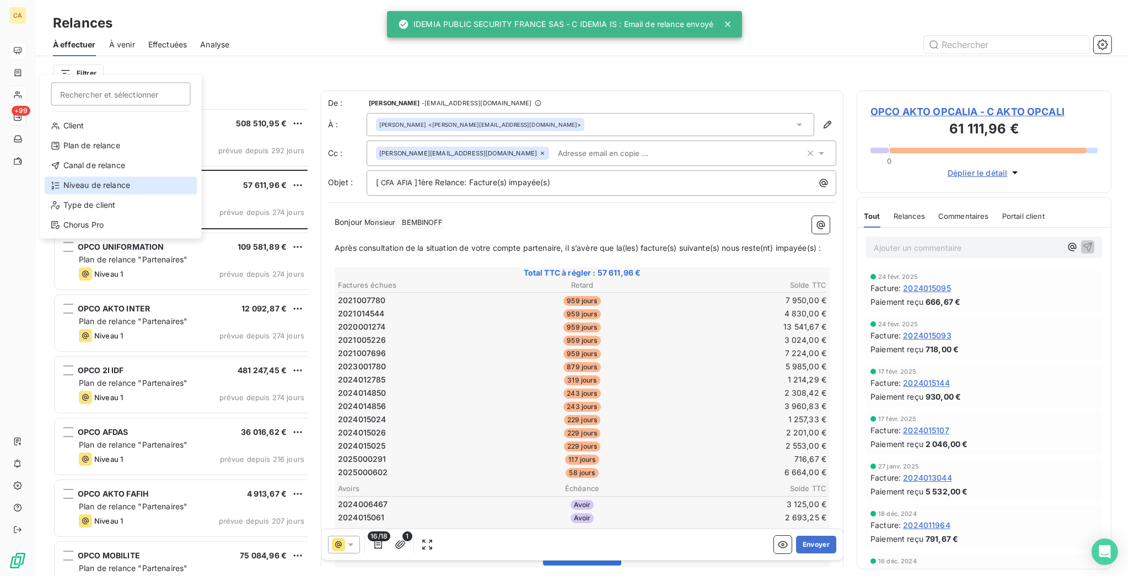
click at [79, 176] on div "Niveau de relance" at bounding box center [121, 185] width 153 height 18
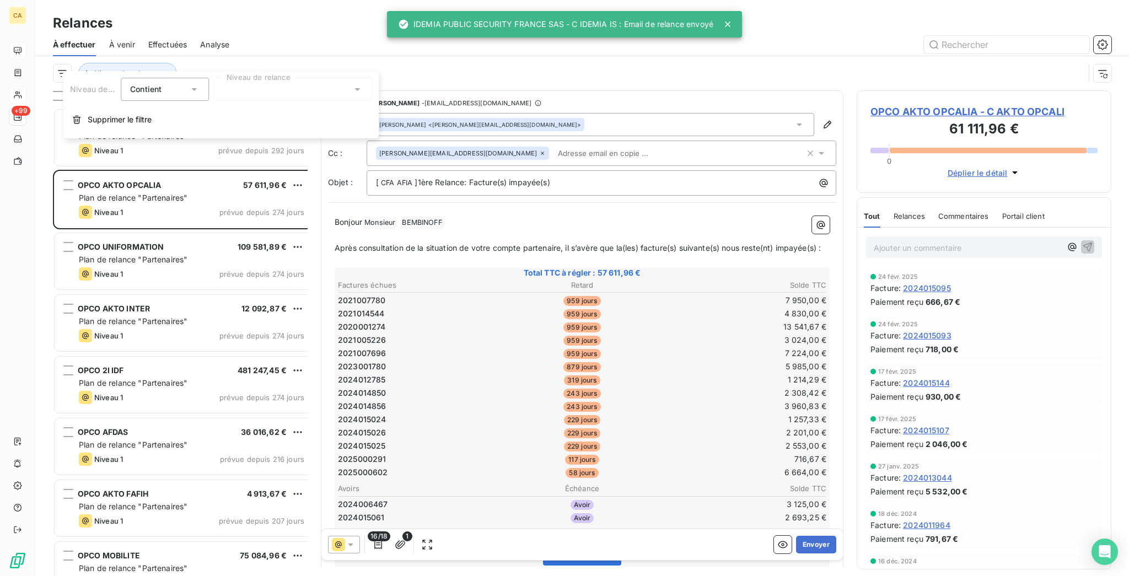
click at [259, 83] on div at bounding box center [292, 89] width 159 height 23
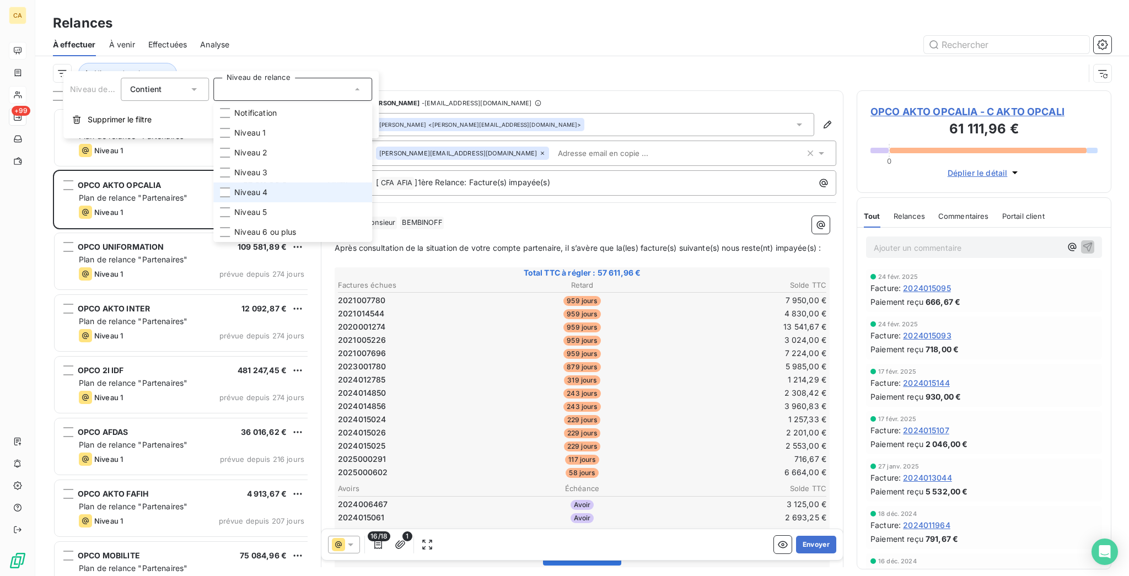
click at [224, 183] on li "Niveau 4" at bounding box center [292, 193] width 159 height 20
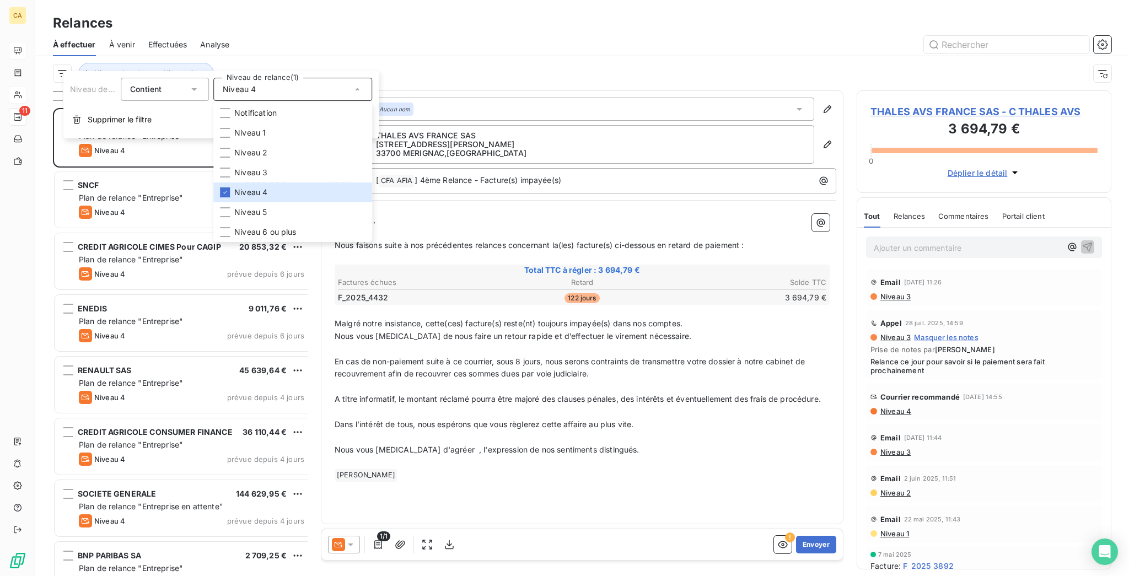
click at [262, 43] on div at bounding box center [677, 45] width 869 height 18
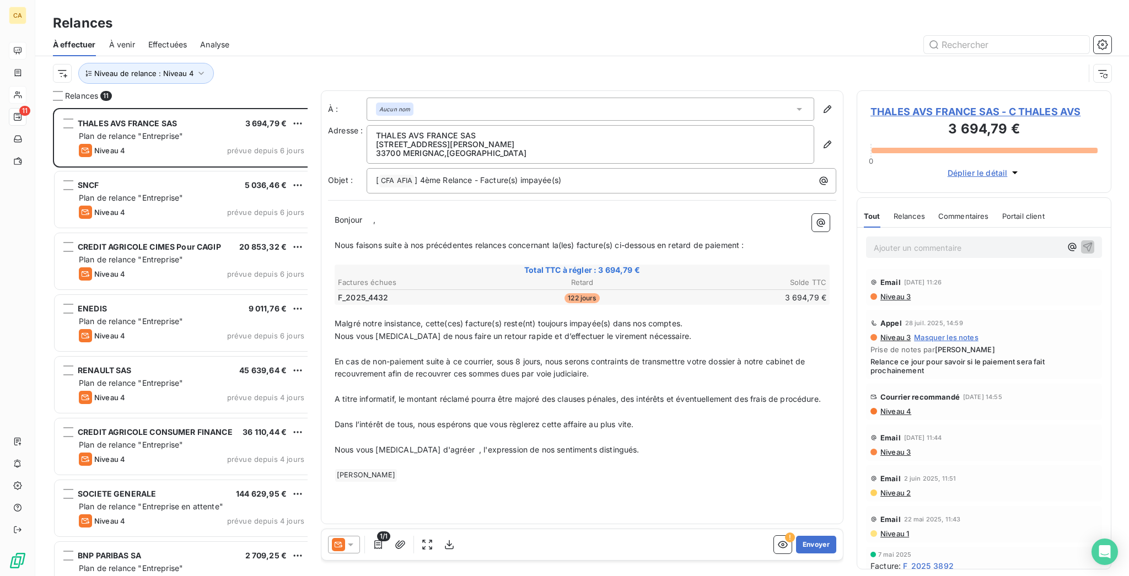
click at [899, 104] on span "THALES AVS FRANCE SAS - C THALES AVS" at bounding box center [984, 111] width 227 height 15
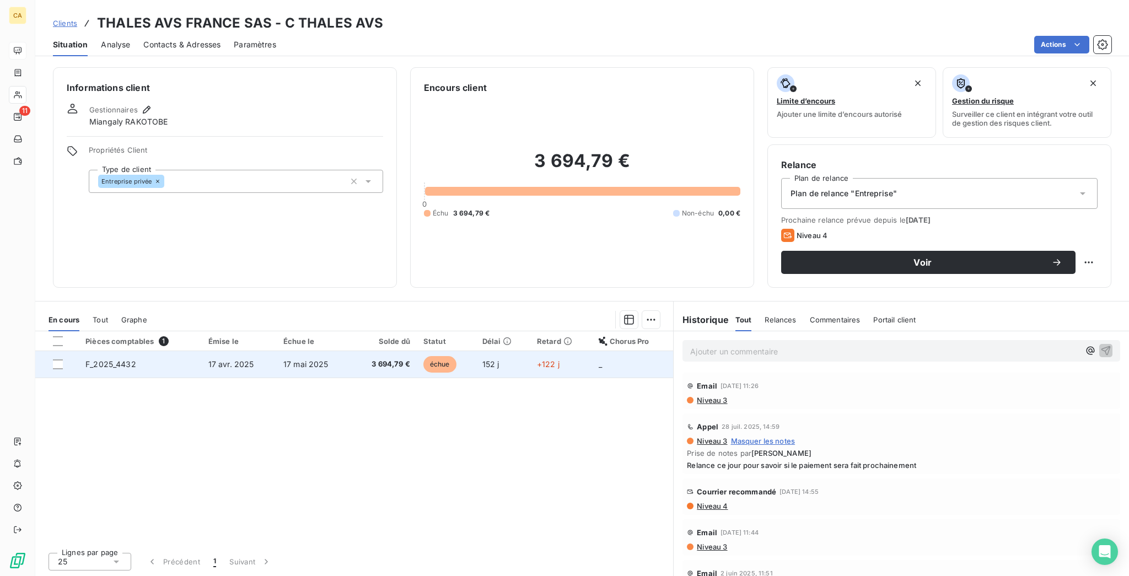
click at [277, 351] on td "17 mai 2025" at bounding box center [314, 364] width 74 height 26
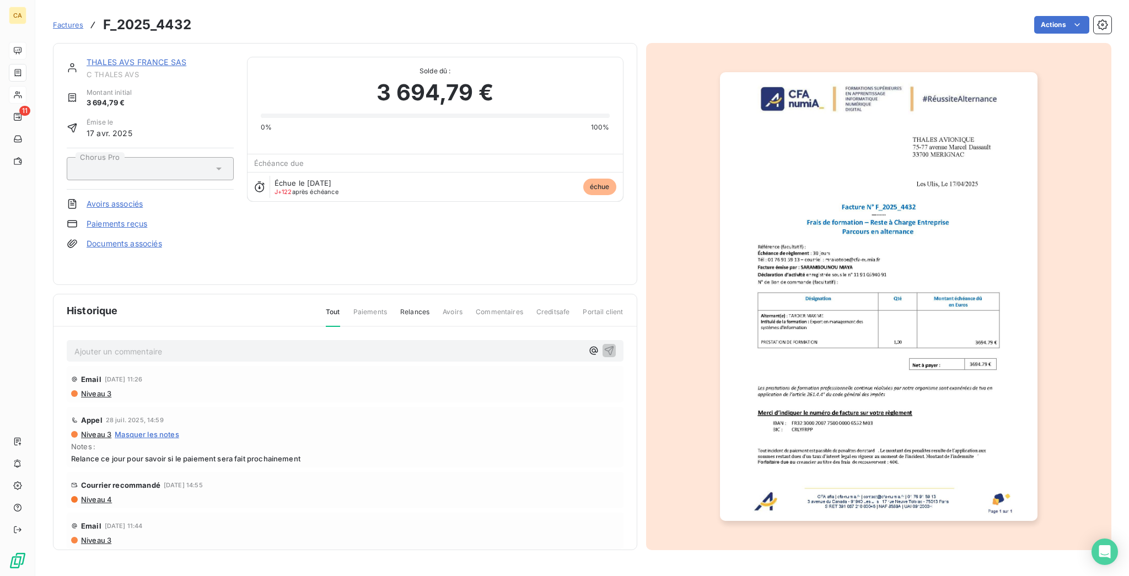
click at [114, 57] on link "THALES AVS FRANCE SAS" at bounding box center [137, 61] width 100 height 9
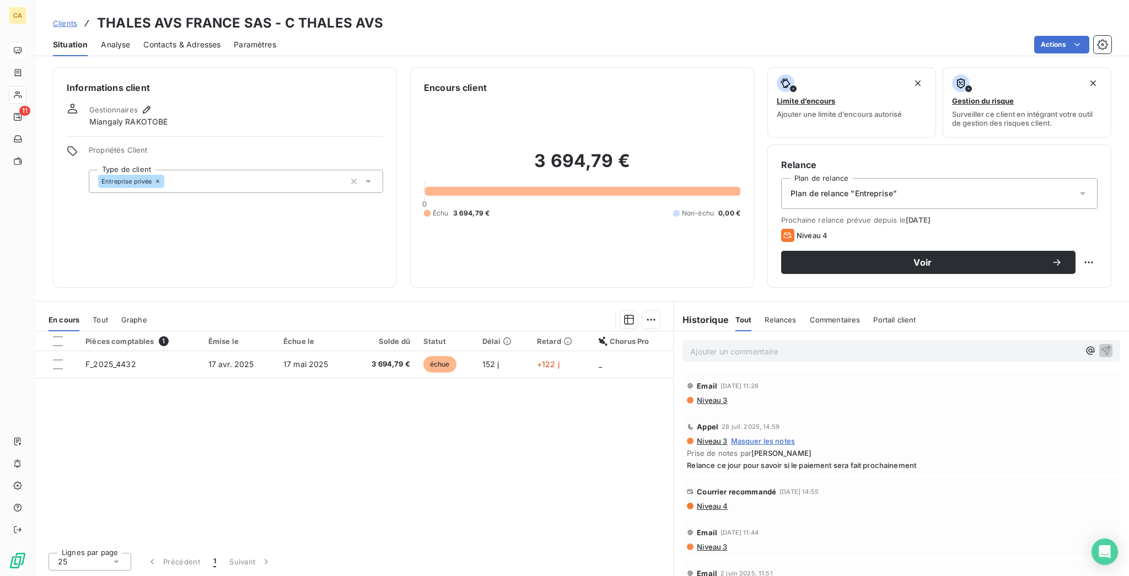
click at [188, 39] on span "Contacts & Adresses" at bounding box center [181, 44] width 77 height 11
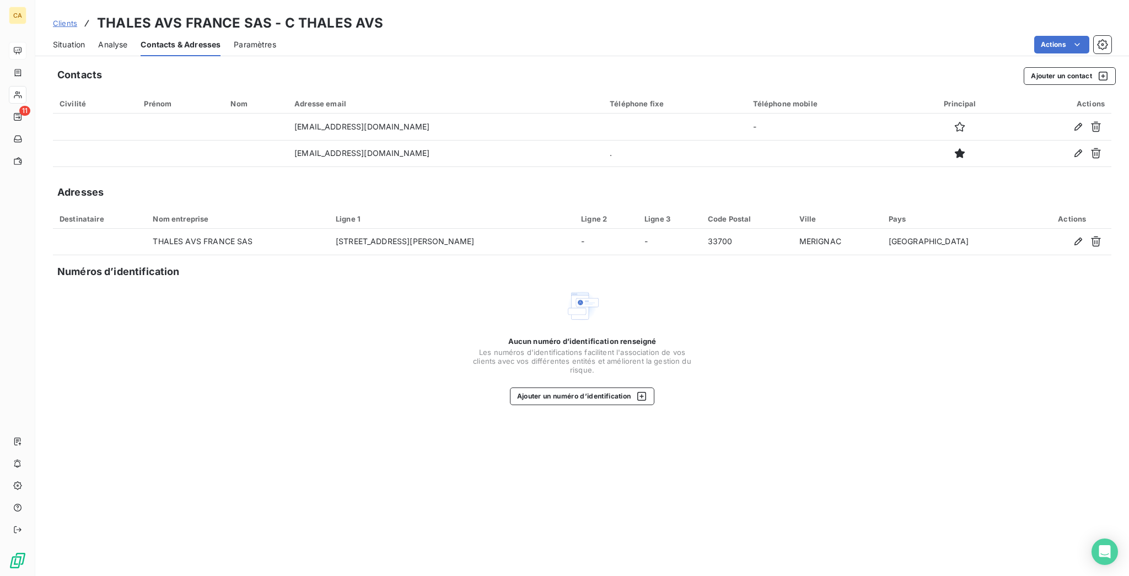
click at [54, 39] on span "Situation" at bounding box center [69, 44] width 32 height 11
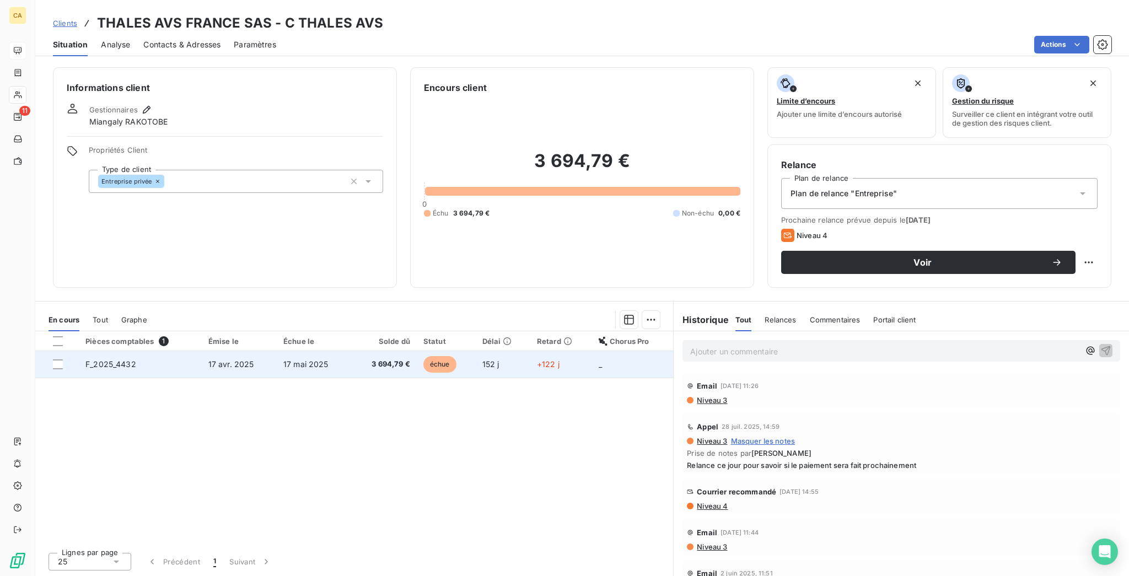
click at [337, 351] on td "17 mai 2025" at bounding box center [314, 364] width 74 height 26
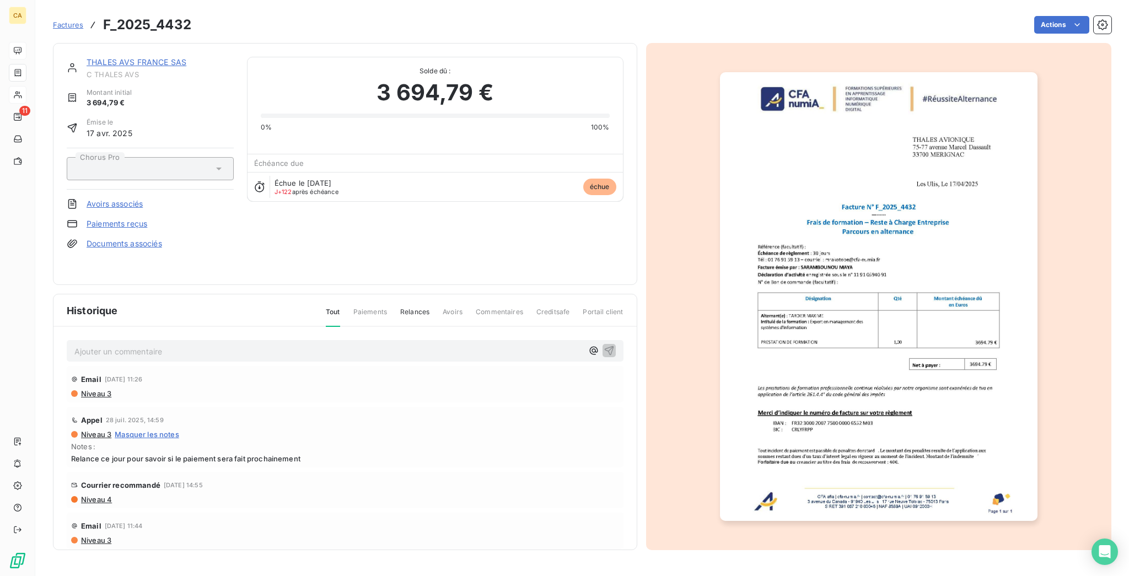
click at [120, 57] on link "THALES AVS FRANCE SAS" at bounding box center [137, 61] width 100 height 9
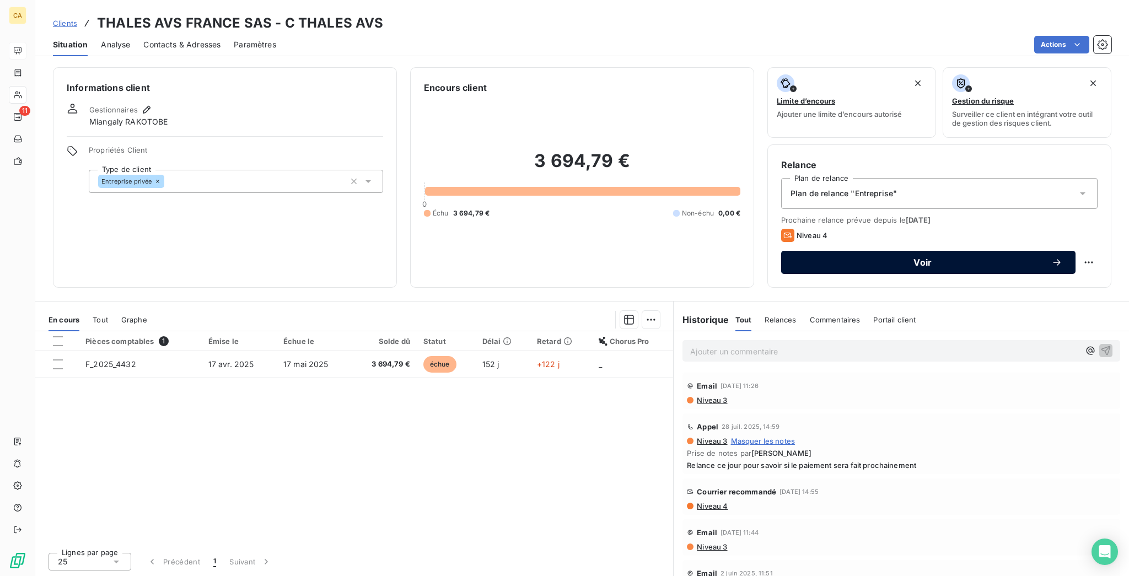
click at [823, 258] on span "Voir" at bounding box center [923, 262] width 257 height 9
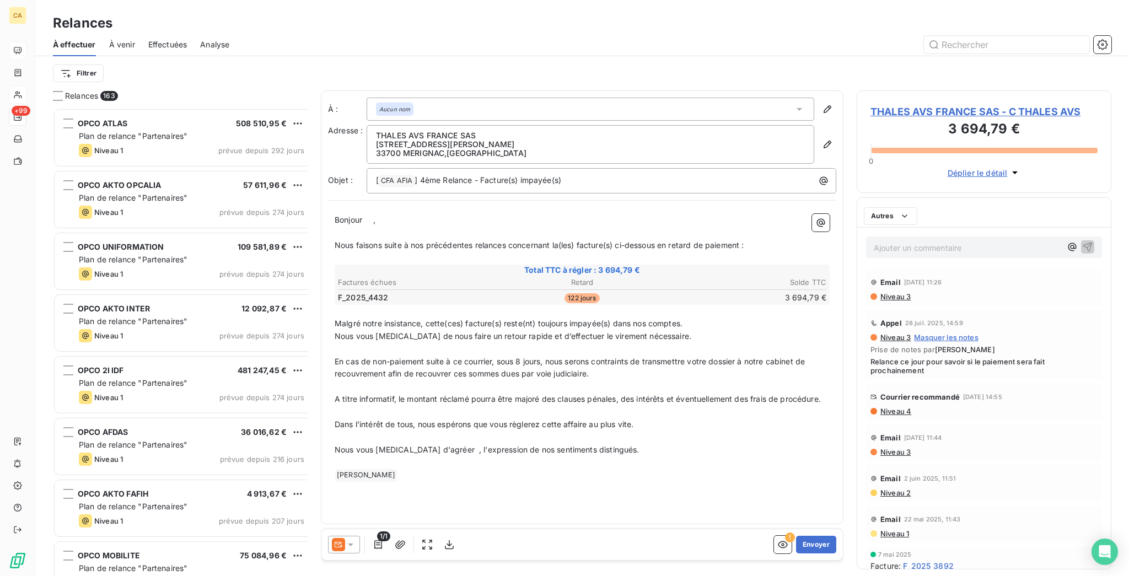
scroll to position [471, 250]
click at [345, 540] on icon at bounding box center [350, 544] width 11 height 11
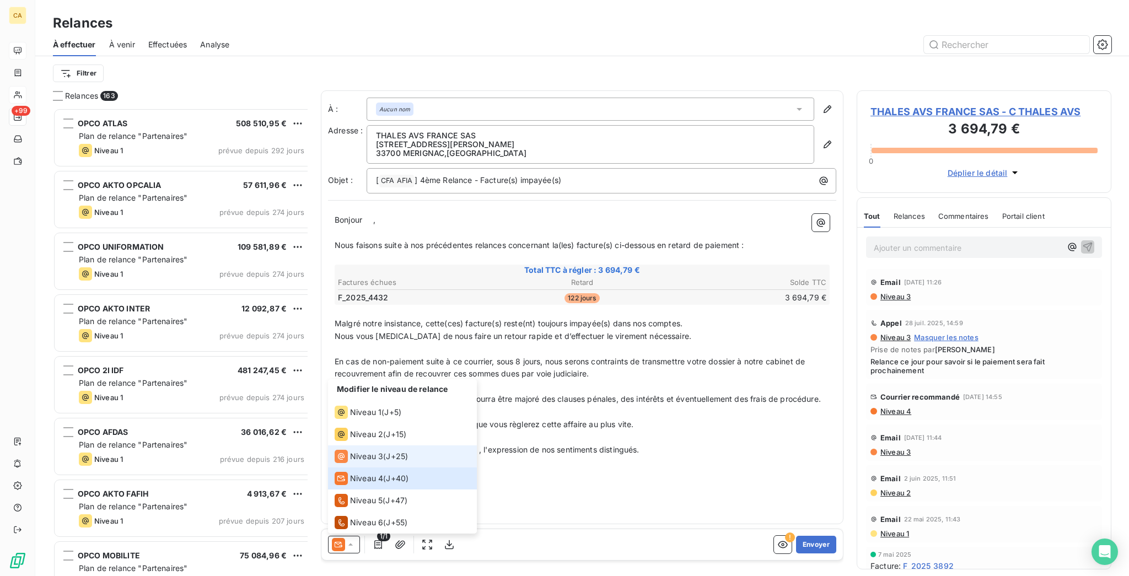
click at [350, 462] on span "Niveau 3" at bounding box center [366, 456] width 33 height 11
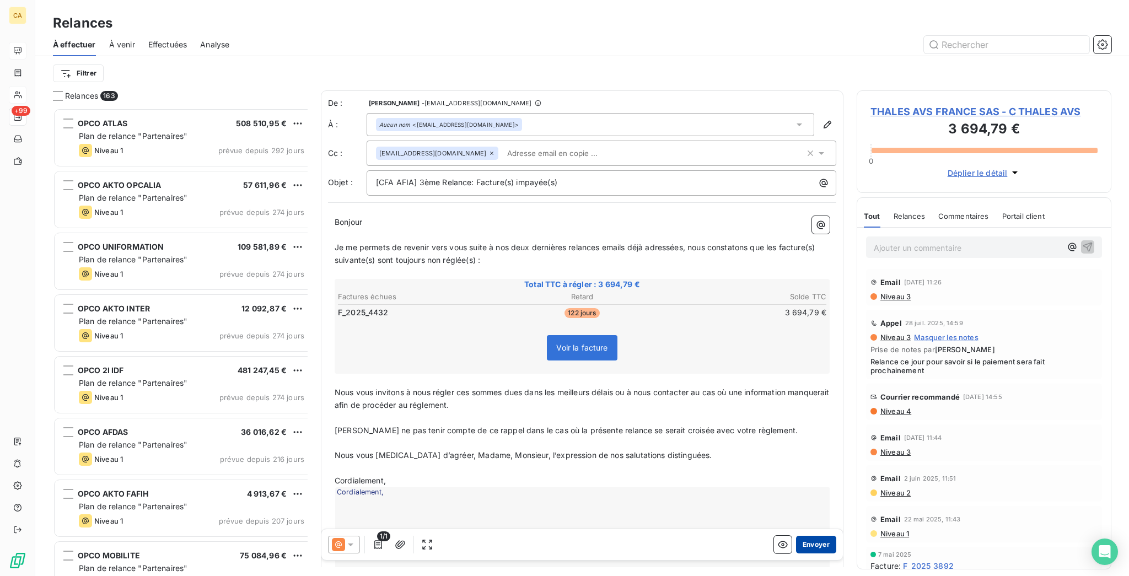
click at [809, 536] on button "Envoyer" at bounding box center [816, 545] width 40 height 18
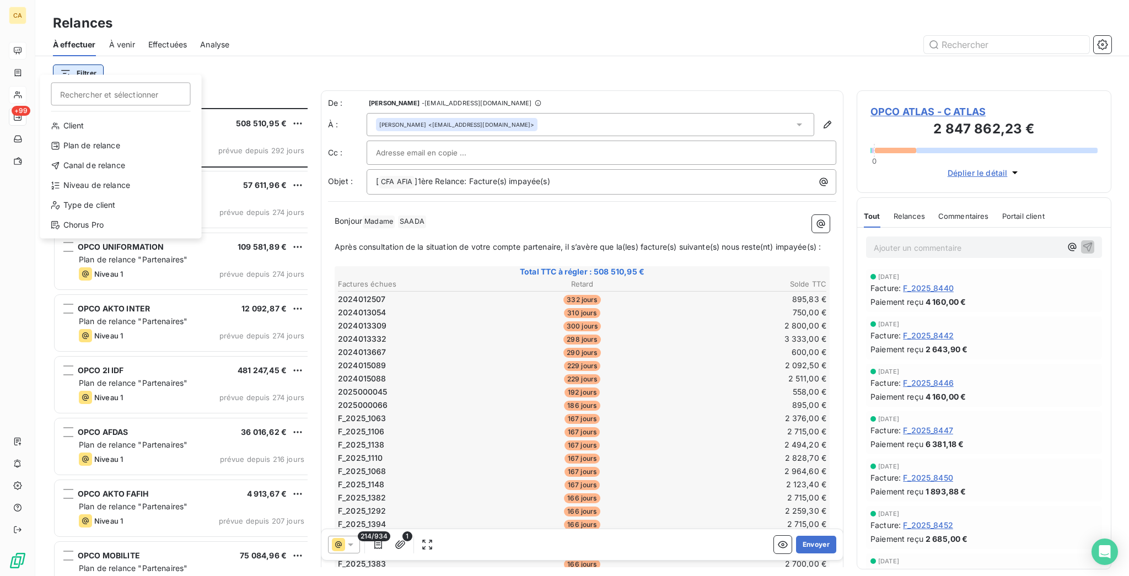
click at [58, 66] on html "CA +99 Relances À effectuer À venir Effectuées Analyse Filtrer Rechercher et sé…" at bounding box center [564, 288] width 1129 height 576
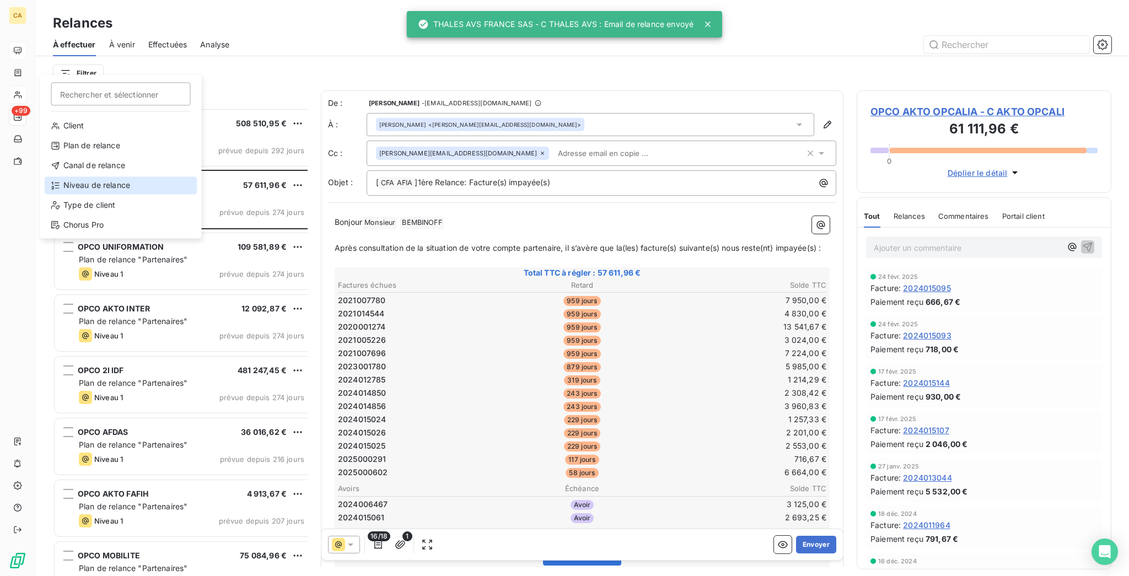
click at [67, 176] on div "Niveau de relance" at bounding box center [121, 185] width 153 height 18
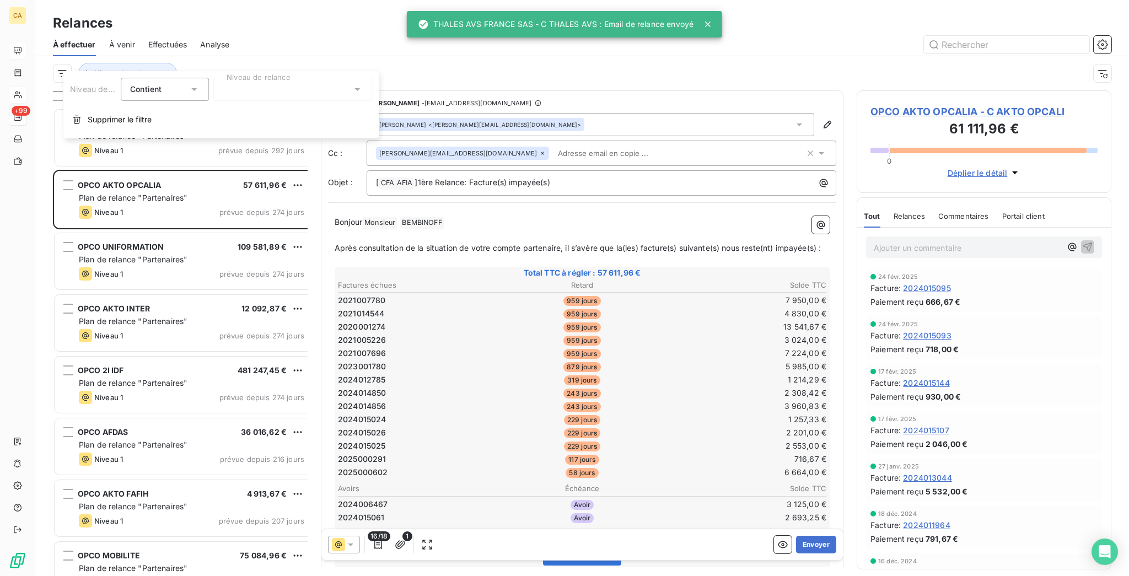
click at [246, 95] on div at bounding box center [292, 89] width 159 height 23
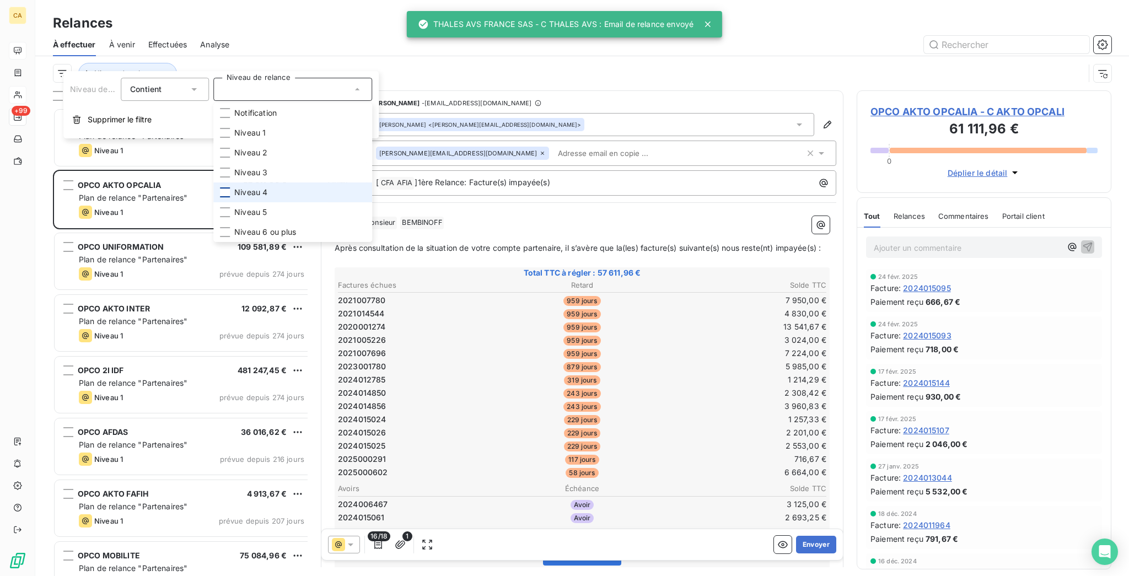
click at [220, 187] on div at bounding box center [225, 192] width 10 height 10
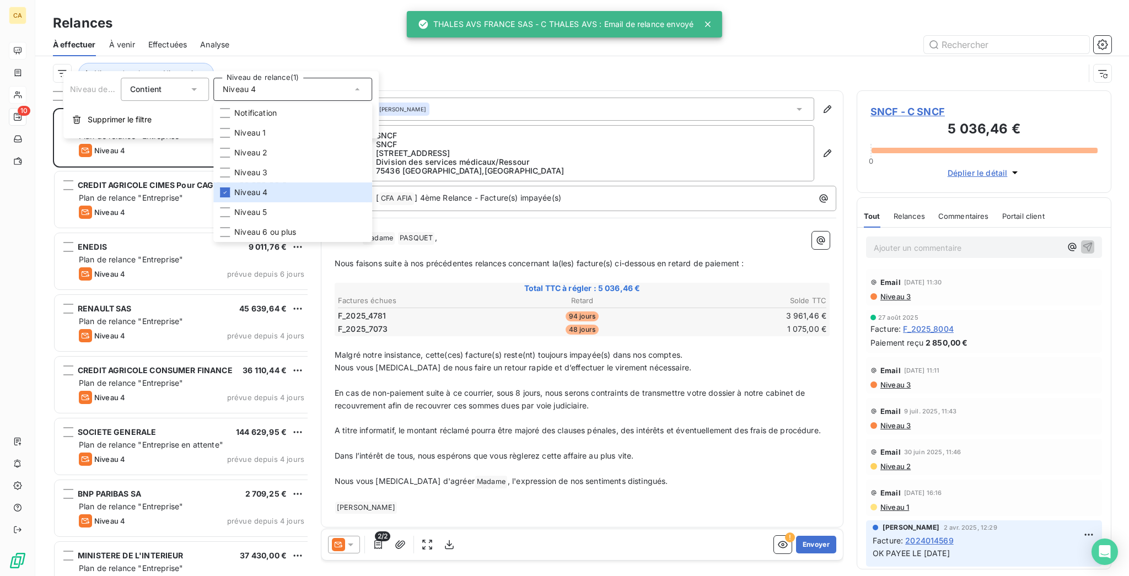
click at [233, 19] on div "Relances" at bounding box center [582, 23] width 1094 height 20
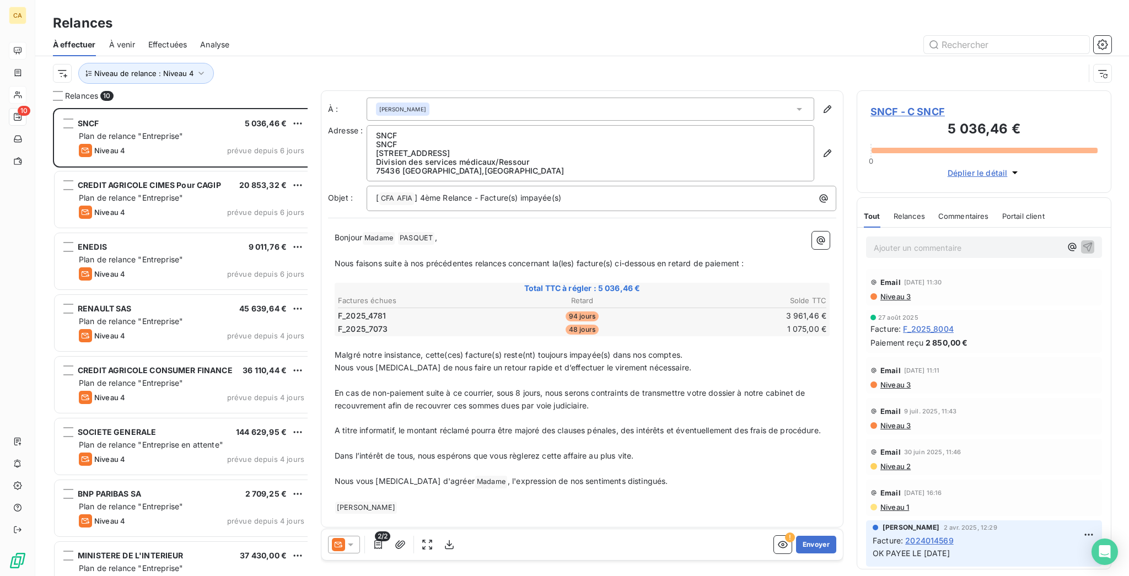
click at [902, 104] on span "SNCF - C SNCF" at bounding box center [984, 111] width 227 height 15
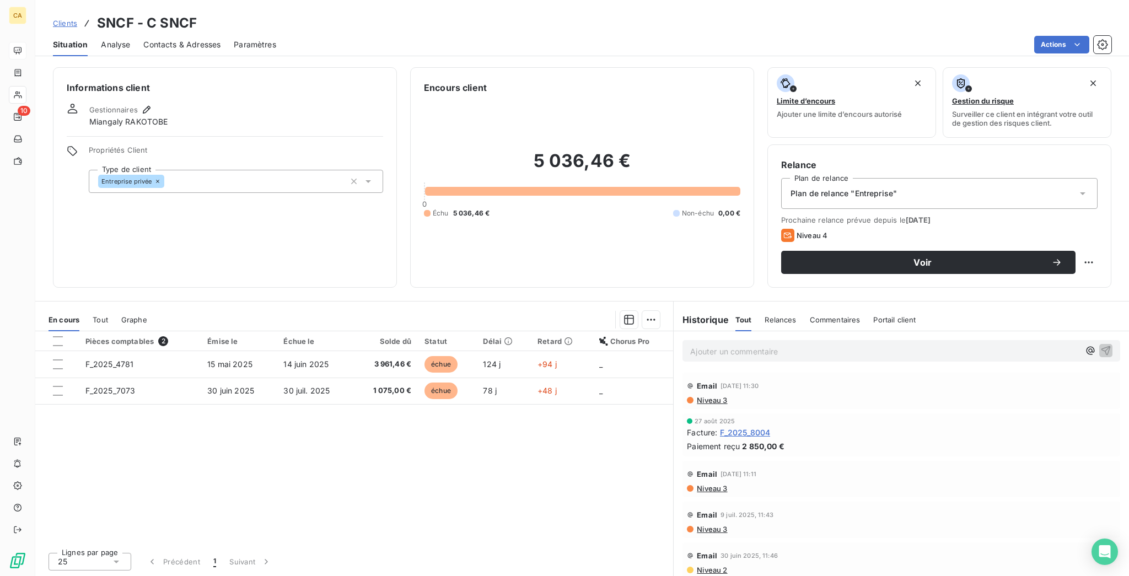
click at [157, 39] on span "Contacts & Adresses" at bounding box center [181, 44] width 77 height 11
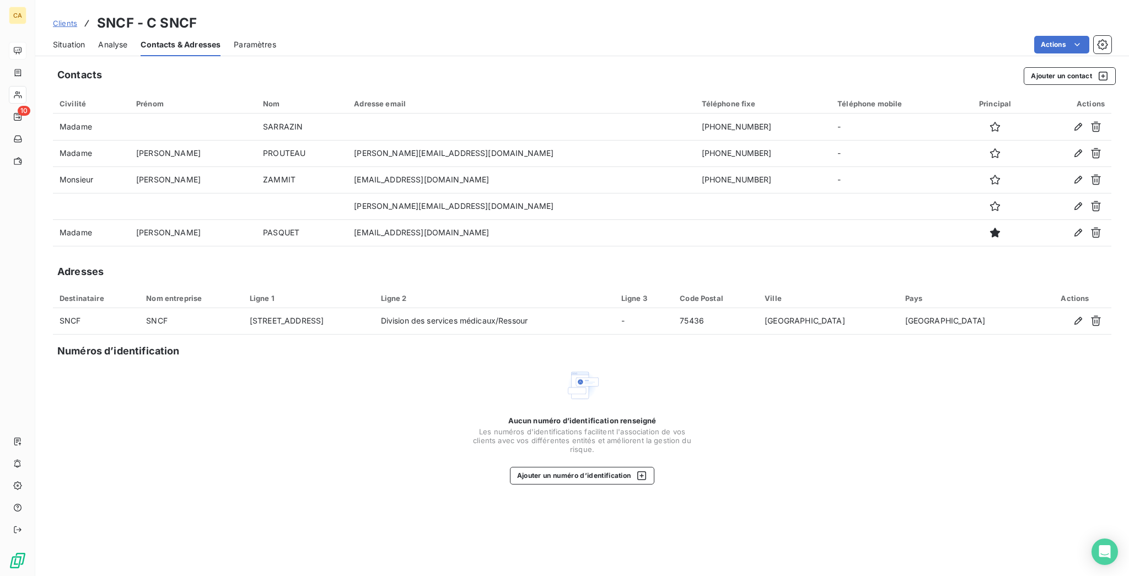
click at [68, 39] on span "Situation" at bounding box center [69, 44] width 32 height 11
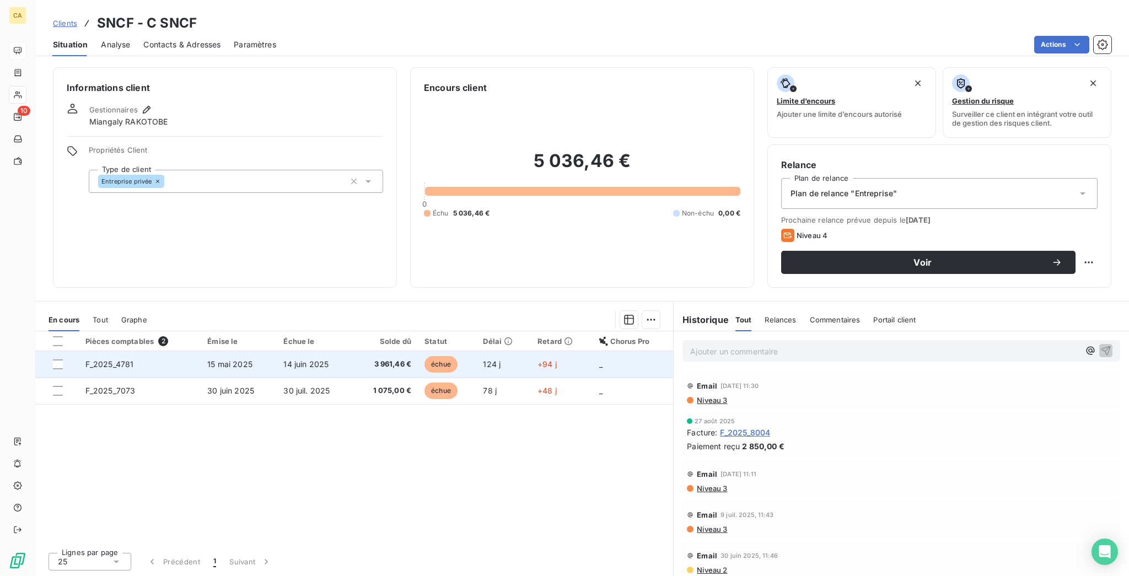
click at [168, 351] on td "F_2025_4781" at bounding box center [140, 364] width 122 height 26
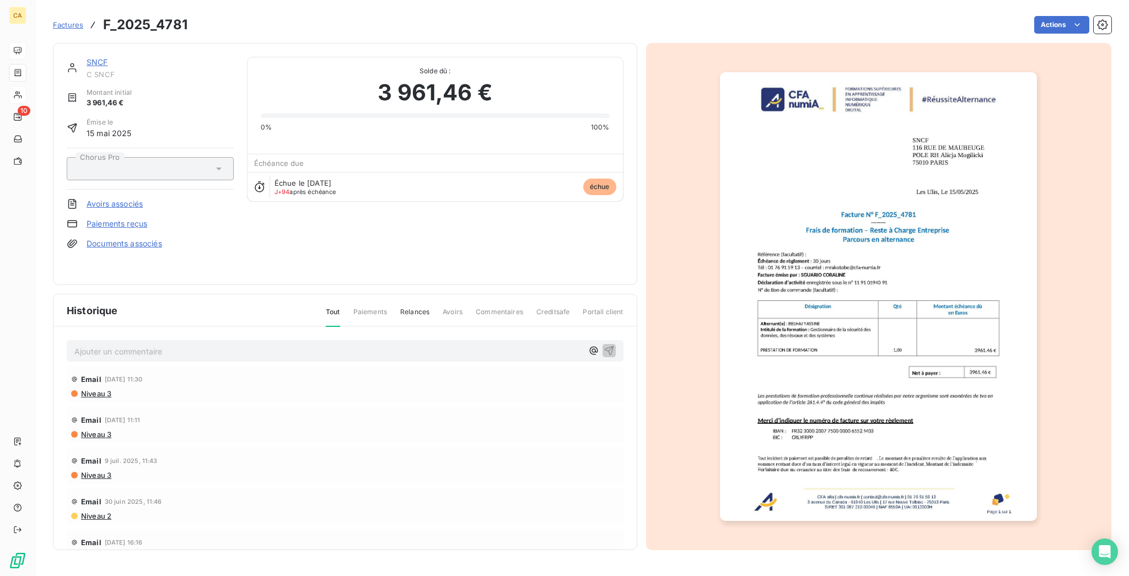
click at [838, 281] on img "button" at bounding box center [878, 296] width 317 height 449
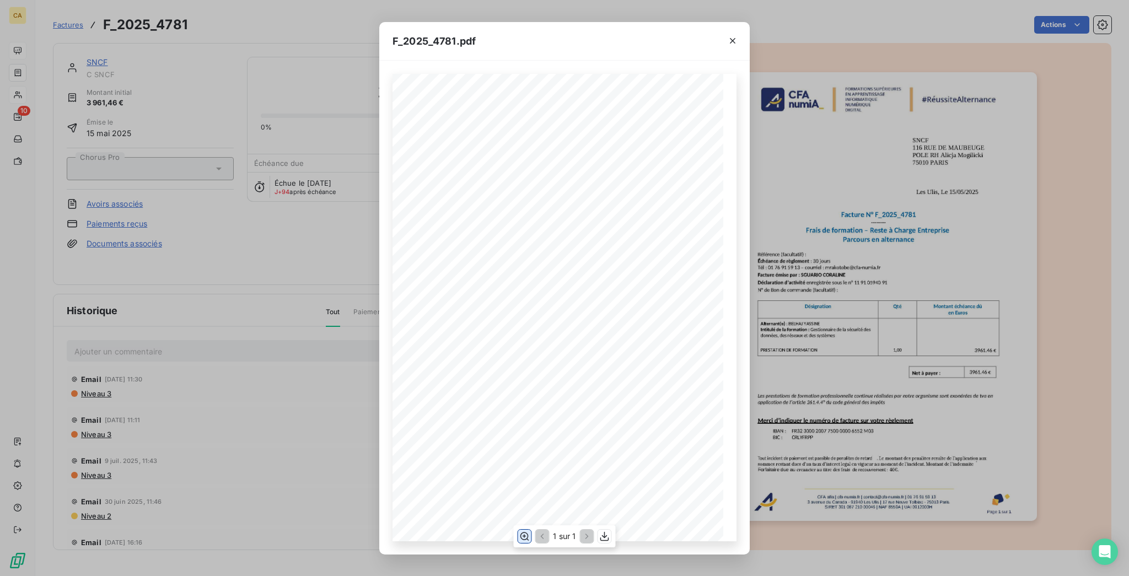
click at [521, 540] on button "button" at bounding box center [524, 536] width 13 height 13
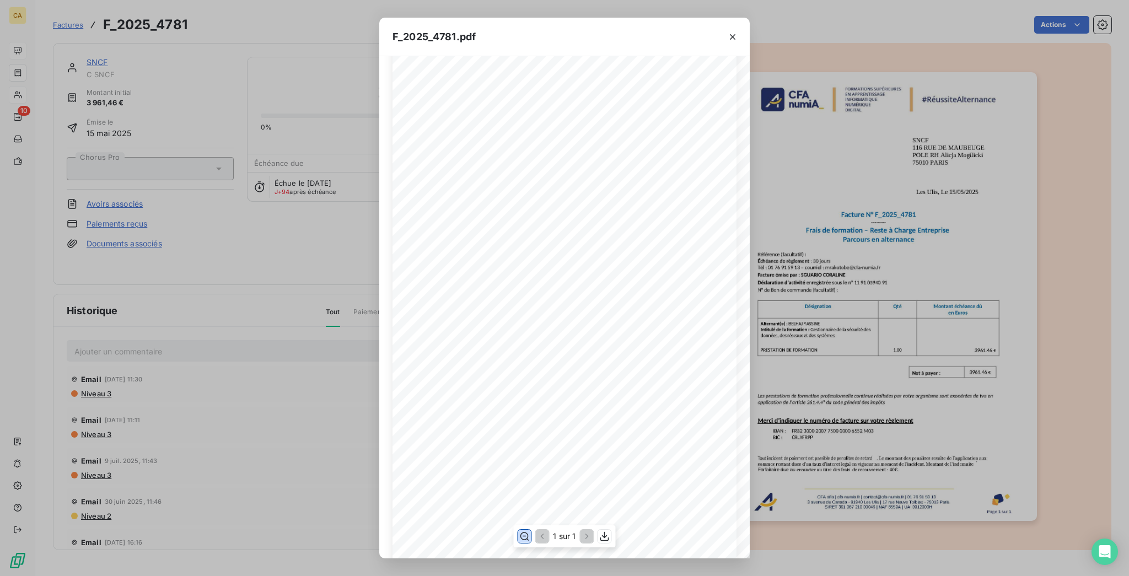
scroll to position [147, 0]
click at [233, 108] on div "F_2025_4781.pdf CFA afia | [DOMAIN_NAME] | [EMAIL_ADDRESS][DOMAIN_NAME] | 01 76…" at bounding box center [564, 288] width 1129 height 576
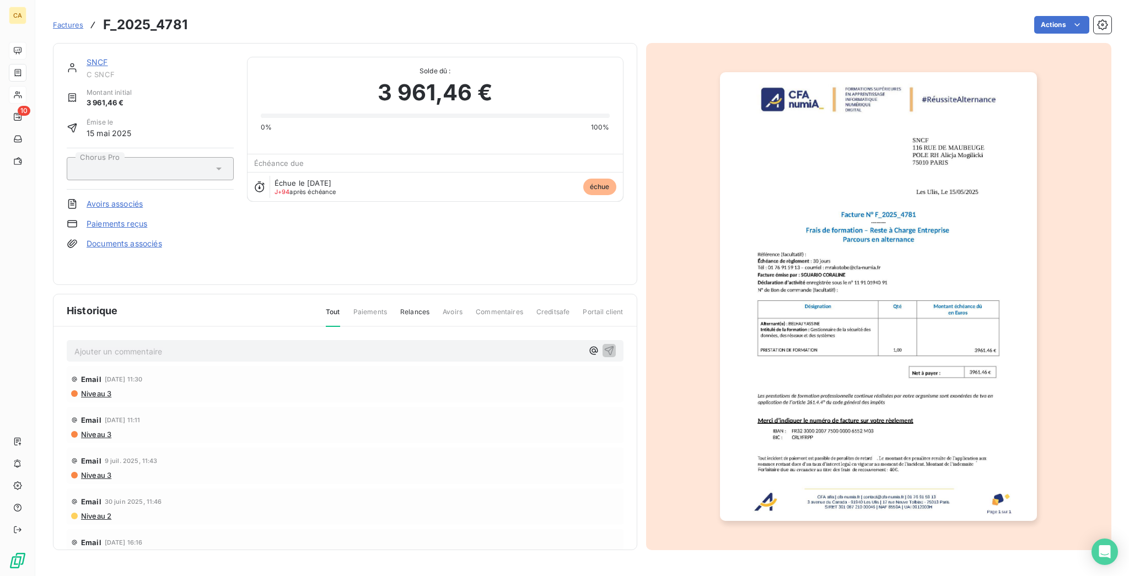
click at [87, 57] on link "SNCF" at bounding box center [98, 61] width 22 height 9
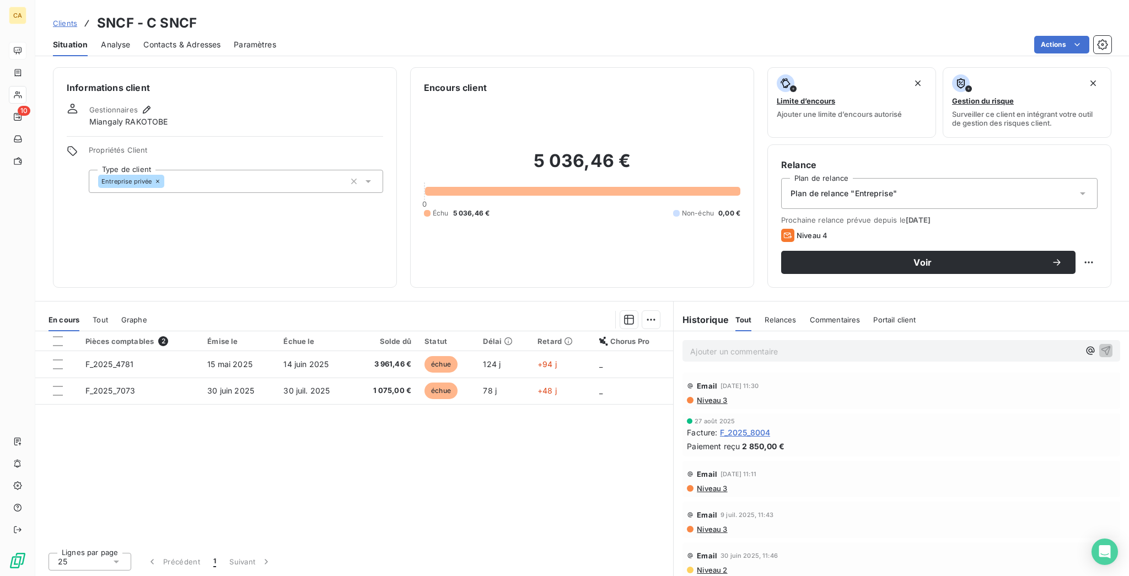
click at [146, 39] on span "Contacts & Adresses" at bounding box center [181, 44] width 77 height 11
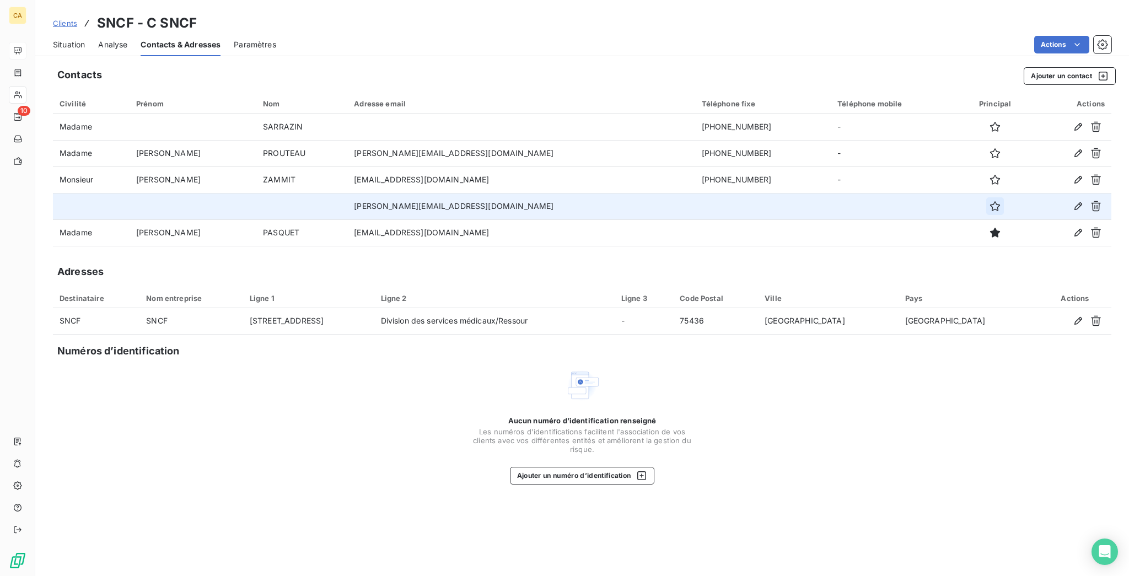
click at [986, 197] on button "button" at bounding box center [995, 206] width 18 height 18
drag, startPoint x: 451, startPoint y: 157, endPoint x: 360, endPoint y: 168, distance: 91.7
click at [360, 193] on td "[PERSON_NAME][EMAIL_ADDRESS][DOMAIN_NAME]" at bounding box center [520, 206] width 347 height 26
copy td "[PERSON_NAME][EMAIL_ADDRESS][DOMAIN_NAME]"
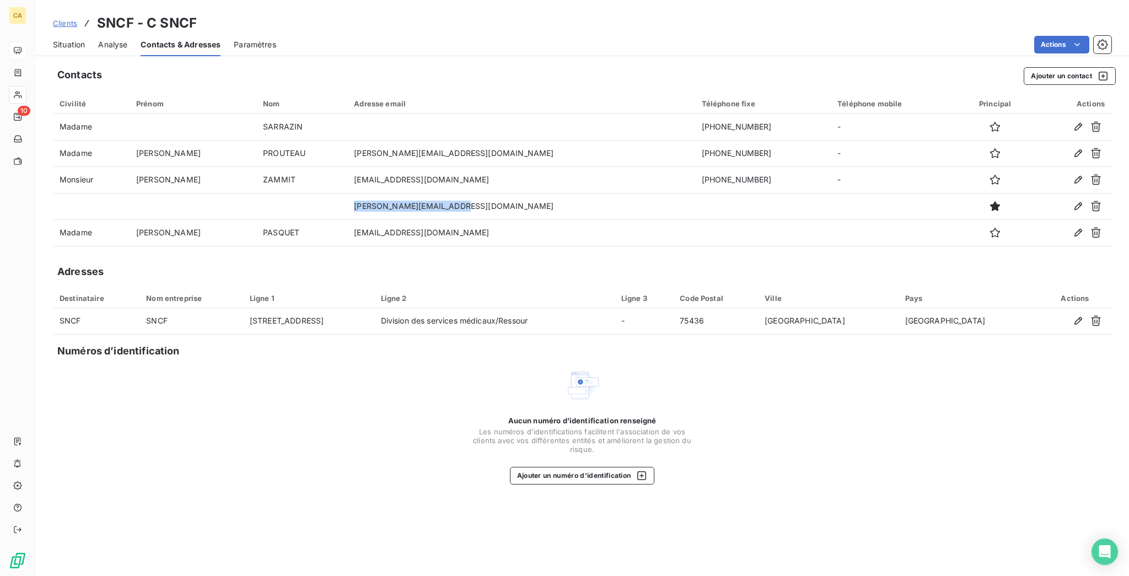
click at [54, 39] on span "Situation" at bounding box center [69, 44] width 32 height 11
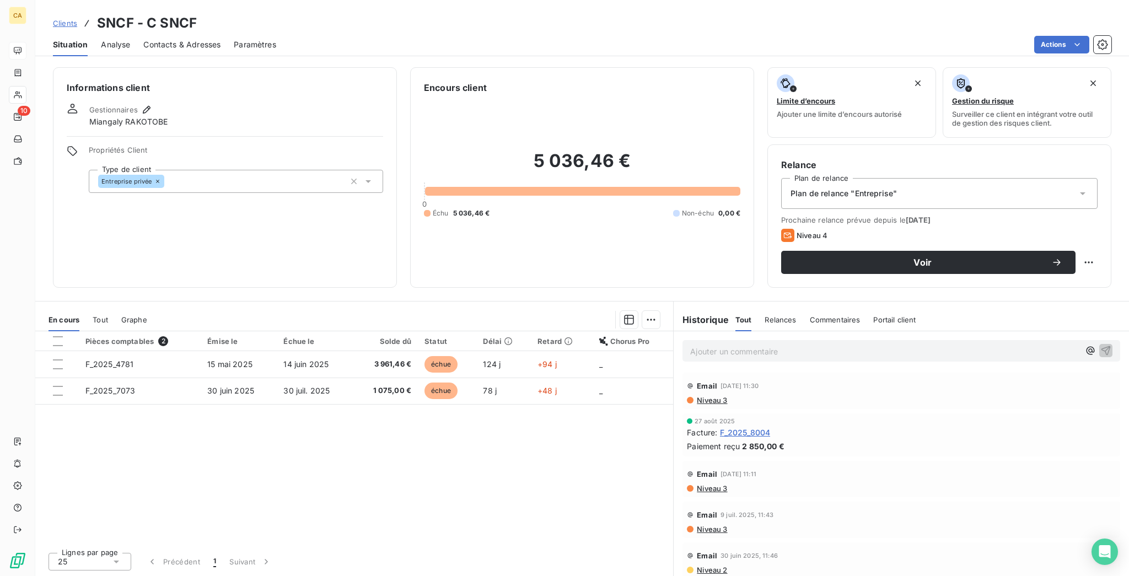
click at [256, 333] on div "Pièces comptables 2 Émise le Échue le Solde dû Statut Délai Retard Chorus Pro F…" at bounding box center [354, 437] width 638 height 212
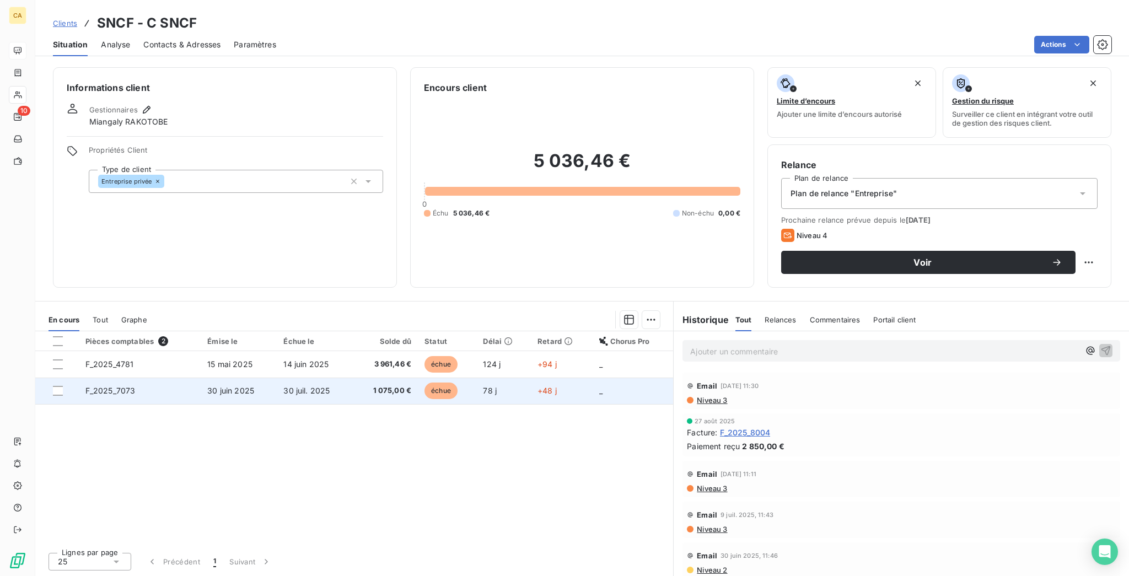
click at [254, 378] on td "30 juin 2025" at bounding box center [239, 391] width 76 height 26
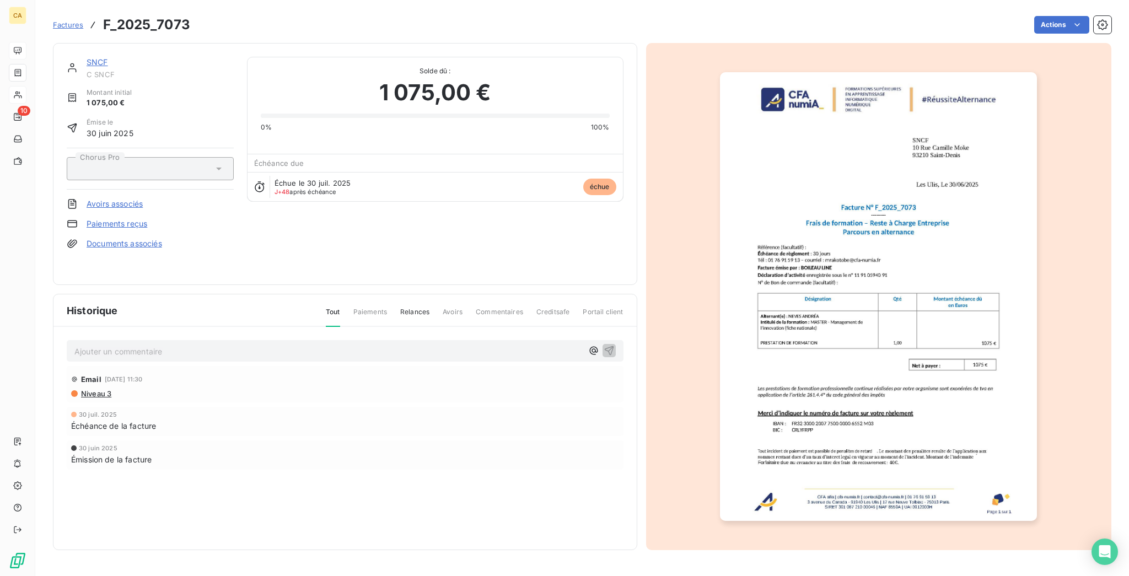
click at [87, 57] on link "SNCF" at bounding box center [98, 61] width 22 height 9
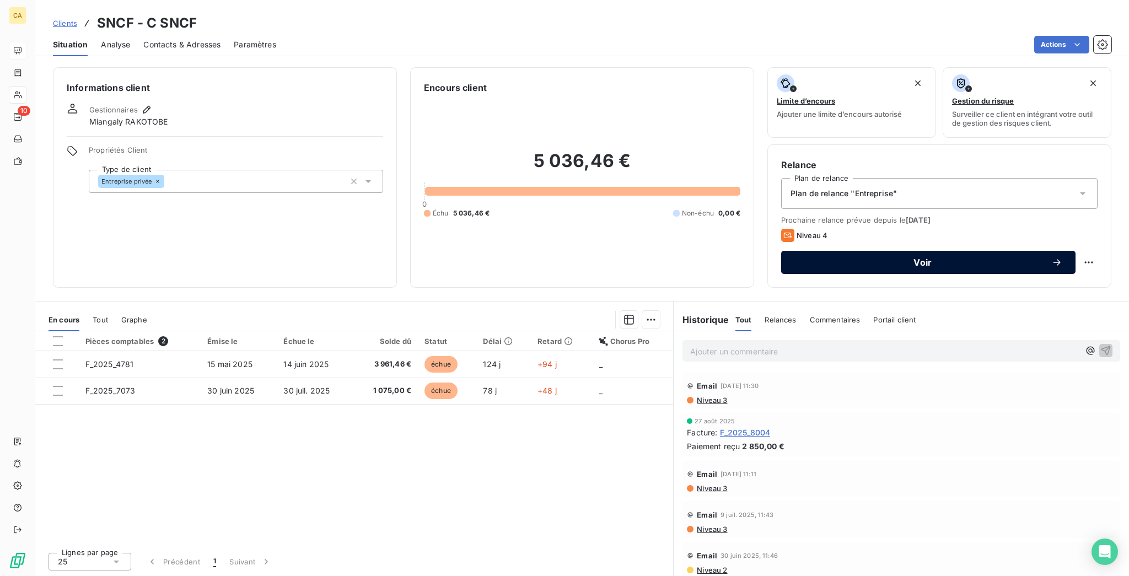
click at [881, 258] on span "Voir" at bounding box center [923, 262] width 257 height 9
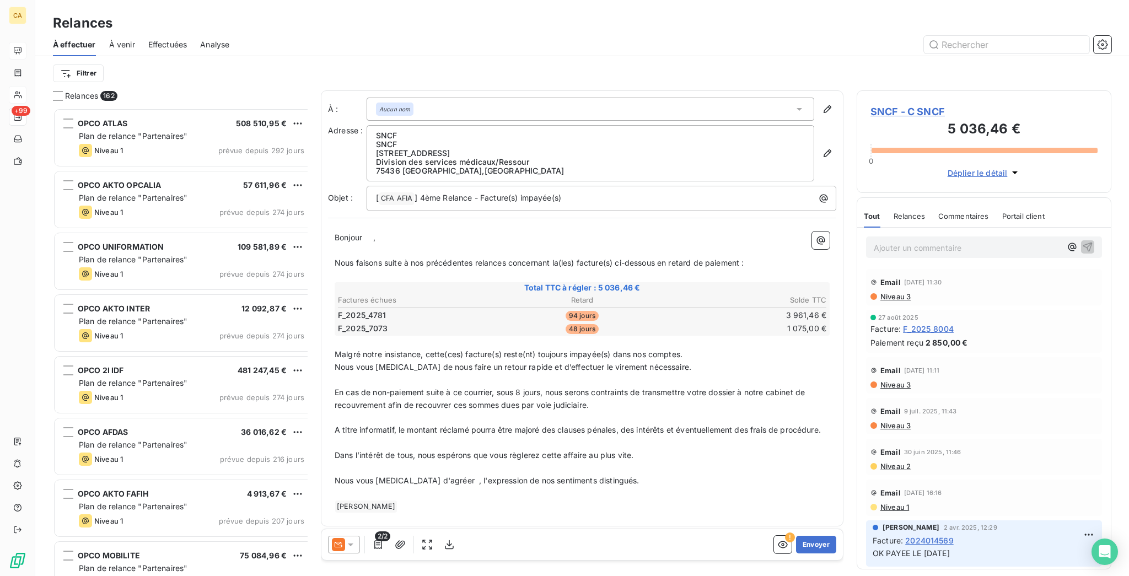
scroll to position [471, 250]
click at [328, 536] on div at bounding box center [344, 545] width 32 height 18
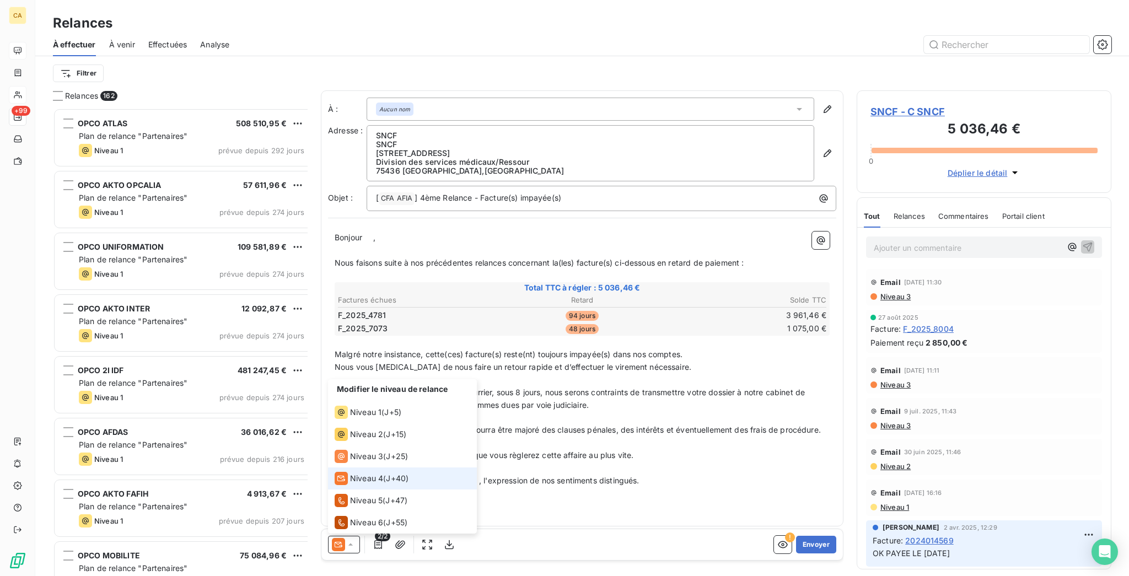
click at [336, 476] on li "Niveau 4 ( J+40 )" at bounding box center [402, 479] width 149 height 22
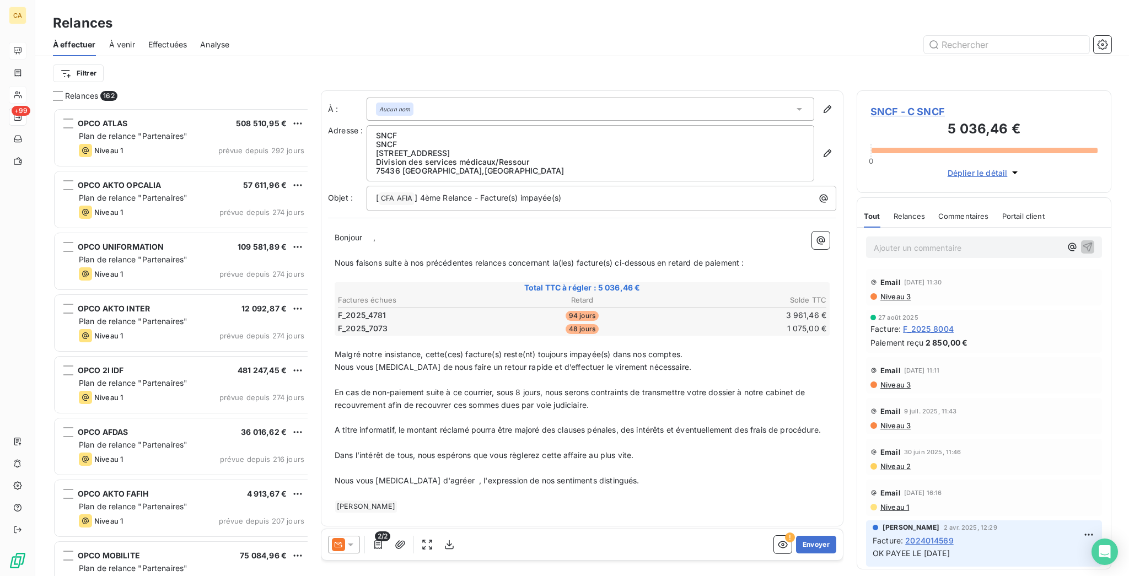
click at [328, 538] on div at bounding box center [344, 545] width 32 height 18
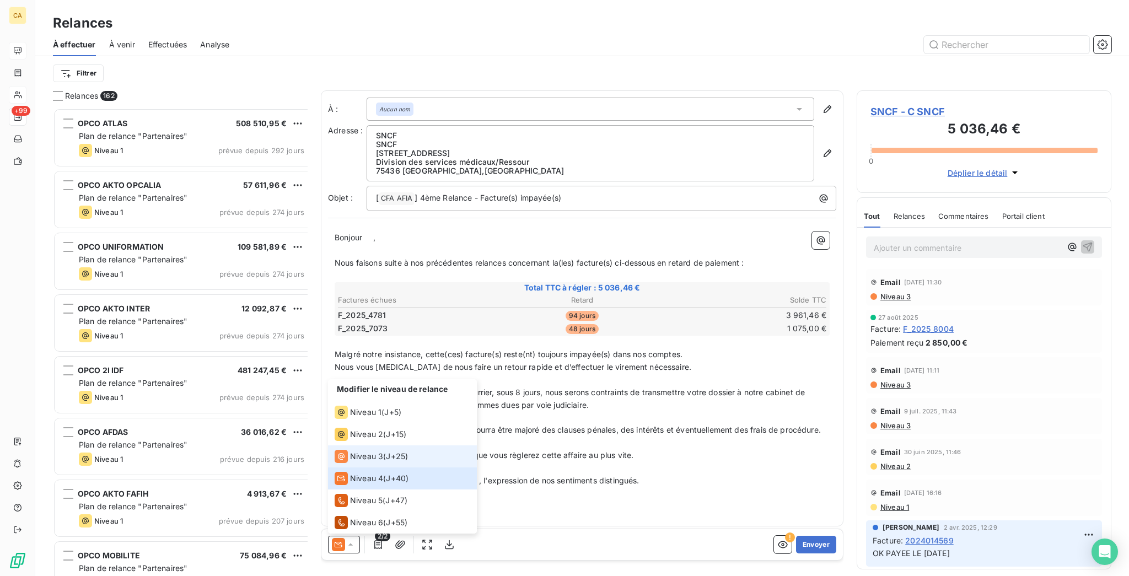
click at [350, 462] on span "Niveau 3" at bounding box center [366, 456] width 33 height 11
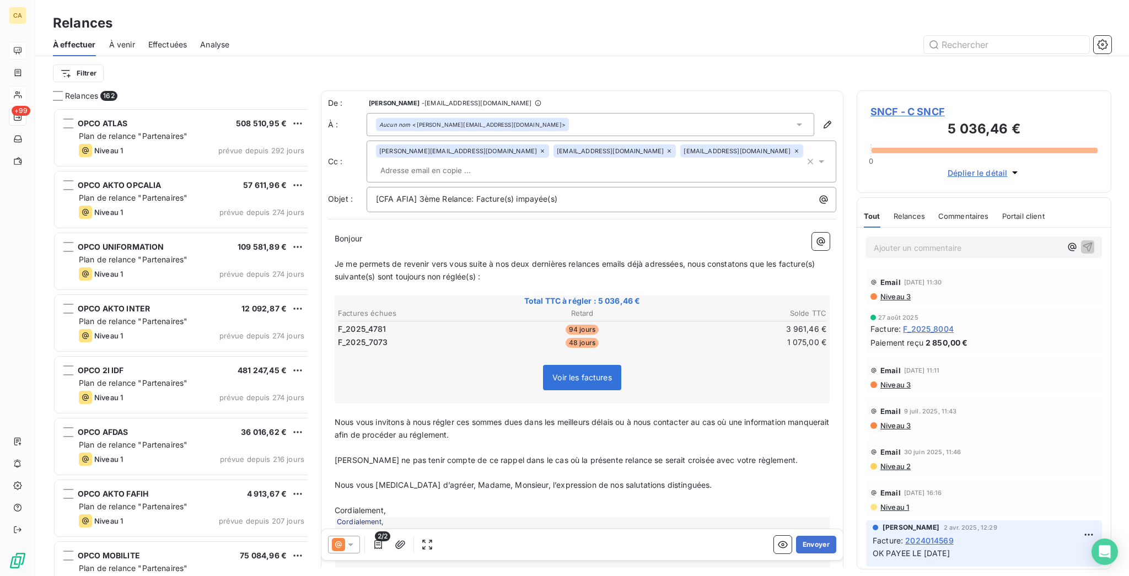
click at [539, 148] on icon at bounding box center [542, 151] width 7 height 7
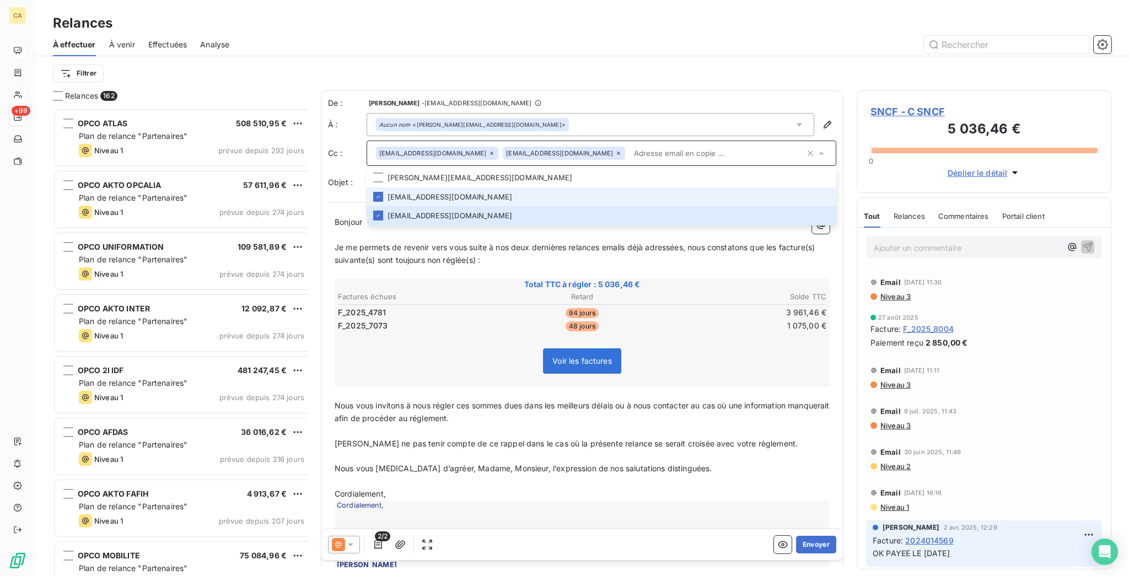
click at [490, 152] on icon at bounding box center [491, 153] width 3 height 3
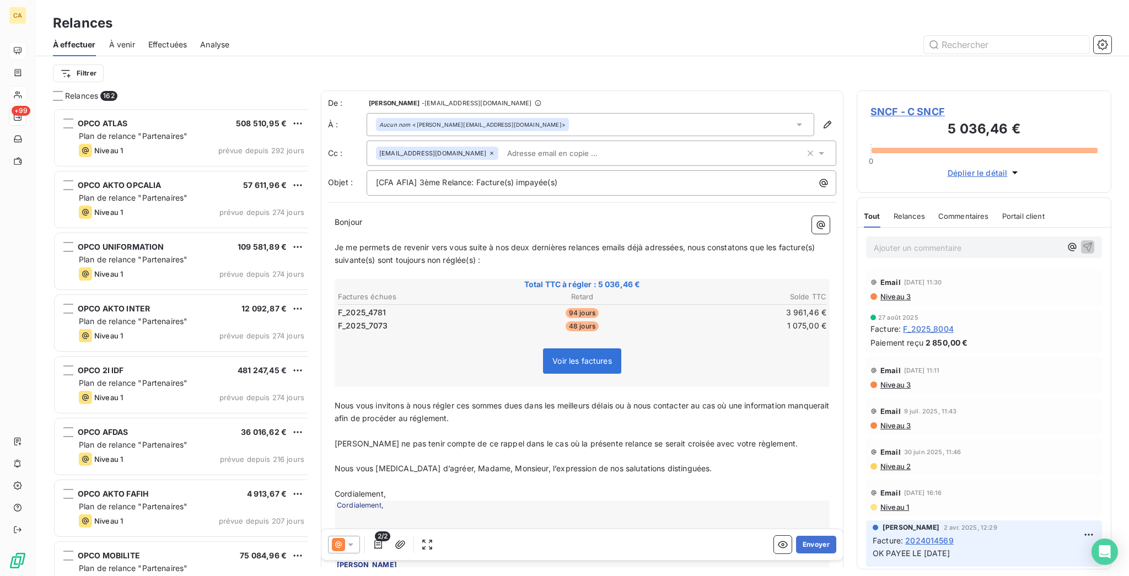
click at [591, 40] on div at bounding box center [677, 45] width 869 height 18
click at [806, 536] on button "Envoyer" at bounding box center [816, 545] width 40 height 18
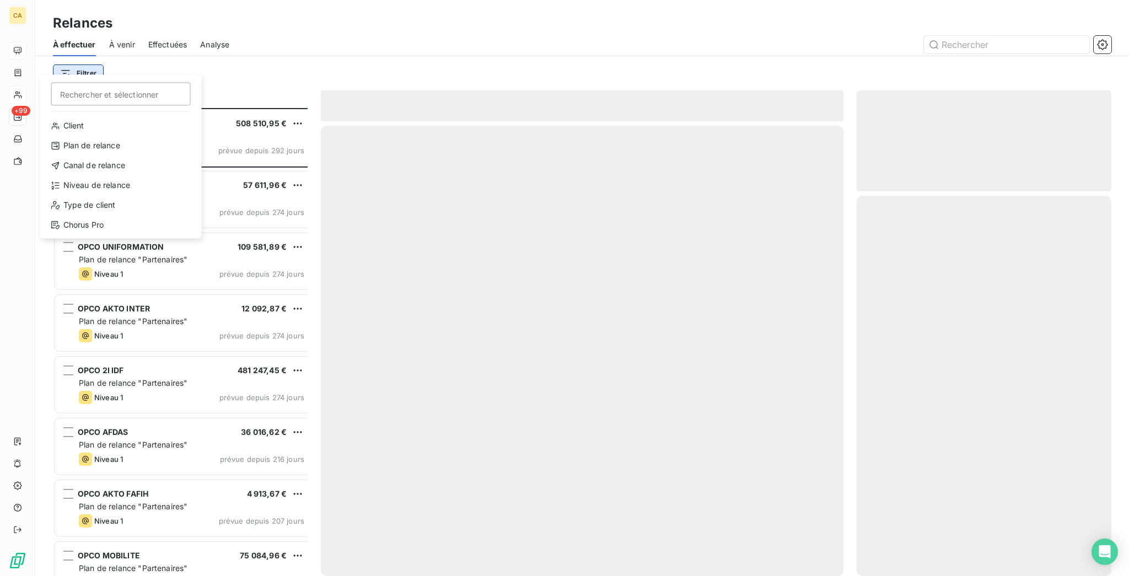
click at [65, 61] on html "CA +99 Relances À effectuer À venir Effectuées Analyse Filtrer Rechercher et sé…" at bounding box center [564, 288] width 1129 height 576
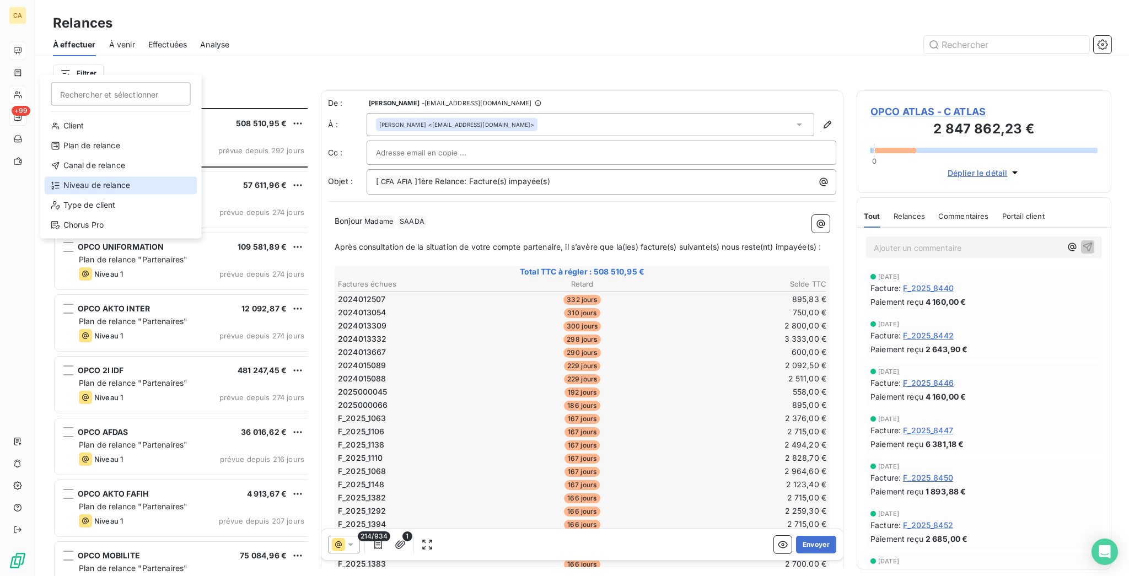
click at [72, 176] on div "Niveau de relance" at bounding box center [121, 185] width 153 height 18
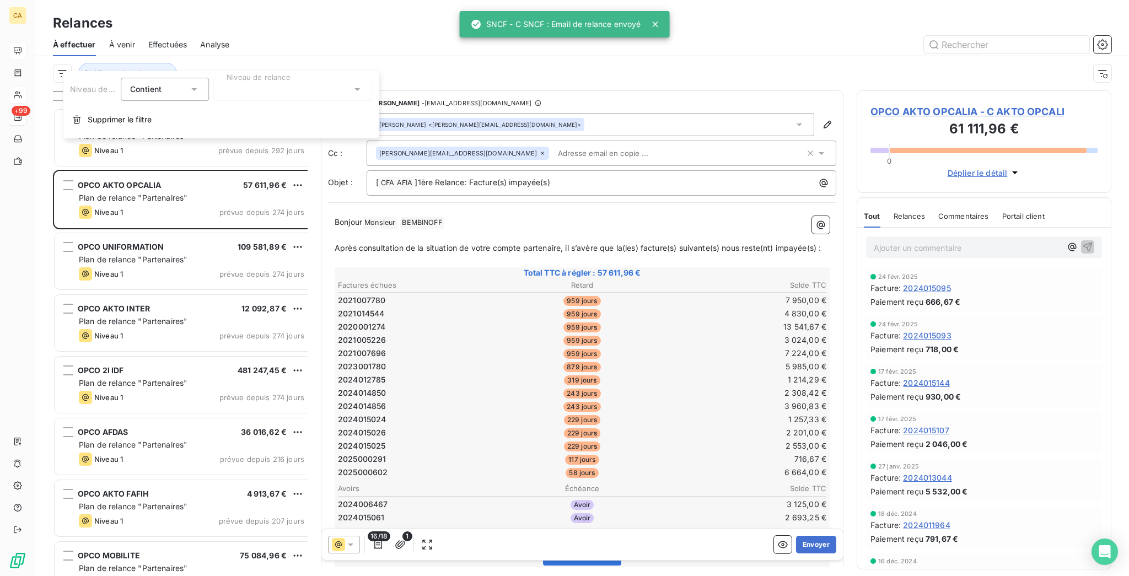
click at [265, 89] on div at bounding box center [292, 89] width 159 height 23
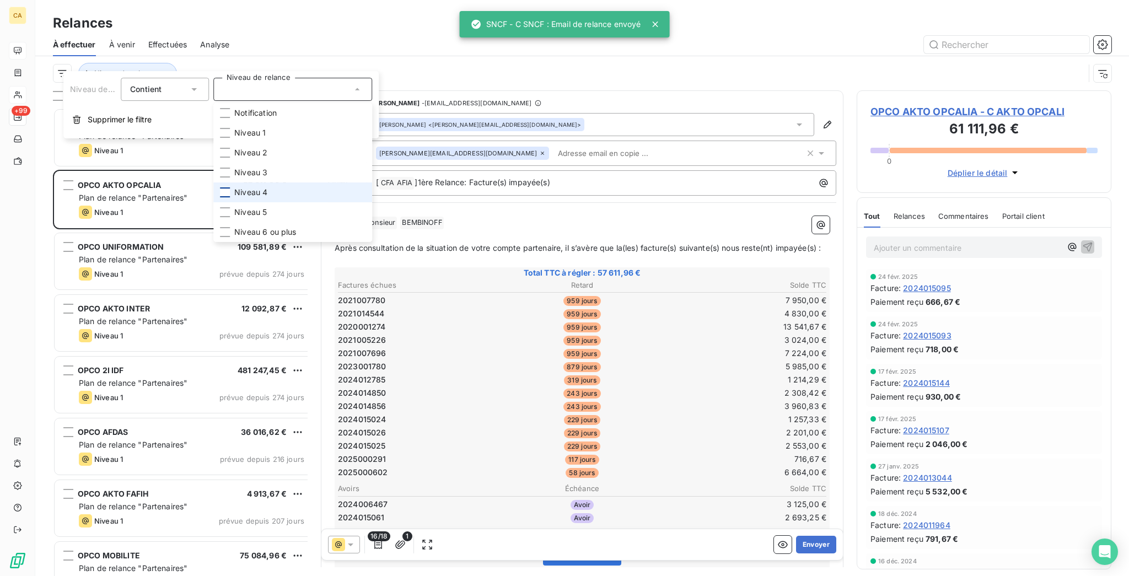
click at [220, 187] on div at bounding box center [225, 192] width 10 height 10
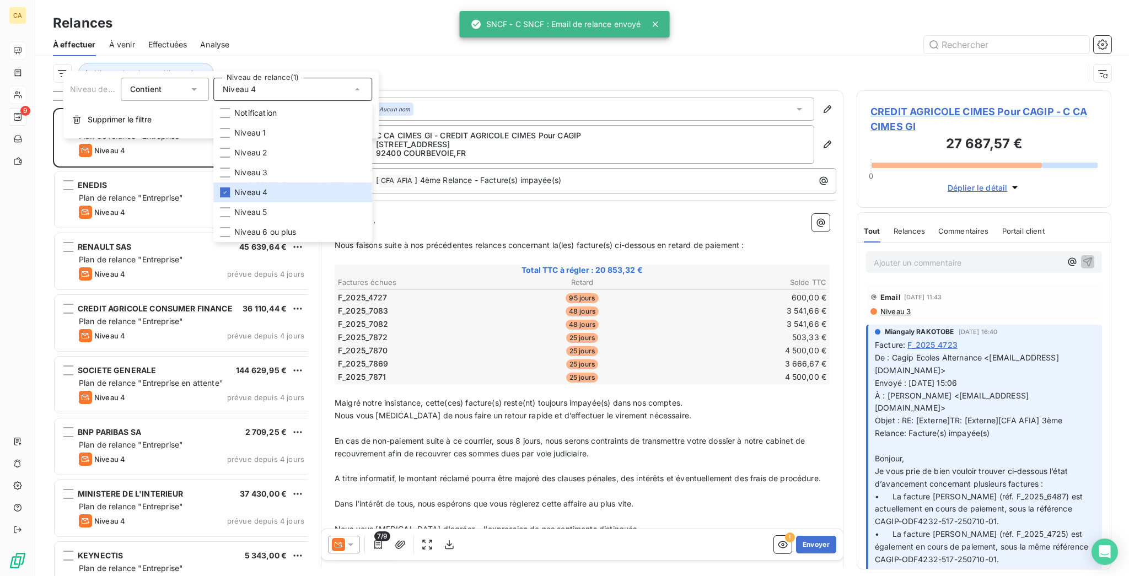
click at [207, 13] on div "Relances" at bounding box center [582, 23] width 1094 height 20
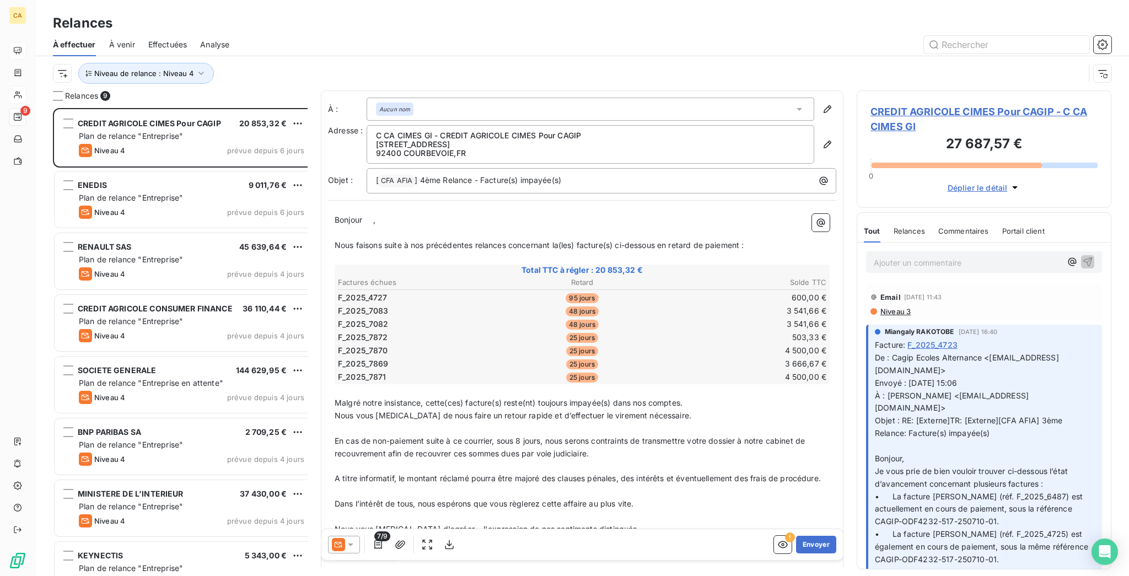
click at [919, 104] on span "CREDIT AGRICOLE CIMES Pour CAGIP - C CA CIMES GI" at bounding box center [984, 119] width 227 height 30
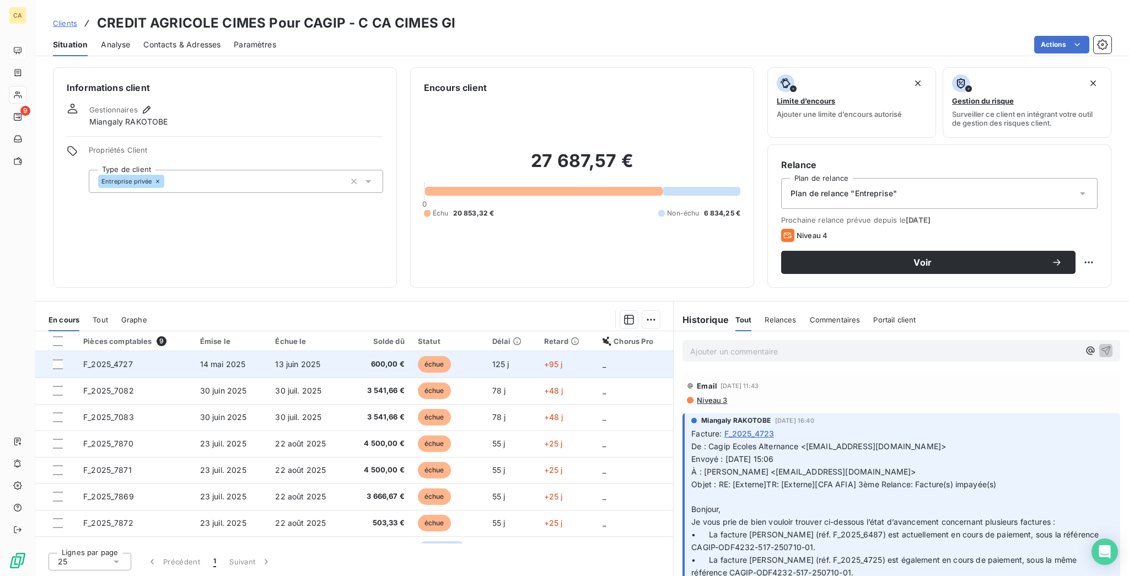
click at [84, 351] on td "F_2025_4727" at bounding box center [135, 364] width 117 height 26
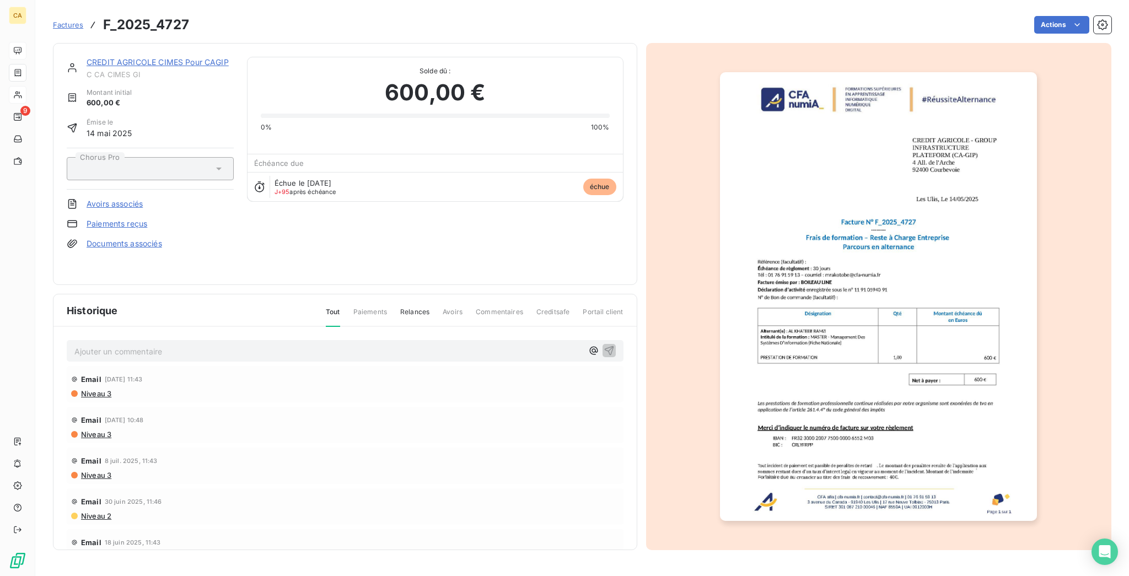
click at [109, 57] on link "CREDIT AGRICOLE CIMES Pour CAGIP" at bounding box center [158, 61] width 142 height 9
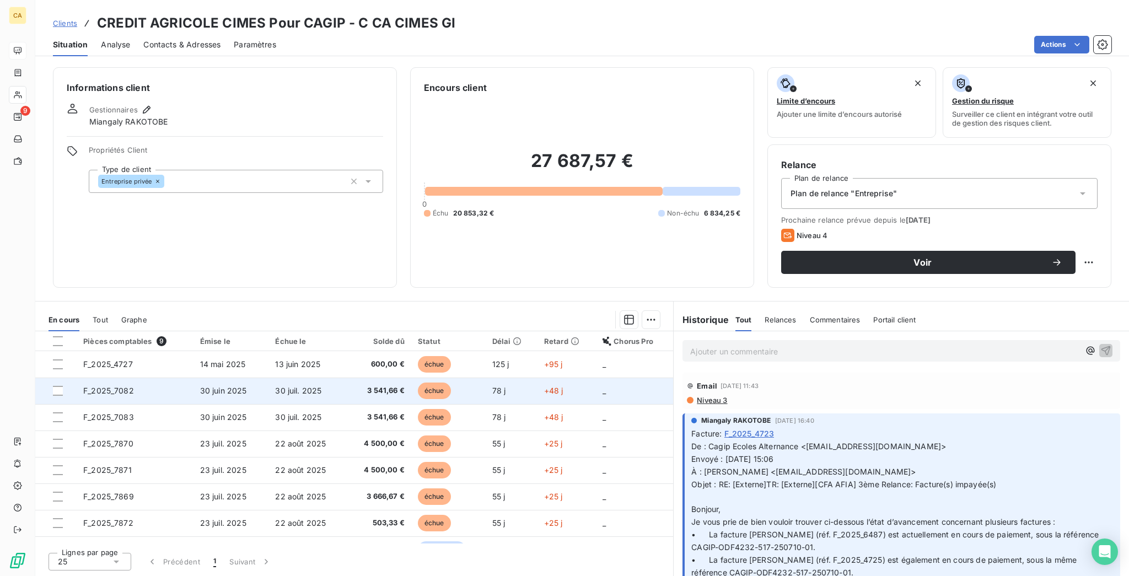
click at [89, 386] on span "F_2025_7082" at bounding box center [108, 390] width 51 height 9
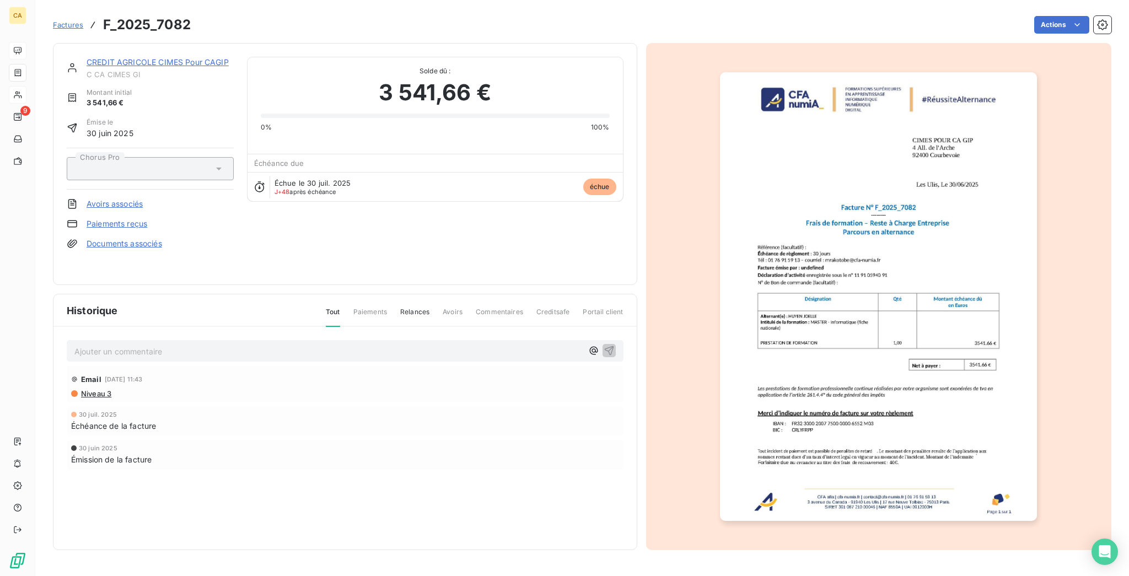
click at [100, 47] on div "CREDIT AGRICOLE CIMES Pour CAGIP C CA CIMES GI Montant initial 3 541,66 € Émise…" at bounding box center [345, 164] width 585 height 242
click at [131, 57] on link "CREDIT AGRICOLE CIMES Pour CAGIP" at bounding box center [158, 61] width 142 height 9
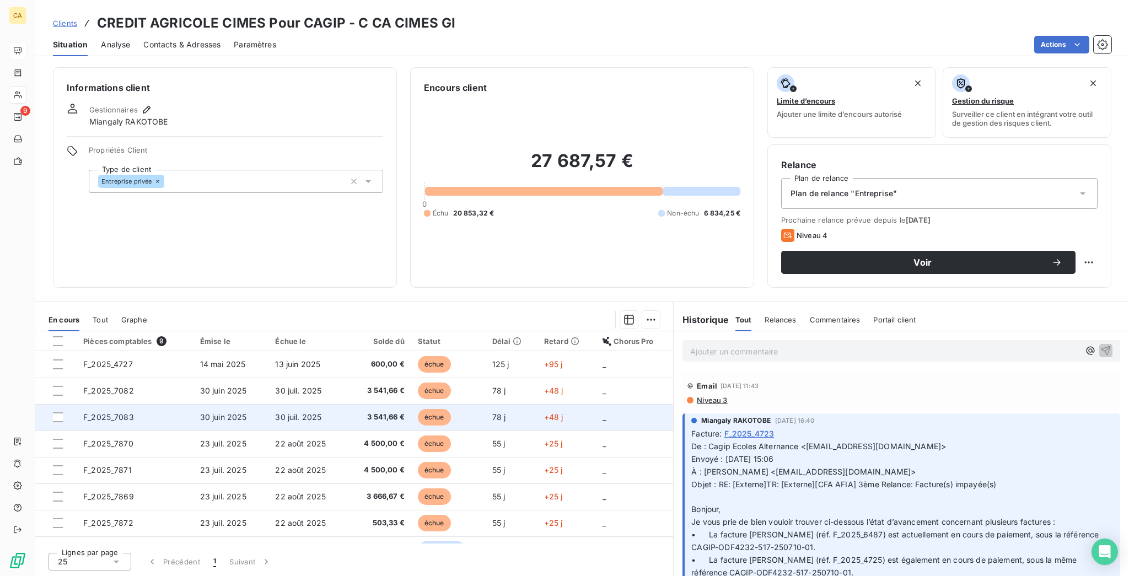
click at [110, 412] on span "F_2025_7083" at bounding box center [108, 416] width 51 height 9
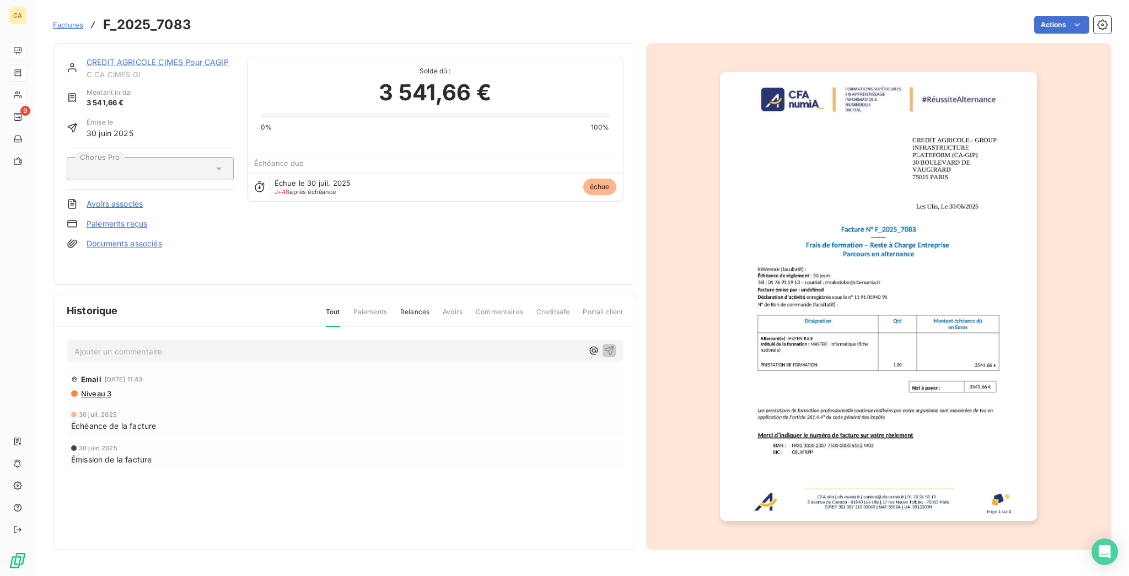
click at [146, 57] on link "CREDIT AGRICOLE CIMES Pour CAGIP" at bounding box center [158, 61] width 142 height 9
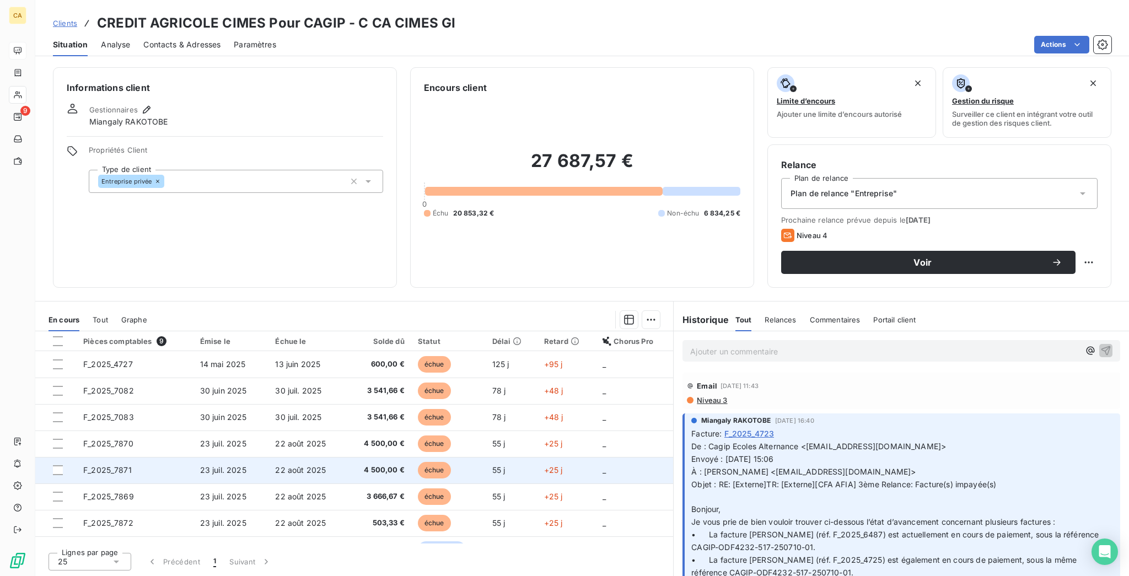
click at [98, 465] on span "F_2025_7871" at bounding box center [107, 469] width 49 height 9
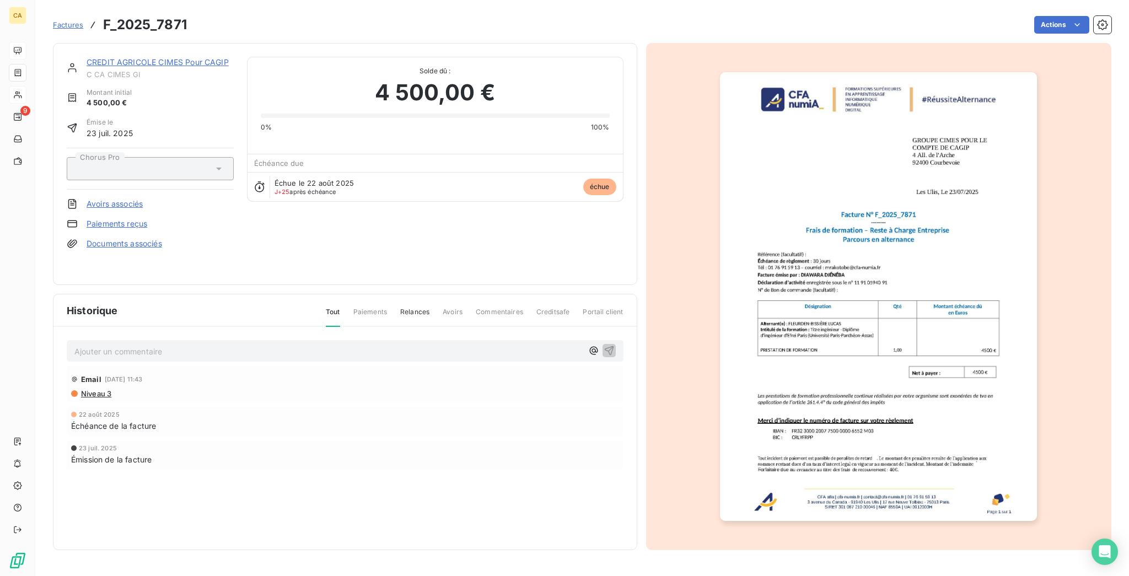
click at [146, 36] on div "CREDIT AGRICOLE CIMES Pour CAGIP C CA CIMES GI Montant initial 4 500,00 € Émise…" at bounding box center [582, 293] width 1059 height 514
click at [138, 58] on div "CREDIT AGRICOLE CIMES Pour CAGIP C CA CIMES GI" at bounding box center [160, 68] width 147 height 22
click at [168, 57] on link "CREDIT AGRICOLE CIMES Pour CAGIP" at bounding box center [158, 61] width 142 height 9
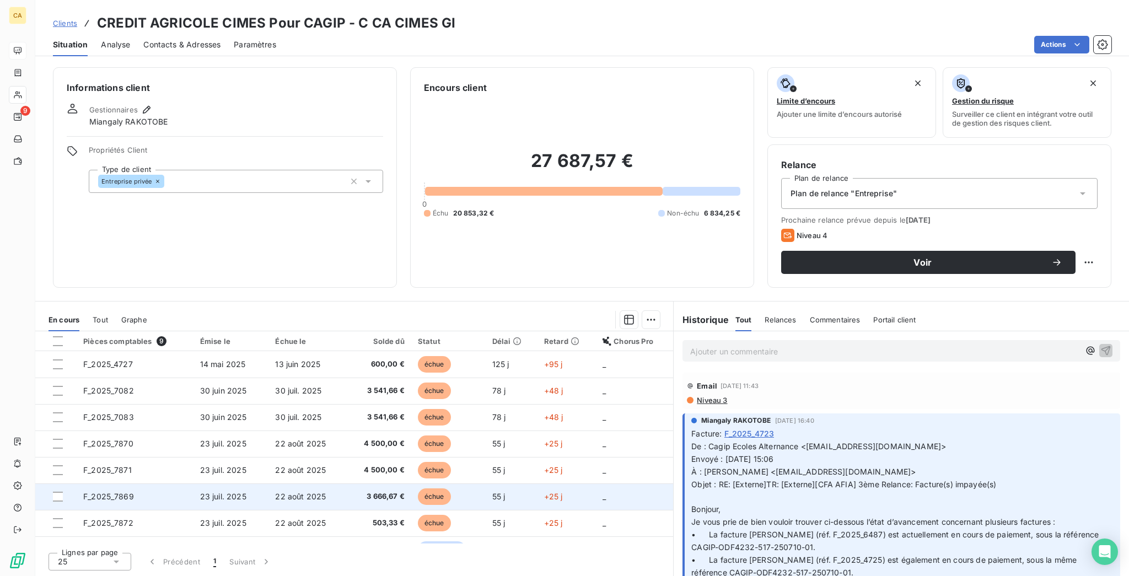
click at [121, 484] on td "F_2025_7869" at bounding box center [135, 497] width 117 height 26
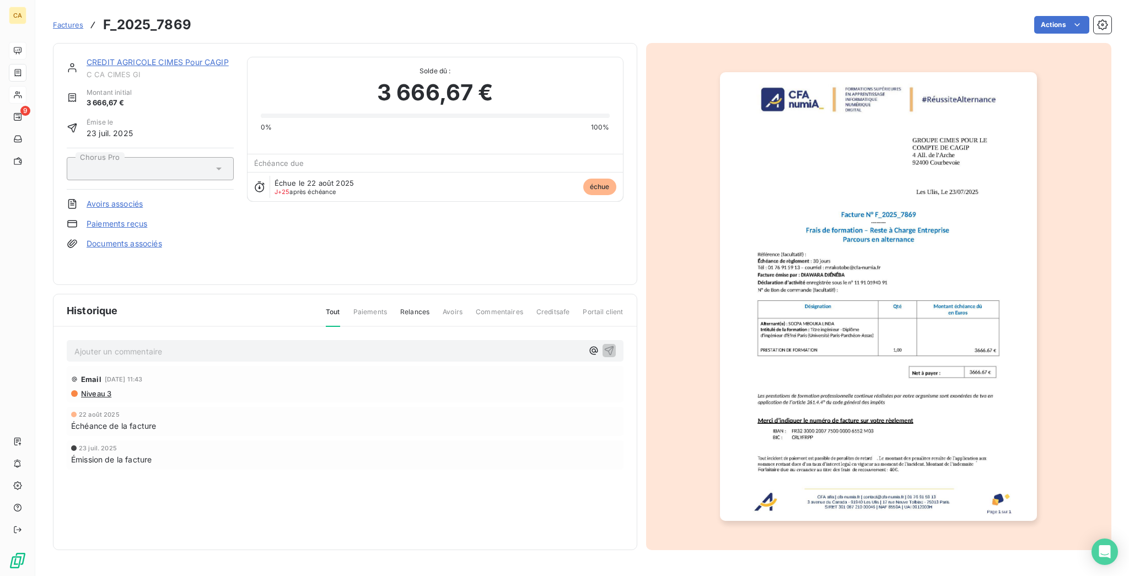
click at [133, 57] on link "CREDIT AGRICOLE CIMES Pour CAGIP" at bounding box center [158, 61] width 142 height 9
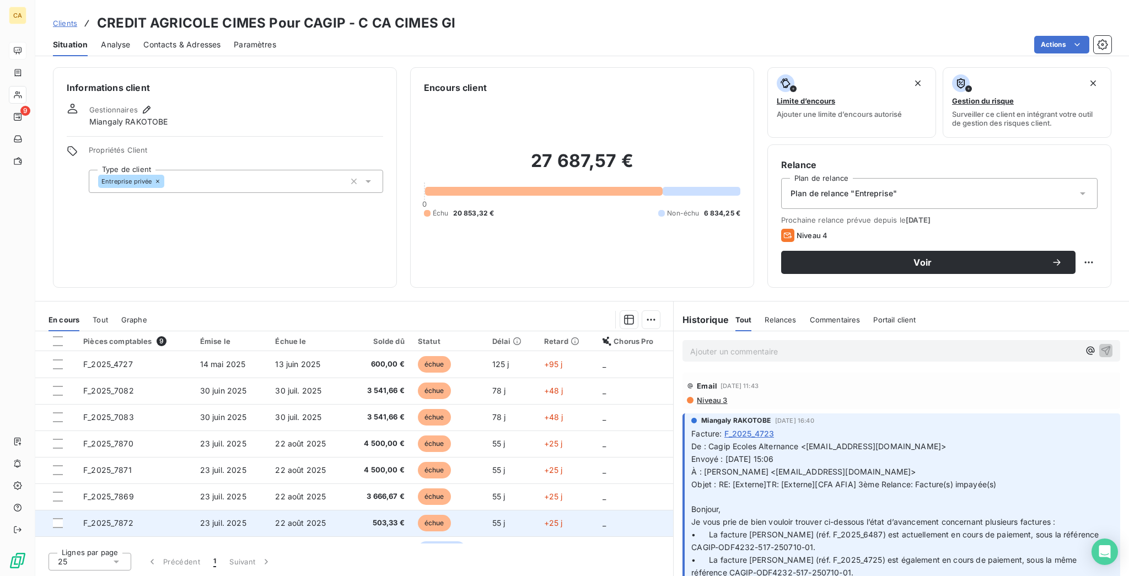
click at [101, 518] on span "F_2025_7872" at bounding box center [108, 522] width 50 height 9
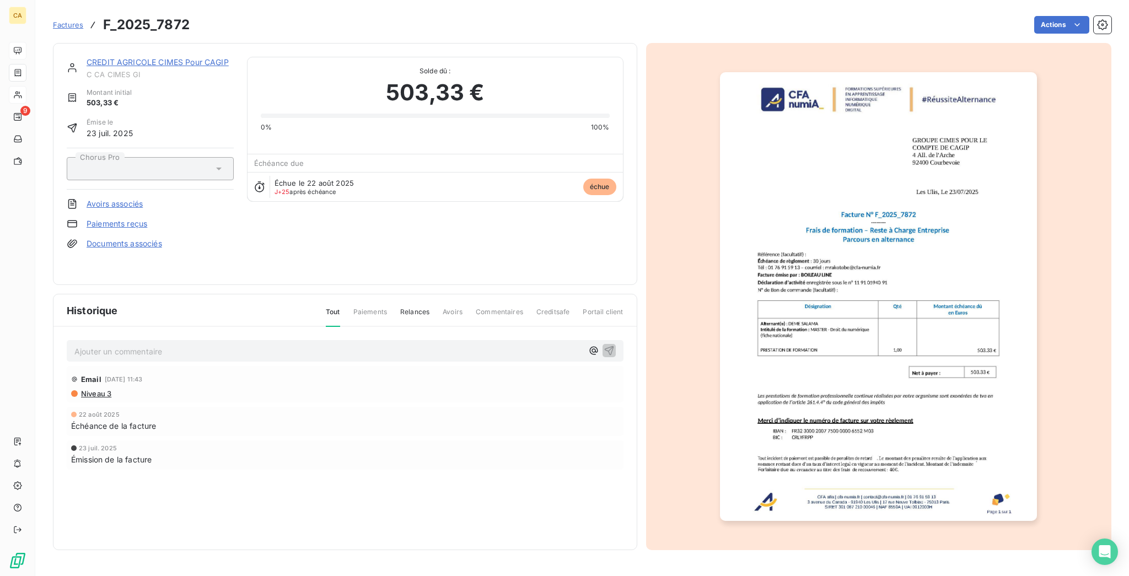
click at [168, 57] on link "CREDIT AGRICOLE CIMES Pour CAGIP" at bounding box center [158, 61] width 142 height 9
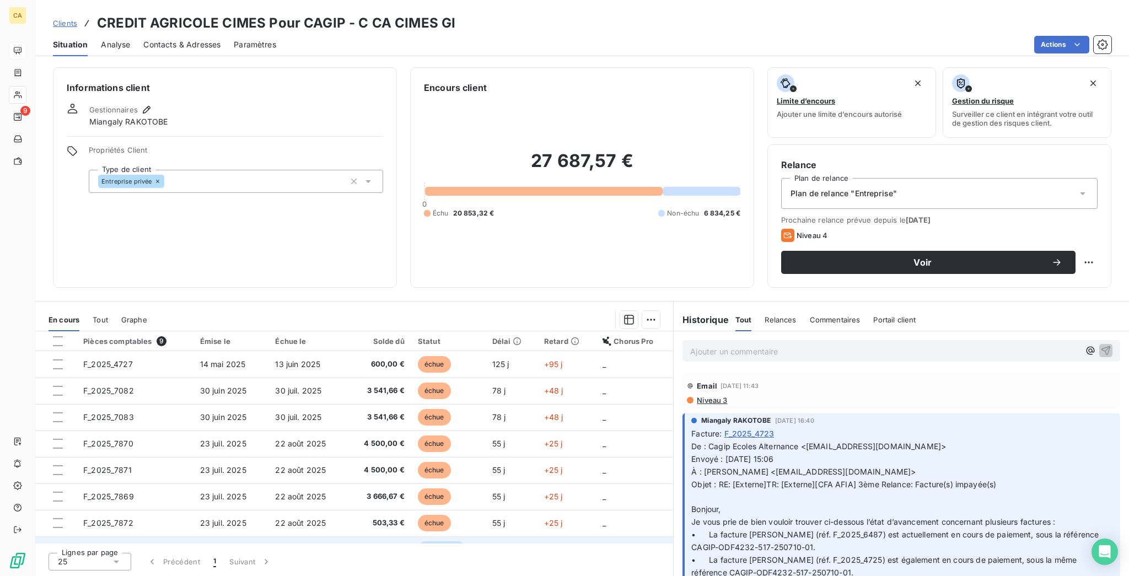
click at [87, 545] on span "F_2025_8650" at bounding box center [108, 549] width 50 height 9
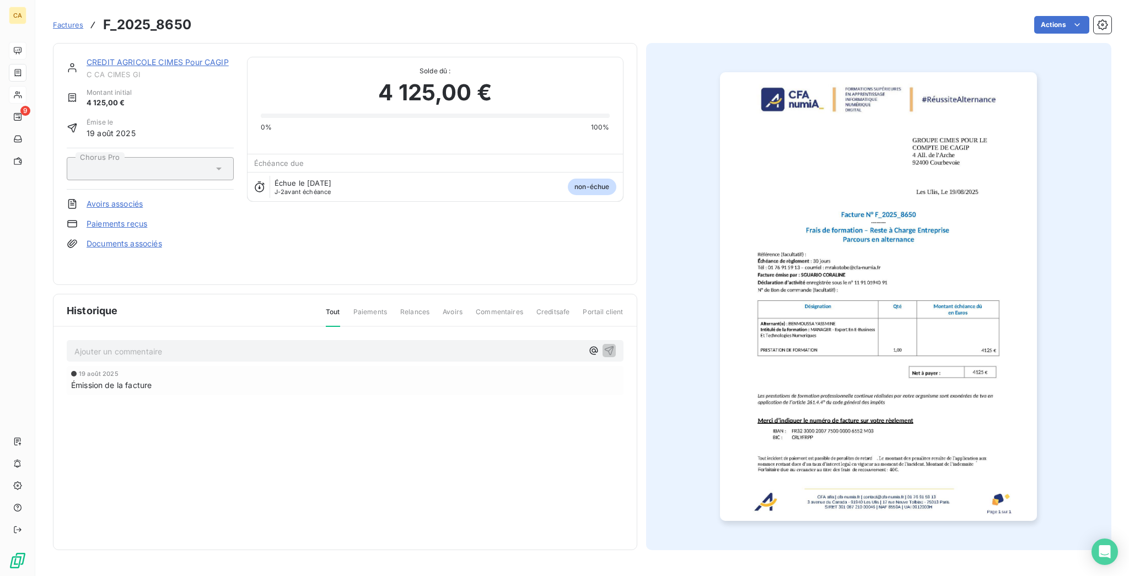
click at [137, 57] on link "CREDIT AGRICOLE CIMES Pour CAGIP" at bounding box center [158, 61] width 142 height 9
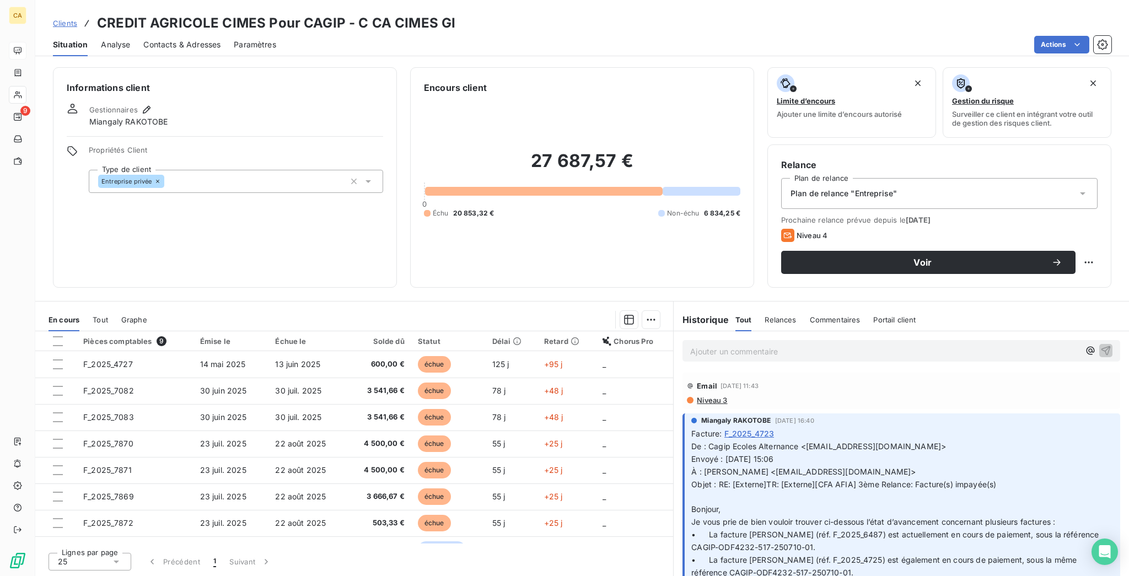
click at [99, 563] on td "F_2025_8646" at bounding box center [135, 576] width 117 height 26
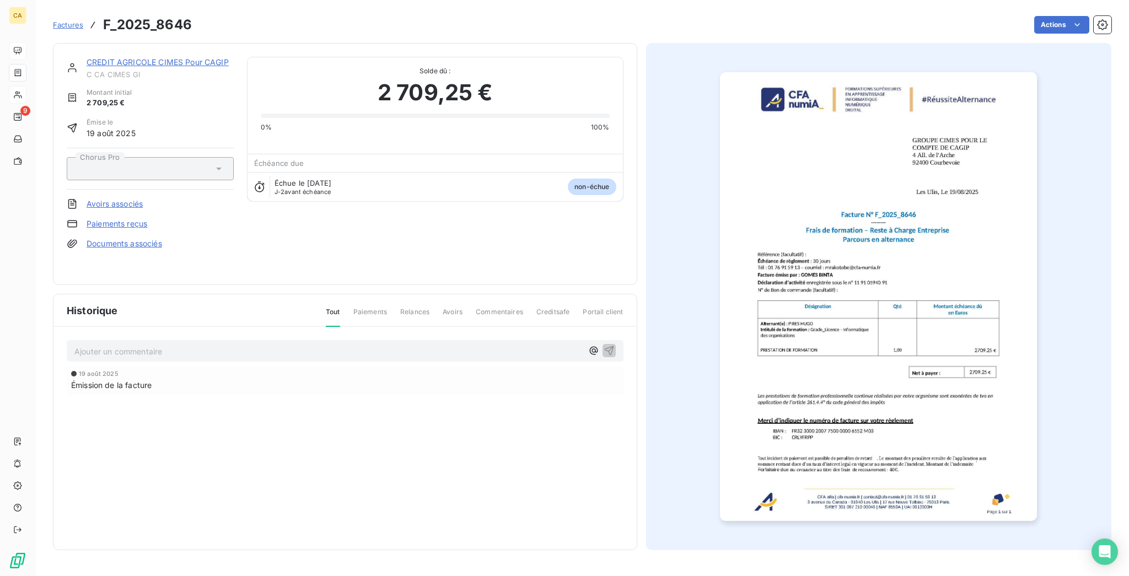
click at [156, 43] on div "CREDIT AGRICOLE CIMES Pour CAGIP C CA CIMES GI Montant initial 2 709,25 € Émise…" at bounding box center [345, 164] width 585 height 242
click at [151, 57] on link "CREDIT AGRICOLE CIMES Pour CAGIP" at bounding box center [158, 61] width 142 height 9
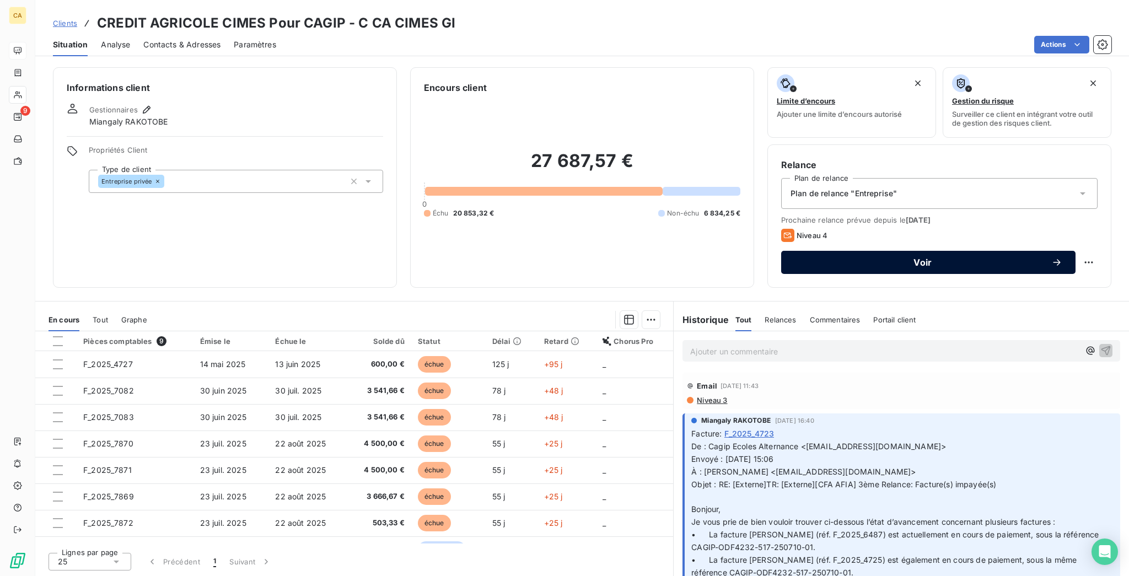
click at [1032, 251] on button "Voir" at bounding box center [928, 262] width 294 height 23
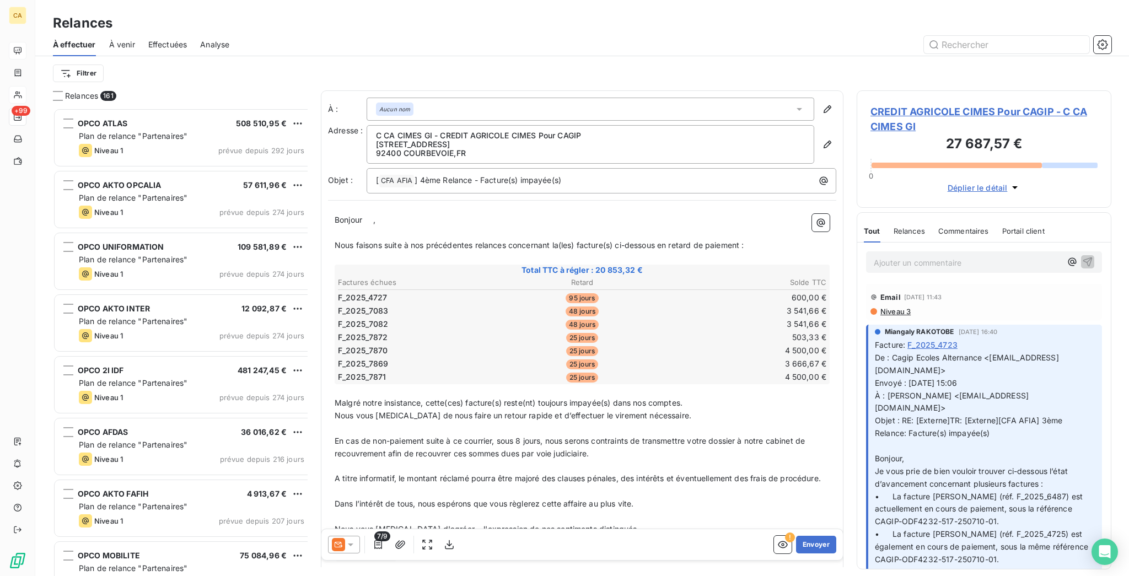
scroll to position [471, 250]
click at [473, 98] on div "Aucun nom" at bounding box center [591, 109] width 448 height 23
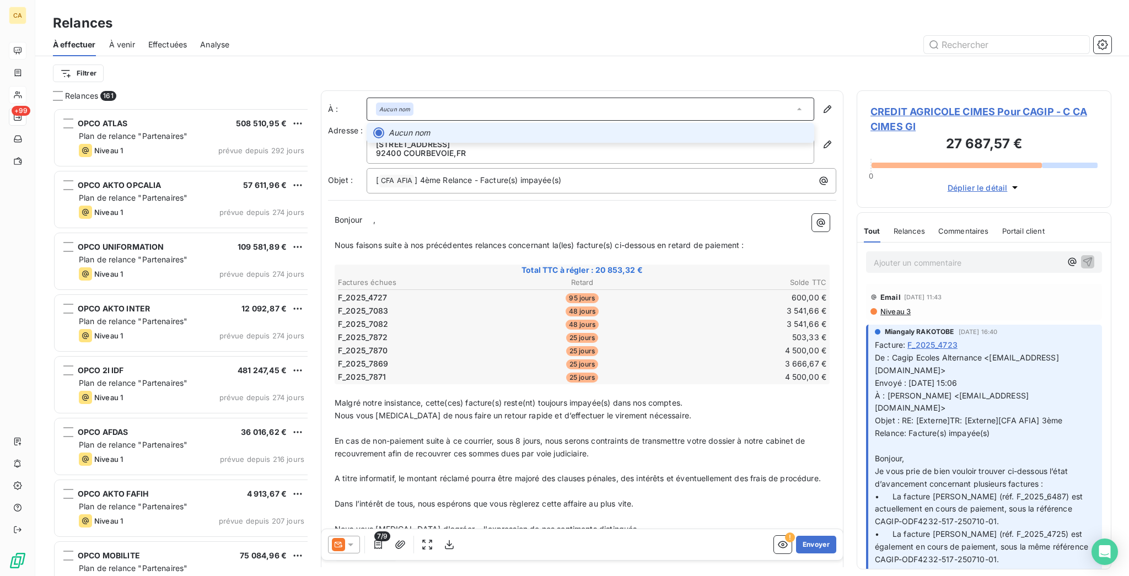
click at [473, 98] on div "Aucun nom" at bounding box center [591, 109] width 448 height 23
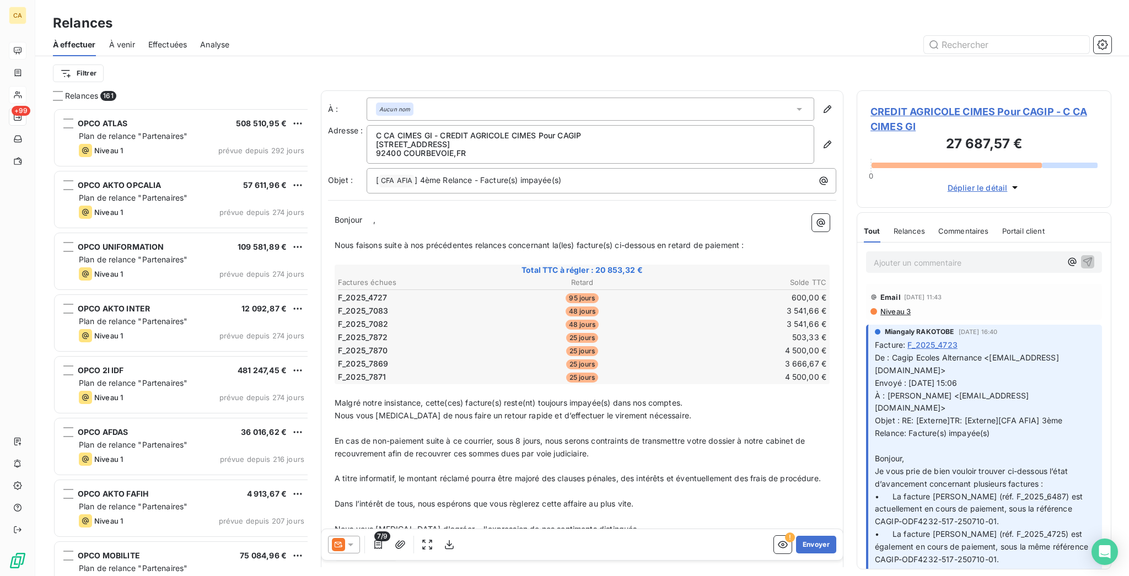
drag, startPoint x: 320, startPoint y: 541, endPoint x: 324, endPoint y: 536, distance: 6.4
click at [332, 540] on icon at bounding box center [338, 544] width 13 height 13
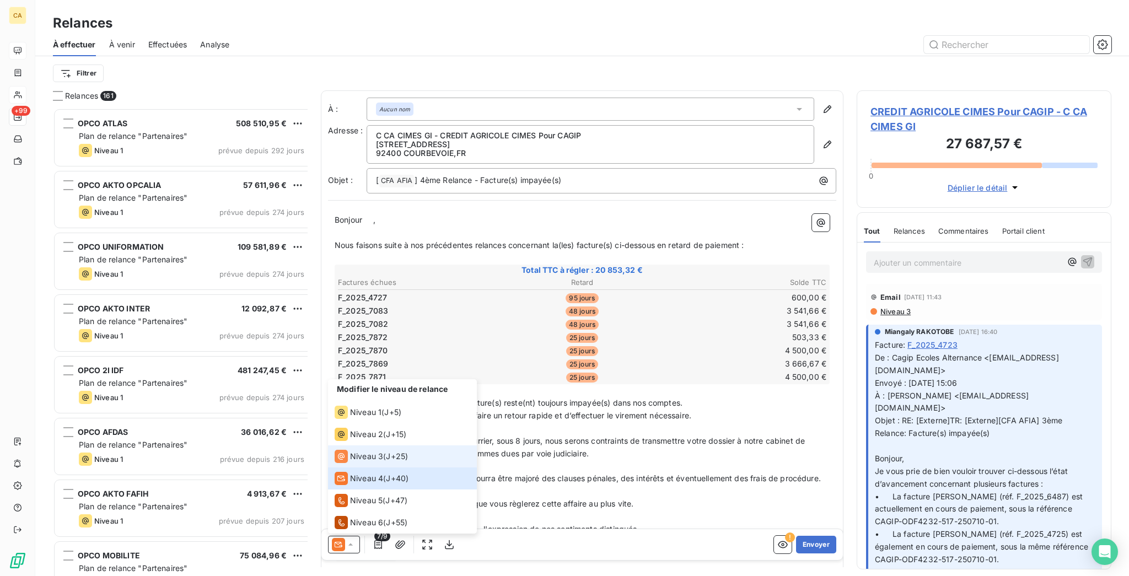
click at [347, 459] on li "Niveau 3 ( J+25 )" at bounding box center [402, 457] width 149 height 22
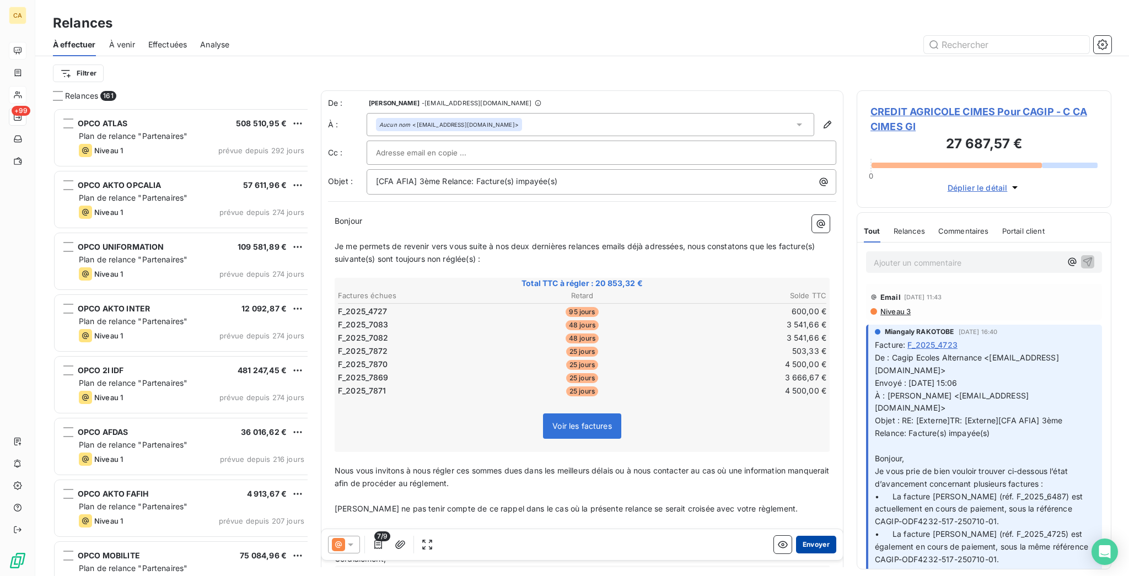
click at [807, 541] on button "Envoyer" at bounding box center [816, 545] width 40 height 18
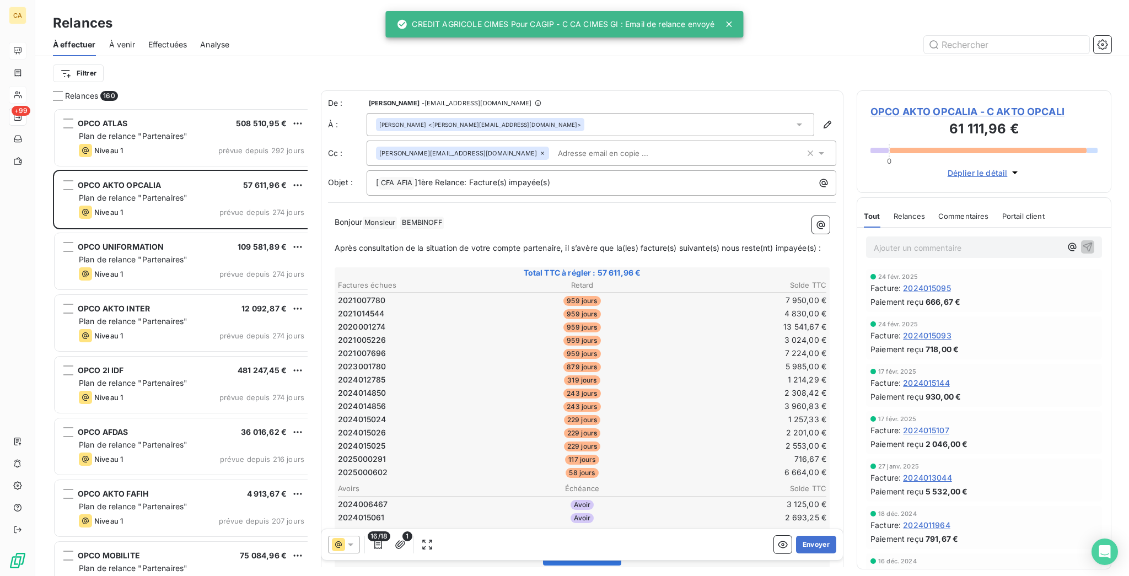
click at [43, 56] on html "CA +99 Relances À effectuer À venir Effectuées Analyse Filtrer Relances 160 OPC…" at bounding box center [564, 288] width 1129 height 576
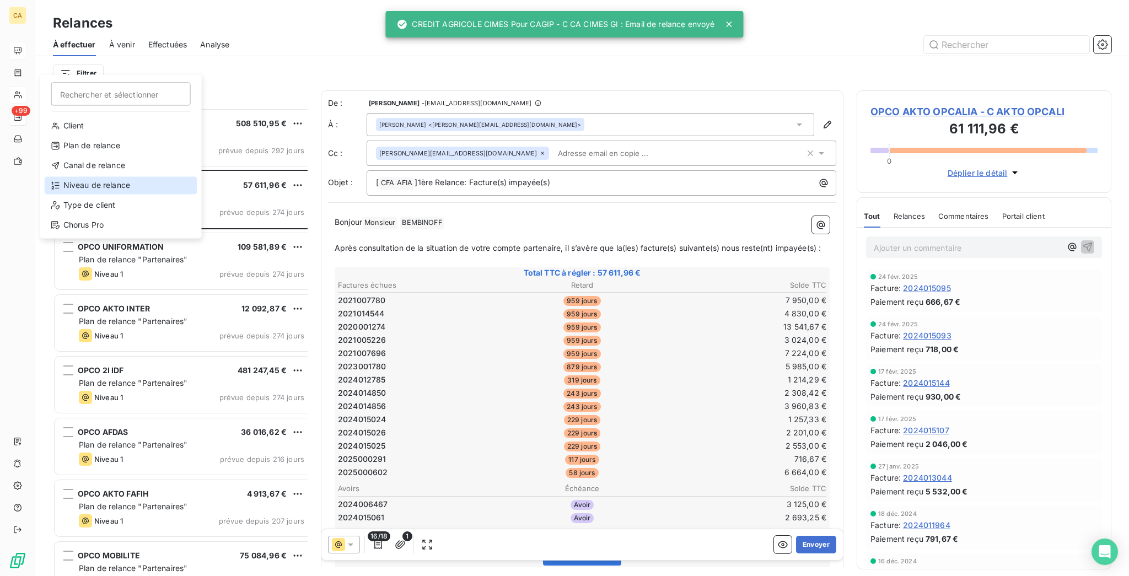
click at [85, 176] on div "Niveau de relance" at bounding box center [121, 185] width 153 height 18
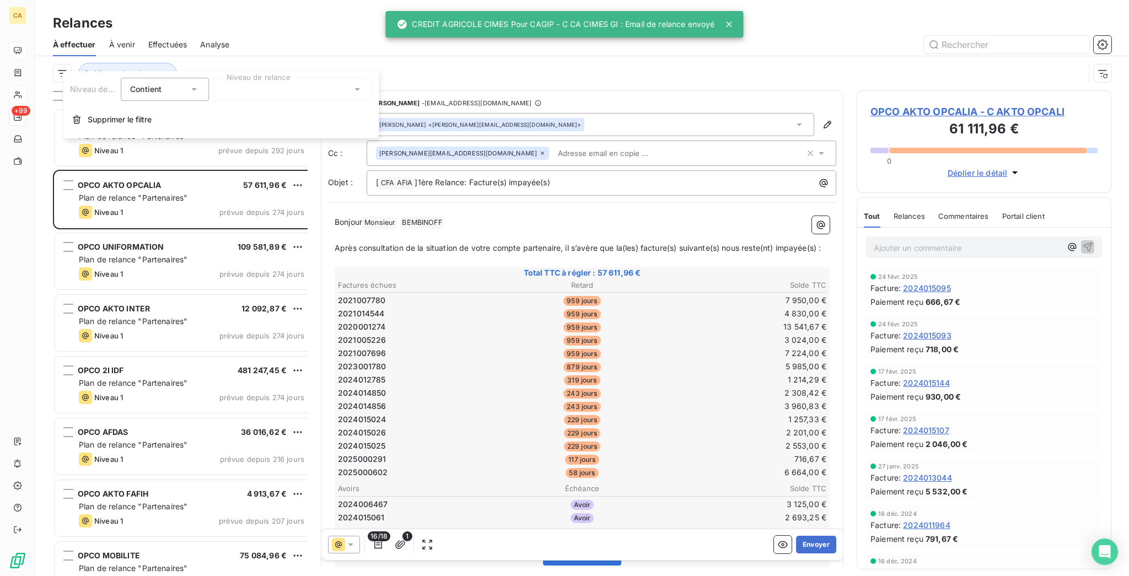
click at [237, 94] on div at bounding box center [292, 89] width 159 height 23
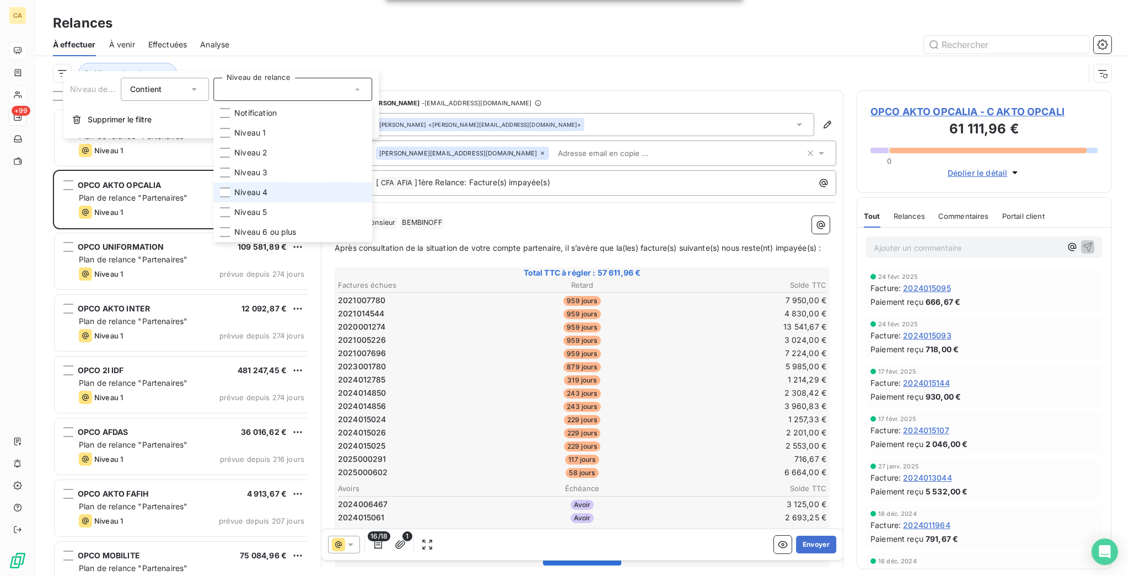
click at [225, 183] on li "Niveau 4" at bounding box center [292, 193] width 159 height 20
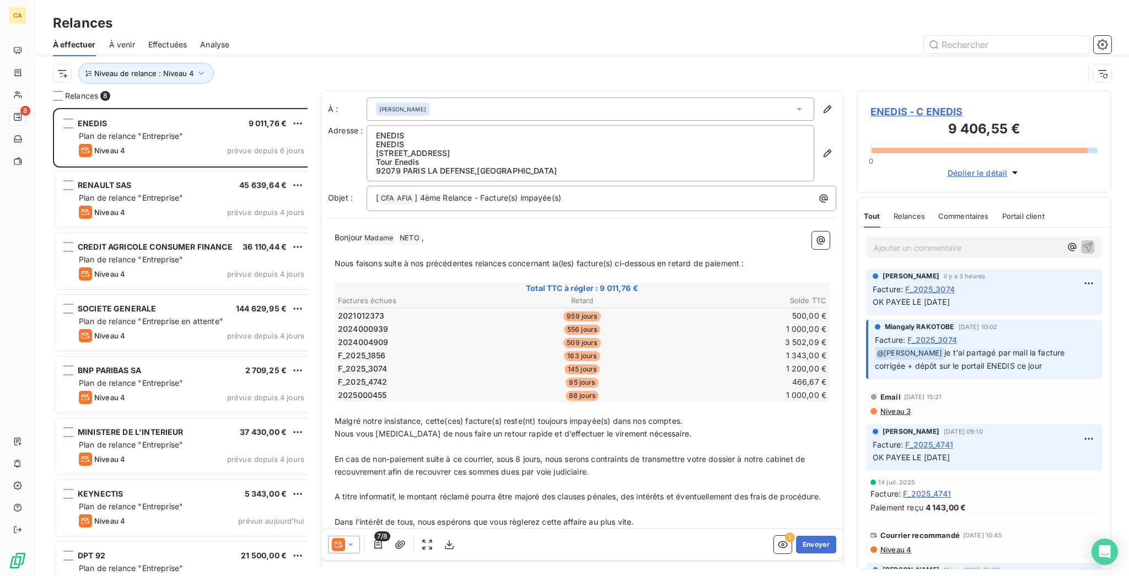
click at [243, 36] on div at bounding box center [677, 45] width 869 height 18
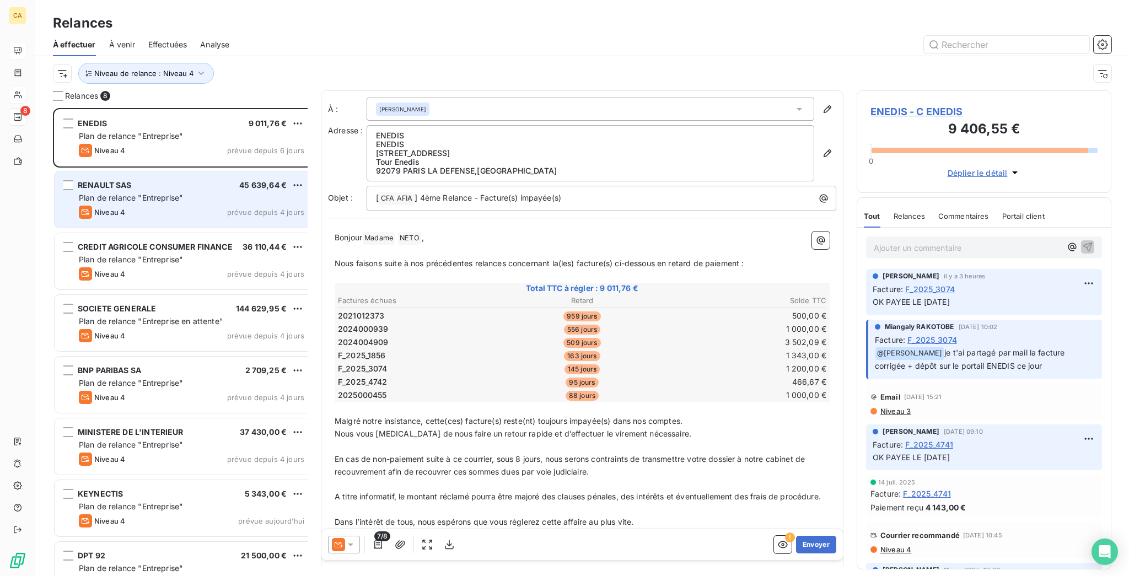
click at [121, 180] on div "RENAULT SAS 45 639,64 €" at bounding box center [192, 185] width 226 height 10
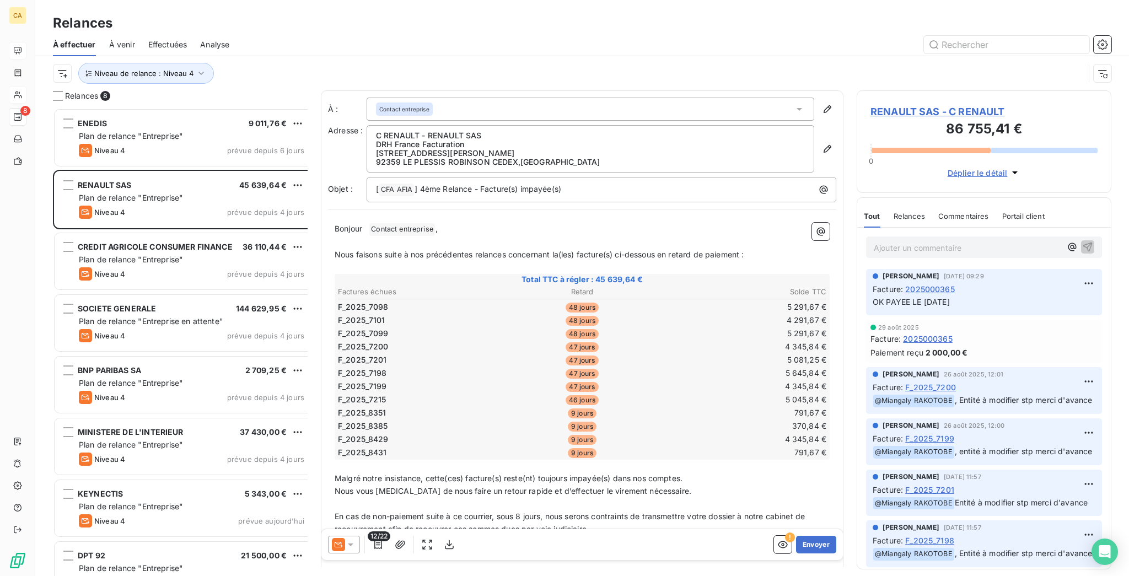
click at [101, 266] on div "CREDIT AGRICOLE CONSUMER FINANCE 36 110,44 € Plan de relance "Entreprise" Nivea…" at bounding box center [184, 263] width 262 height 62
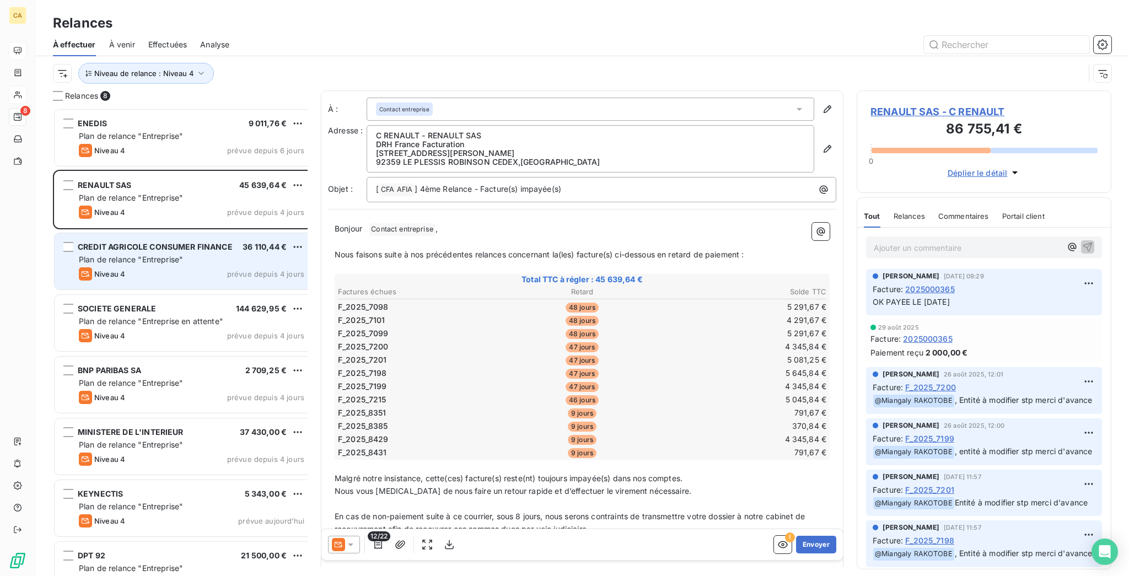
click at [108, 258] on div "CREDIT AGRICOLE CONSUMER FINANCE 36 110,44 € Plan de relance "Entreprise" Nivea…" at bounding box center [184, 261] width 259 height 56
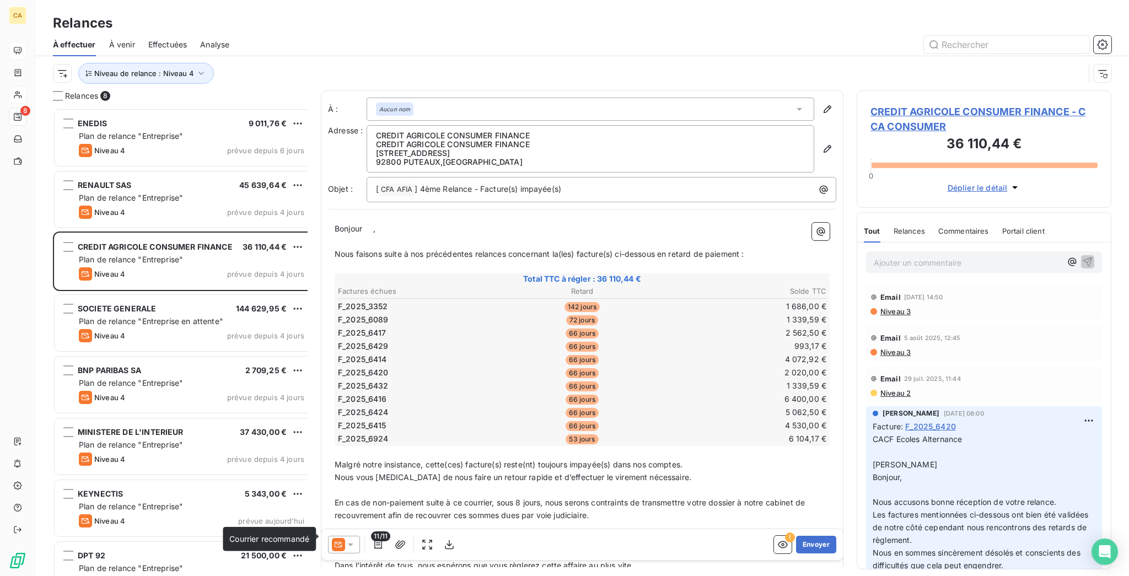
click at [332, 538] on span at bounding box center [338, 544] width 13 height 13
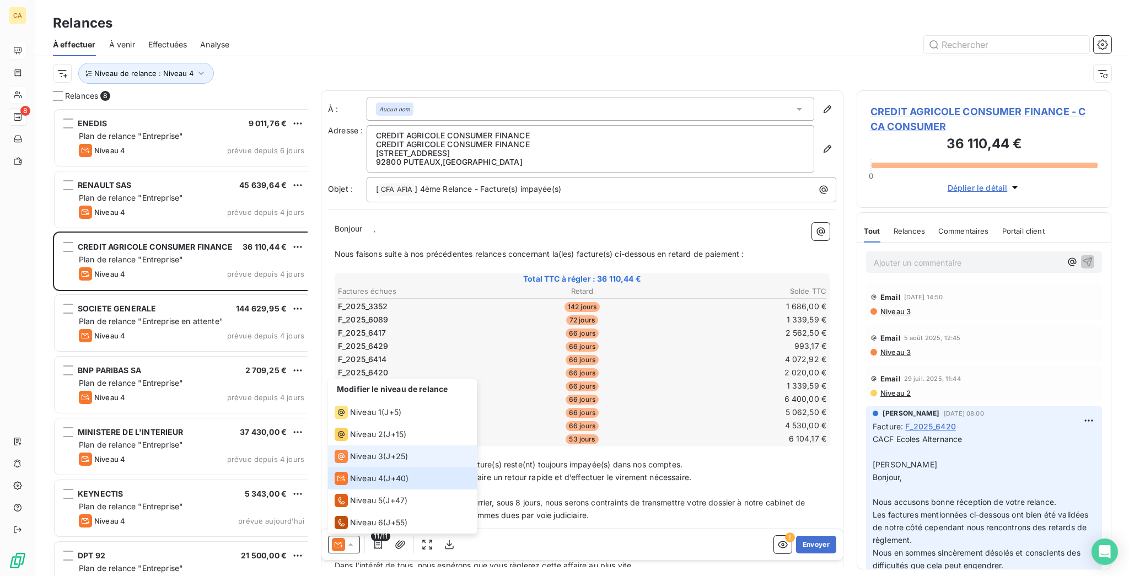
click at [350, 462] on span "Niveau 3" at bounding box center [366, 456] width 33 height 11
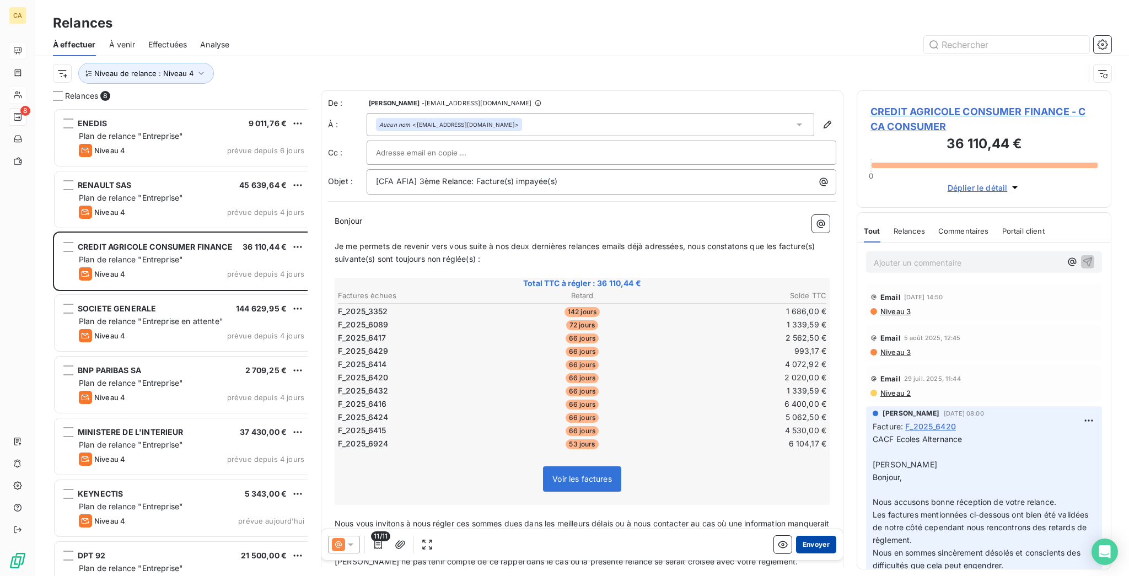
click at [813, 536] on button "Envoyer" at bounding box center [816, 545] width 40 height 18
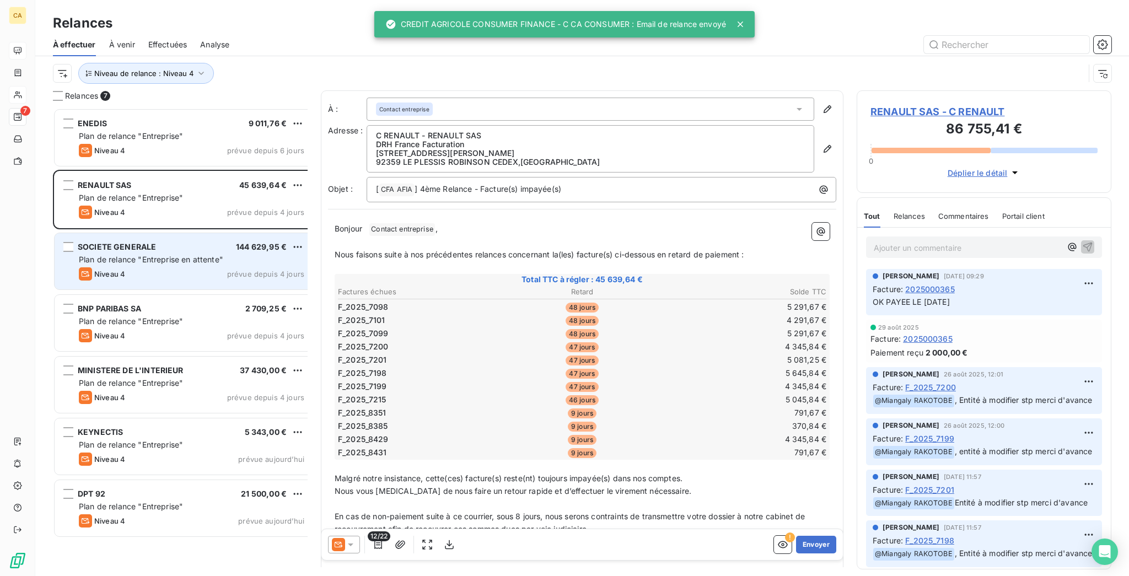
click at [121, 255] on span "Plan de relance "Entreprise en attente"" at bounding box center [151, 259] width 144 height 9
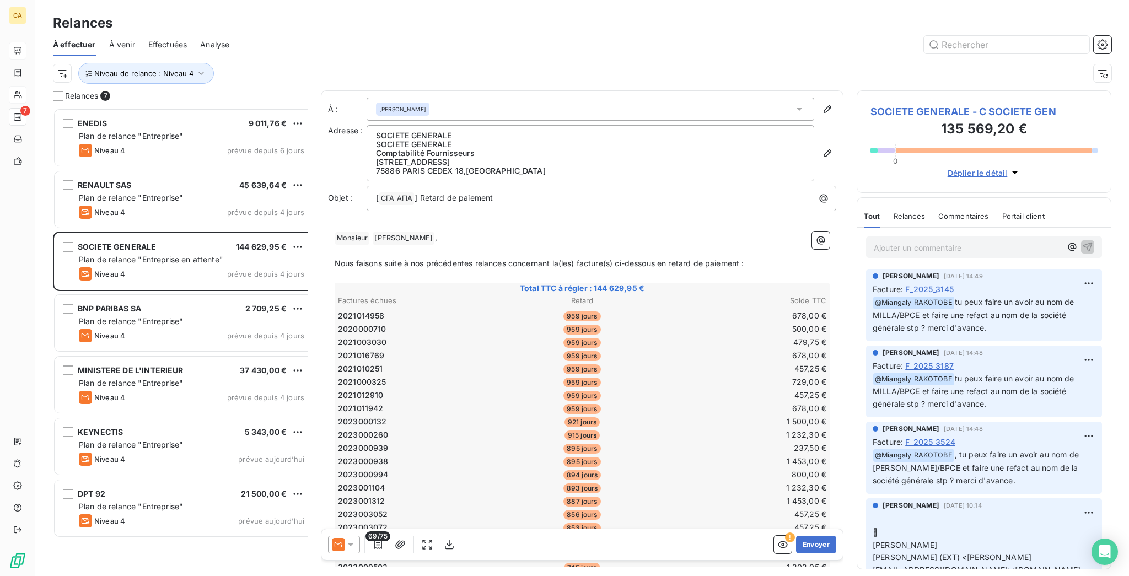
click at [891, 104] on span "SOCIETE GENERALE - C SOCIETE GEN" at bounding box center [984, 111] width 227 height 15
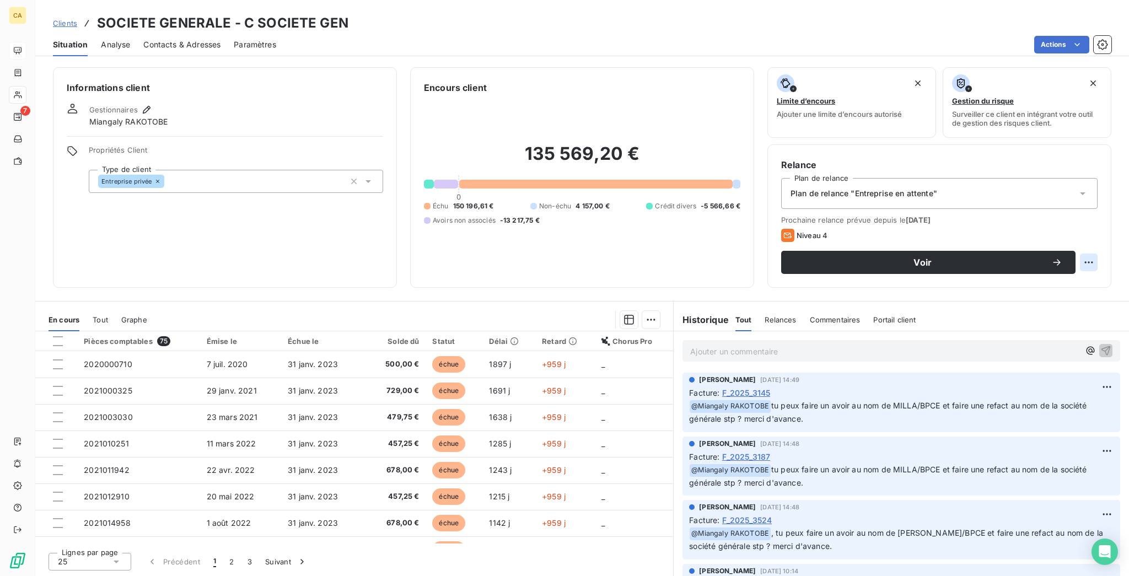
click at [1092, 214] on html "CA 7 Clients SOCIETE GENERALE - C SOCIETE GEN Situation Analyse Contacts & Adre…" at bounding box center [564, 288] width 1129 height 576
click at [1087, 237] on div "Replanifier cette action" at bounding box center [1055, 241] width 99 height 18
select select "8"
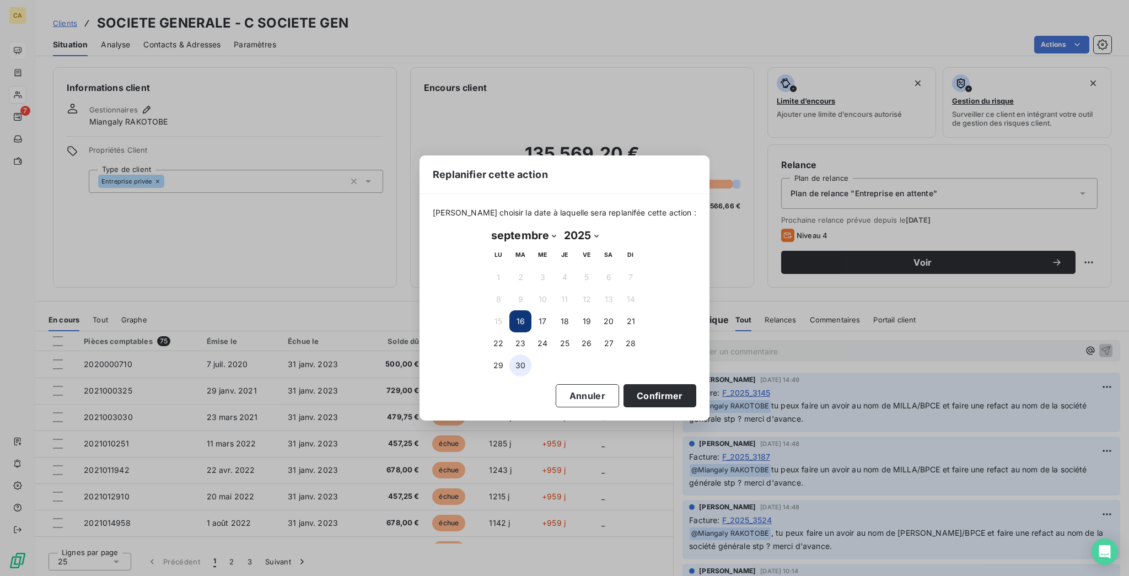
click at [521, 358] on button "30" at bounding box center [521, 366] width 22 height 22
click at [624, 389] on button "Confirmer" at bounding box center [660, 395] width 73 height 23
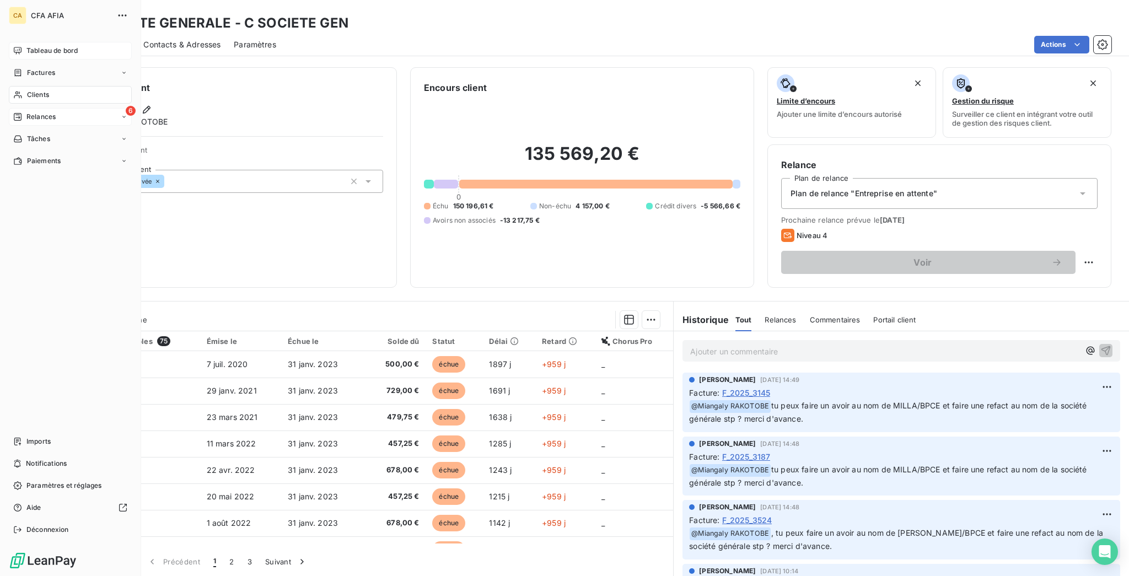
click at [26, 112] on span "Relances" at bounding box center [40, 117] width 29 height 10
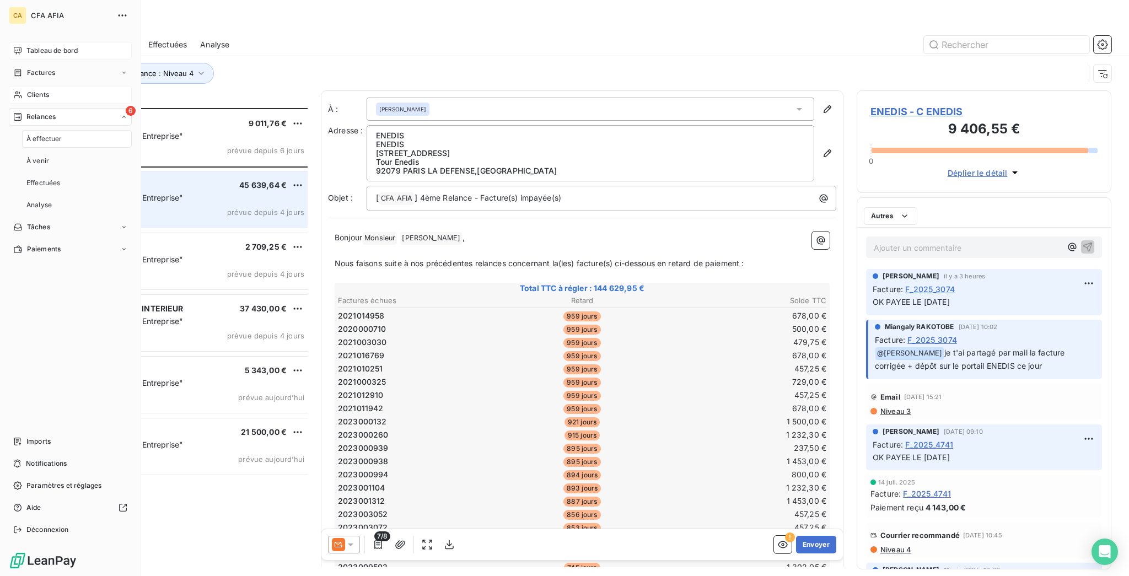
scroll to position [471, 250]
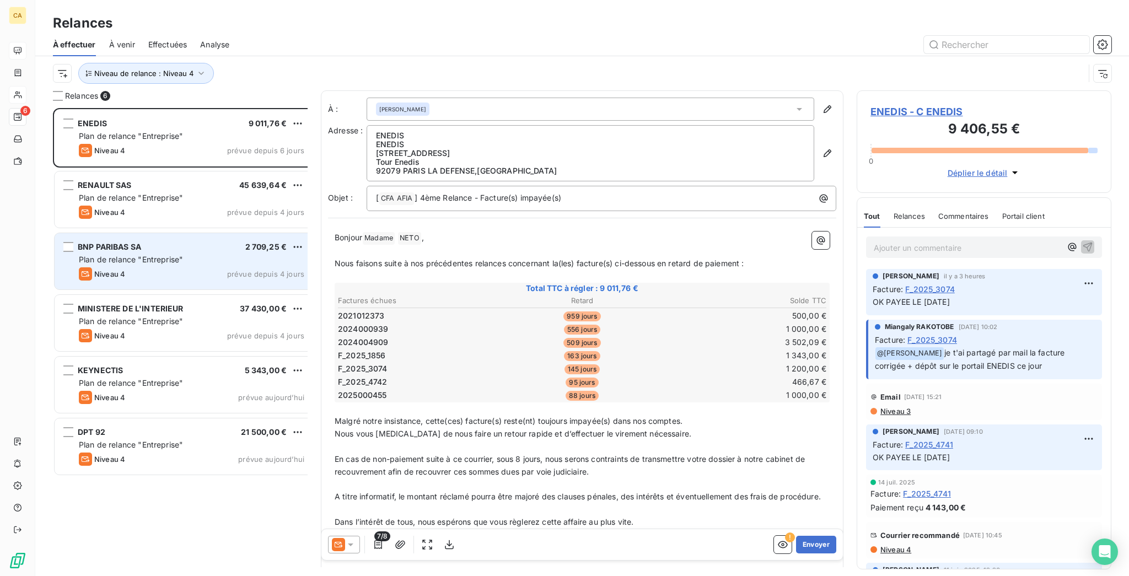
click at [115, 242] on span "BNP PARIBAS SA" at bounding box center [109, 246] width 63 height 9
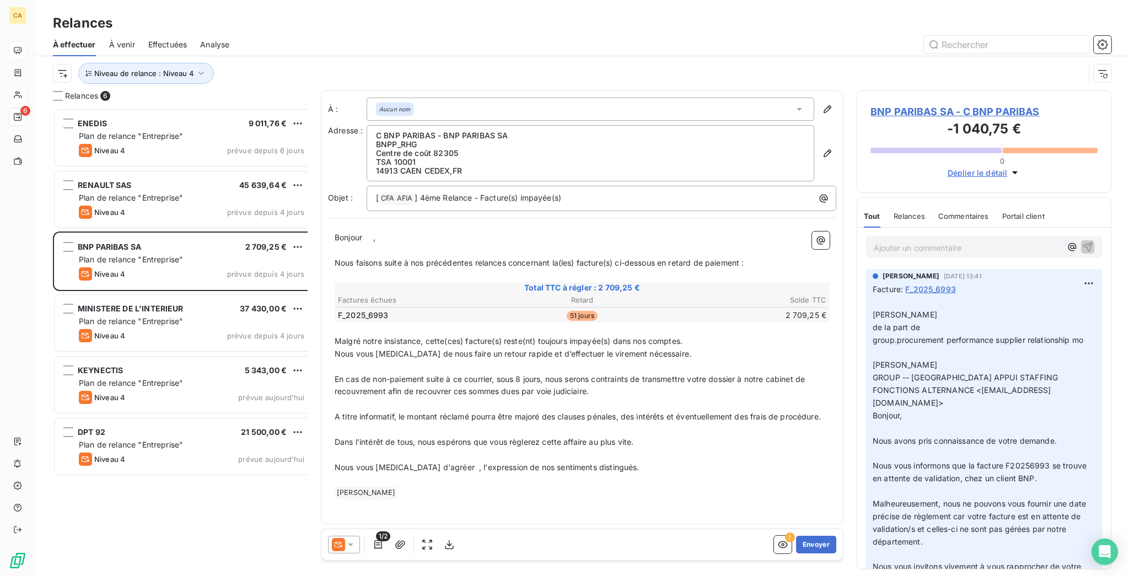
click at [918, 104] on span "BNP PARIBAS SA - C BNP PARIBAS" at bounding box center [984, 111] width 227 height 15
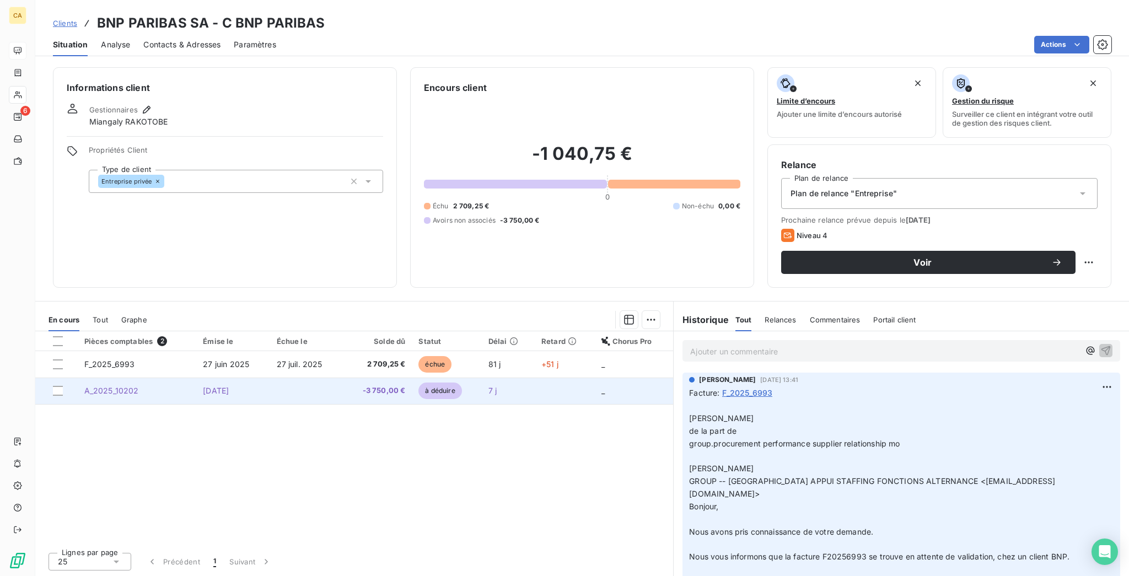
click at [350, 385] on span "-3 750,00 €" at bounding box center [378, 390] width 56 height 11
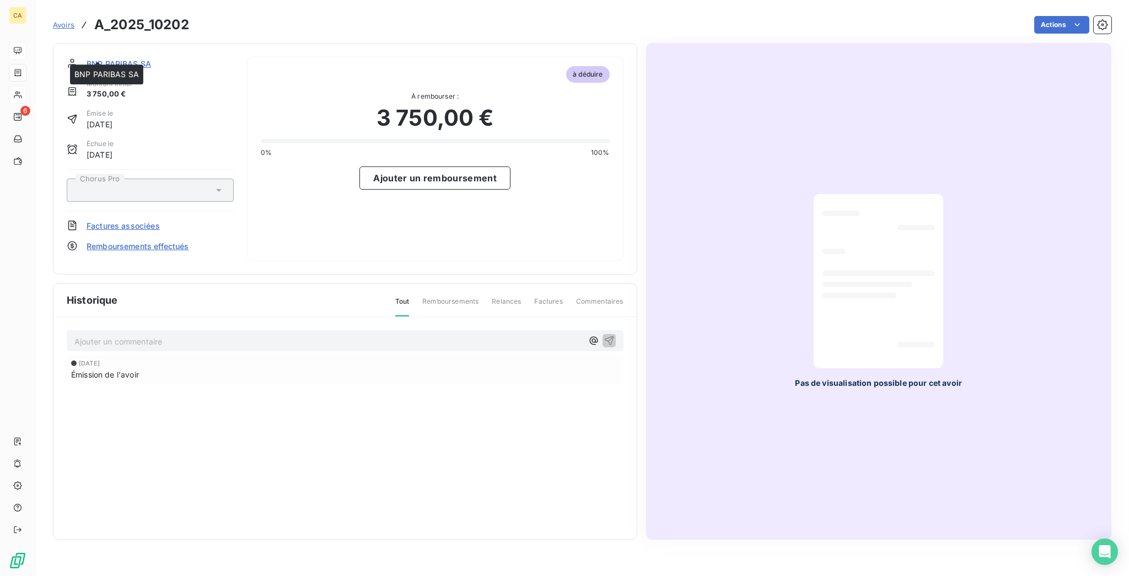
click at [92, 58] on span "BNP PARIBAS SA" at bounding box center [119, 64] width 65 height 12
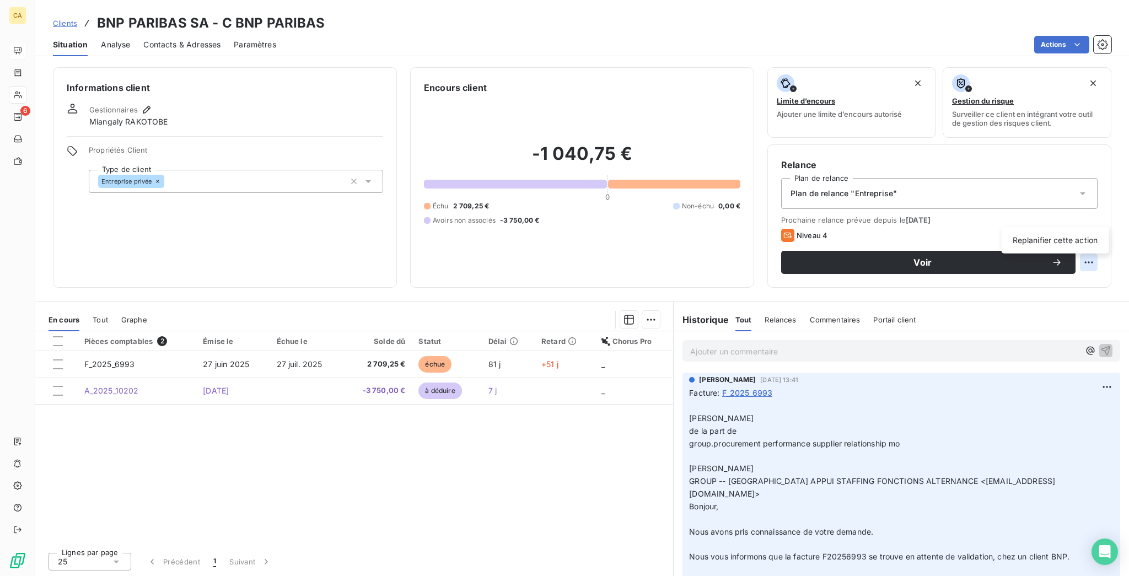
click at [1096, 217] on html "CA 6 Clients BNP PARIBAS SA - C BNP PARIBAS Situation Analyse Contacts & Adress…" at bounding box center [564, 288] width 1129 height 576
click at [1033, 237] on div "Replanifier cette action" at bounding box center [1055, 241] width 99 height 18
select select "8"
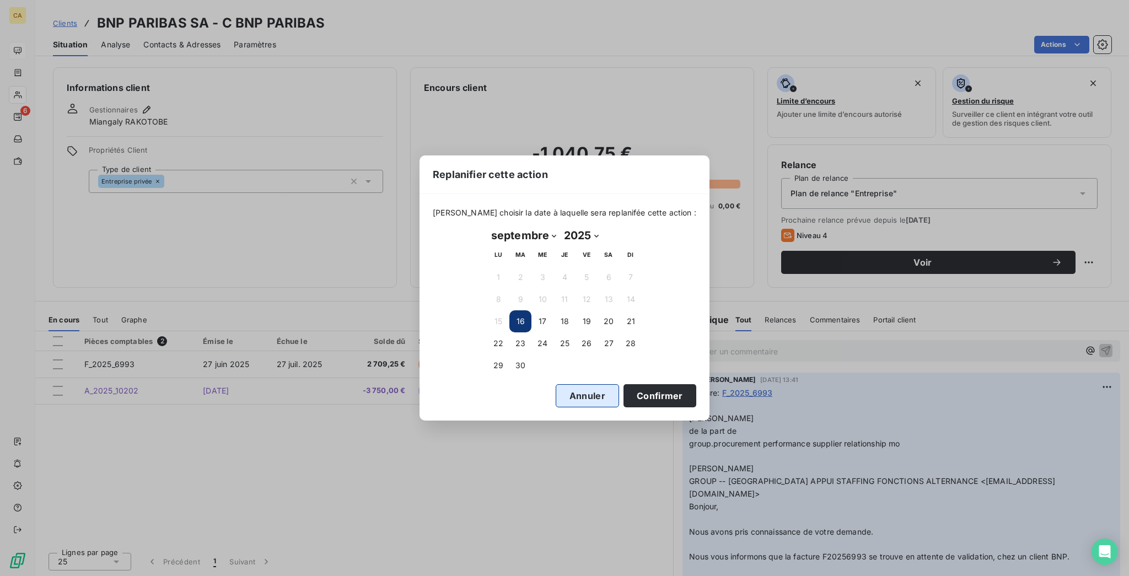
click at [559, 384] on button "Annuler" at bounding box center [587, 395] width 63 height 23
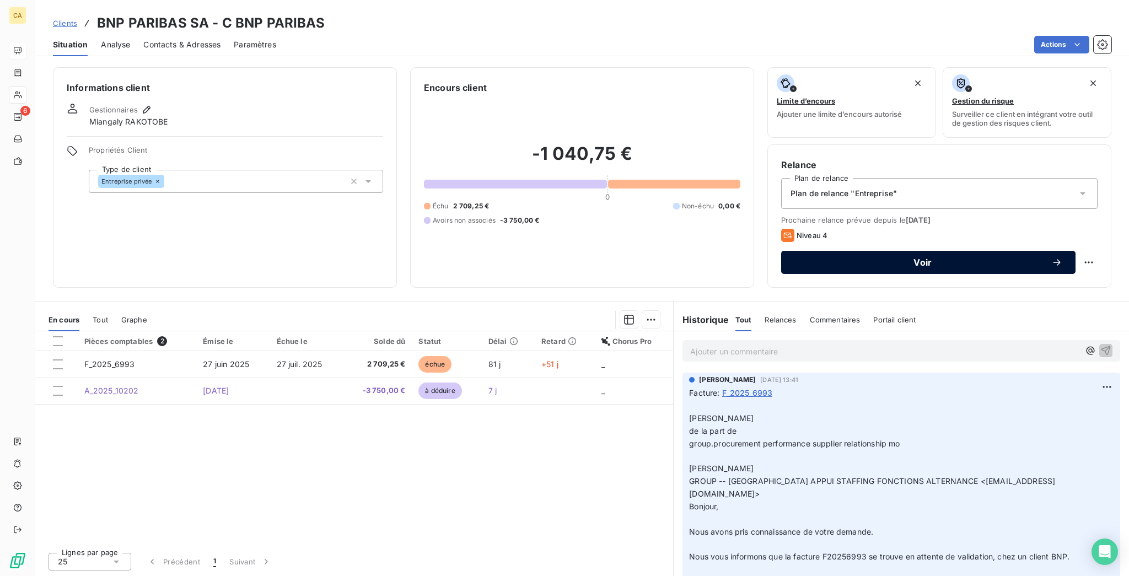
click at [924, 258] on span "Voir" at bounding box center [923, 262] width 257 height 9
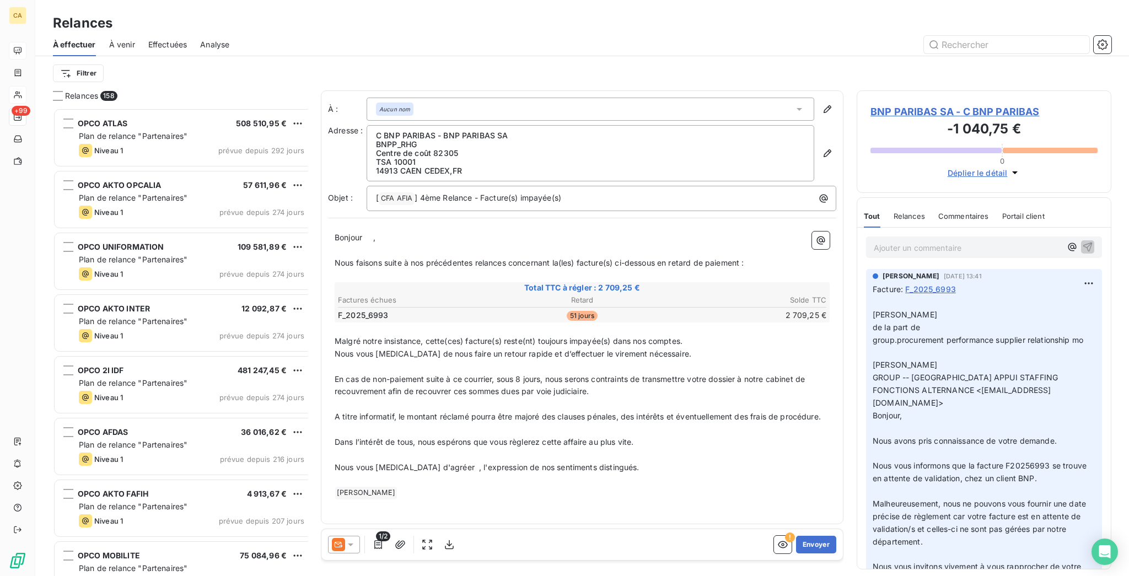
scroll to position [471, 250]
click at [332, 536] on div at bounding box center [344, 545] width 32 height 18
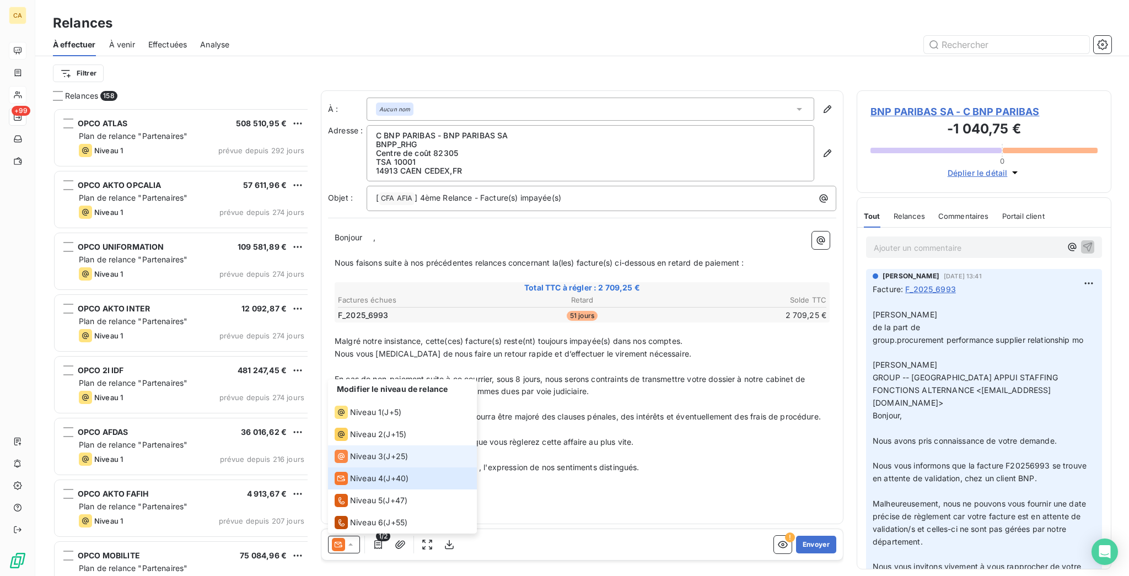
click at [350, 462] on span "Niveau 3" at bounding box center [366, 456] width 33 height 11
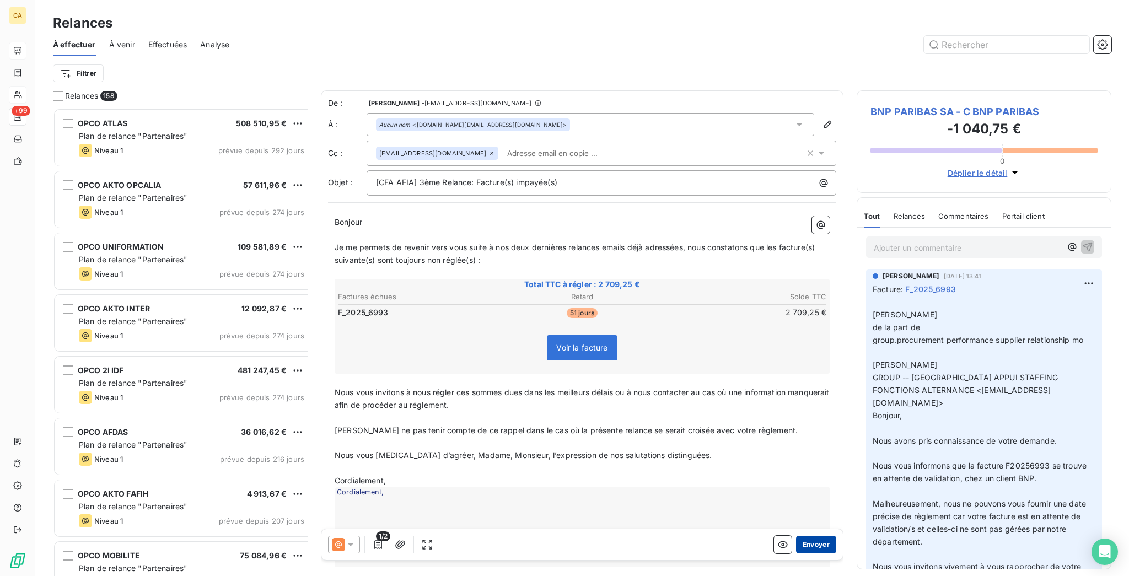
click at [811, 539] on button "Envoyer" at bounding box center [816, 545] width 40 height 18
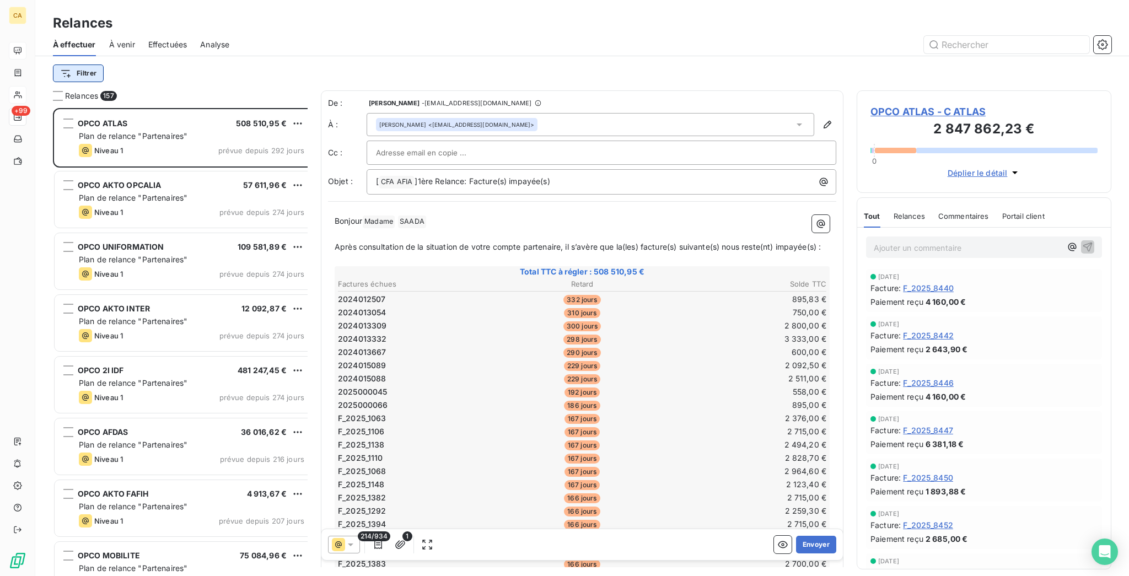
click at [57, 72] on html "CA +99 Relances À effectuer À venir Effectuées Analyse Filtrer Relances 157 OPC…" at bounding box center [564, 288] width 1129 height 576
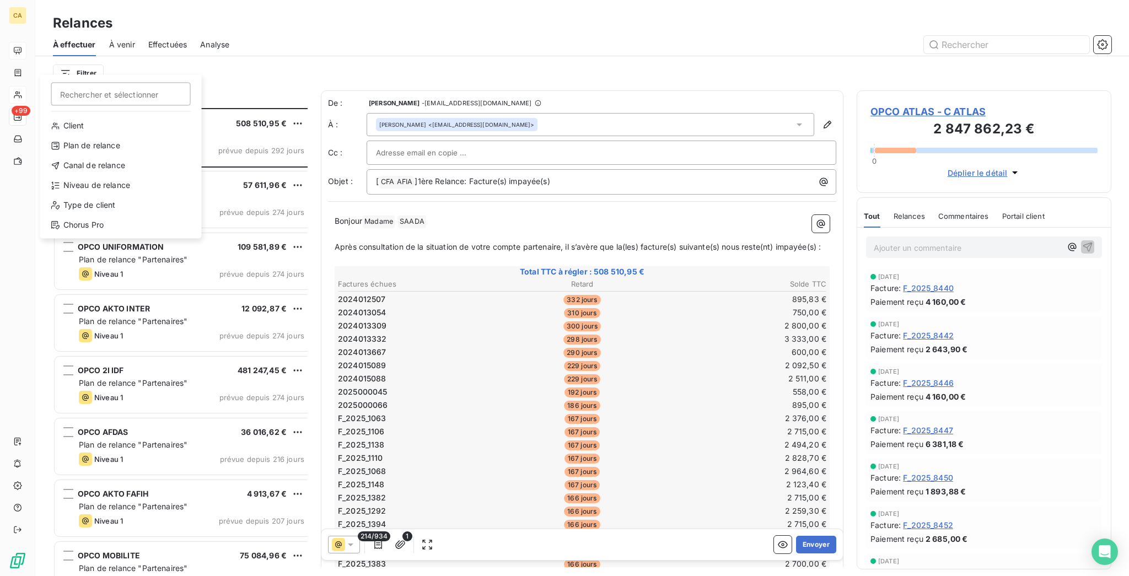
click at [73, 55] on html "CA +99 Relances À effectuer À venir Effectuées Analyse Filtrer Rechercher et sé…" at bounding box center [564, 288] width 1129 height 576
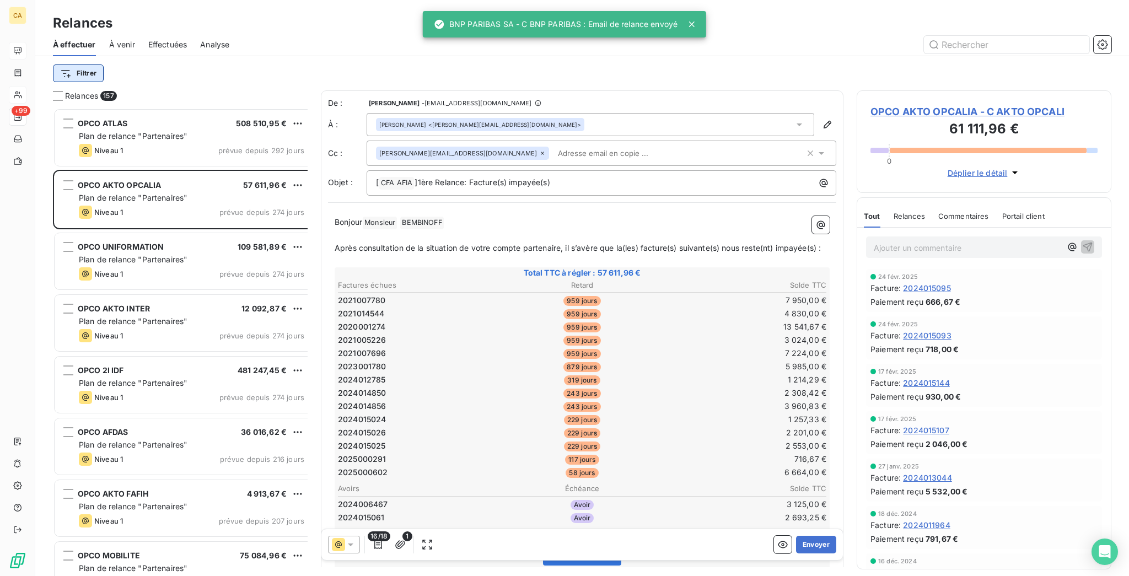
click at [62, 71] on html "CA +99 Relances À effectuer À venir Effectuées Analyse Filtrer Relances 157 OPC…" at bounding box center [564, 288] width 1129 height 576
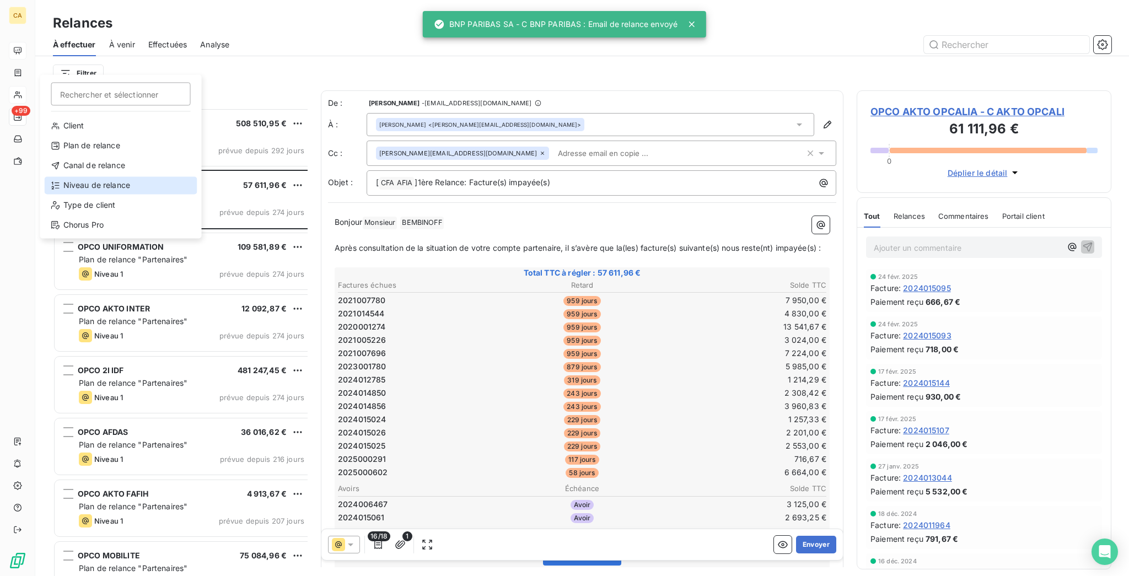
click at [85, 176] on div "Niveau de relance" at bounding box center [121, 185] width 153 height 18
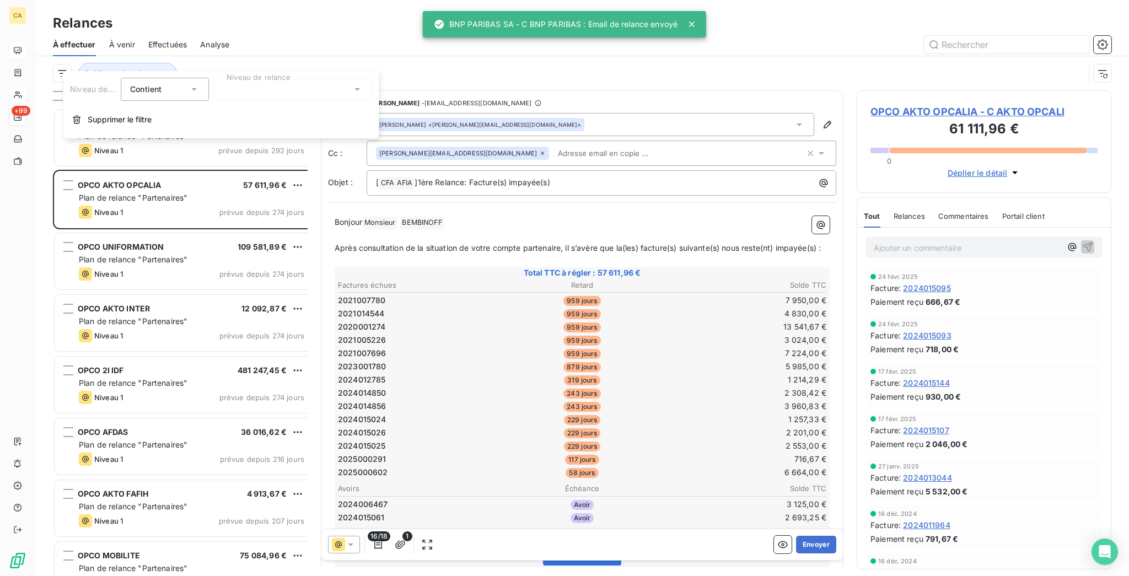
click at [252, 84] on div at bounding box center [292, 89] width 159 height 23
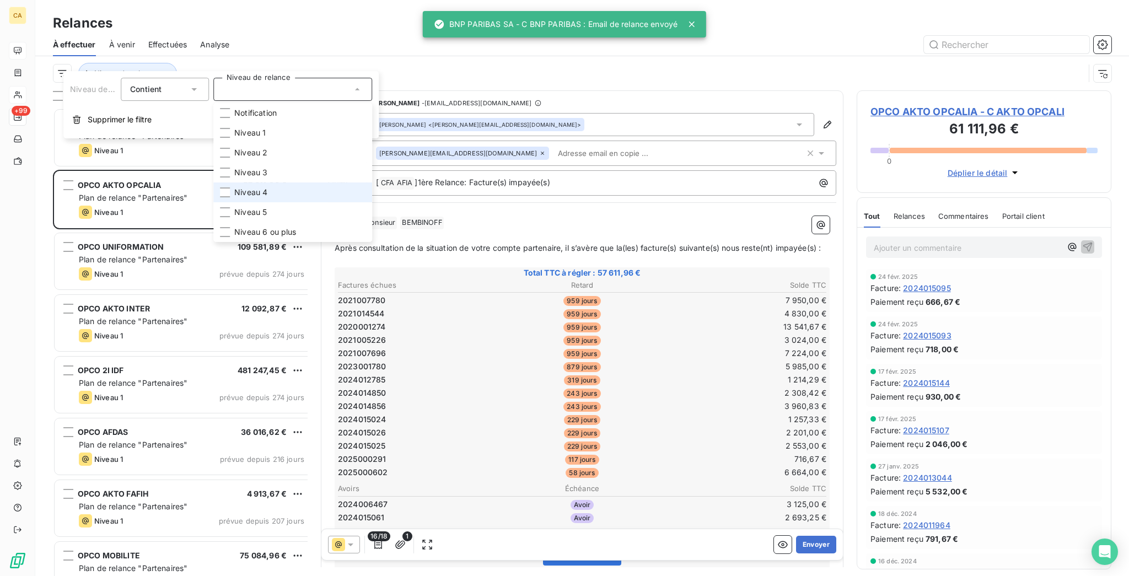
click at [234, 187] on span "Niveau 4" at bounding box center [250, 192] width 33 height 11
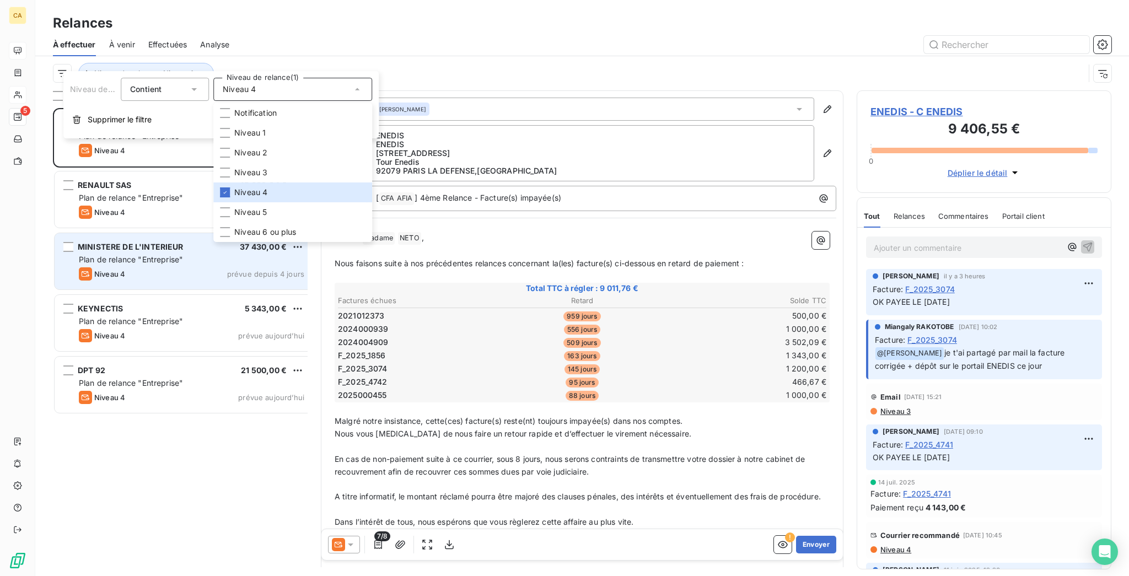
click at [120, 267] on div "Niveau 4 prévue depuis 4 jours" at bounding box center [192, 273] width 226 height 13
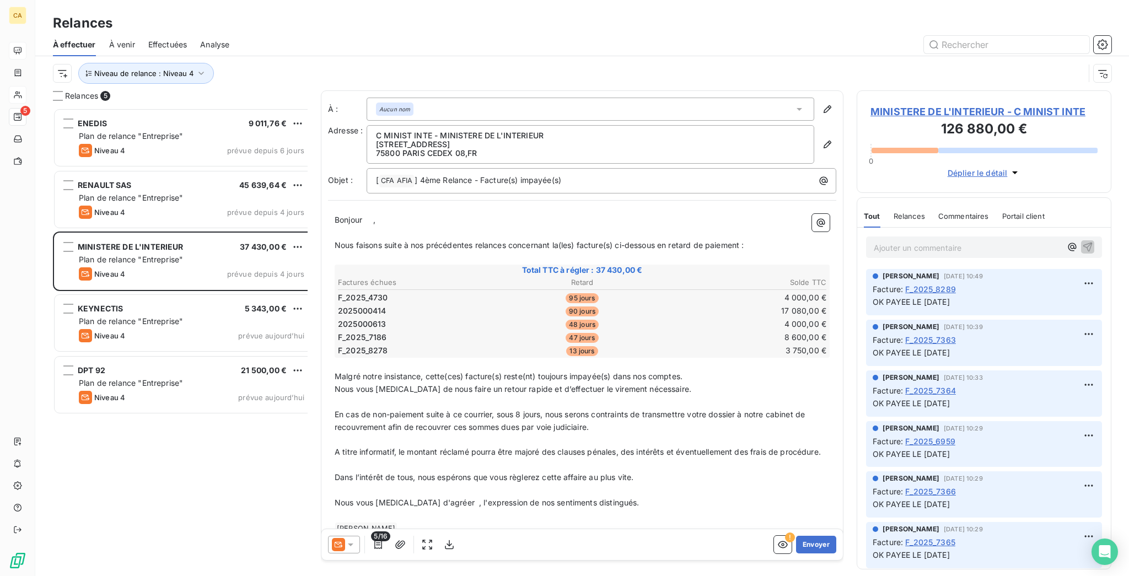
click at [958, 104] on span "MINISTERE DE L'INTERIEUR - C MINIST INTE" at bounding box center [984, 111] width 227 height 15
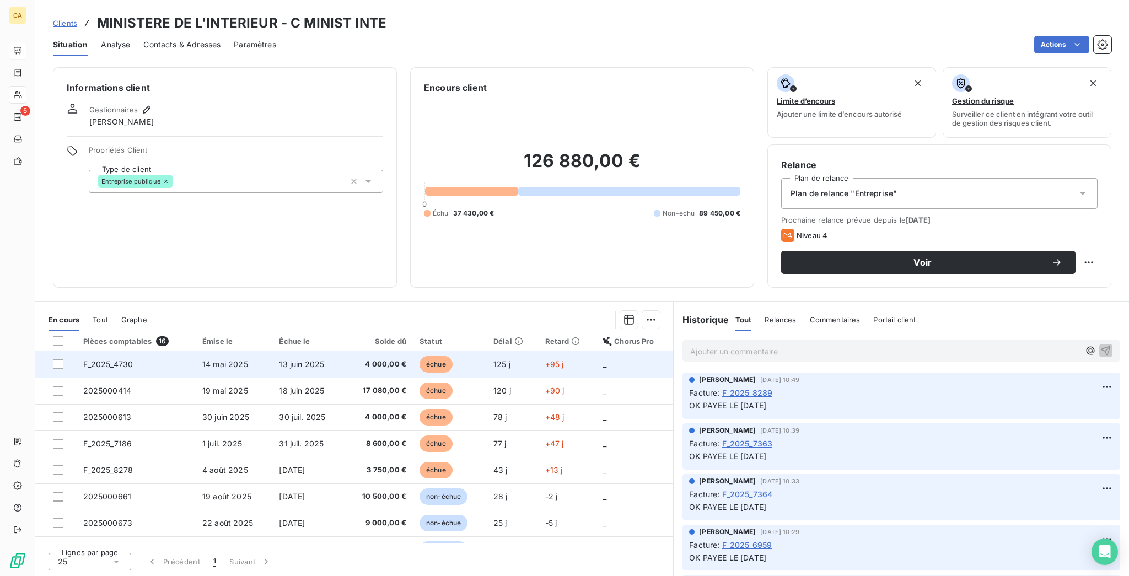
click at [140, 351] on td "F_2025_4730" at bounding box center [136, 364] width 119 height 26
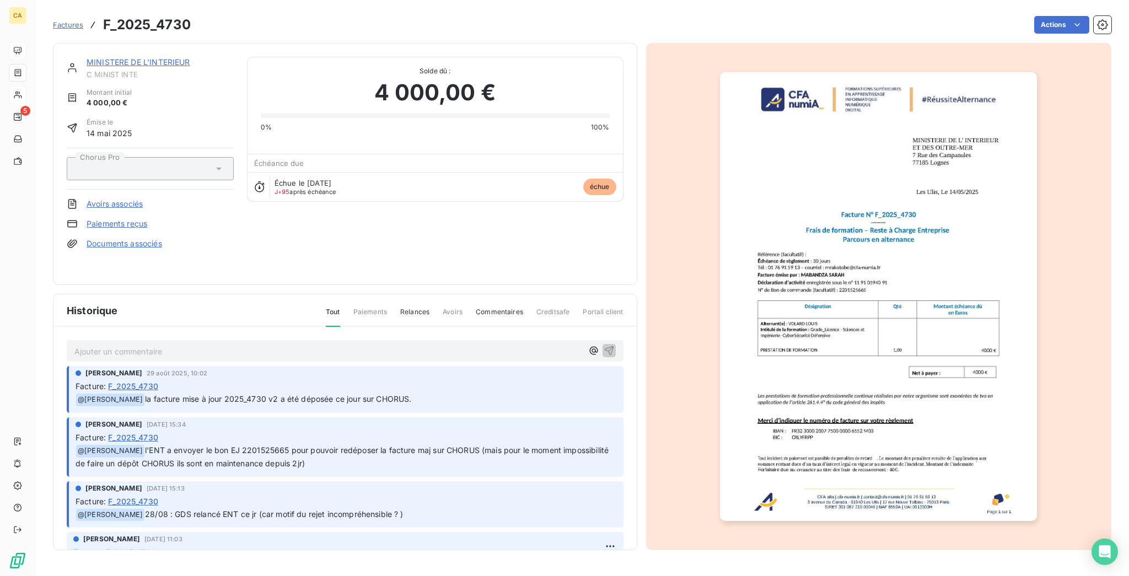
click at [277, 345] on p "Ajouter un commentaire ﻿" at bounding box center [328, 352] width 508 height 14
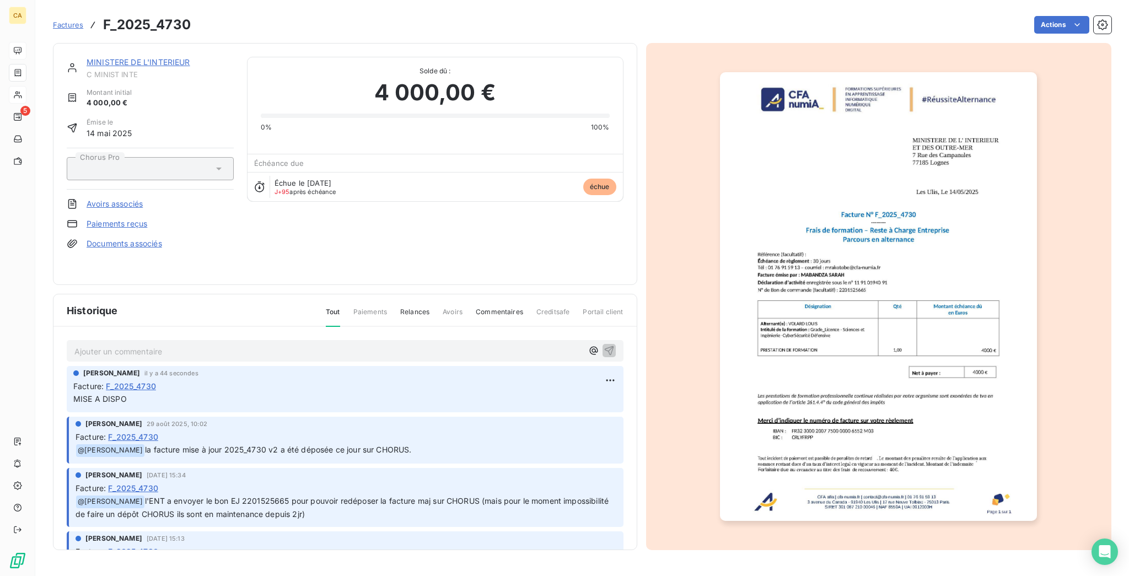
click at [158, 57] on link "MINISTERE DE L'INTERIEUR" at bounding box center [139, 61] width 104 height 9
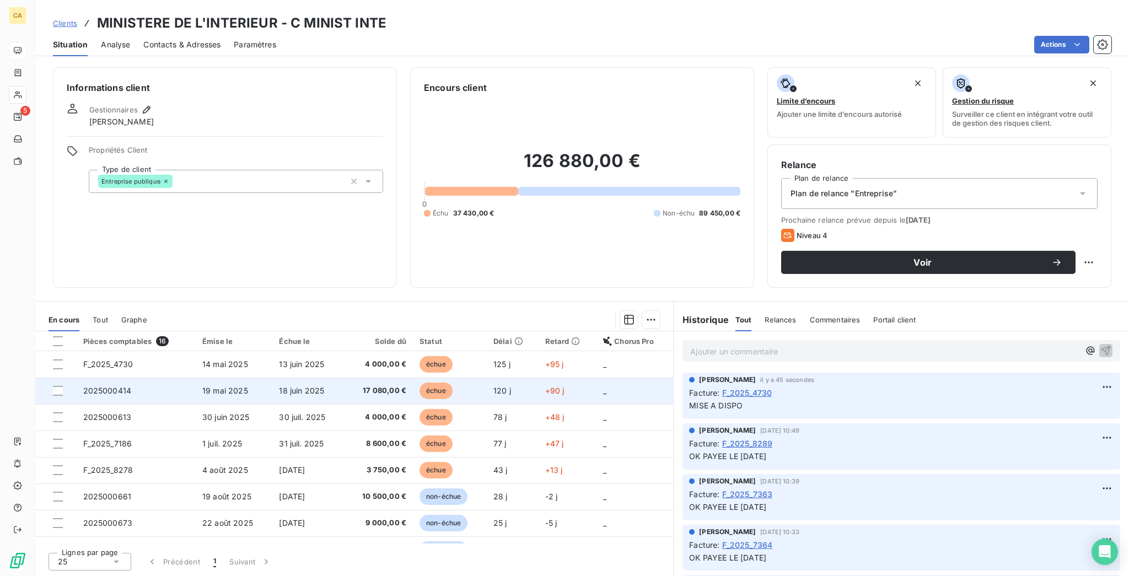
click at [131, 378] on td "2025000414" at bounding box center [136, 391] width 119 height 26
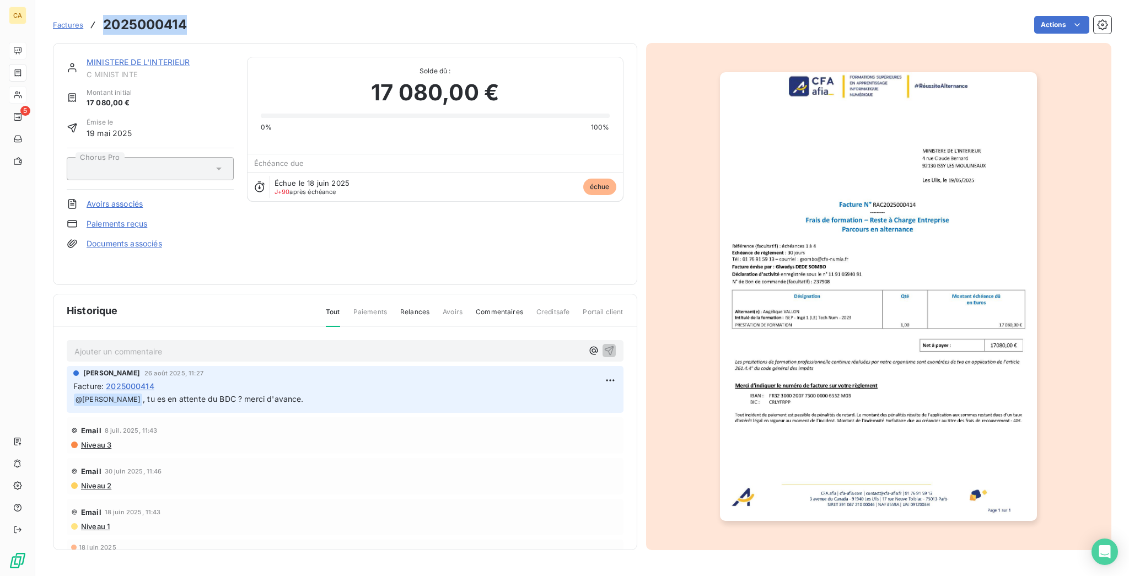
drag, startPoint x: 169, startPoint y: 25, endPoint x: 87, endPoint y: 9, distance: 83.7
click at [87, 9] on div "Factures 2025000414 Actions" at bounding box center [582, 18] width 1059 height 36
click at [159, 57] on link "MINISTERE DE L'INTERIEUR" at bounding box center [139, 61] width 104 height 9
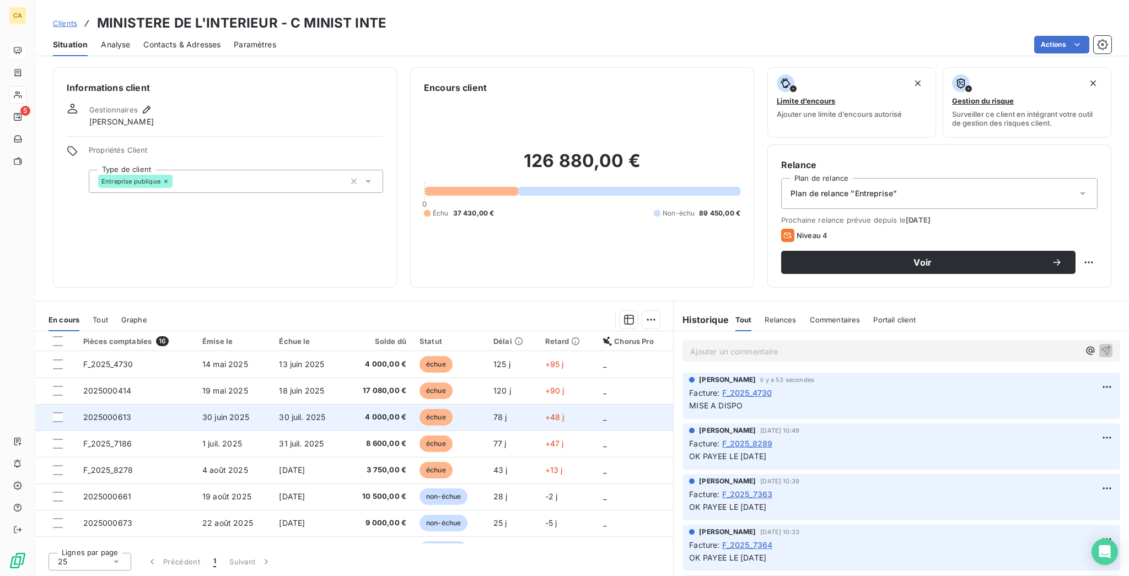
click at [103, 412] on span "2025000613" at bounding box center [107, 416] width 49 height 9
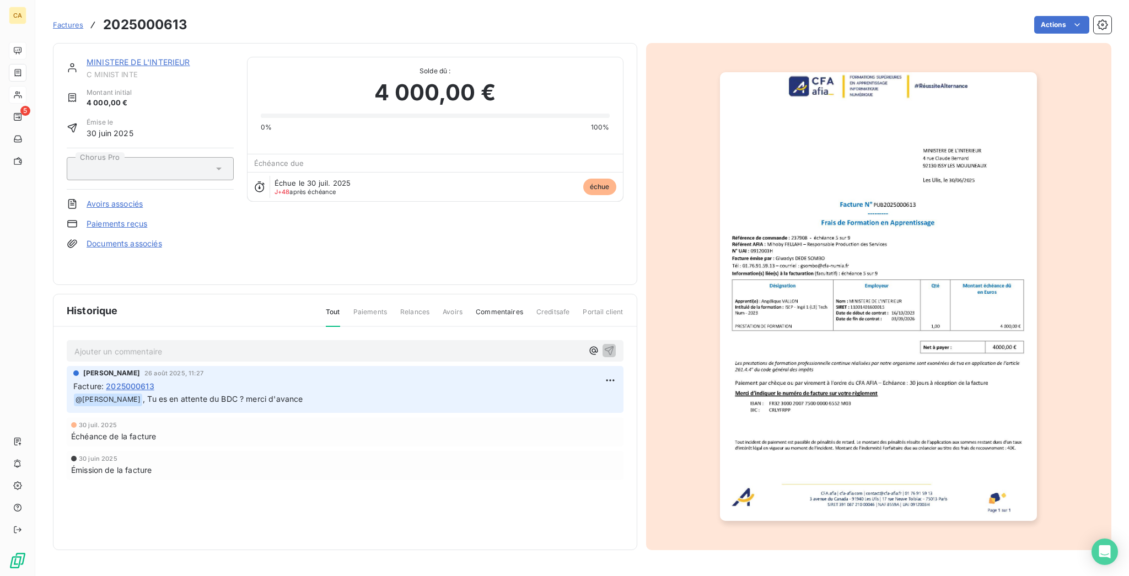
click at [100, 57] on link "MINISTERE DE L'INTERIEUR" at bounding box center [139, 61] width 104 height 9
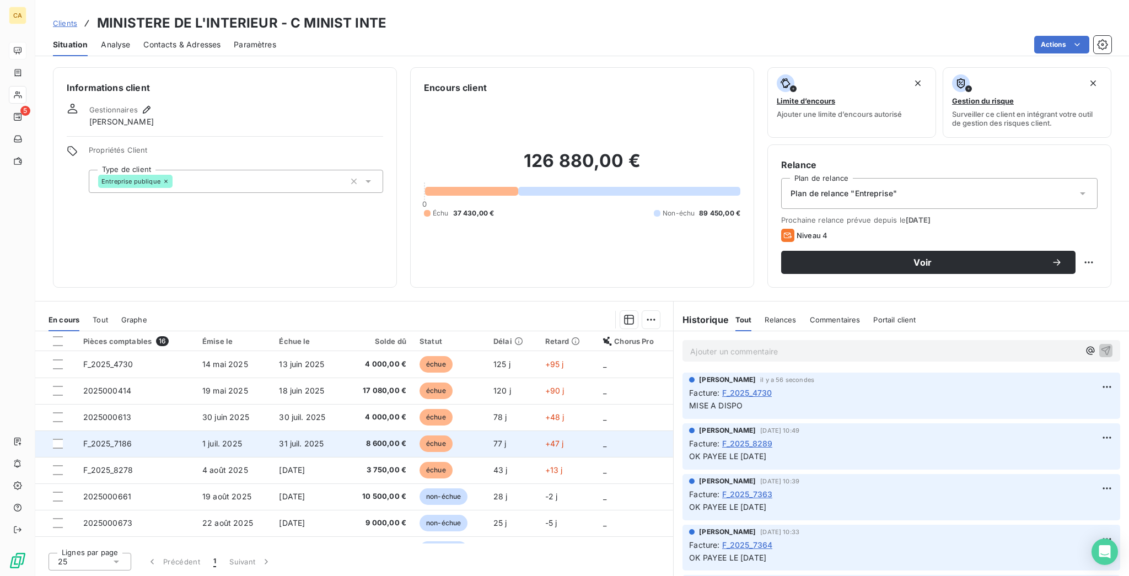
click at [119, 431] on td "F_2025_7186" at bounding box center [136, 444] width 119 height 26
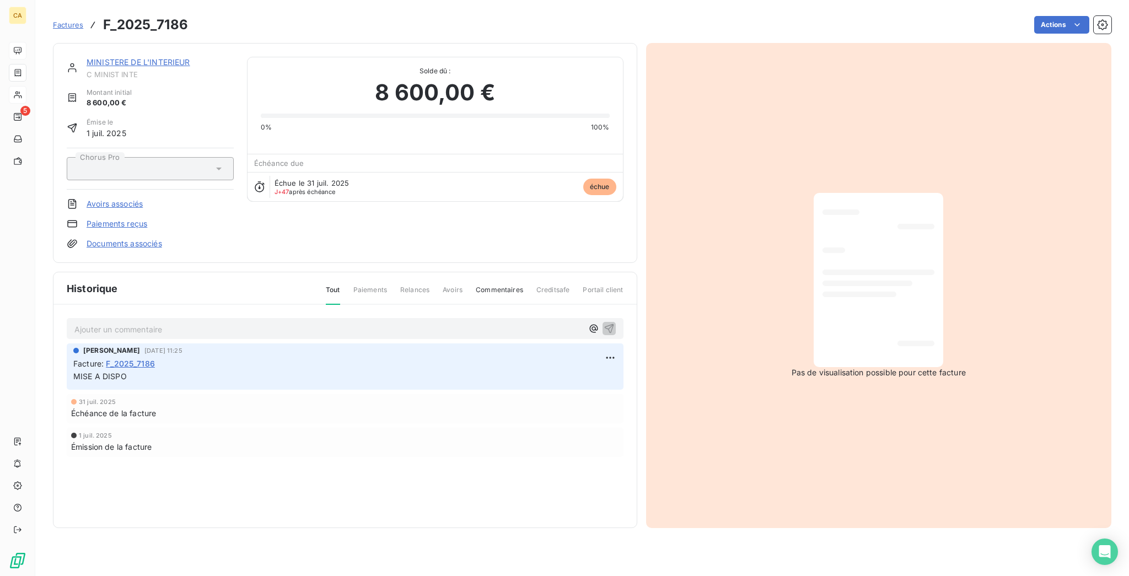
click at [115, 57] on link "MINISTERE DE L'INTERIEUR" at bounding box center [139, 61] width 104 height 9
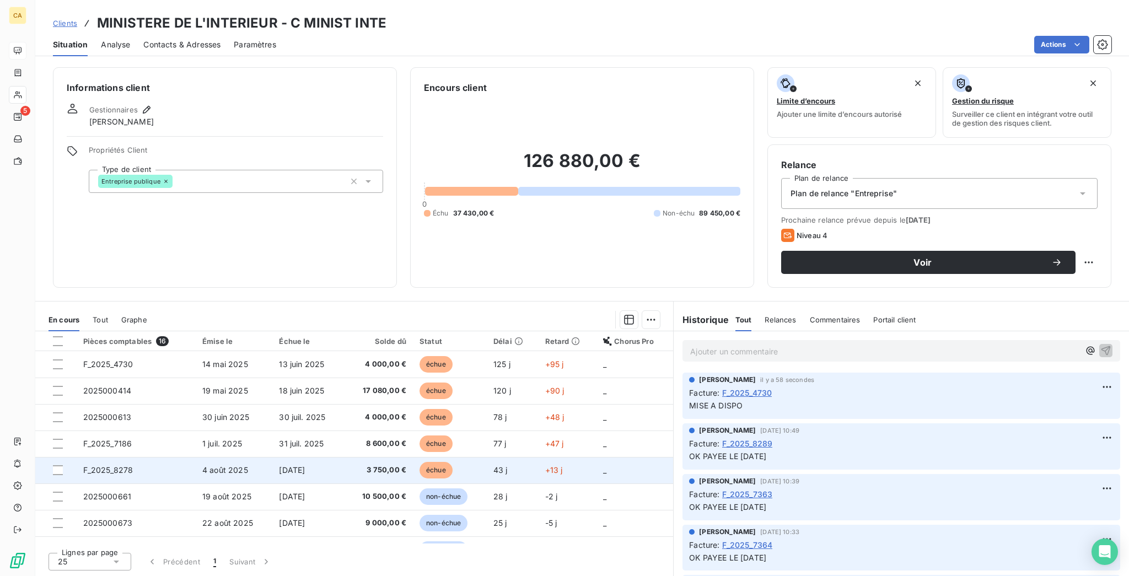
click at [105, 465] on span "F_2025_8278" at bounding box center [108, 469] width 50 height 9
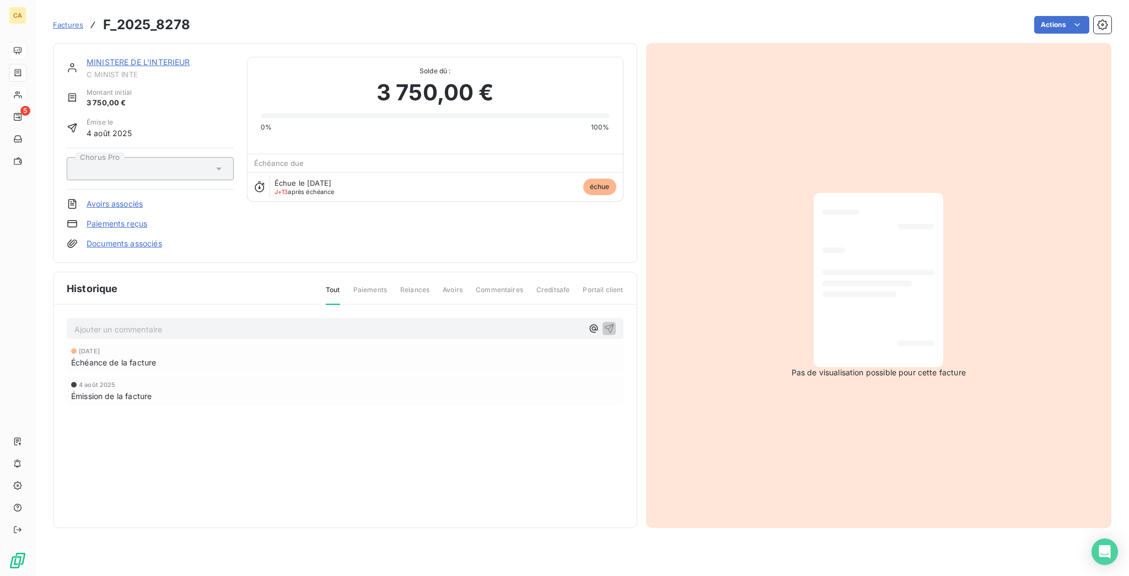
click at [156, 305] on div "Ajouter un commentaire ﻿ [DATE] Échéance de la facture [DATE] Émission de la fa…" at bounding box center [344, 378] width 583 height 146
click at [157, 323] on p "Ajouter un commentaire ﻿" at bounding box center [328, 330] width 508 height 14
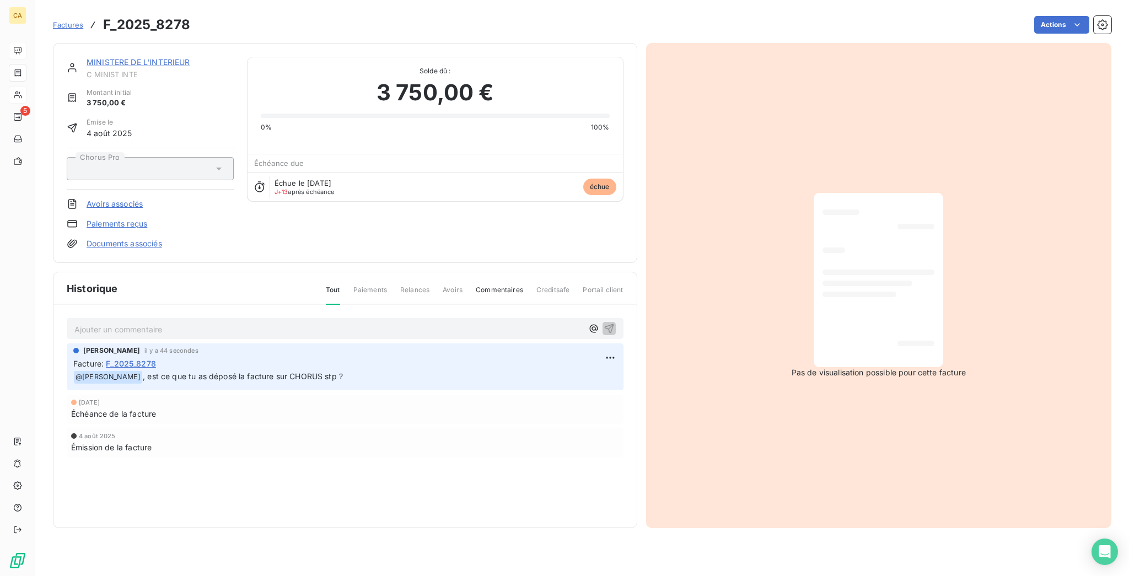
click at [119, 57] on link "MINISTERE DE L'INTERIEUR" at bounding box center [139, 61] width 104 height 9
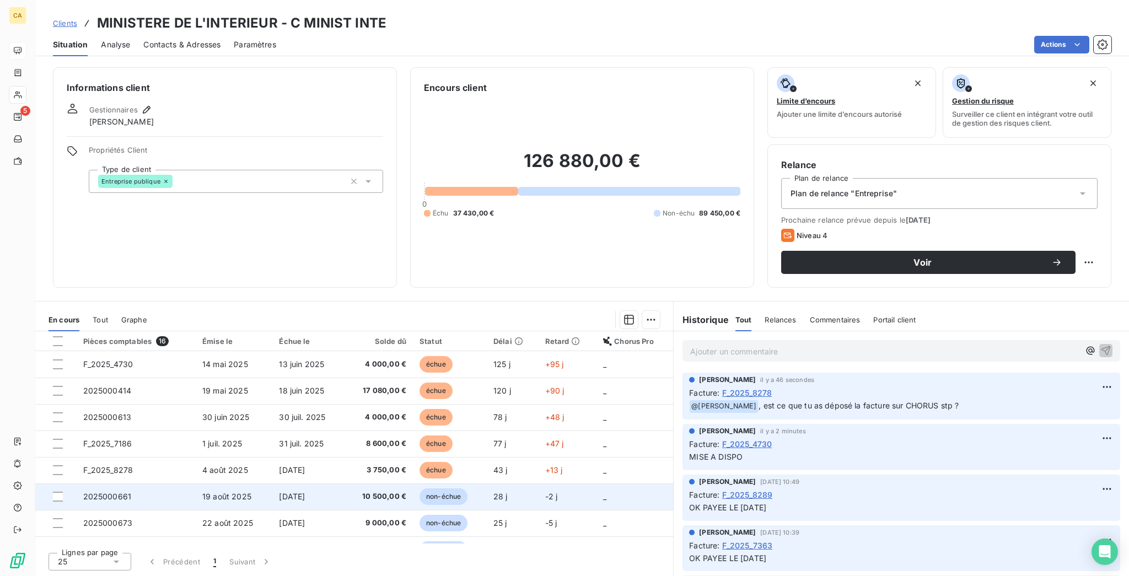
click at [126, 484] on td "2025000661" at bounding box center [136, 497] width 119 height 26
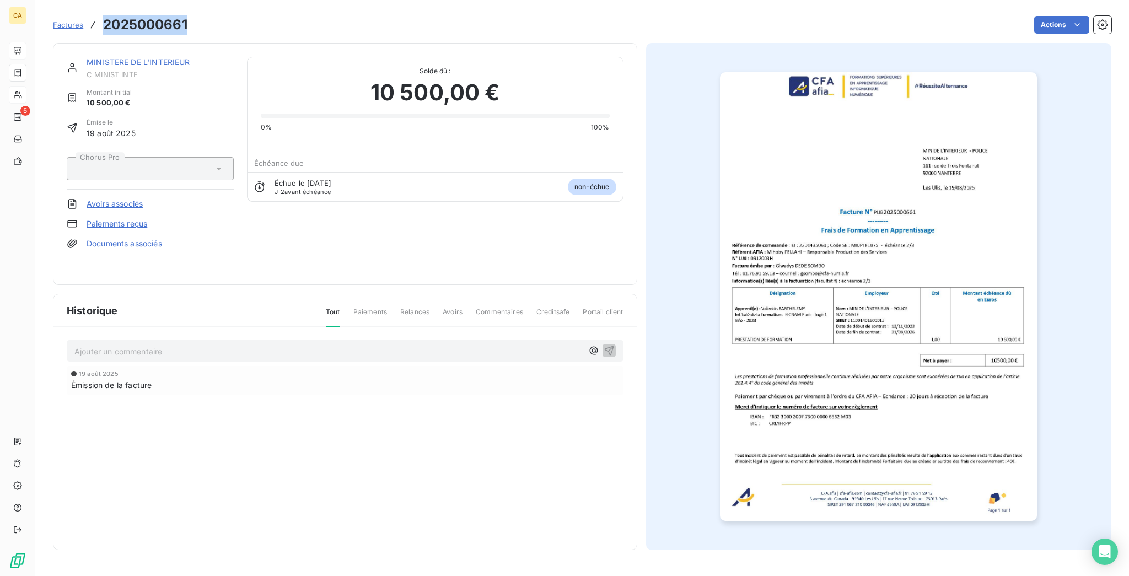
drag, startPoint x: 166, startPoint y: 20, endPoint x: 85, endPoint y: 24, distance: 81.2
click at [103, 24] on h3 "2025000661" at bounding box center [145, 25] width 84 height 20
copy h3 "2025000661"
click at [130, 57] on link "MINISTERE DE L'INTERIEUR" at bounding box center [139, 61] width 104 height 9
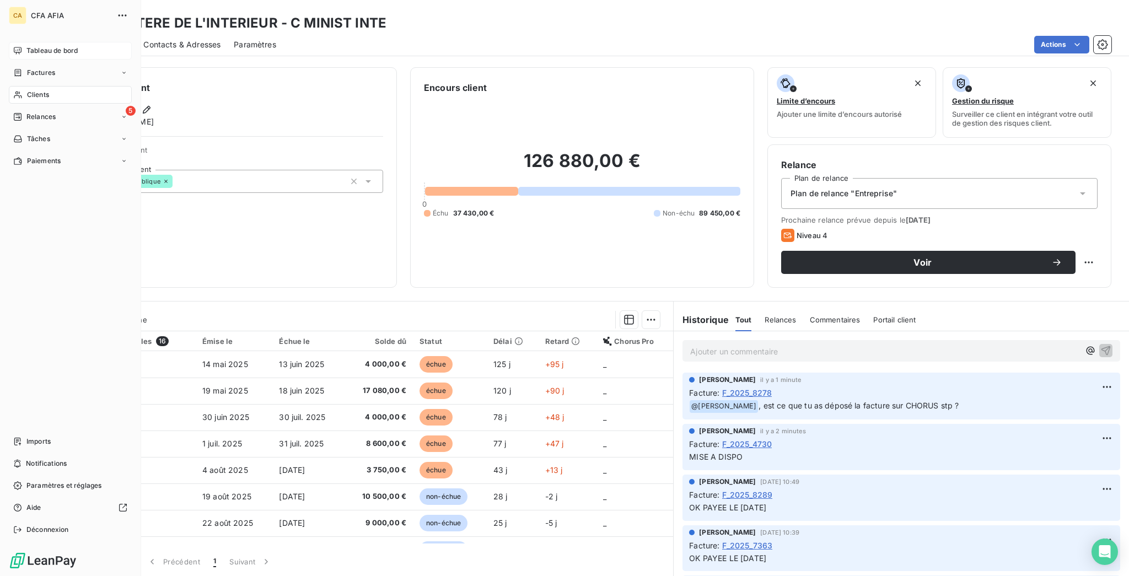
click at [36, 447] on span "Imports" at bounding box center [38, 442] width 24 height 10
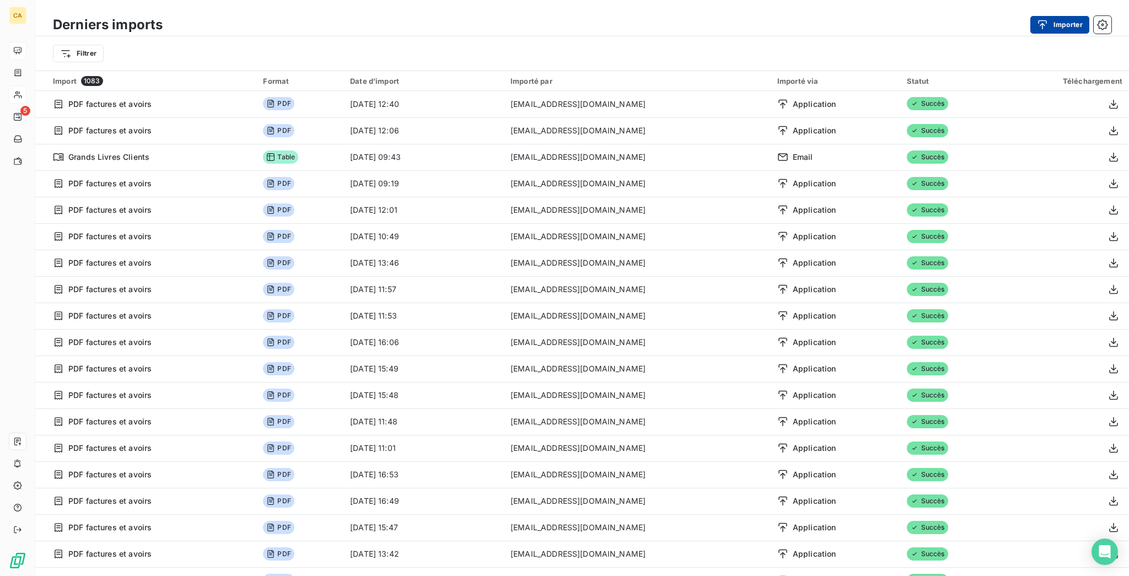
click at [1082, 29] on button "Importer" at bounding box center [1060, 25] width 59 height 18
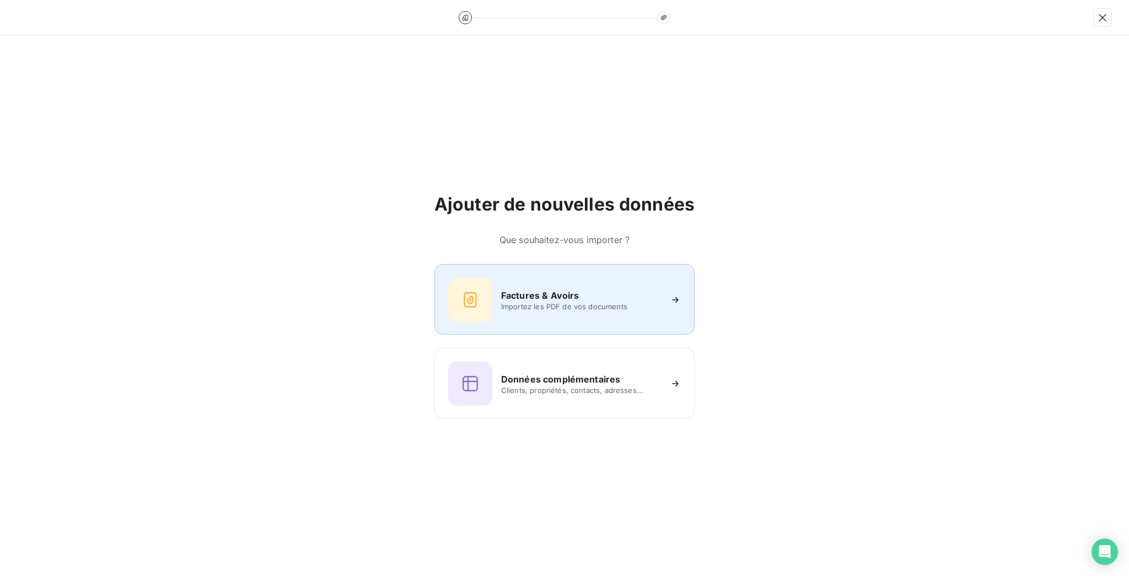
click at [575, 289] on div "Factures & Avoirs" at bounding box center [581, 295] width 160 height 13
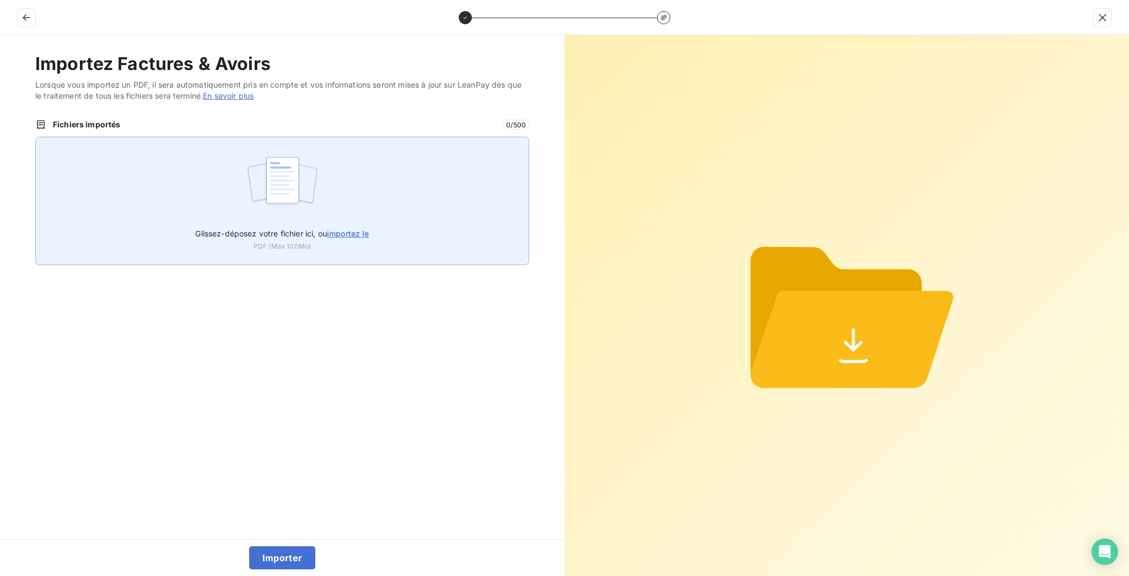
click at [298, 151] on img at bounding box center [282, 186] width 73 height 71
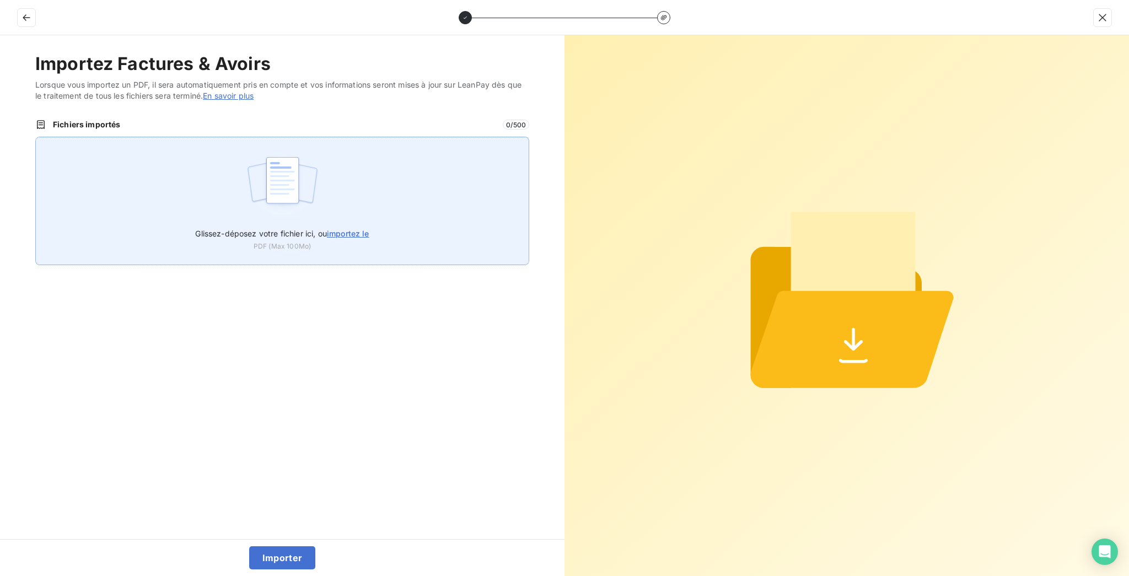
type input "C:\fakepath\F_2025_8278.pdf"
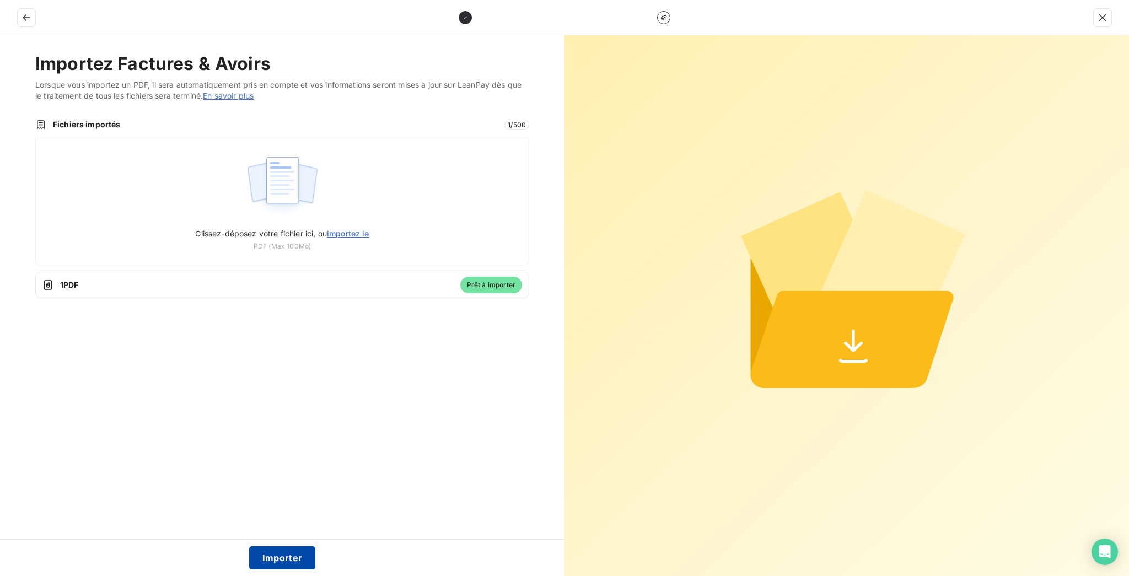
click at [285, 556] on button "Importer" at bounding box center [282, 557] width 67 height 23
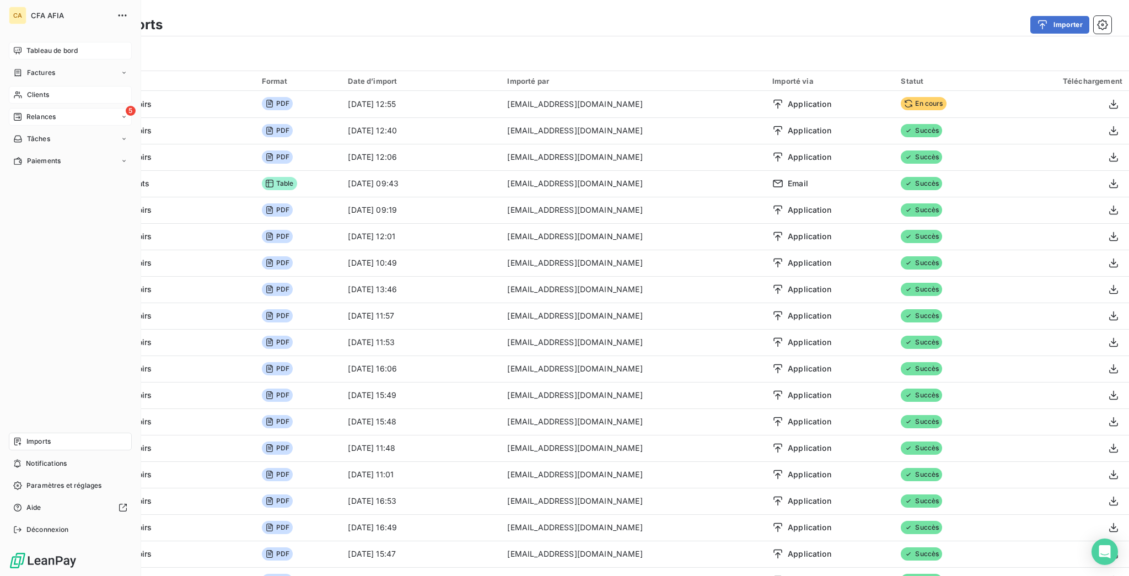
click at [51, 108] on div "5 Relances" at bounding box center [70, 117] width 123 height 18
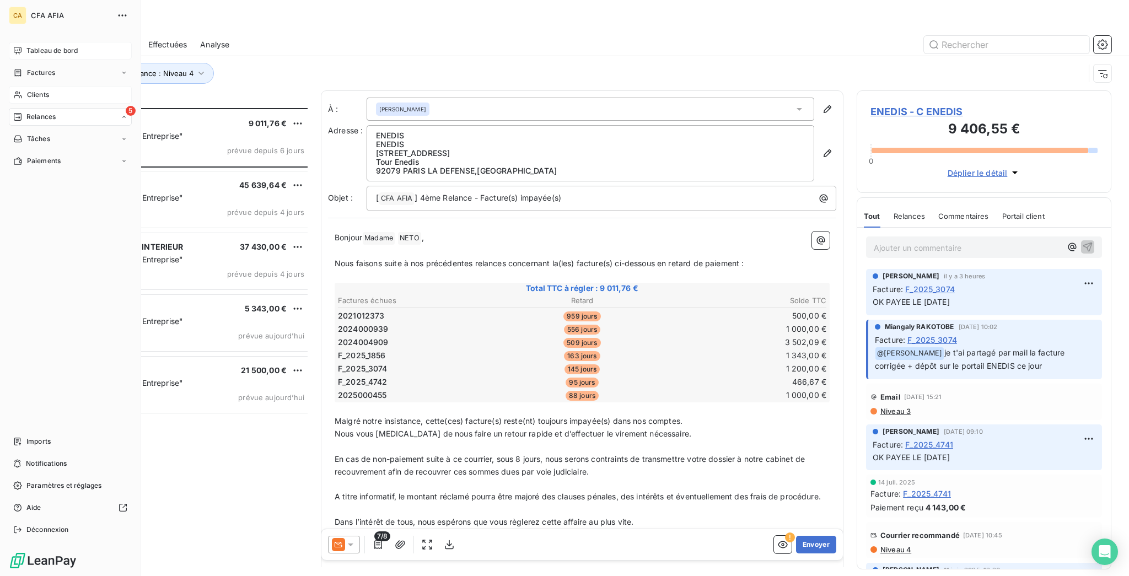
scroll to position [471, 250]
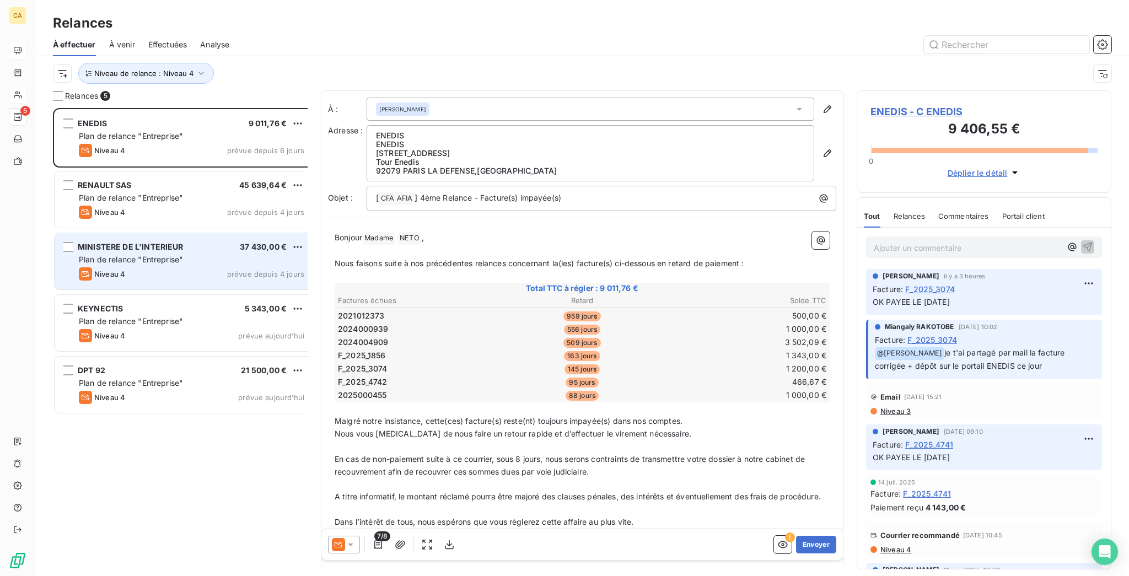
click at [108, 242] on span "MINISTERE DE L'INTERIEUR" at bounding box center [131, 246] width 106 height 9
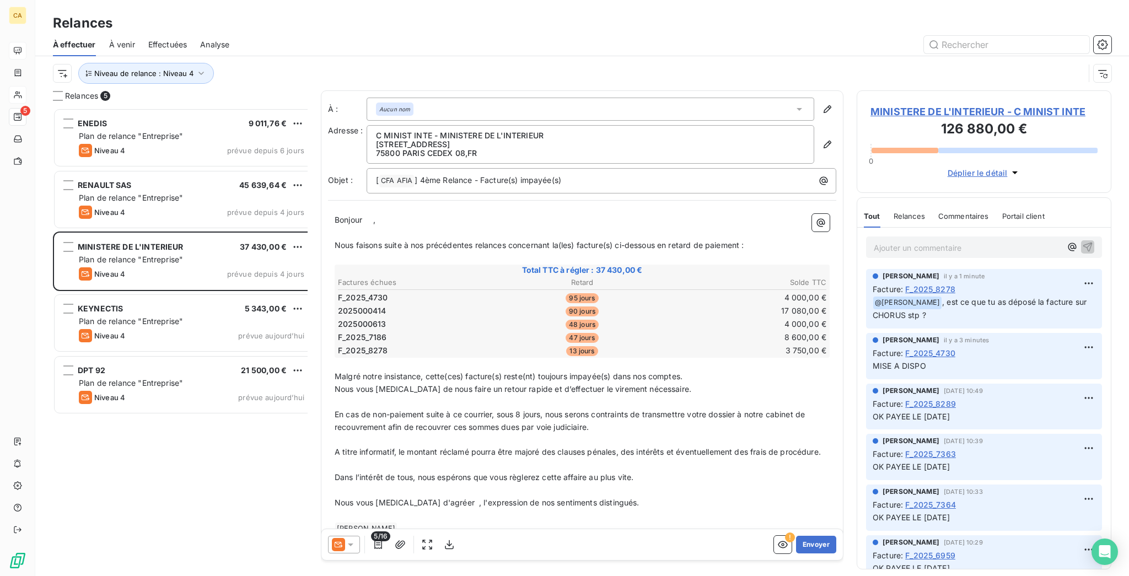
click at [1007, 104] on span "MINISTERE DE L'INTERIEUR - C MINIST INTE" at bounding box center [984, 111] width 227 height 15
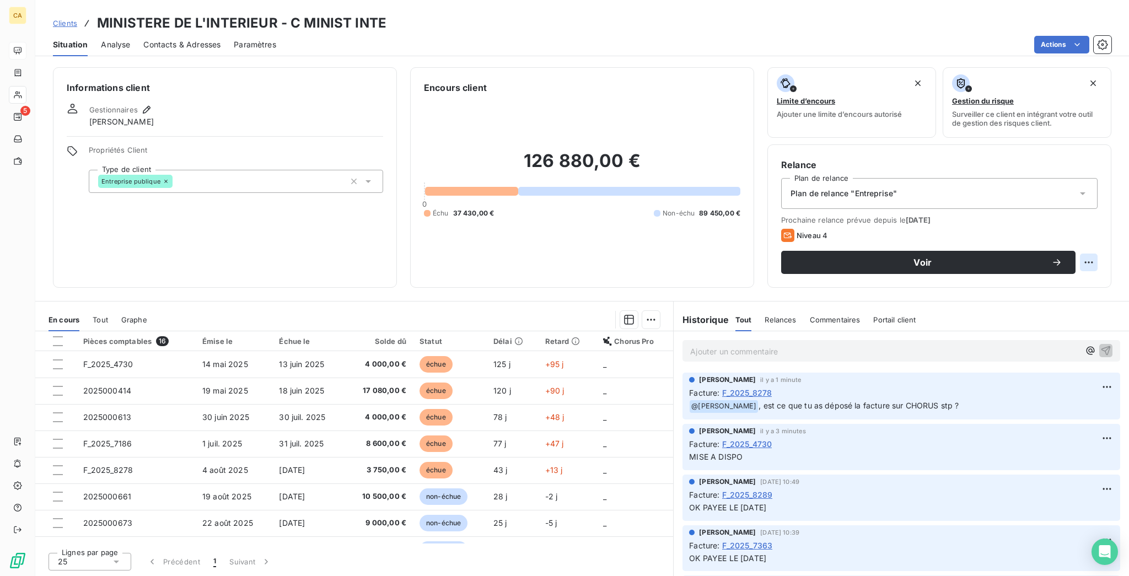
click at [1098, 219] on html "CA 5 Clients MINISTERE DE L'INTERIEUR - C MINIST INTE Situation Analyse Contact…" at bounding box center [564, 288] width 1129 height 576
click at [1081, 228] on div "Replanifier cette action" at bounding box center [1056, 240] width 108 height 26
click at [1074, 237] on div "Replanifier cette action" at bounding box center [1055, 241] width 99 height 18
select select "8"
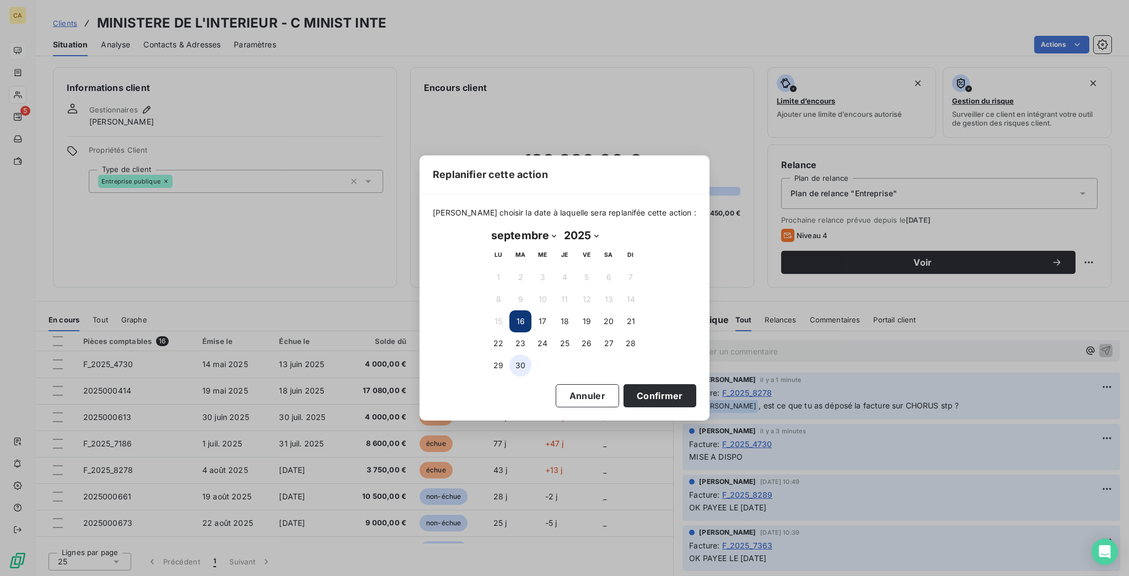
click at [516, 363] on button "30" at bounding box center [521, 366] width 22 height 22
click at [624, 394] on button "Confirmer" at bounding box center [660, 395] width 73 height 23
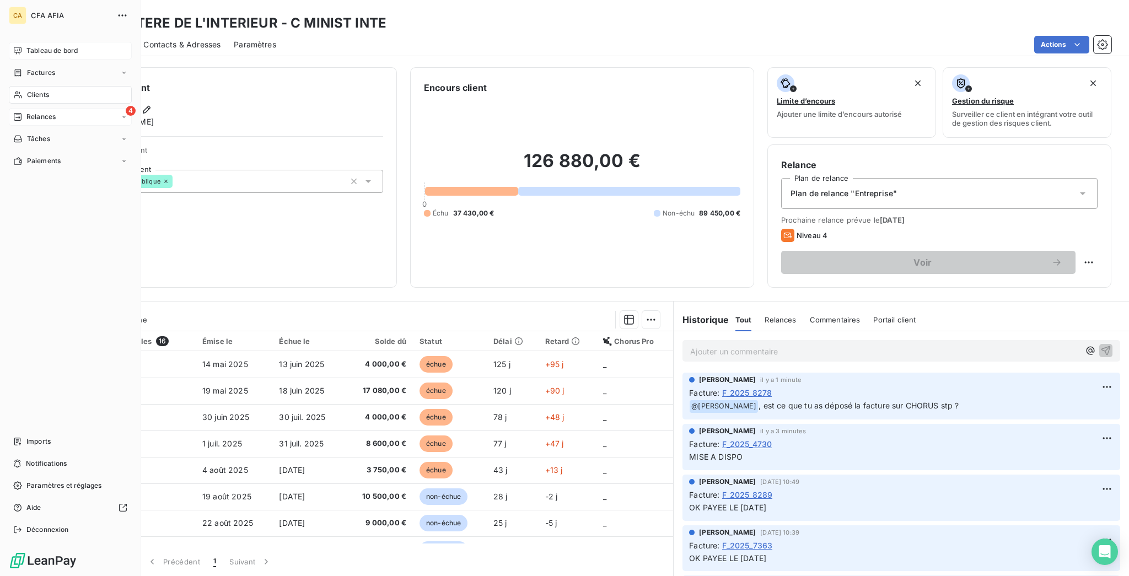
click at [42, 112] on span "Relances" at bounding box center [40, 117] width 29 height 10
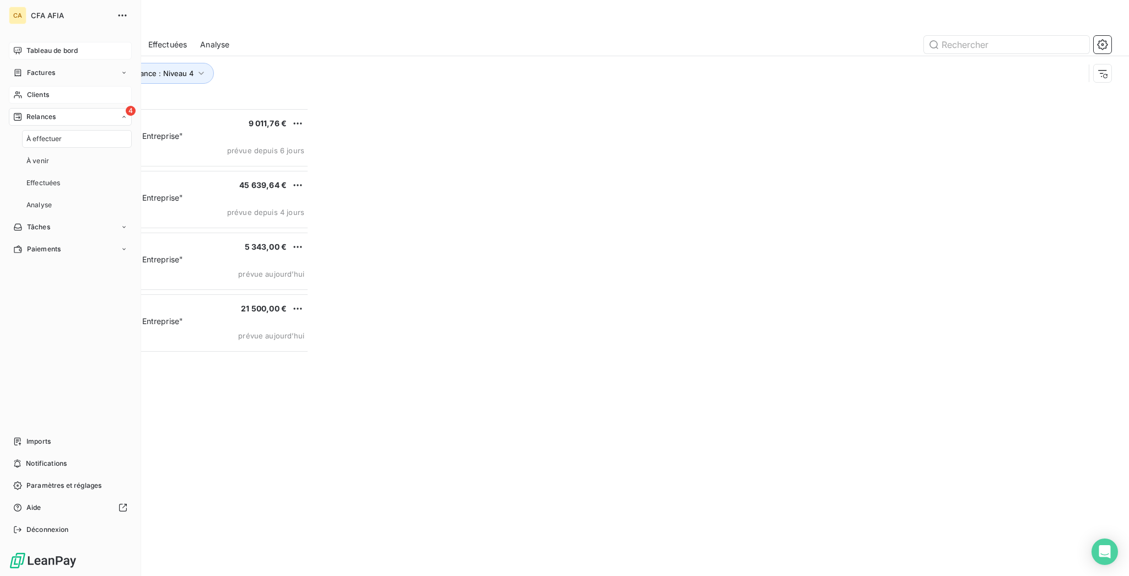
scroll to position [471, 250]
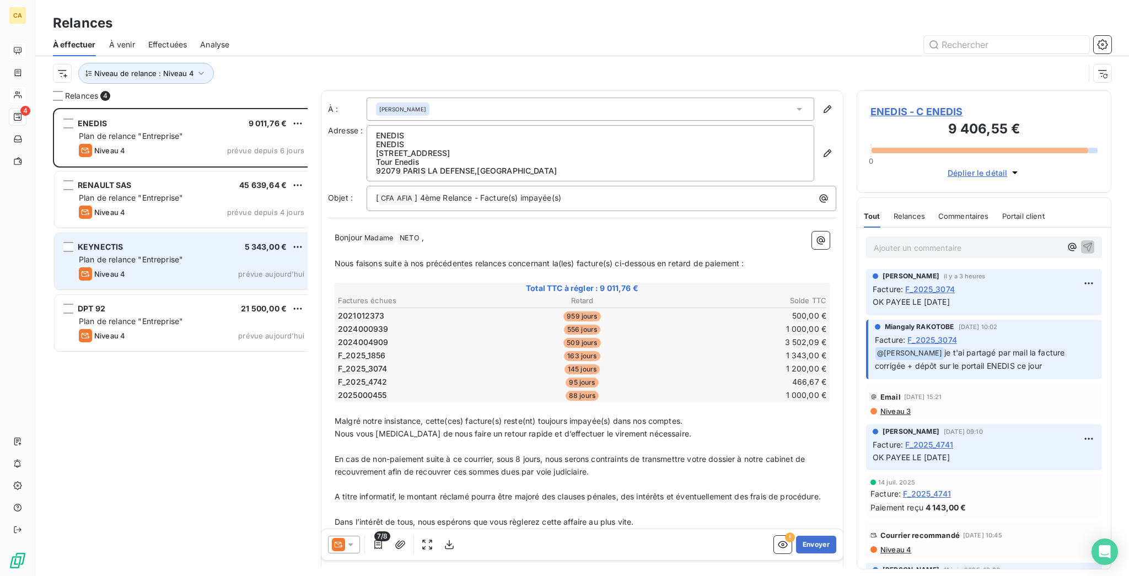
click at [155, 233] on div "KEYNECTIS 5 343,00 € Plan de relance "Entreprise" Niveau 4 prévue [DATE]" at bounding box center [184, 261] width 259 height 56
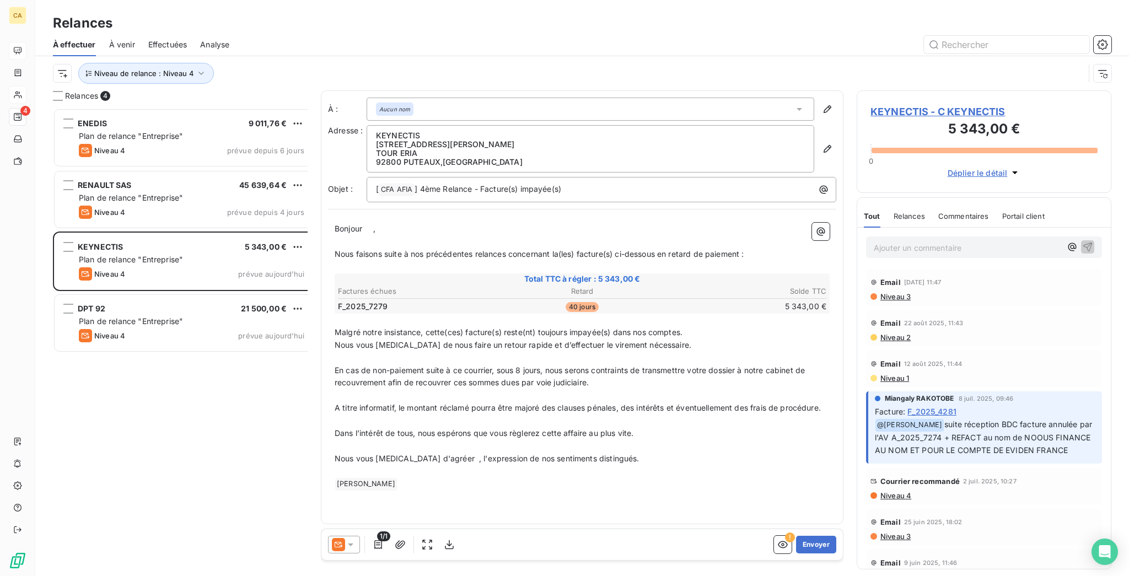
click at [883, 104] on span "KEYNECTIS - C KEYNECTIS" at bounding box center [984, 111] width 227 height 15
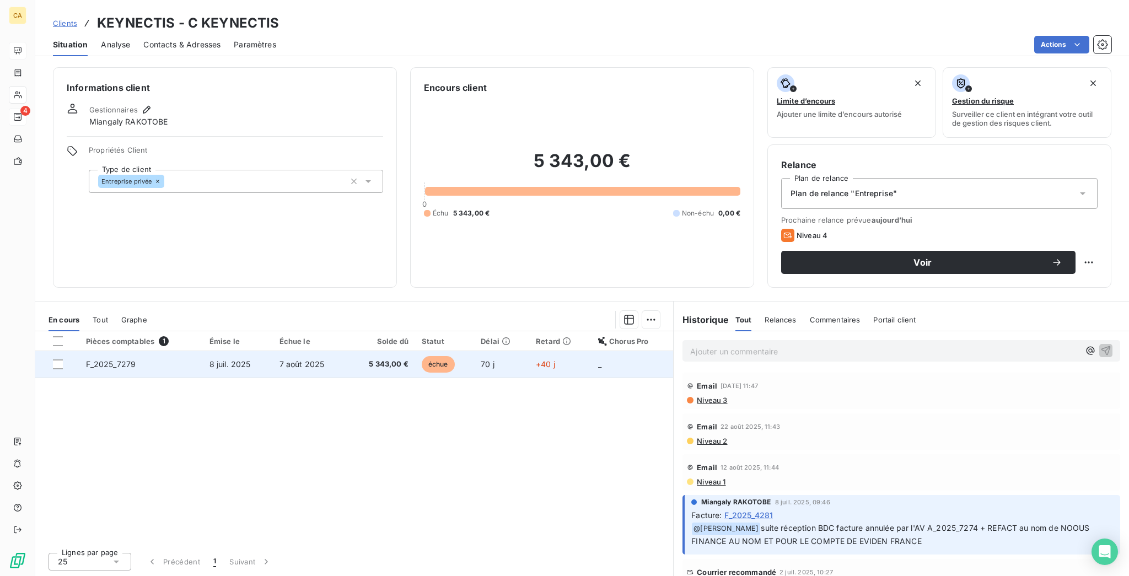
click at [280, 360] on span "7 août 2025" at bounding box center [302, 364] width 45 height 9
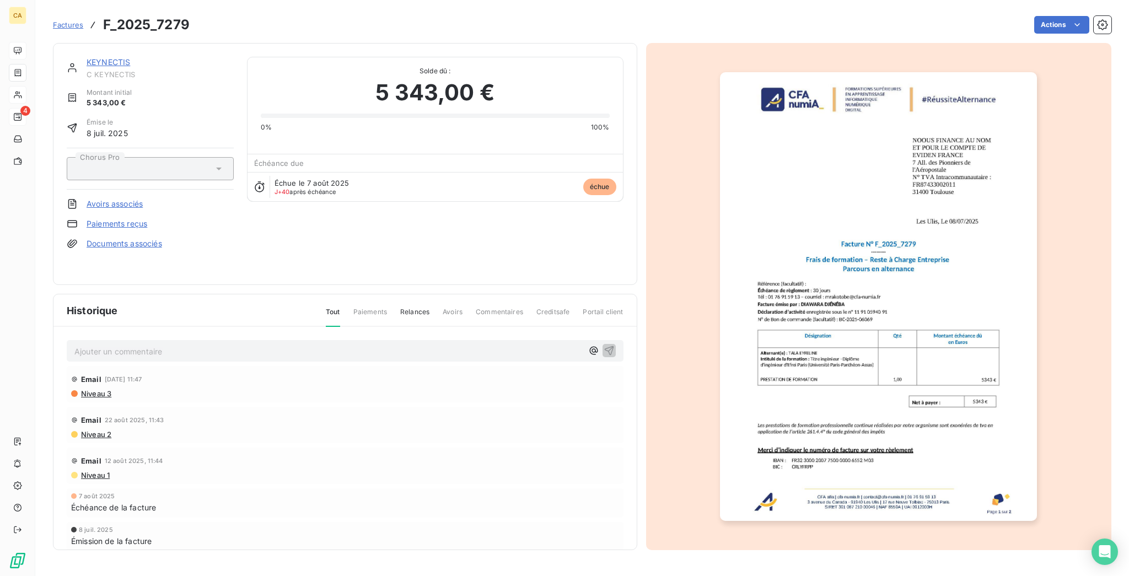
click at [903, 283] on img "button" at bounding box center [878, 296] width 317 height 449
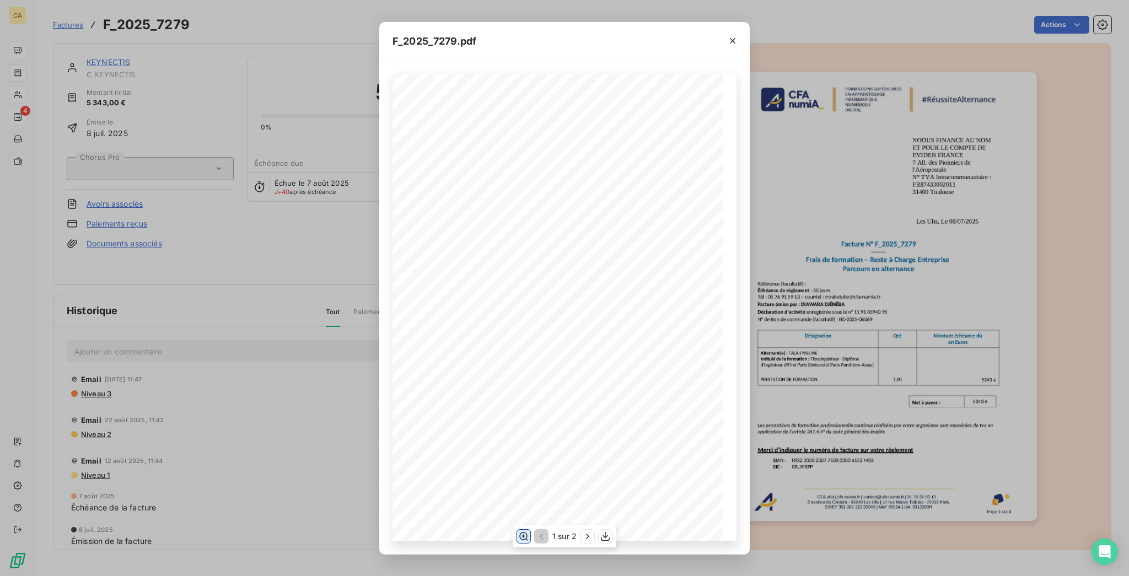
click at [524, 541] on button "button" at bounding box center [523, 536] width 13 height 13
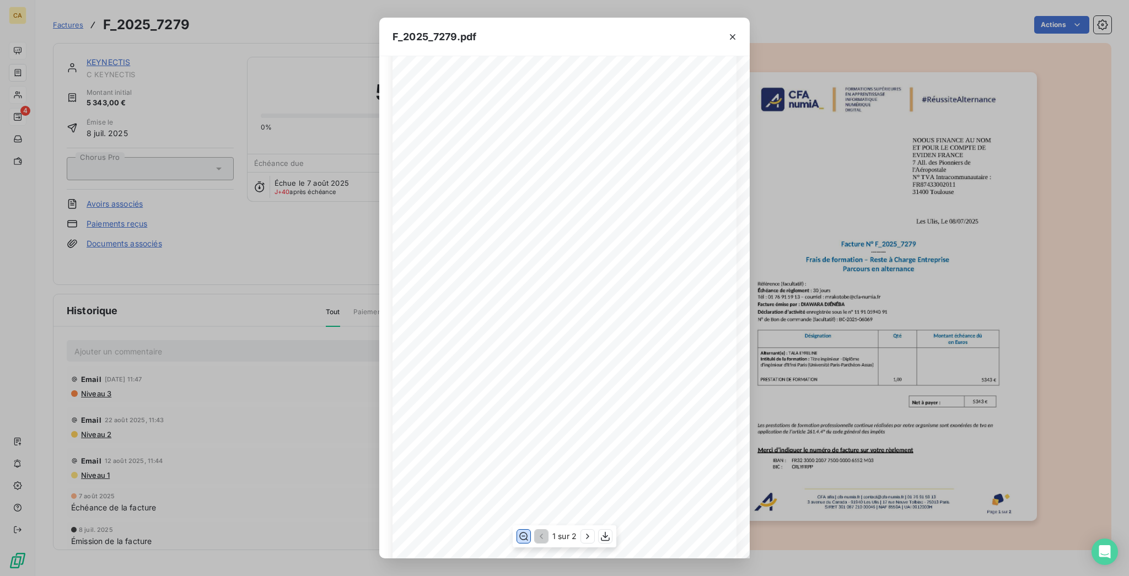
scroll to position [147, 0]
click at [190, 64] on div "F_2025_7279.pdf CFA afia | [DOMAIN_NAME] | [EMAIL_ADDRESS][DOMAIN_NAME] | 01 76…" at bounding box center [564, 288] width 1129 height 576
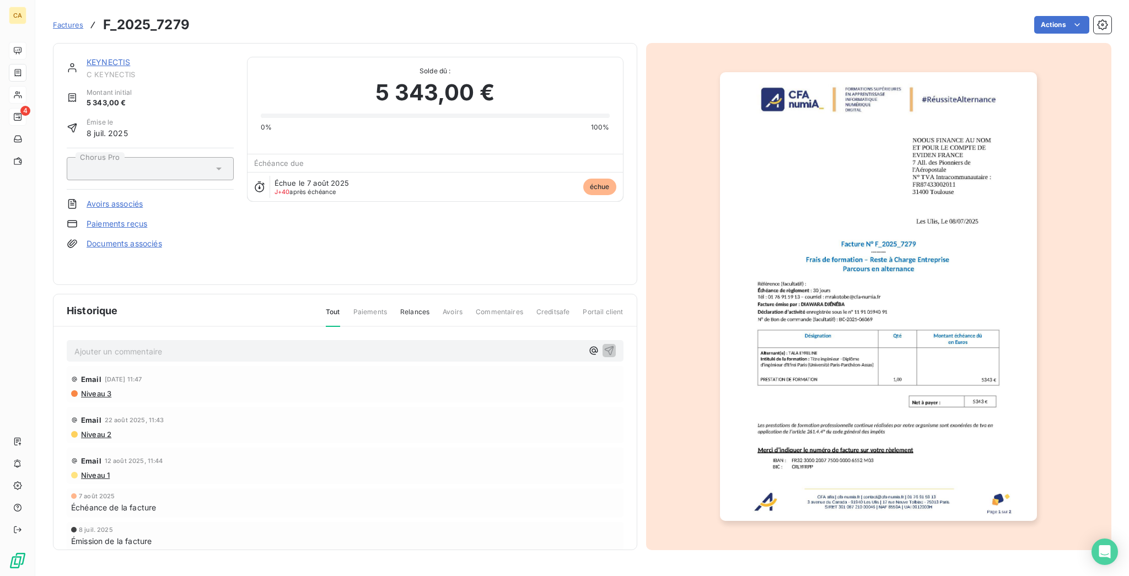
click at [89, 47] on div "KEYNECTIS C KEYNECTIS Montant initial 5 343,00 € Émise le [DATE] Chorus Pro Avo…" at bounding box center [345, 164] width 585 height 242
click at [87, 70] on span "C KEYNECTIS" at bounding box center [160, 74] width 147 height 9
click at [87, 57] on link "KEYNECTIS" at bounding box center [109, 61] width 44 height 9
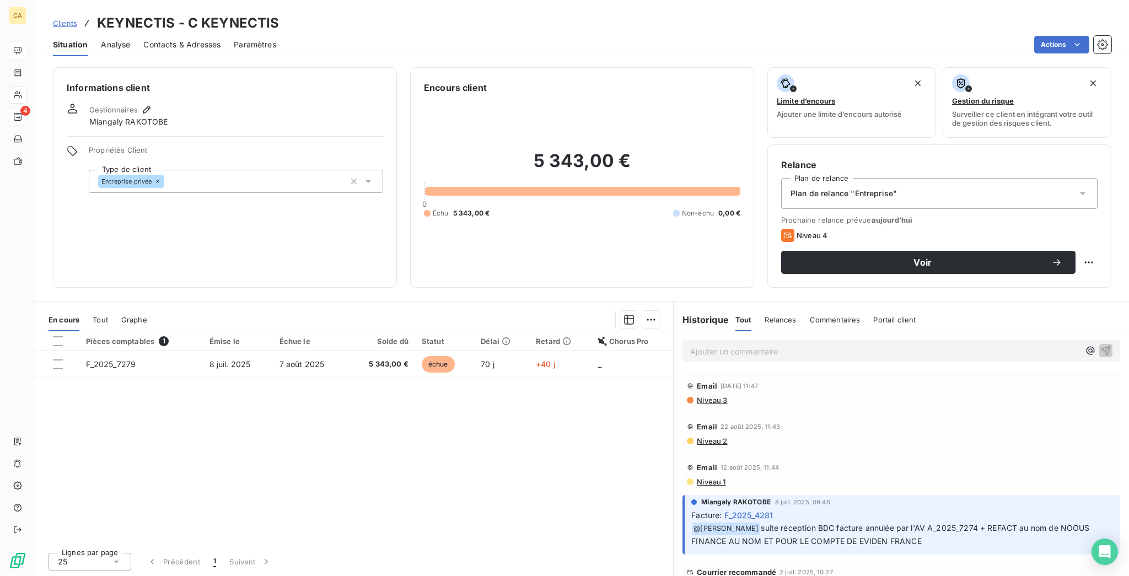
click at [178, 39] on span "Contacts & Adresses" at bounding box center [181, 44] width 77 height 11
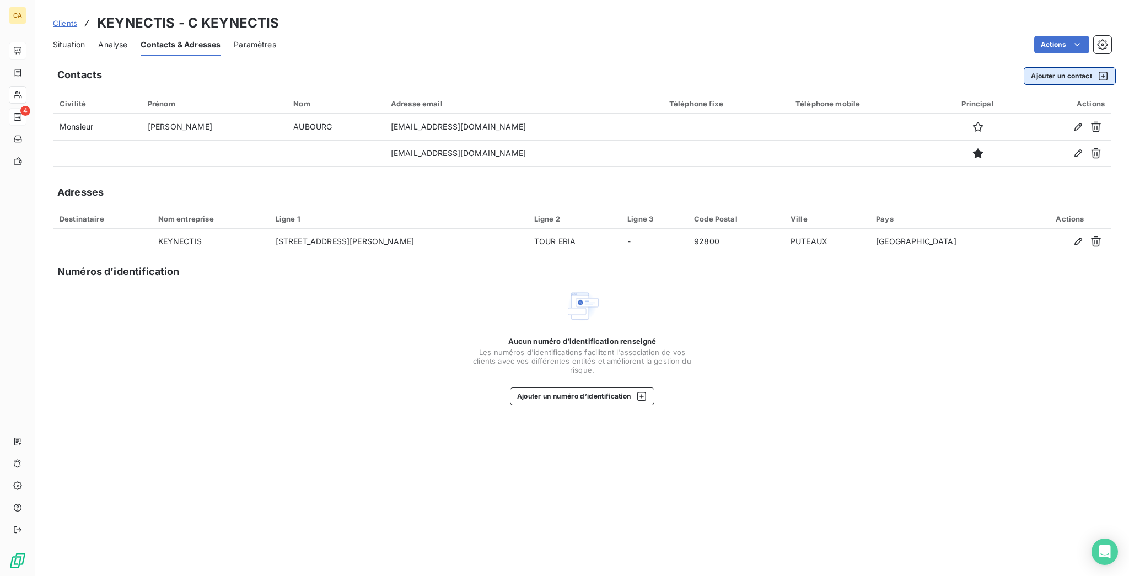
click at [1037, 67] on button "Ajouter un contact" at bounding box center [1070, 76] width 92 height 18
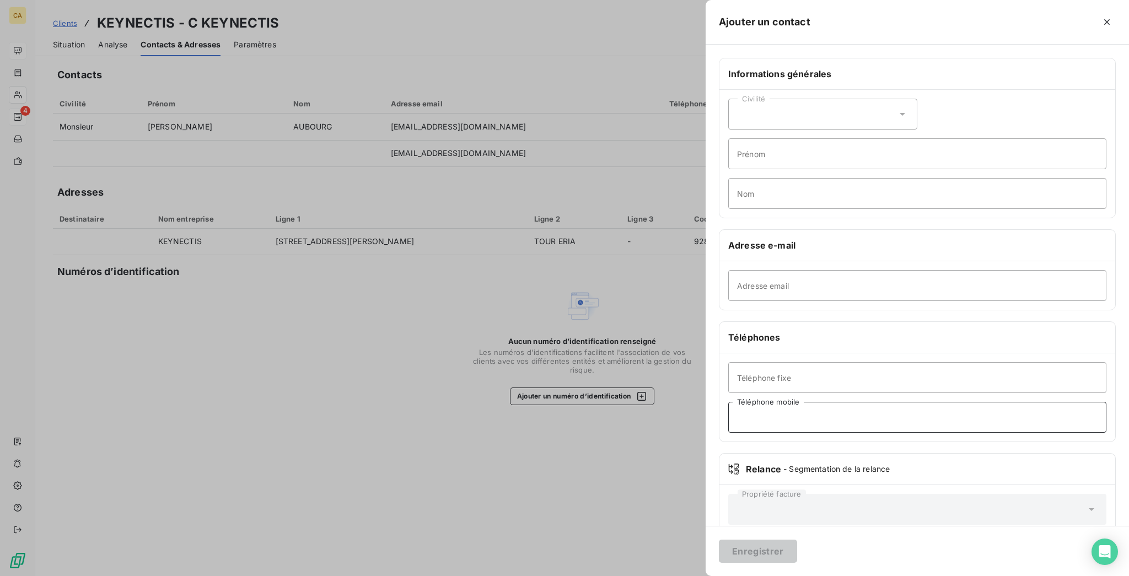
click at [881, 402] on input "Téléphone mobile" at bounding box center [917, 417] width 378 height 31
drag, startPoint x: 831, startPoint y: 325, endPoint x: 834, endPoint y: 310, distance: 15.3
click at [831, 362] on input "Téléphone fixe" at bounding box center [917, 377] width 378 height 31
click at [850, 270] on input "Adresse email" at bounding box center [917, 285] width 378 height 31
paste input "comptabilitealternance@ [DOMAIN_NAME]"
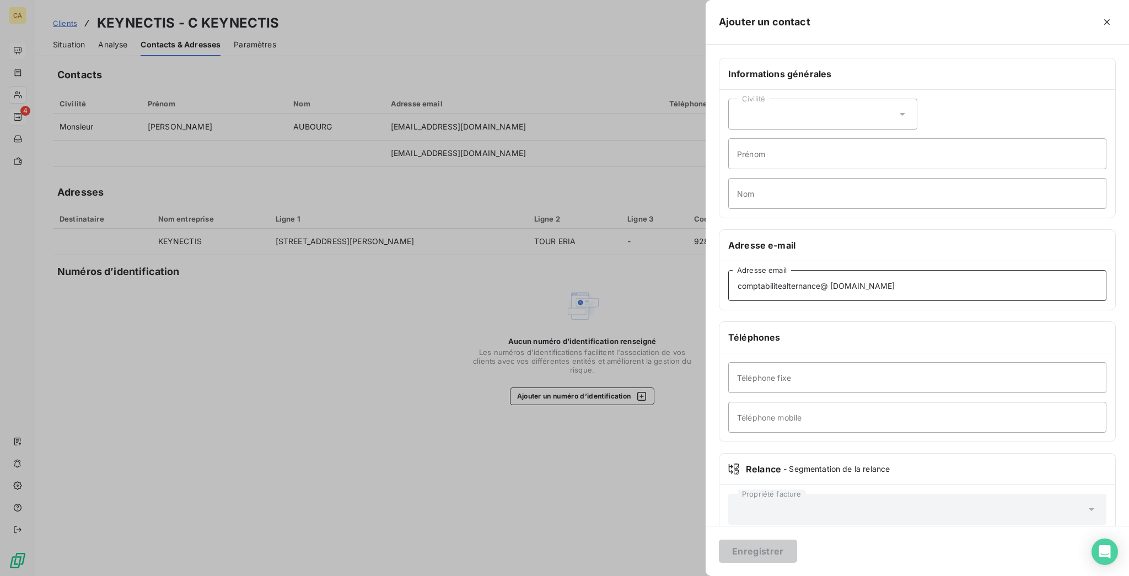
type input "comptabilitealternance@ [DOMAIN_NAME]"
click at [855, 138] on input "Prénom" at bounding box center [917, 153] width 378 height 31
type input "COMPTA"
click at [930, 270] on input "comptabilitealternance@ [DOMAIN_NAME]" at bounding box center [917, 285] width 378 height 31
type input "[EMAIL_ADDRESS][DOMAIN_NAME]"
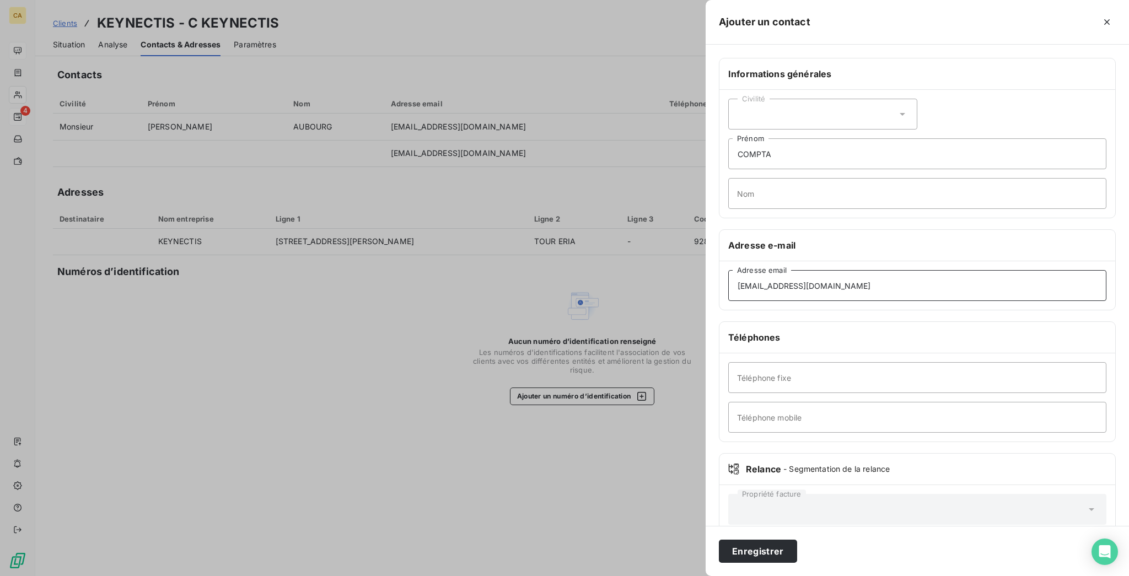
click at [719, 540] on button "Enregistrer" at bounding box center [758, 551] width 78 height 23
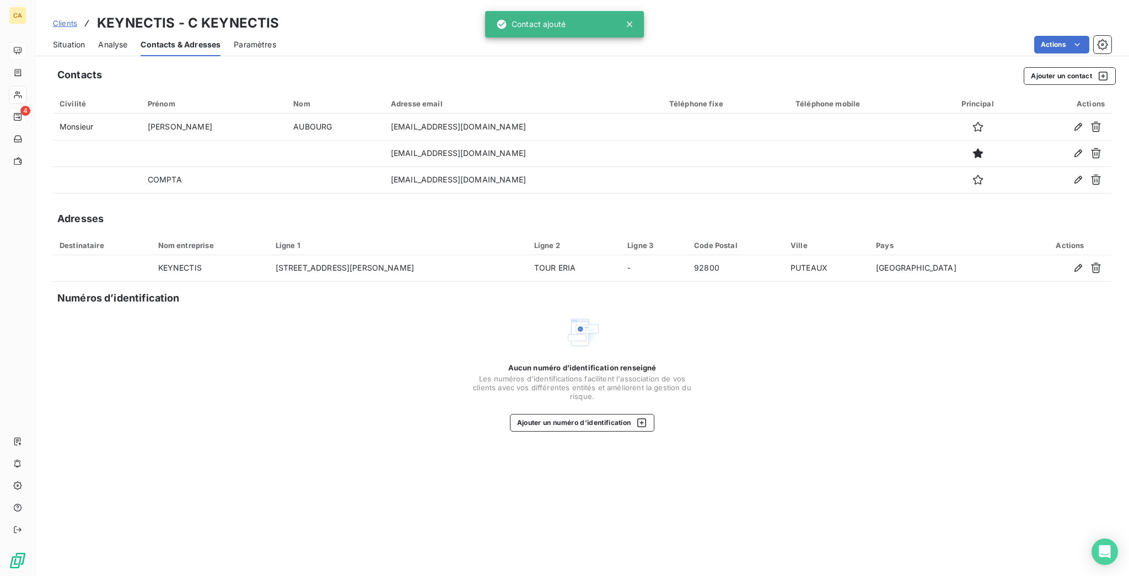
click at [72, 37] on div "Situation Analyse Contacts & Adresses Paramètres Actions" at bounding box center [582, 44] width 1094 height 23
click at [39, 41] on div "Situation Analyse Contacts & Adresses Paramètres Actions" at bounding box center [582, 44] width 1094 height 23
click at [57, 39] on span "Situation" at bounding box center [69, 44] width 32 height 11
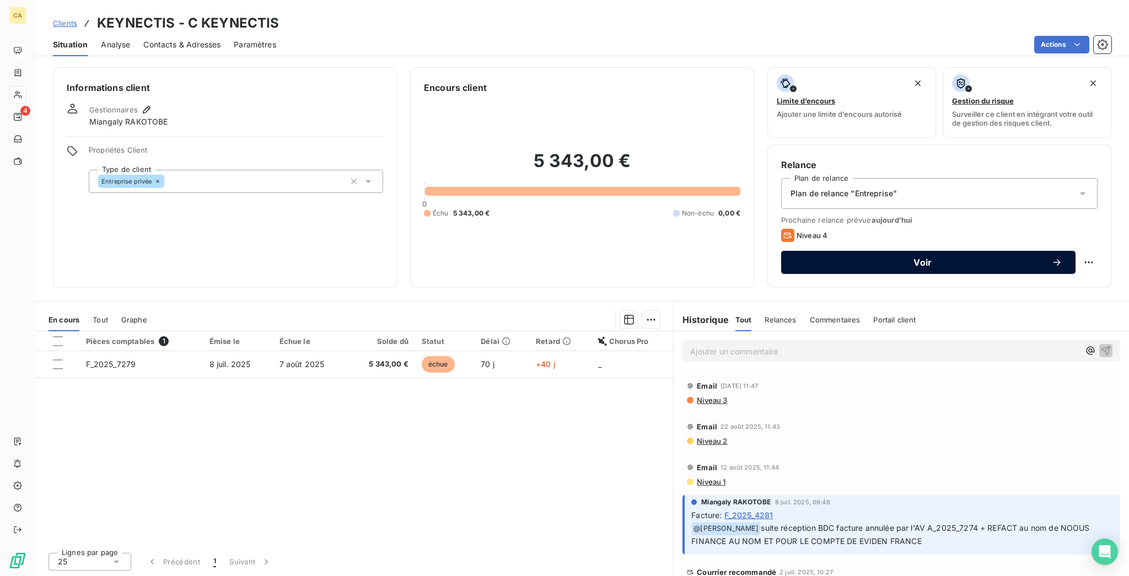
click at [840, 251] on button "Voir" at bounding box center [928, 262] width 294 height 23
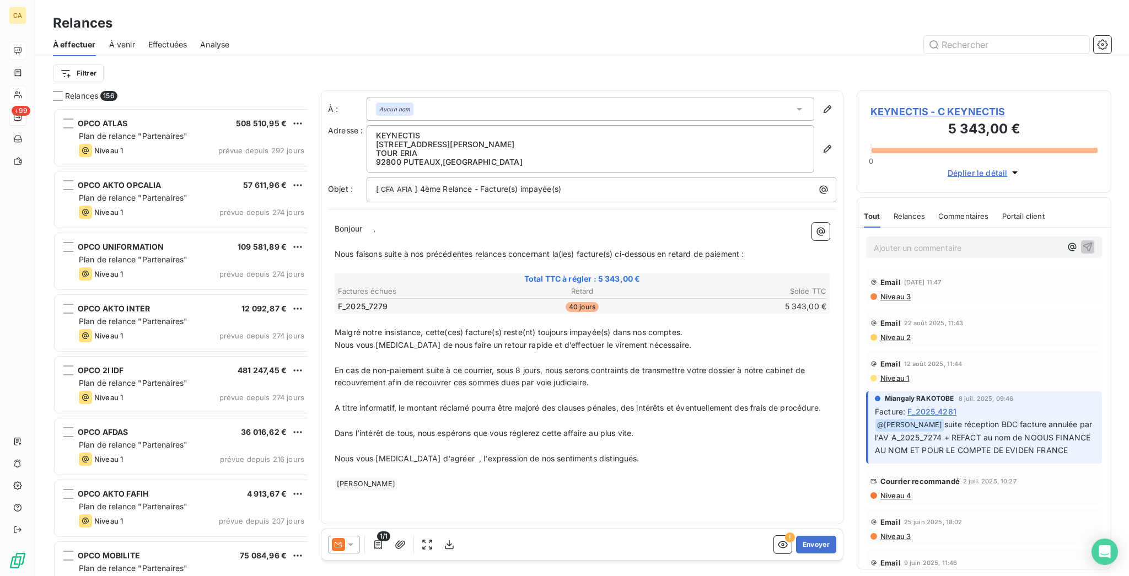
scroll to position [471, 250]
click at [328, 543] on div at bounding box center [344, 545] width 32 height 18
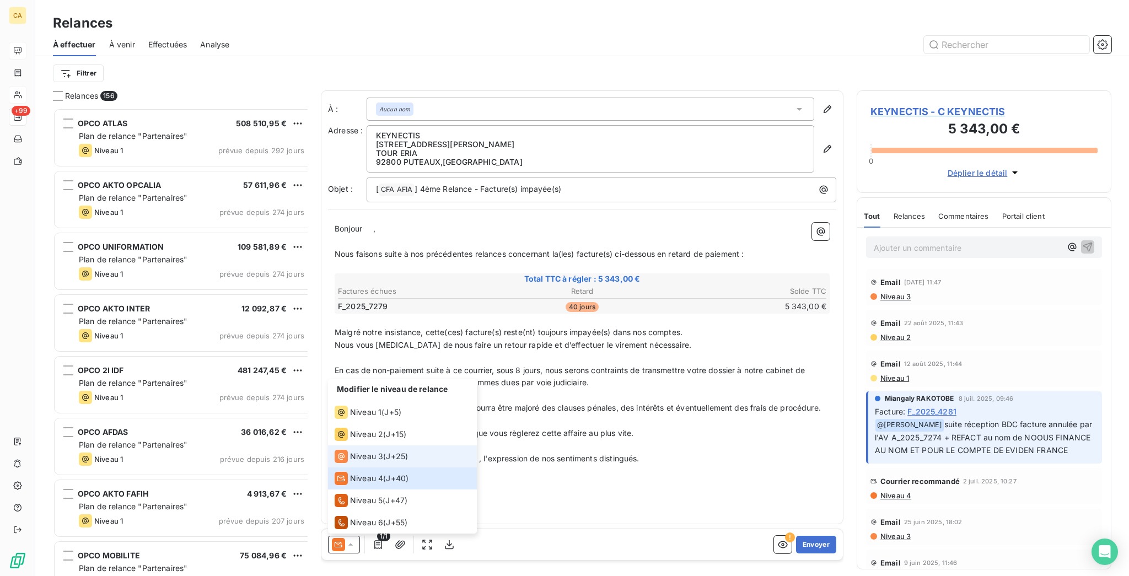
click at [350, 462] on span "Niveau 3" at bounding box center [366, 456] width 33 height 11
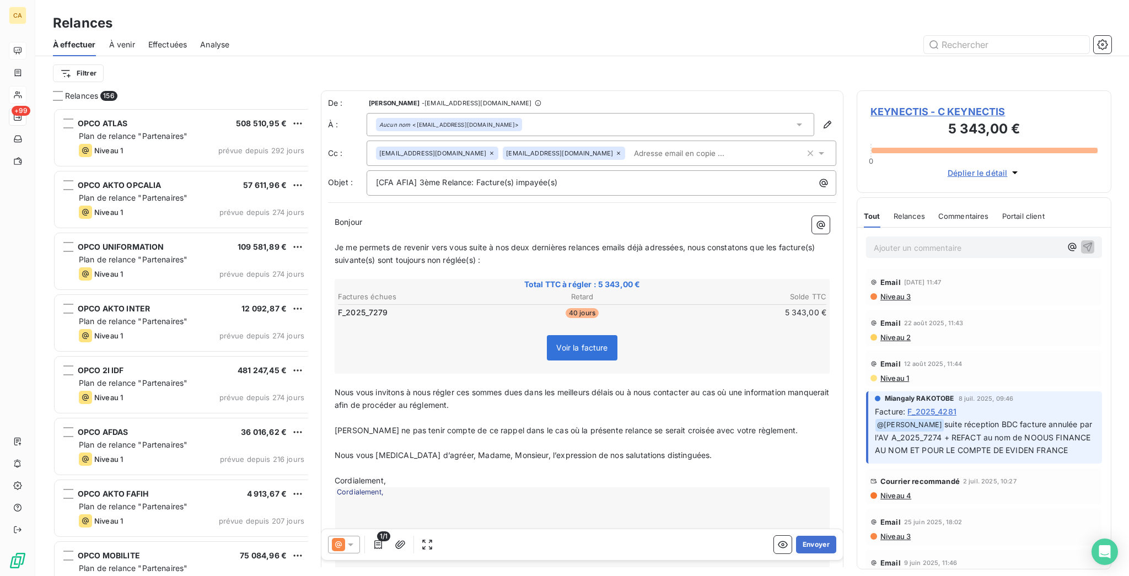
click at [512, 113] on div "Aucun nom <[EMAIL_ADDRESS][DOMAIN_NAME]>" at bounding box center [591, 124] width 448 height 23
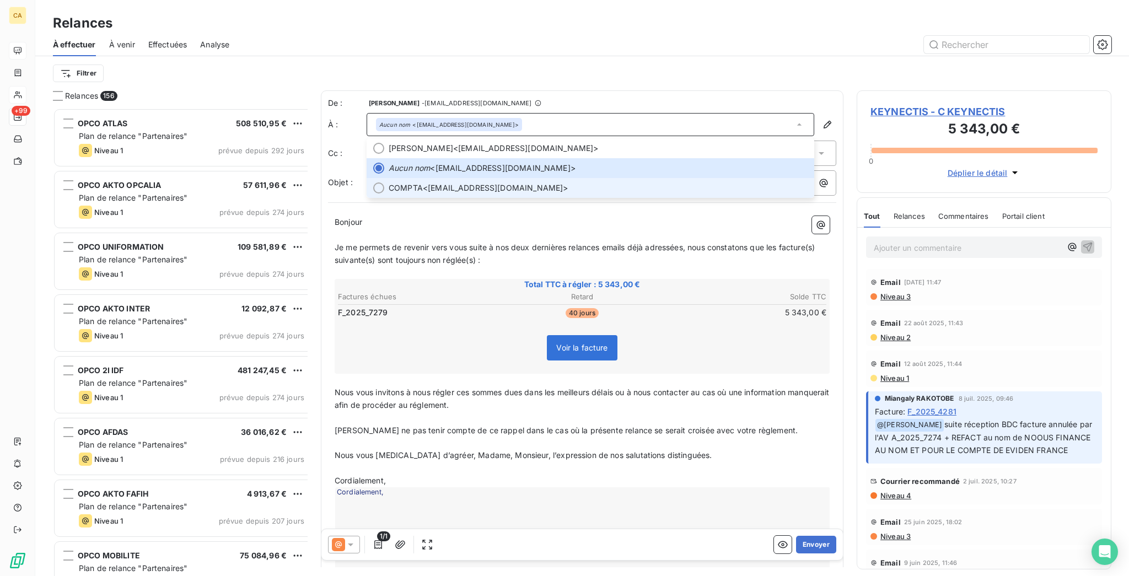
click at [424, 183] on span "COMPTA <[EMAIL_ADDRESS][DOMAIN_NAME]>" at bounding box center [598, 188] width 419 height 11
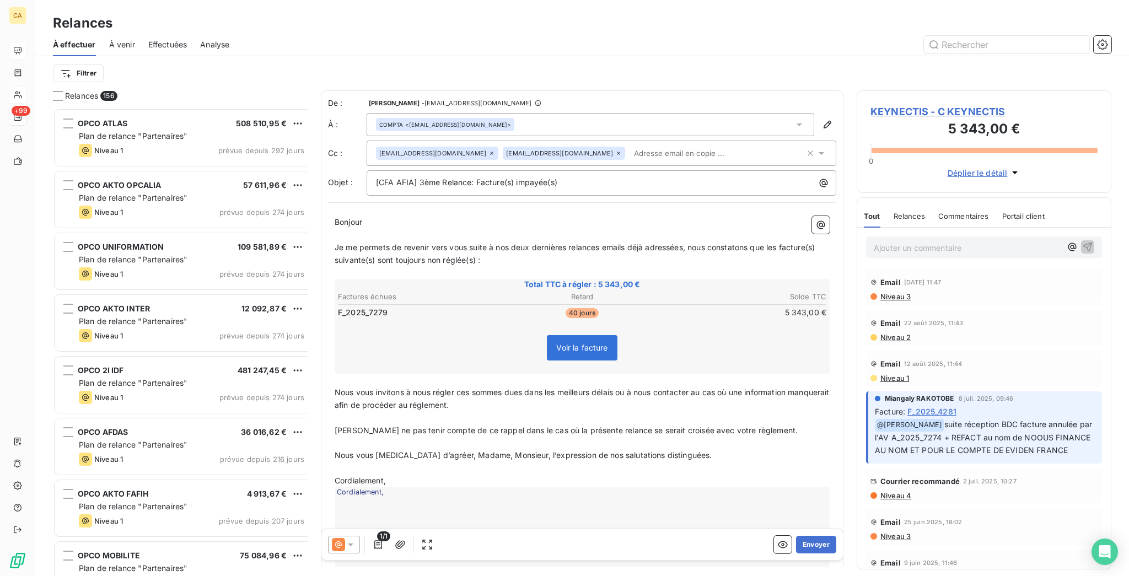
click at [572, 147] on div "[EMAIL_ADDRESS][DOMAIN_NAME]" at bounding box center [564, 153] width 122 height 13
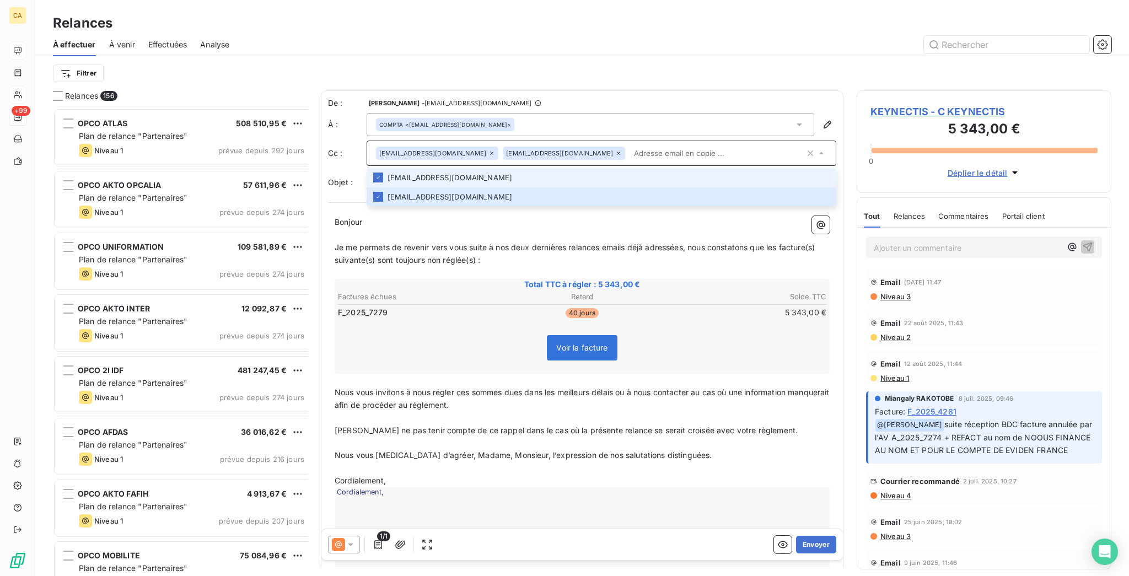
click at [615, 150] on icon at bounding box center [618, 153] width 7 height 7
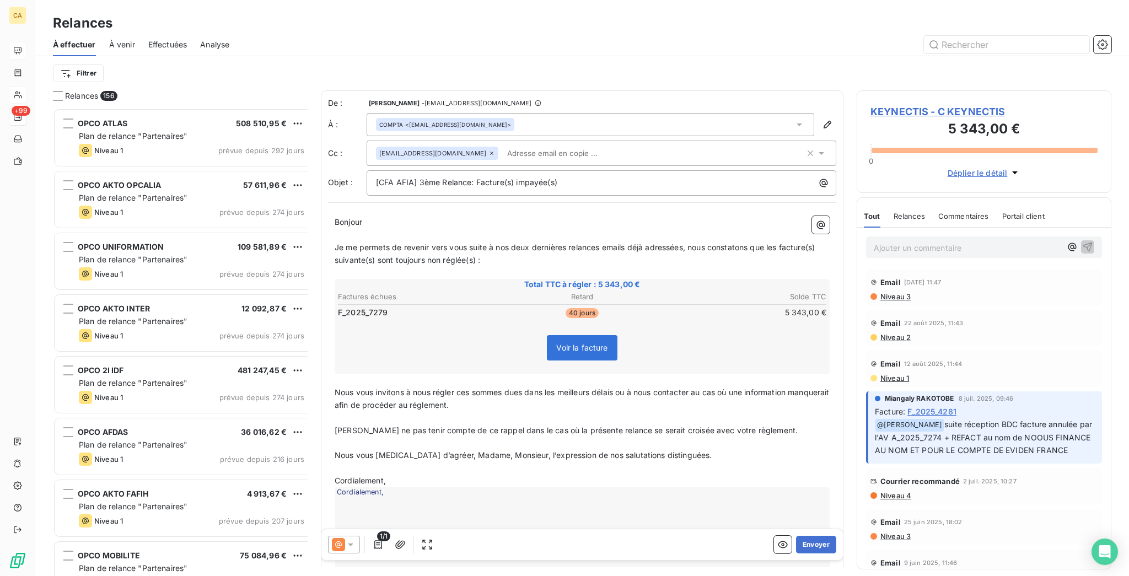
click at [514, 145] on input "text" at bounding box center [566, 153] width 127 height 17
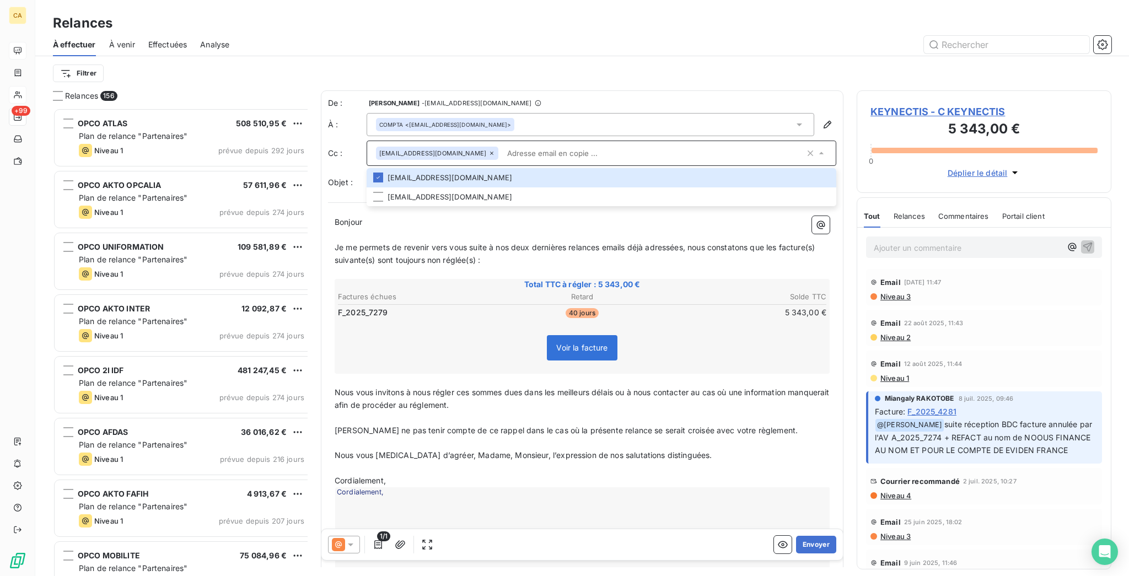
click at [517, 145] on input "text" at bounding box center [654, 153] width 302 height 17
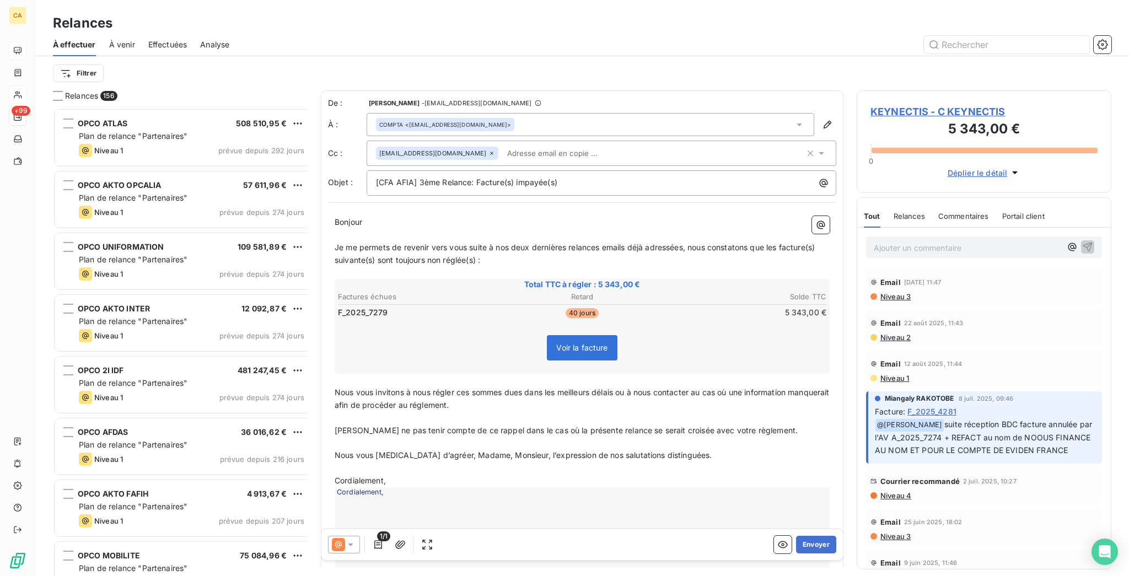
click at [489, 150] on icon at bounding box center [492, 153] width 7 height 7
click at [503, 63] on div "Filtrer" at bounding box center [582, 73] width 1059 height 21
click at [345, 539] on icon at bounding box center [350, 544] width 11 height 11
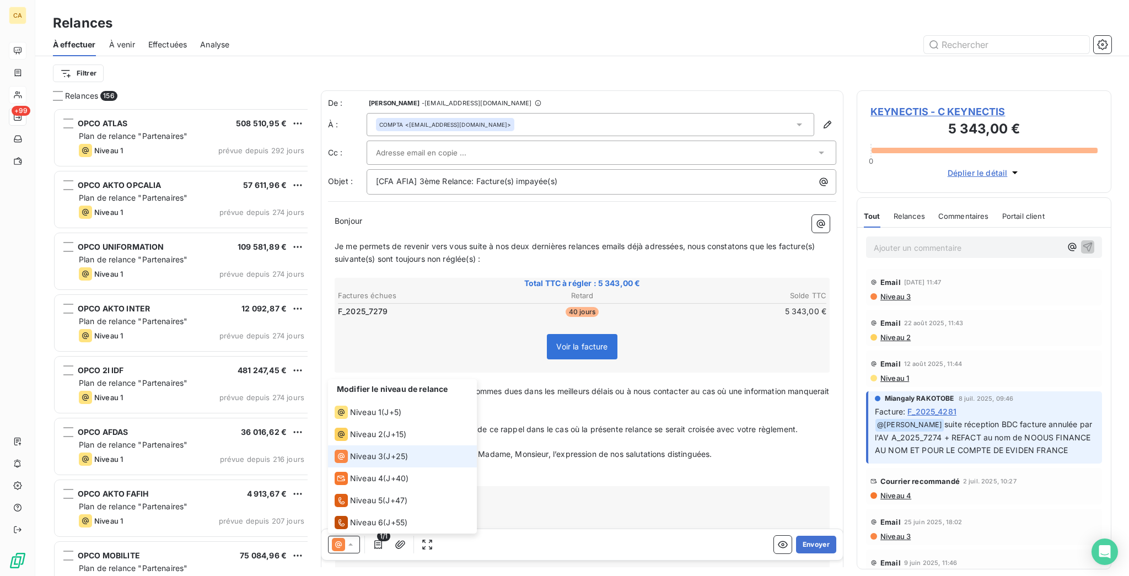
click at [350, 462] on span "Niveau 3" at bounding box center [366, 456] width 33 height 11
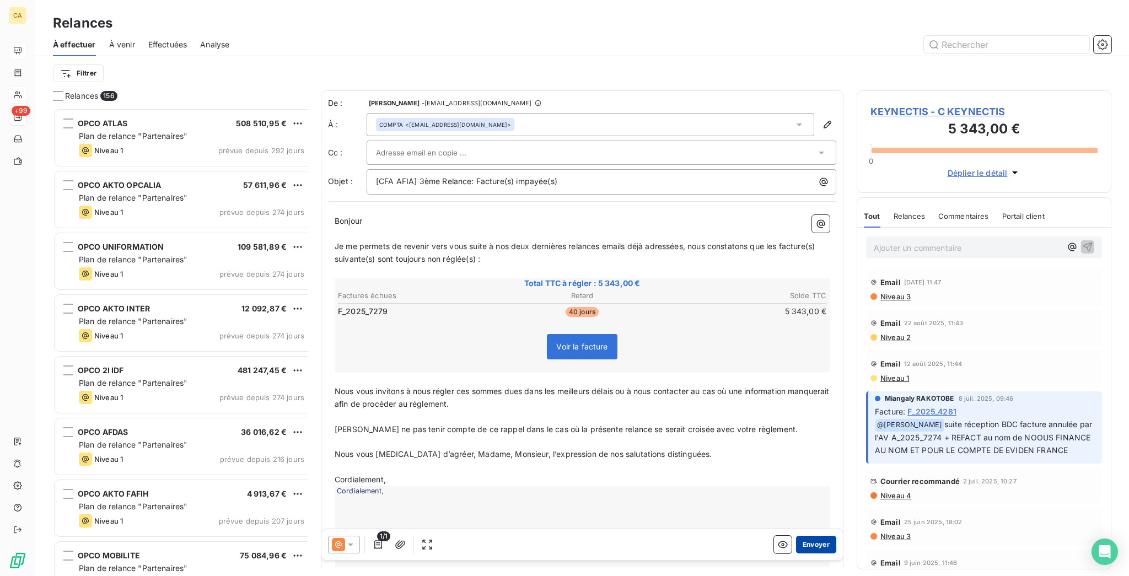
click at [814, 536] on button "Envoyer" at bounding box center [816, 545] width 40 height 18
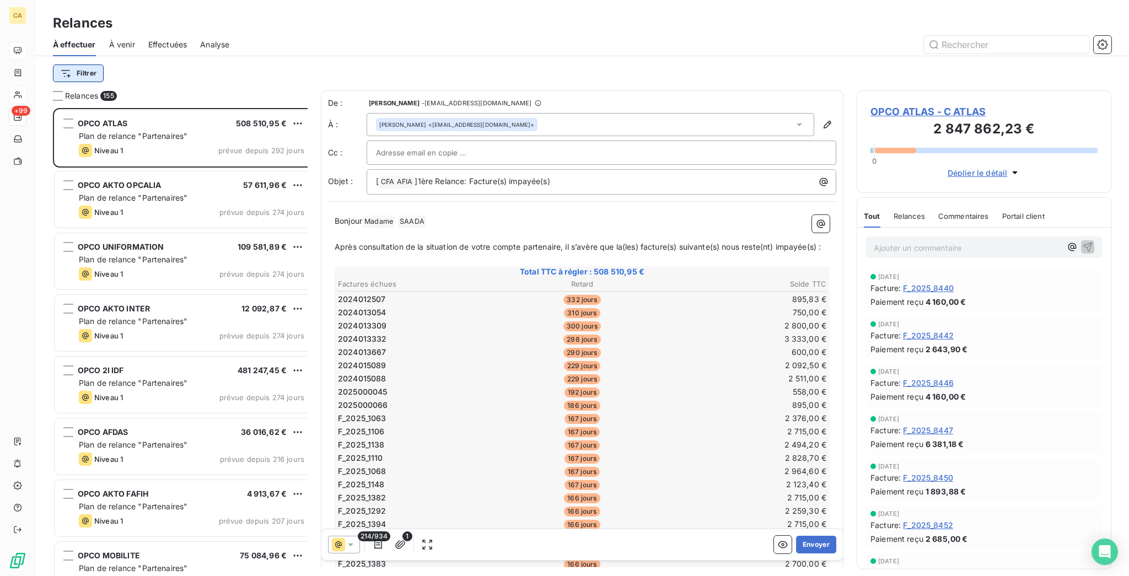
click at [76, 60] on html "CA +99 Relances À effectuer À venir Effectuées Analyse Filtrer Relances 155 OPC…" at bounding box center [564, 288] width 1129 height 576
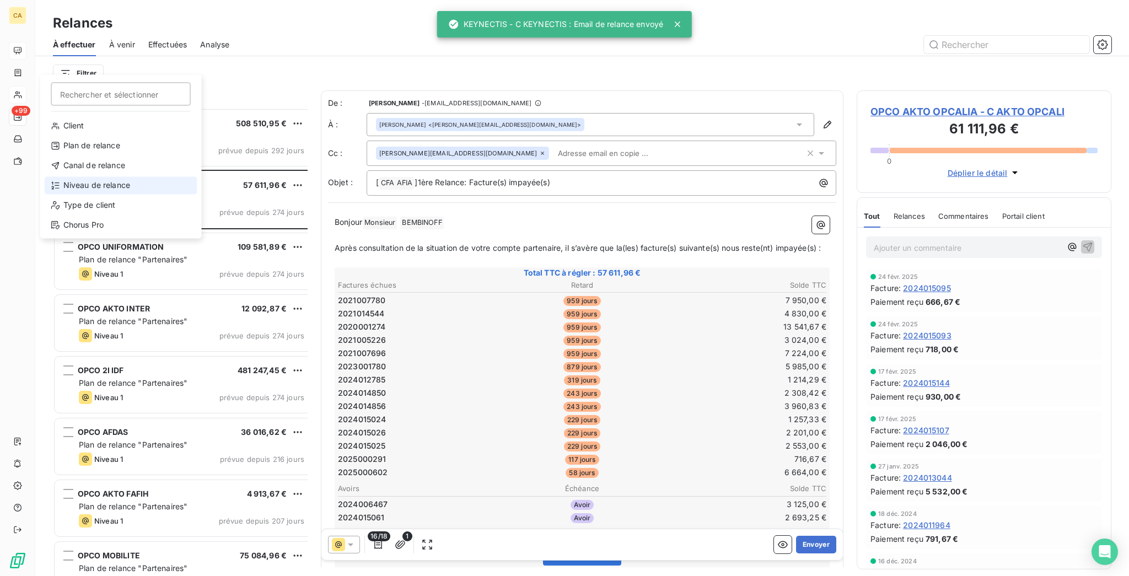
drag, startPoint x: 87, startPoint y: 148, endPoint x: 87, endPoint y: 161, distance: 12.7
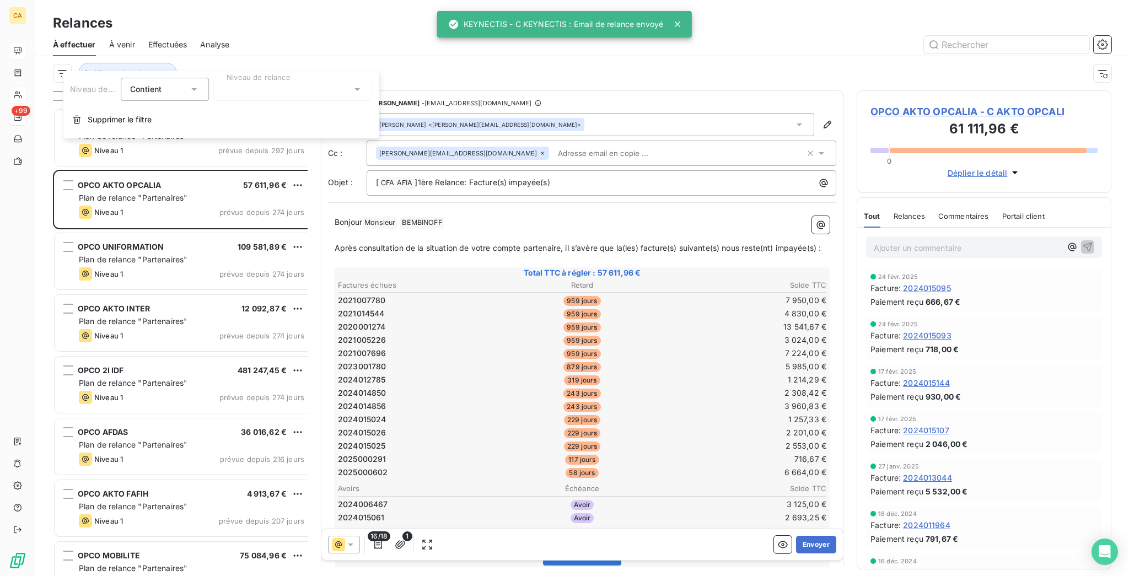
drag, startPoint x: 217, startPoint y: 101, endPoint x: 240, endPoint y: 90, distance: 25.2
click at [219, 101] on div "Niveau de relance Contient is Niveau de relance Supprimer le filtre" at bounding box center [220, 104] width 315 height 67
click at [241, 89] on div at bounding box center [292, 89] width 159 height 23
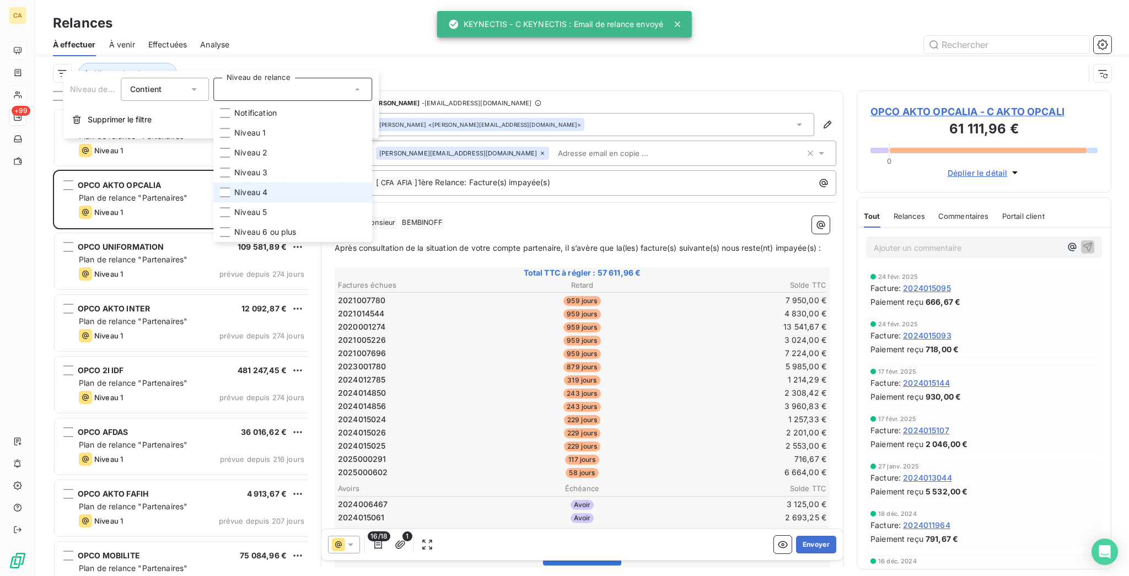
click at [230, 183] on li "Niveau 4" at bounding box center [292, 193] width 159 height 20
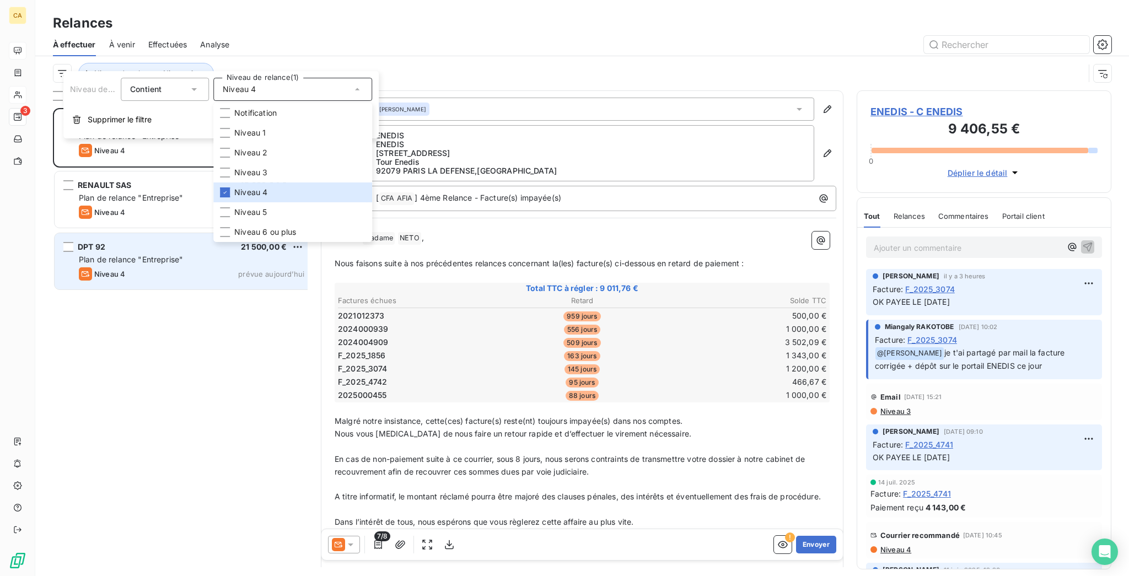
click at [117, 242] on div "DPT 92 21 500,00 €" at bounding box center [192, 247] width 226 height 10
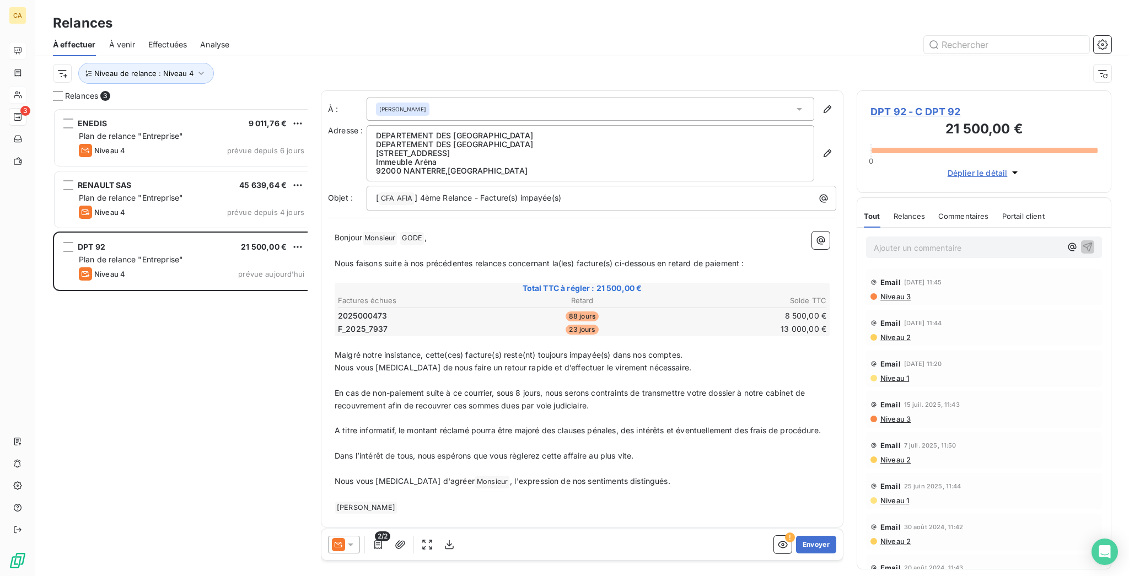
click at [891, 104] on span "DPT 92 - C DPT 92" at bounding box center [984, 111] width 227 height 15
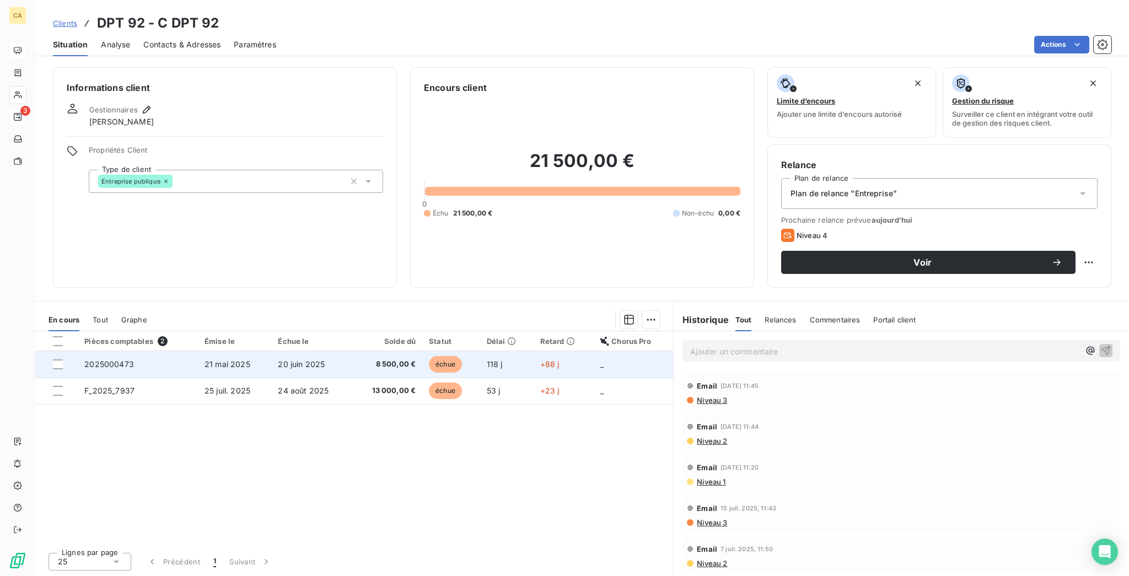
click at [198, 351] on td "21 mai 2025" at bounding box center [234, 364] width 73 height 26
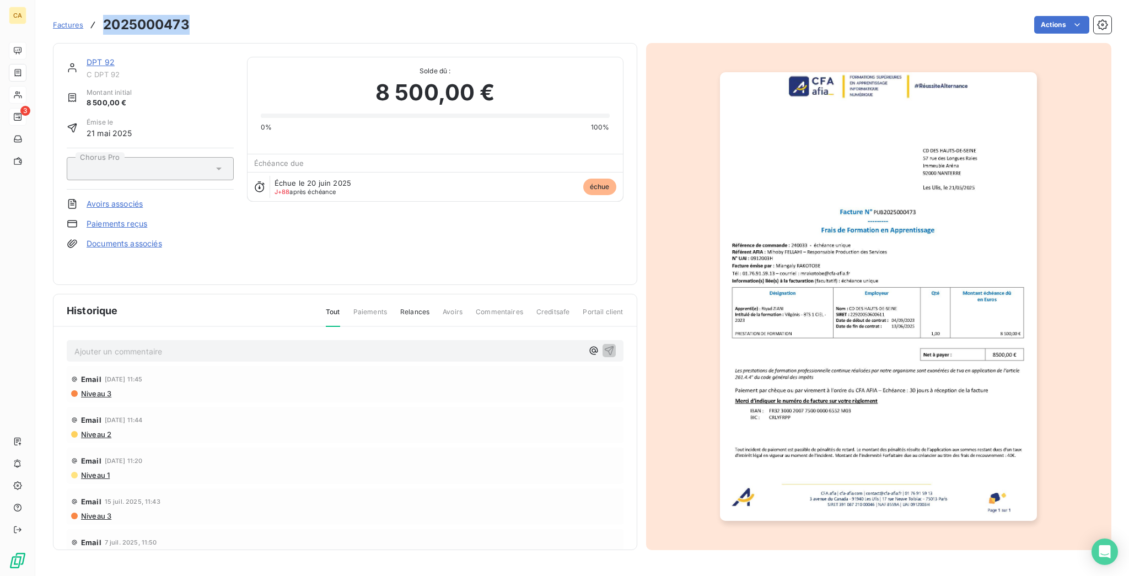
drag, startPoint x: 174, startPoint y: 18, endPoint x: 81, endPoint y: 23, distance: 93.9
click at [81, 23] on div "Factures 2025000473 Actions" at bounding box center [582, 24] width 1059 height 23
copy h3 "2025000473"
click at [87, 70] on span "C DPT 92" at bounding box center [160, 74] width 147 height 9
click at [87, 57] on link "DPT 92" at bounding box center [101, 61] width 28 height 9
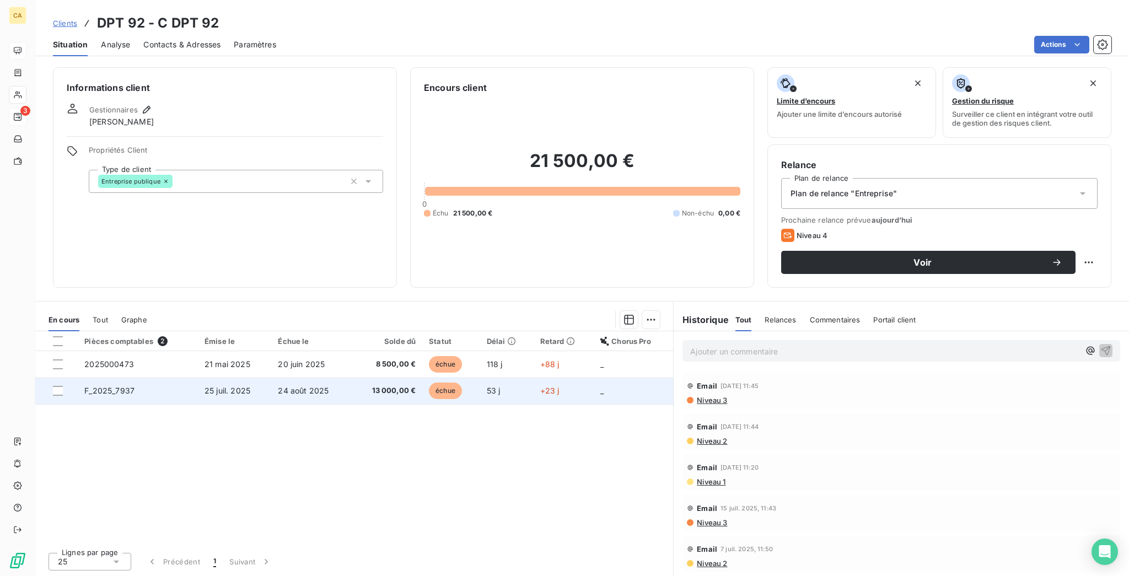
click at [101, 386] on span "F_2025_7937" at bounding box center [109, 390] width 50 height 9
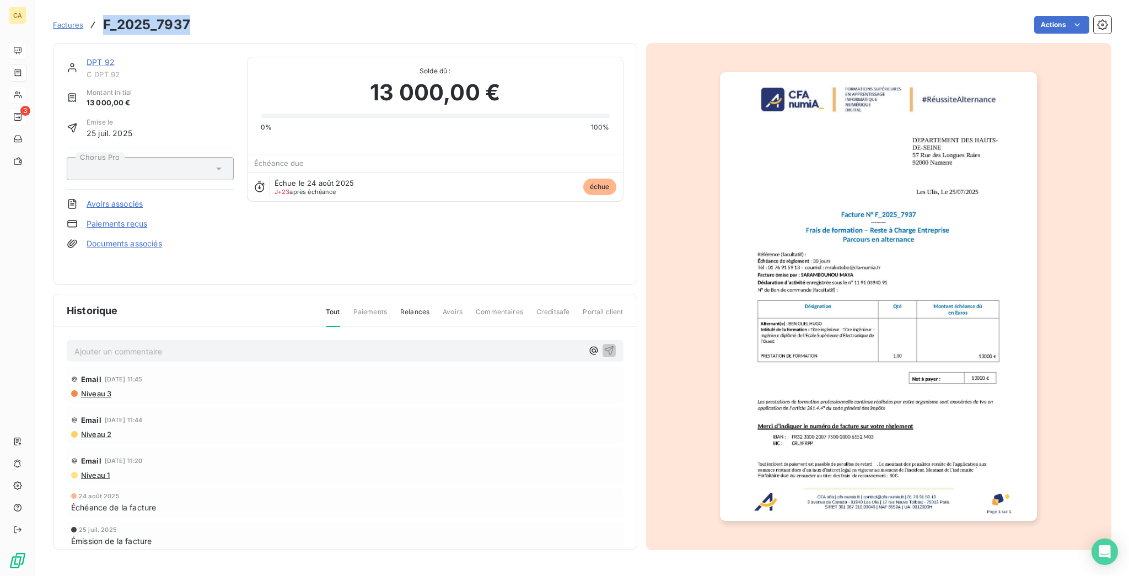
drag, startPoint x: 173, startPoint y: 24, endPoint x: 85, endPoint y: 27, distance: 87.2
click at [85, 27] on div "Factures F_2025_7937 Actions" at bounding box center [582, 24] width 1059 height 23
click at [214, 371] on div "Email [DATE] 11:45" at bounding box center [345, 380] width 548 height 18
click at [217, 346] on div "Ajouter un commentaire ﻿ Email [DATE] 11:45 Niveau 3 Email [DATE] 11:44 Niveau …" at bounding box center [344, 454] width 583 height 255
click at [245, 310] on div "Historique Tout Paiements Relances Avoirs Commentaires Creditsafe Portail client" at bounding box center [344, 310] width 583 height 33
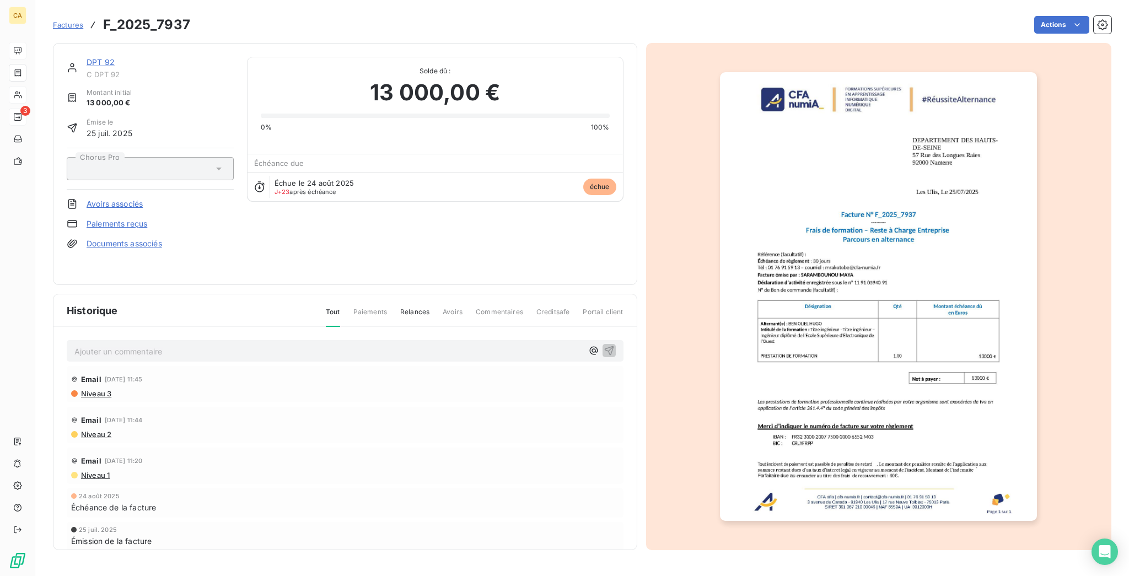
click at [243, 345] on p "Ajouter un commentaire ﻿" at bounding box center [328, 352] width 508 height 14
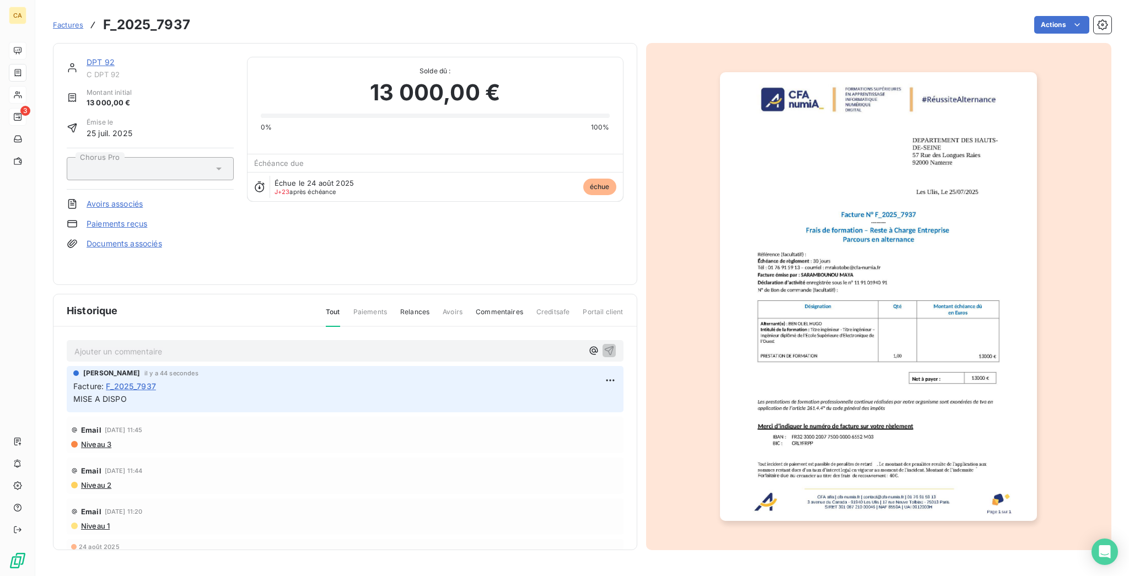
click at [87, 57] on link "DPT 92" at bounding box center [101, 61] width 28 height 9
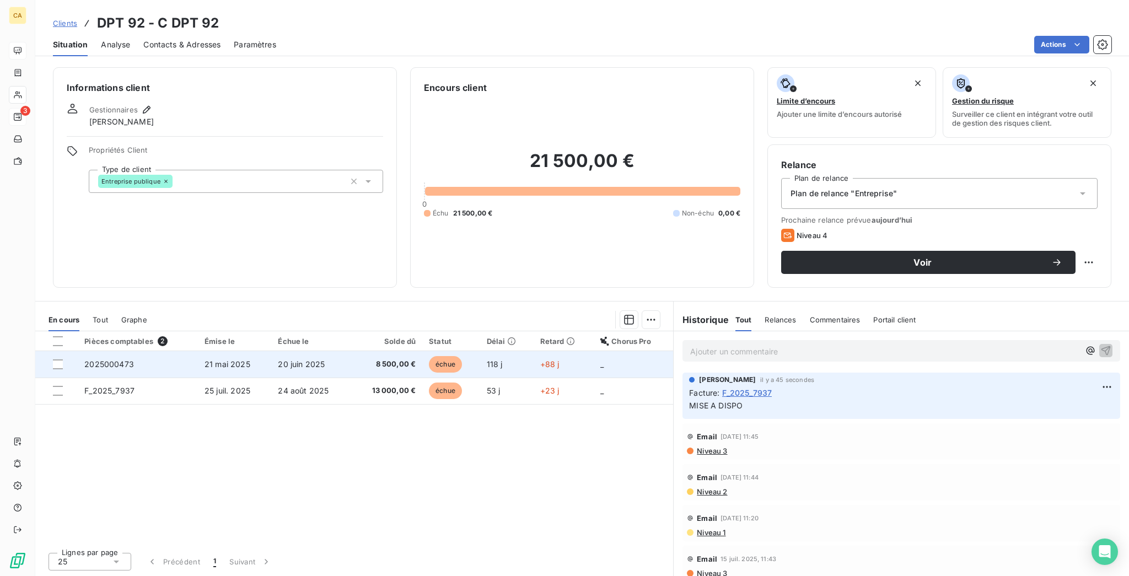
click at [90, 351] on td "2025000473" at bounding box center [138, 364] width 120 height 26
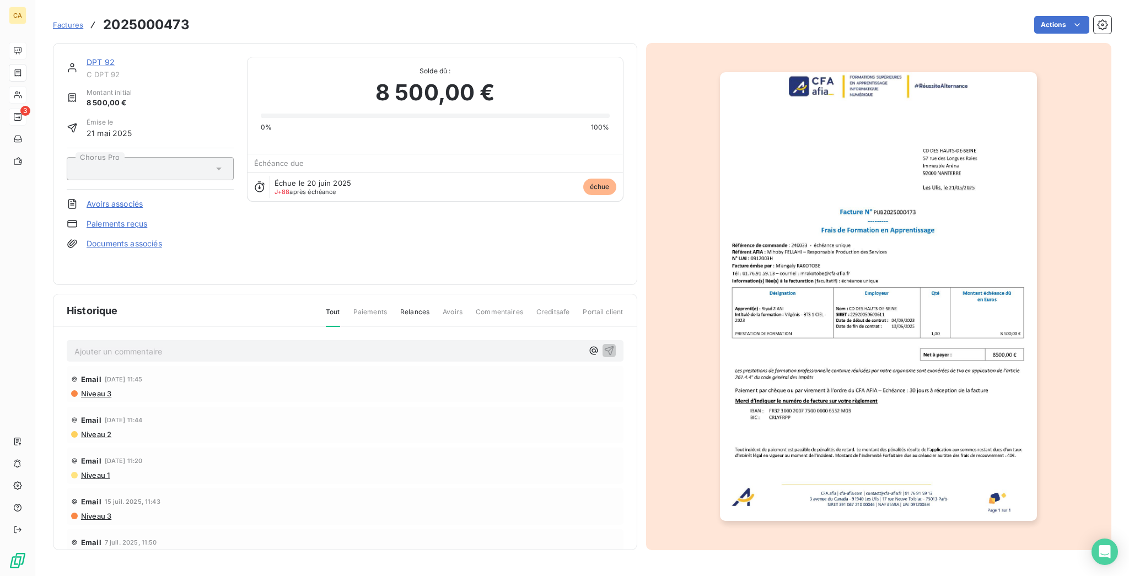
click at [94, 344] on div "Ajouter un commentaire ﻿" at bounding box center [345, 351] width 557 height 22
click at [113, 345] on p "Ajouter un commentaire ﻿" at bounding box center [328, 352] width 508 height 14
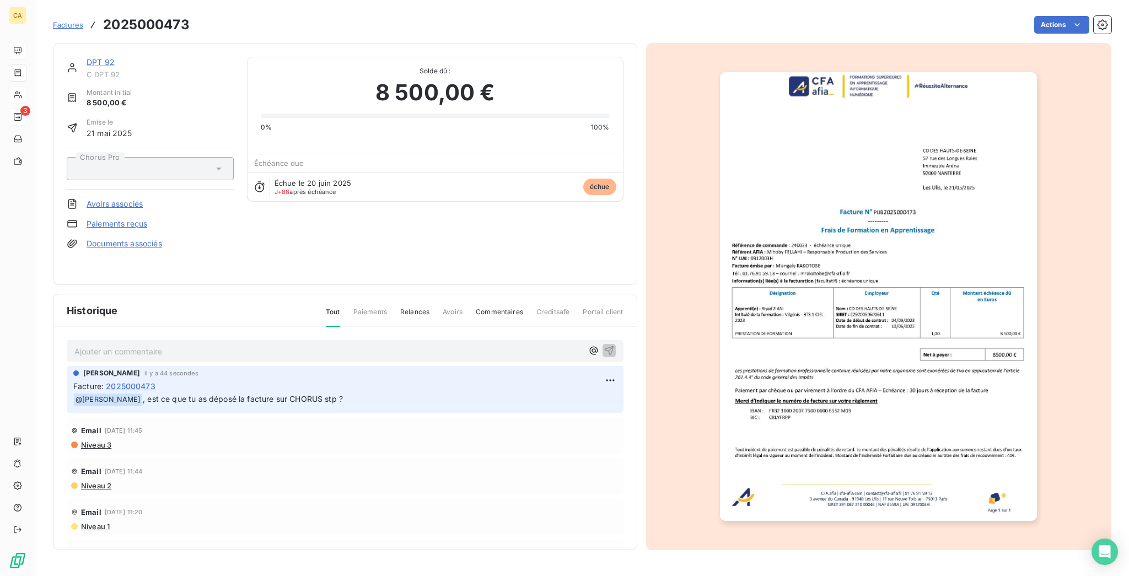
click at [87, 57] on link "DPT 92" at bounding box center [101, 61] width 28 height 9
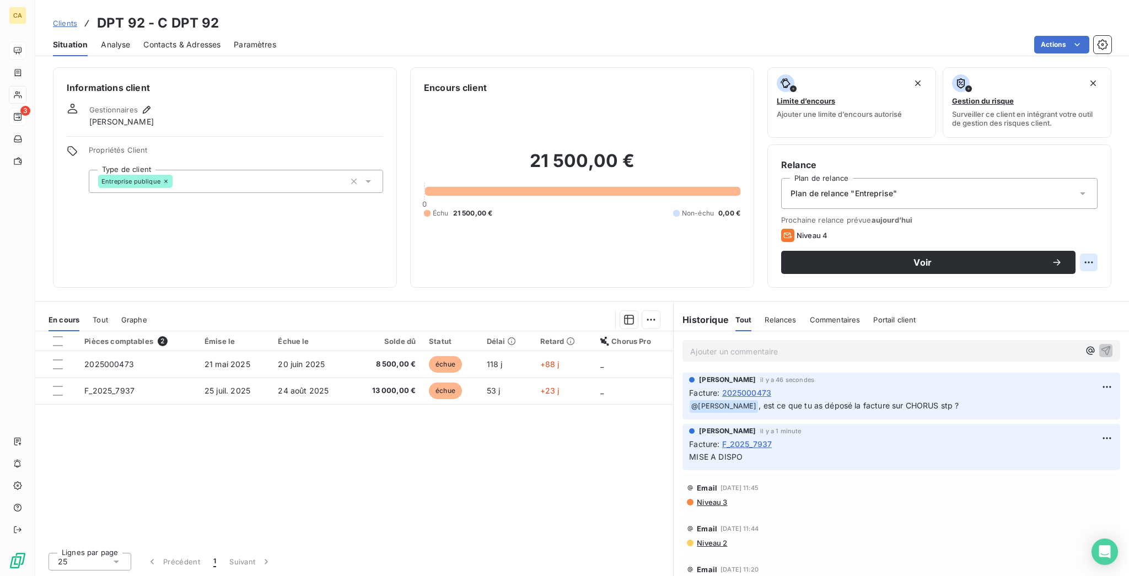
click at [1105, 208] on html "CA 3 Clients DPT 92 - C DPT 92 Situation Analyse Contacts & Adresses Paramètres…" at bounding box center [564, 288] width 1129 height 576
click at [1091, 233] on div "Replanifier cette action" at bounding box center [1055, 241] width 99 height 18
select select "8"
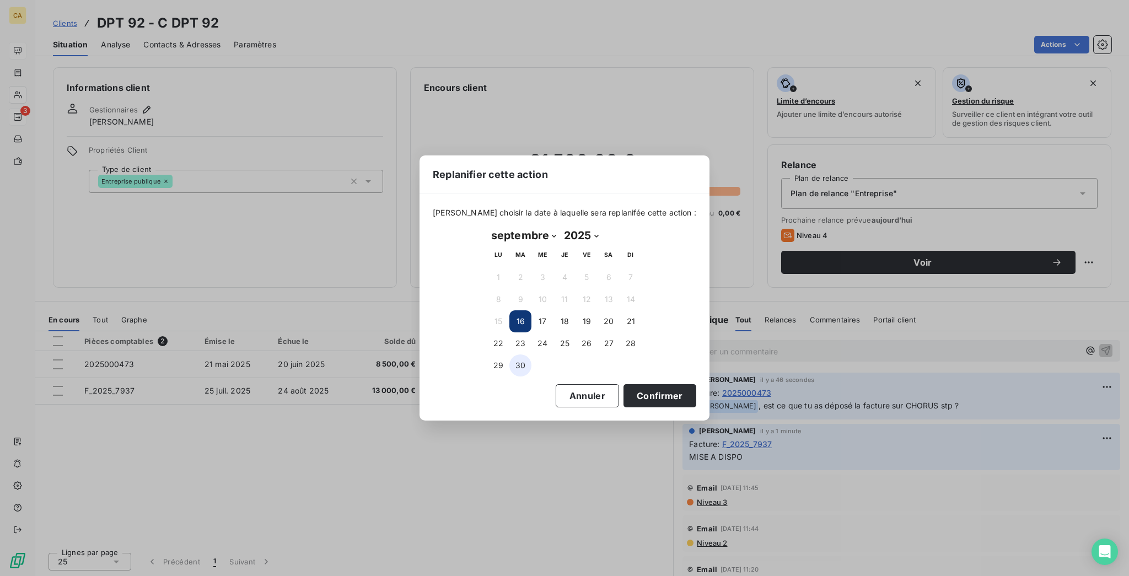
click at [519, 356] on button "30" at bounding box center [521, 366] width 22 height 22
click at [624, 392] on button "Confirmer" at bounding box center [660, 395] width 73 height 23
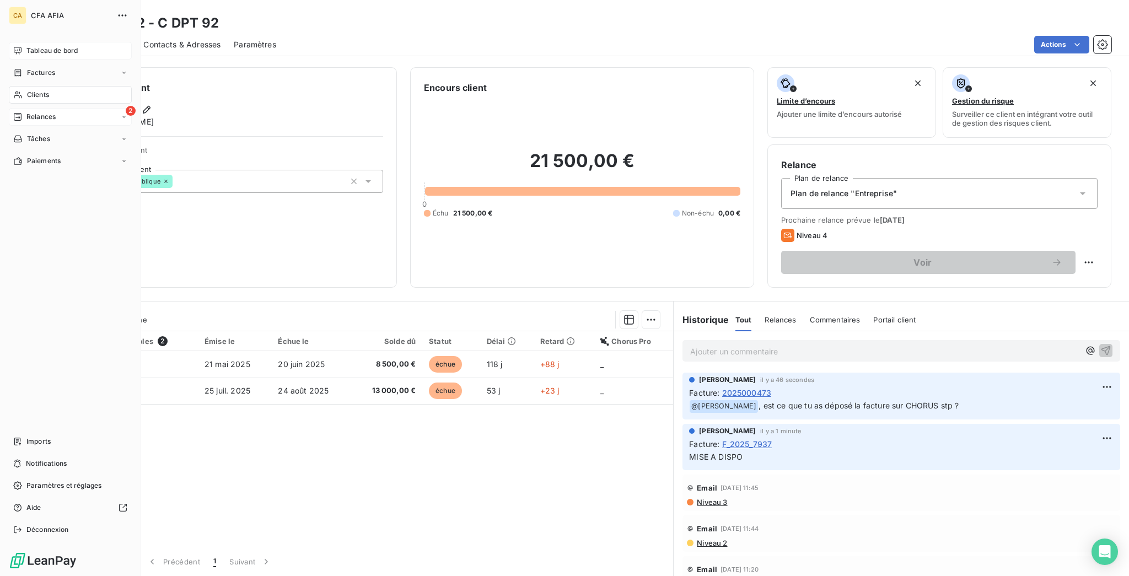
click at [26, 112] on span "Relances" at bounding box center [40, 117] width 29 height 10
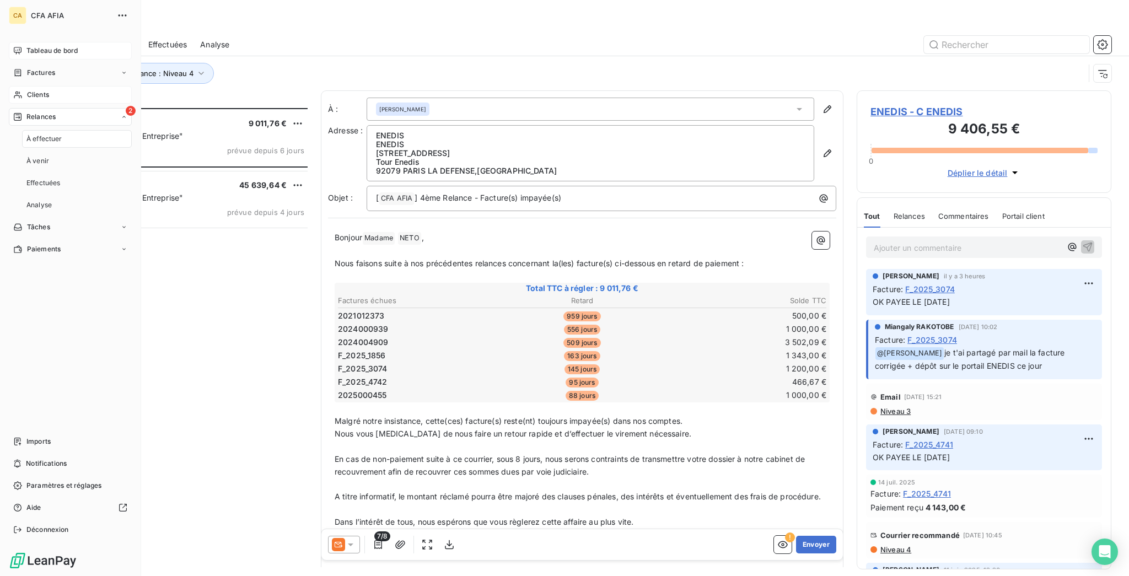
scroll to position [471, 250]
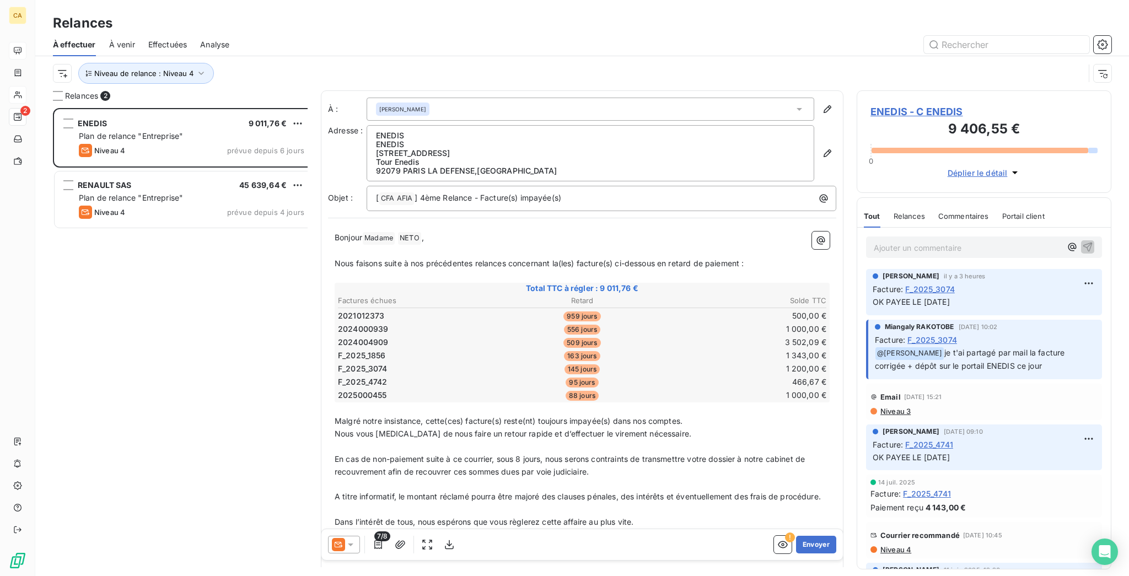
click at [108, 56] on div "Niveau de relance : Niveau 4" at bounding box center [582, 73] width 1059 height 34
click at [108, 68] on button "Niveau de relance : Niveau 4" at bounding box center [146, 73] width 136 height 21
click at [271, 86] on div "Niveau 4" at bounding box center [292, 89] width 159 height 23
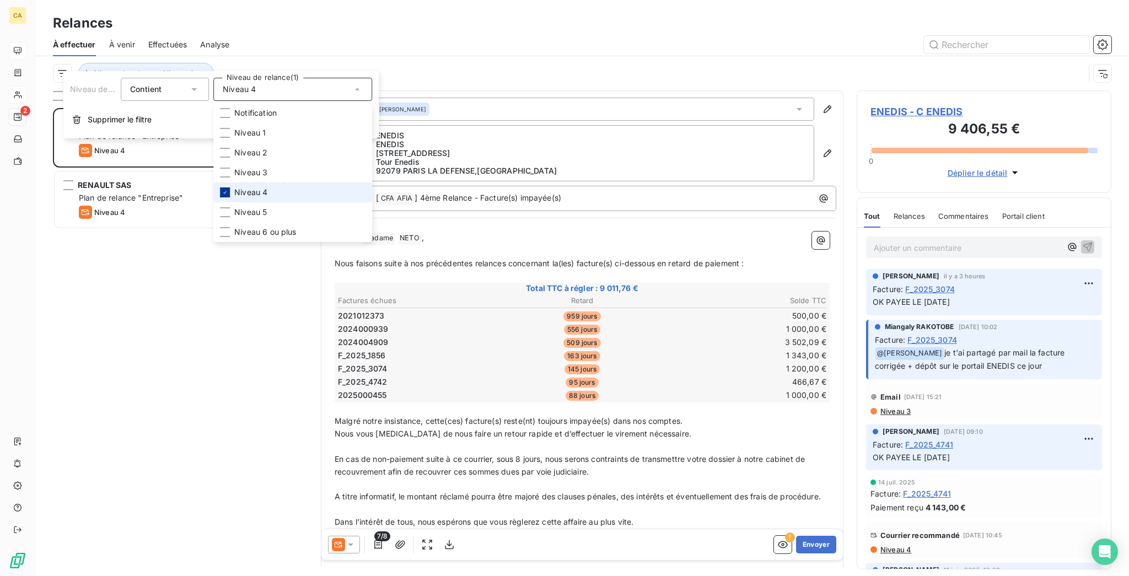
click at [222, 187] on div at bounding box center [225, 192] width 10 height 10
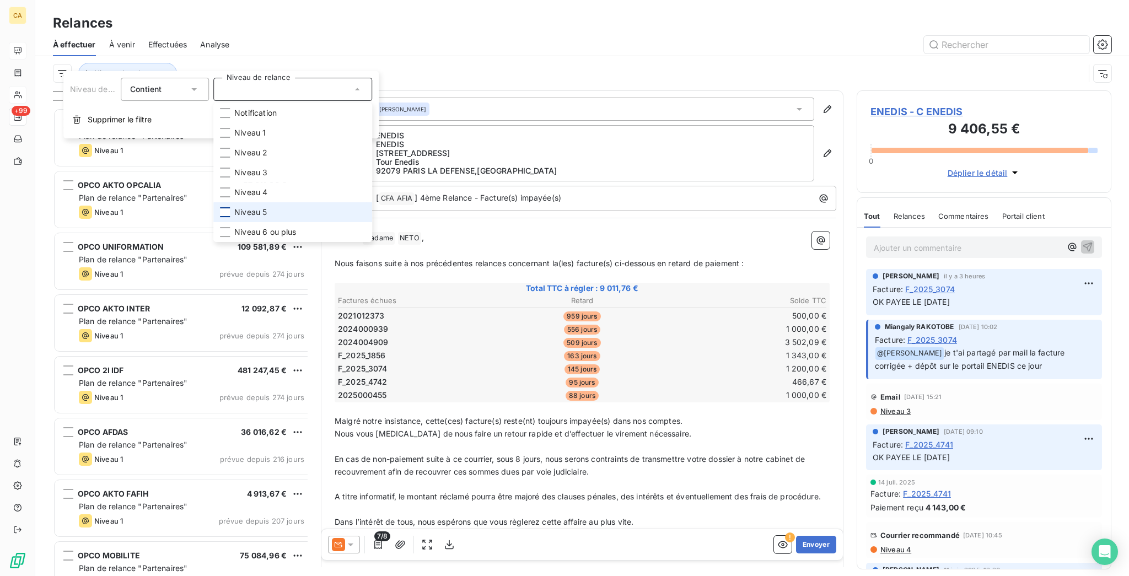
click at [221, 207] on div at bounding box center [225, 212] width 10 height 10
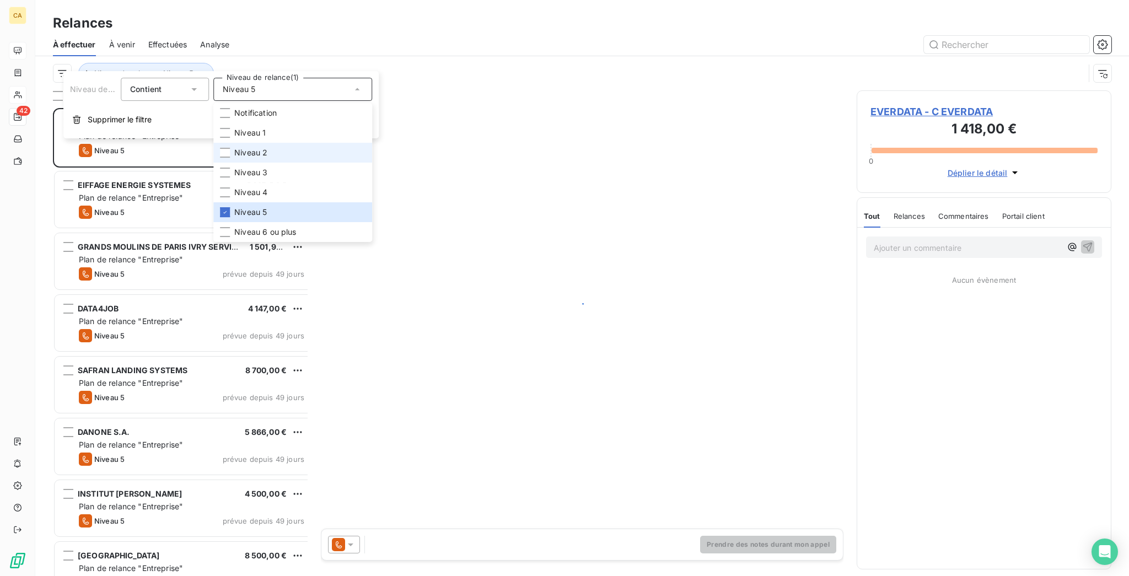
scroll to position [471, 250]
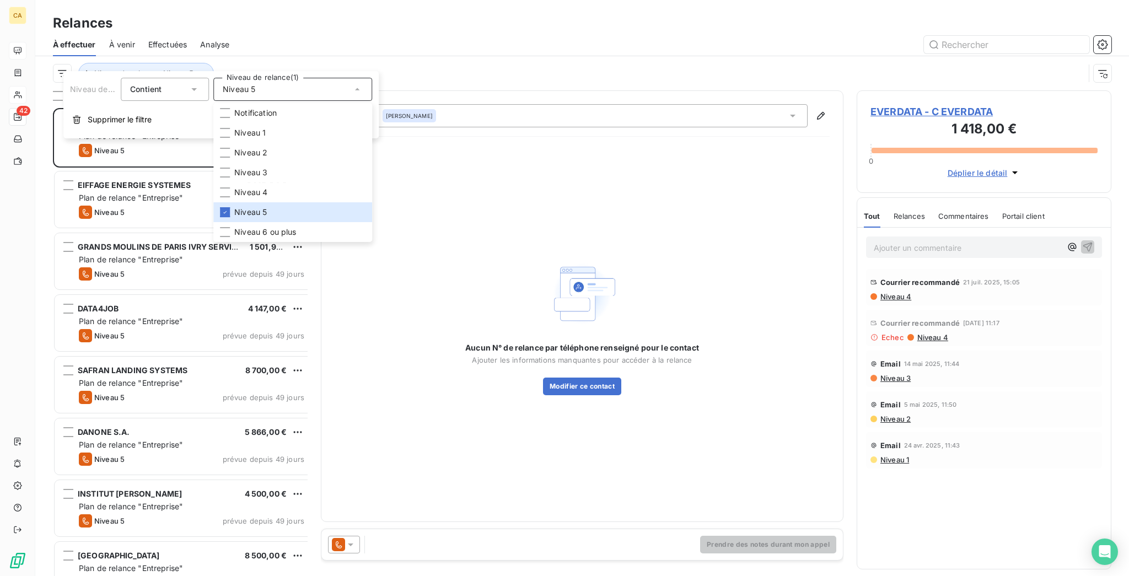
click at [267, 56] on div "Niveau de relance : Niveau 5" at bounding box center [582, 73] width 1059 height 34
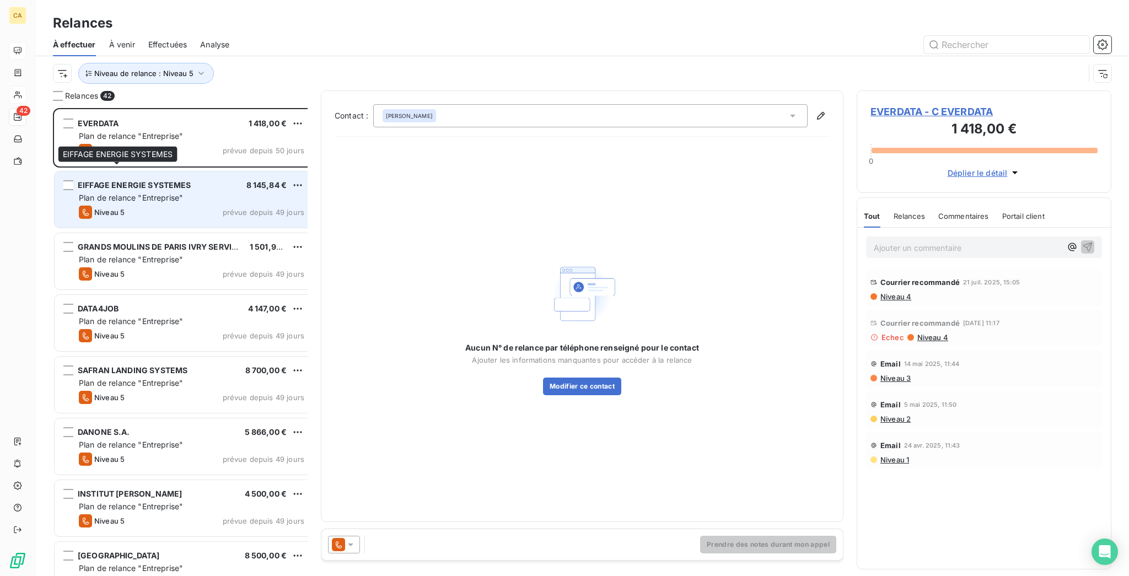
click at [100, 180] on span "EIFFAGE ENERGIE SYSTEMES" at bounding box center [135, 184] width 114 height 9
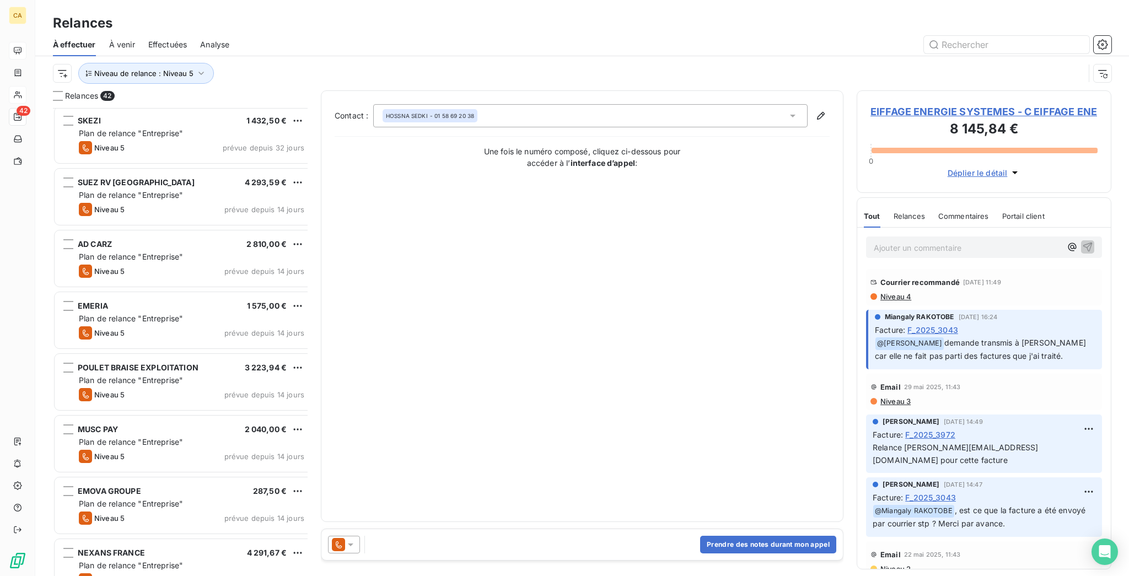
scroll to position [2112, 0]
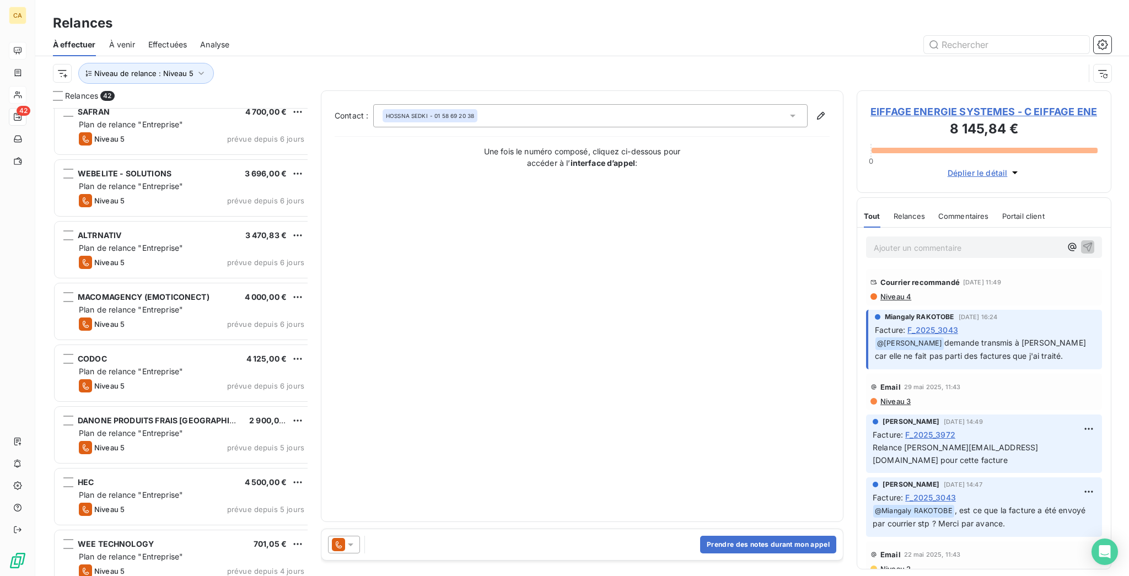
click at [131, 512] on div "HEC 4 500,00 € Plan de relance "Entreprise" Niveau 5 prévue depuis 5 jours" at bounding box center [184, 498] width 262 height 62
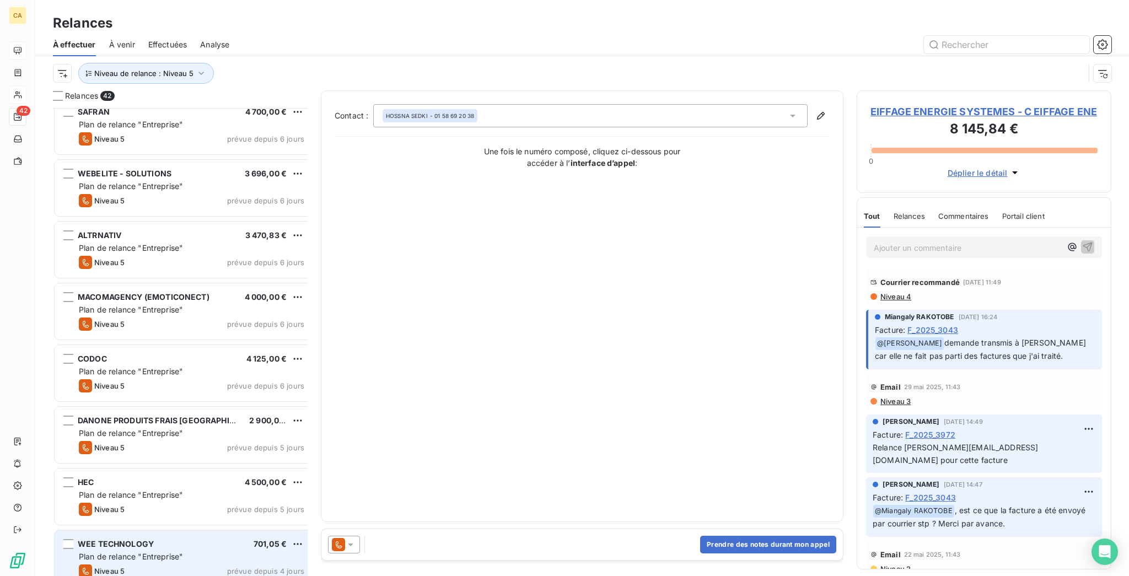
click at [130, 530] on div "WEE TECHNOLOGY 701,05 € Plan de relance "Entreprise" Niveau 5 prévue depuis 4 j…" at bounding box center [184, 558] width 259 height 56
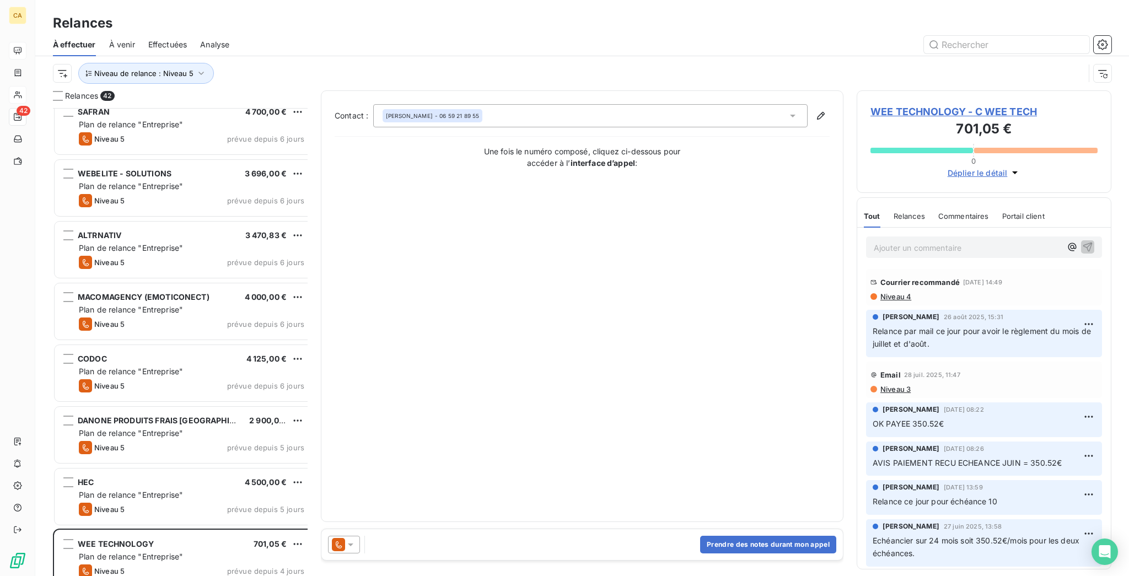
click at [978, 78] on div "Niveau de relance : Niveau 5" at bounding box center [582, 73] width 1059 height 34
click at [973, 104] on span "WEE TECHNOLOGY - C WEE TECH" at bounding box center [984, 111] width 227 height 15
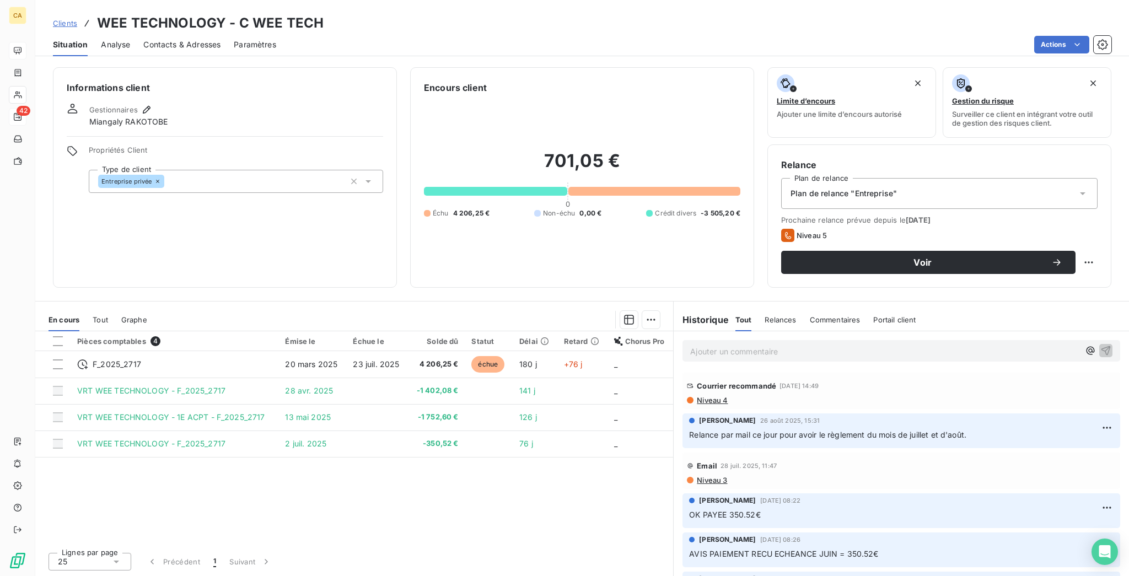
click at [411, 36] on div "Actions" at bounding box center [700, 45] width 822 height 18
